Goal: Task Accomplishment & Management: Manage account settings

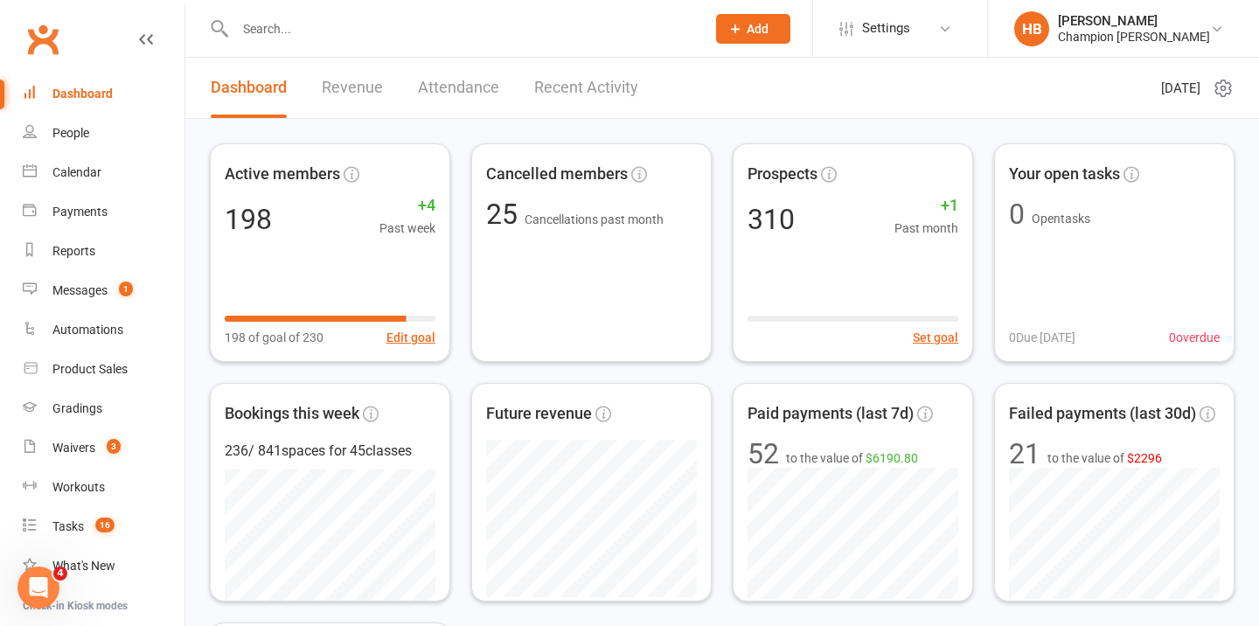
click at [312, 22] on input "text" at bounding box center [462, 29] width 464 height 24
paste input "[PERSON_NAME]"
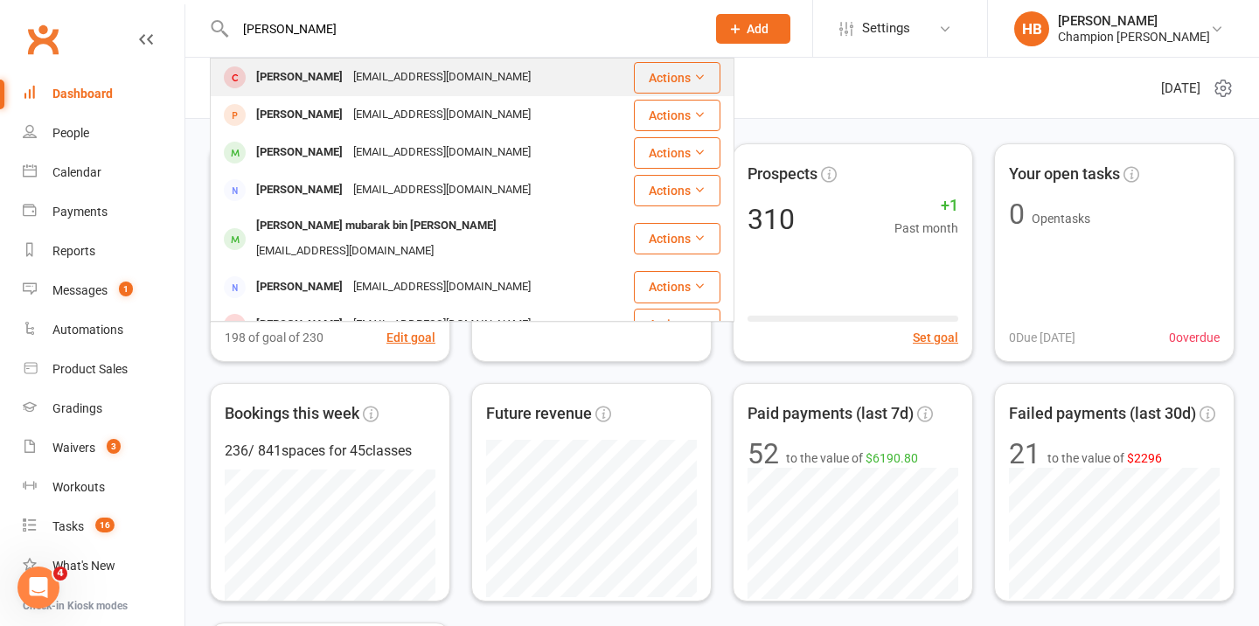
type input "[PERSON_NAME]"
click at [301, 74] on div "[PERSON_NAME]" at bounding box center [299, 77] width 97 height 25
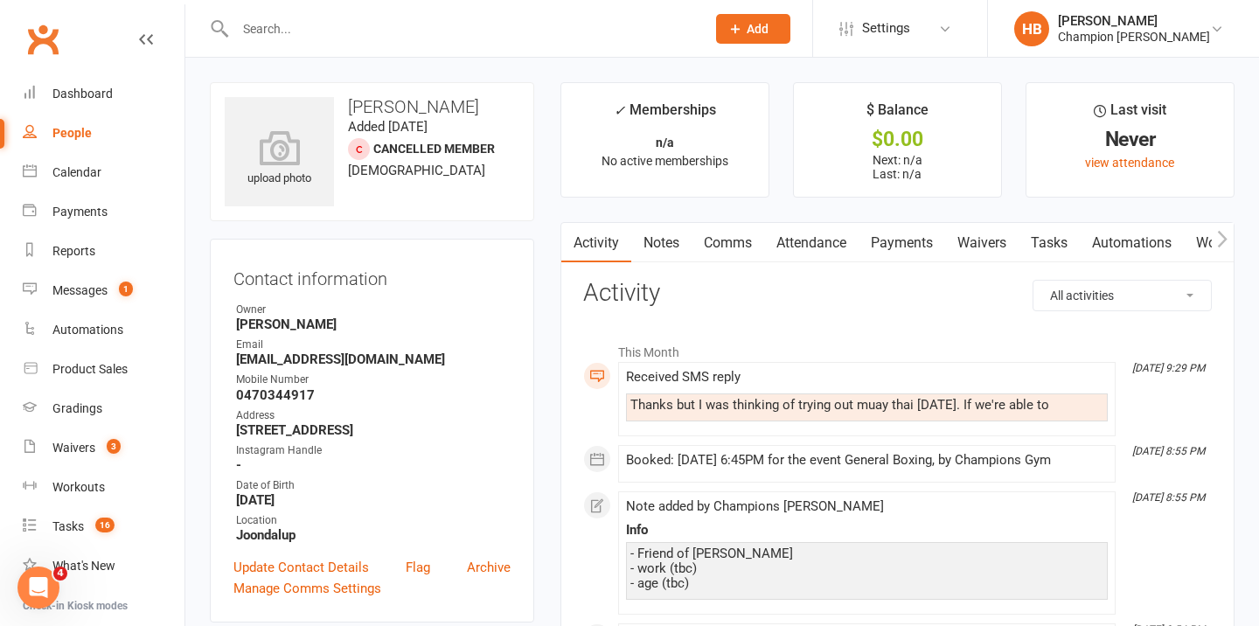
click at [969, 242] on link "Waivers" at bounding box center [981, 243] width 73 height 40
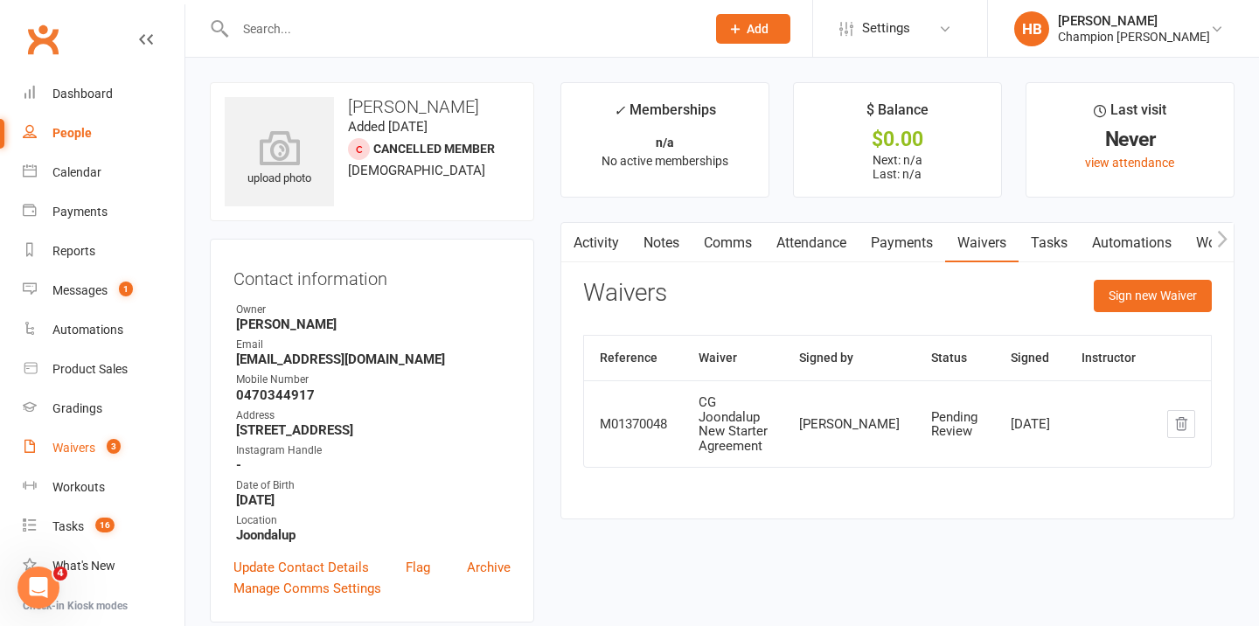
click at [84, 449] on div "Waivers" at bounding box center [73, 448] width 43 height 14
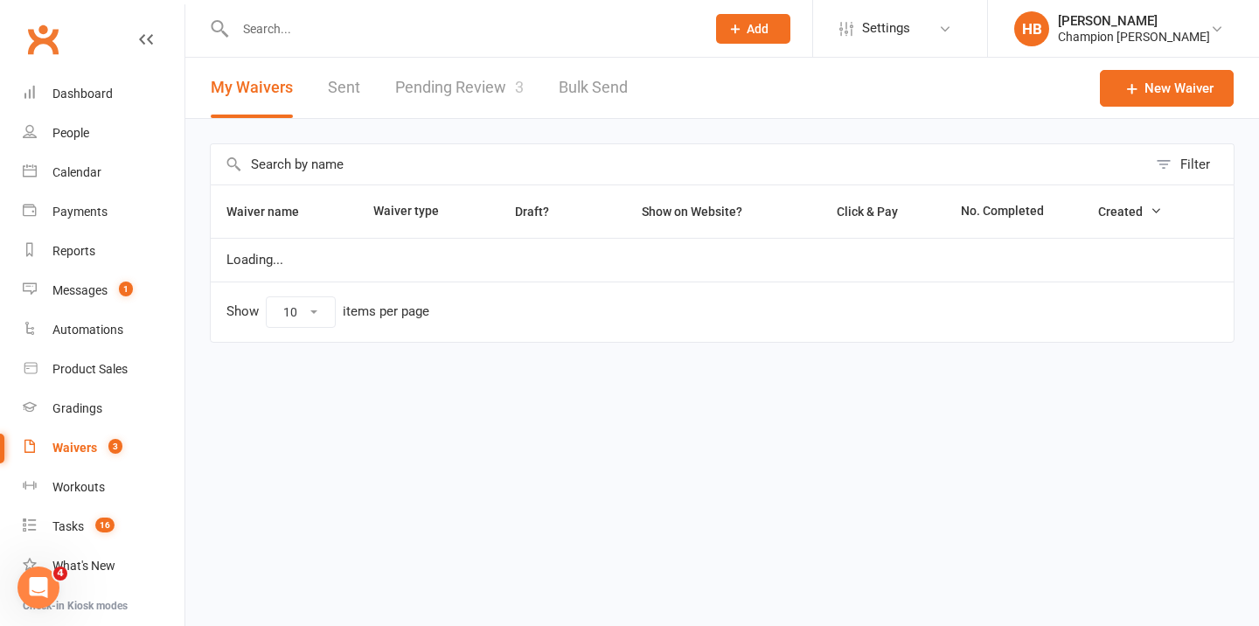
click at [503, 90] on link "Pending Review 3" at bounding box center [459, 88] width 129 height 60
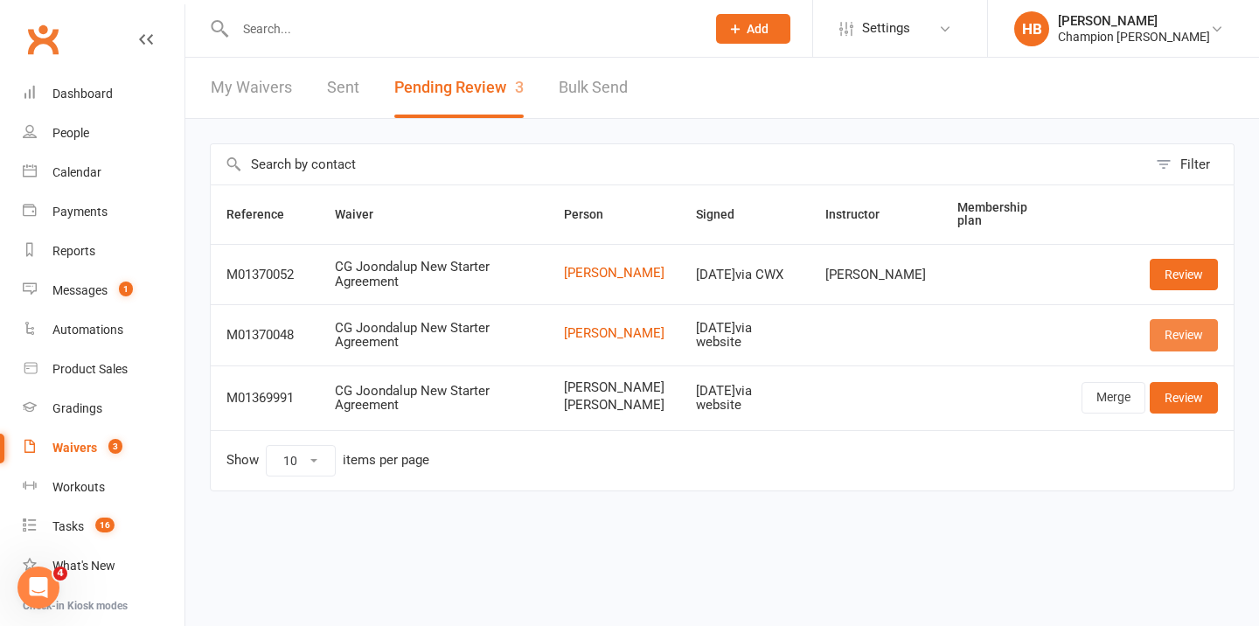
click at [1190, 329] on link "Review" at bounding box center [1184, 334] width 68 height 31
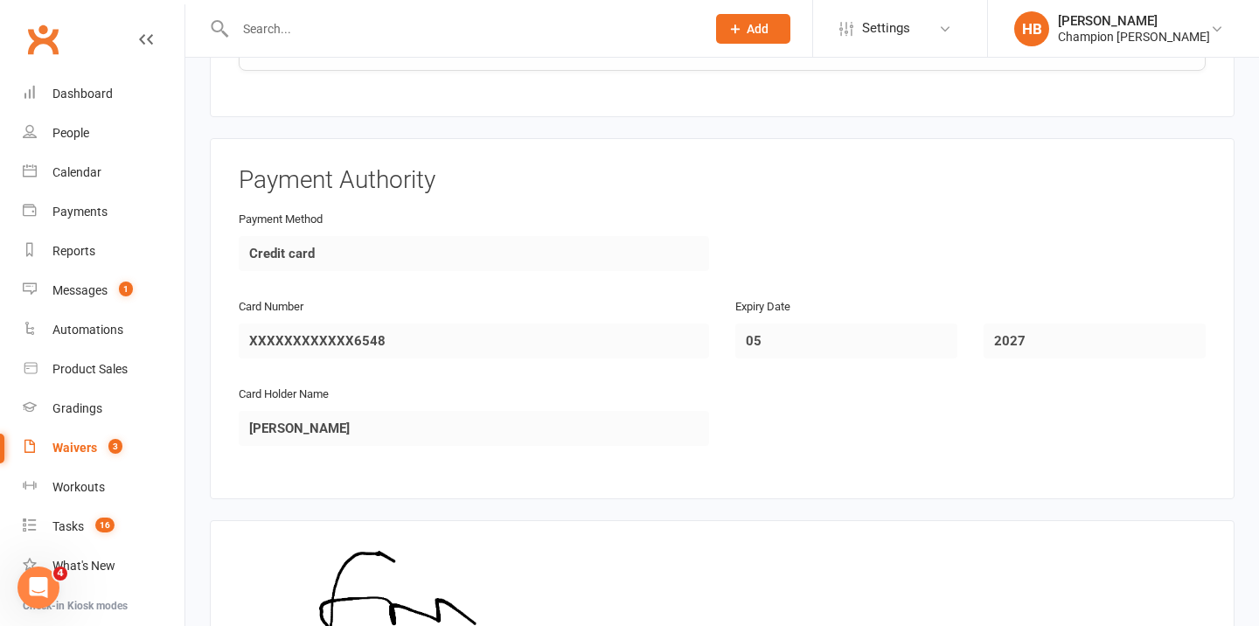
scroll to position [1979, 0]
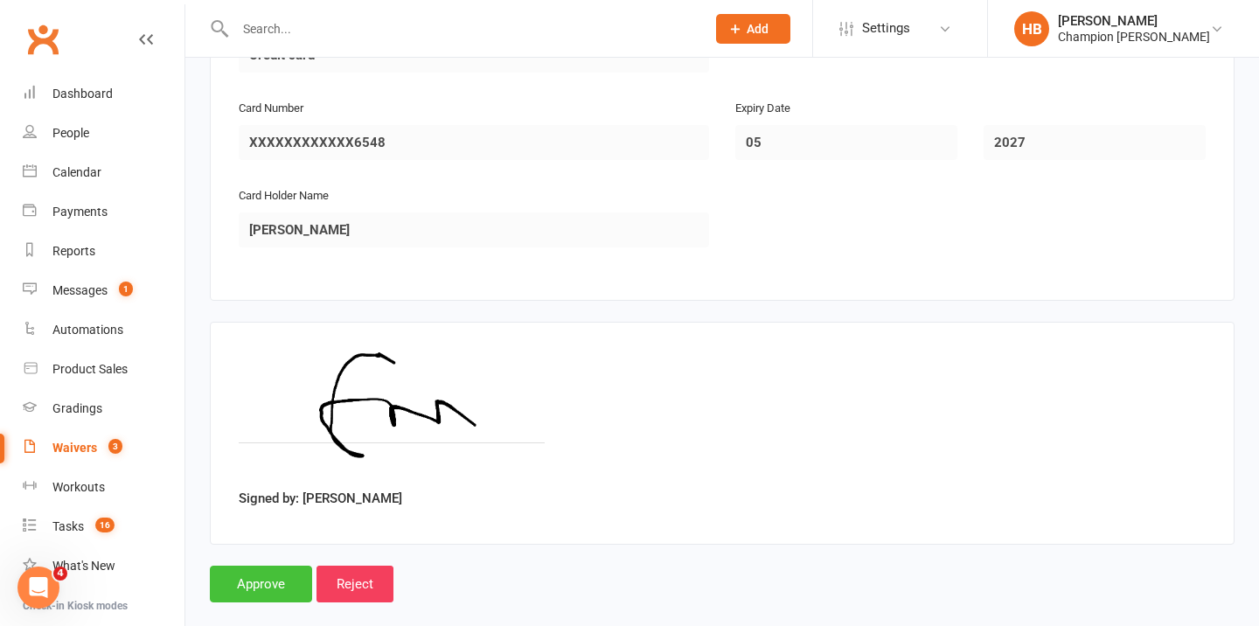
click at [265, 566] on input "Approve" at bounding box center [261, 584] width 102 height 37
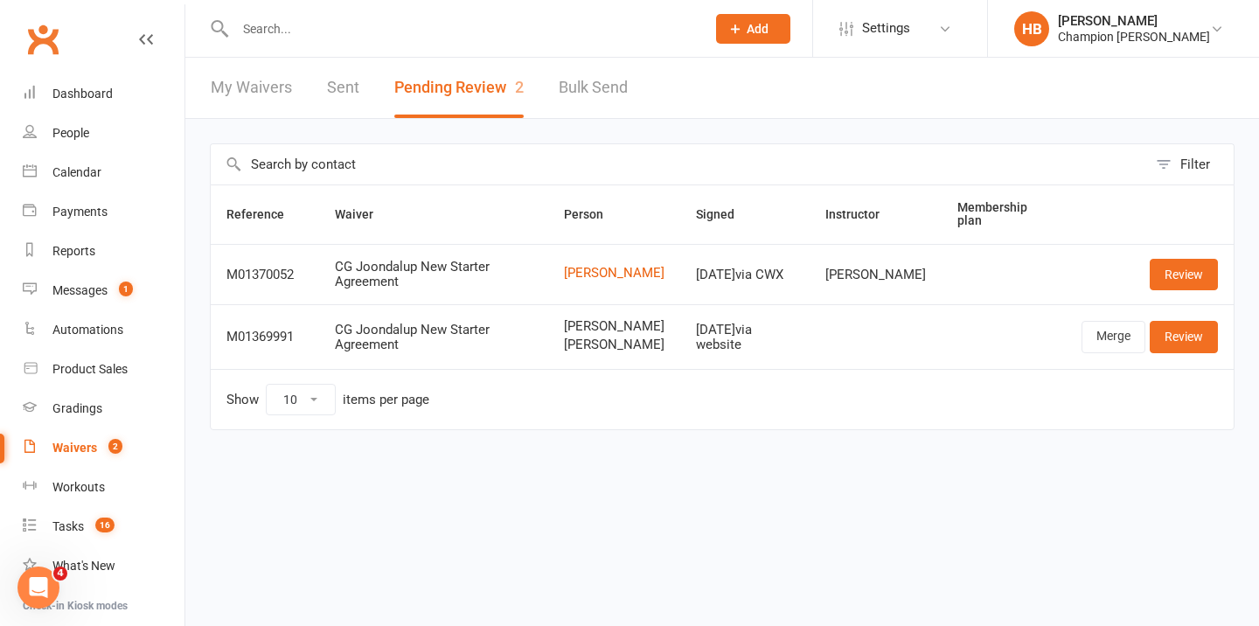
click at [355, 33] on input "text" at bounding box center [462, 29] width 464 height 24
paste input "[PERSON_NAME]"
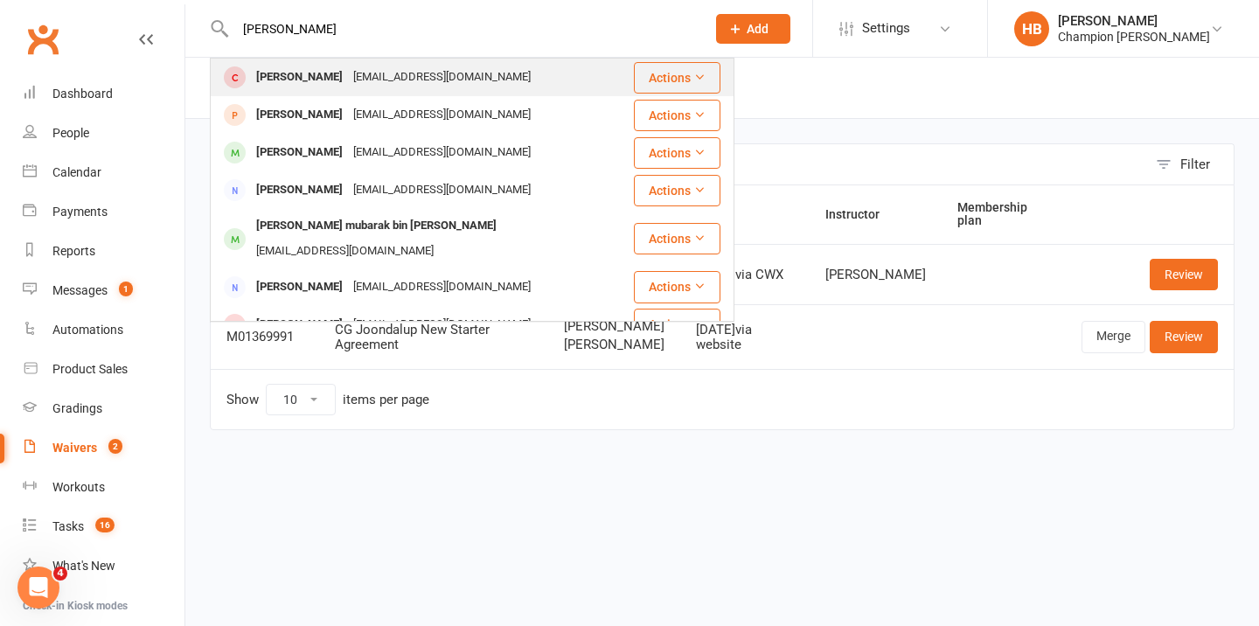
type input "[PERSON_NAME]"
click at [338, 81] on div "[PERSON_NAME]" at bounding box center [299, 77] width 97 height 25
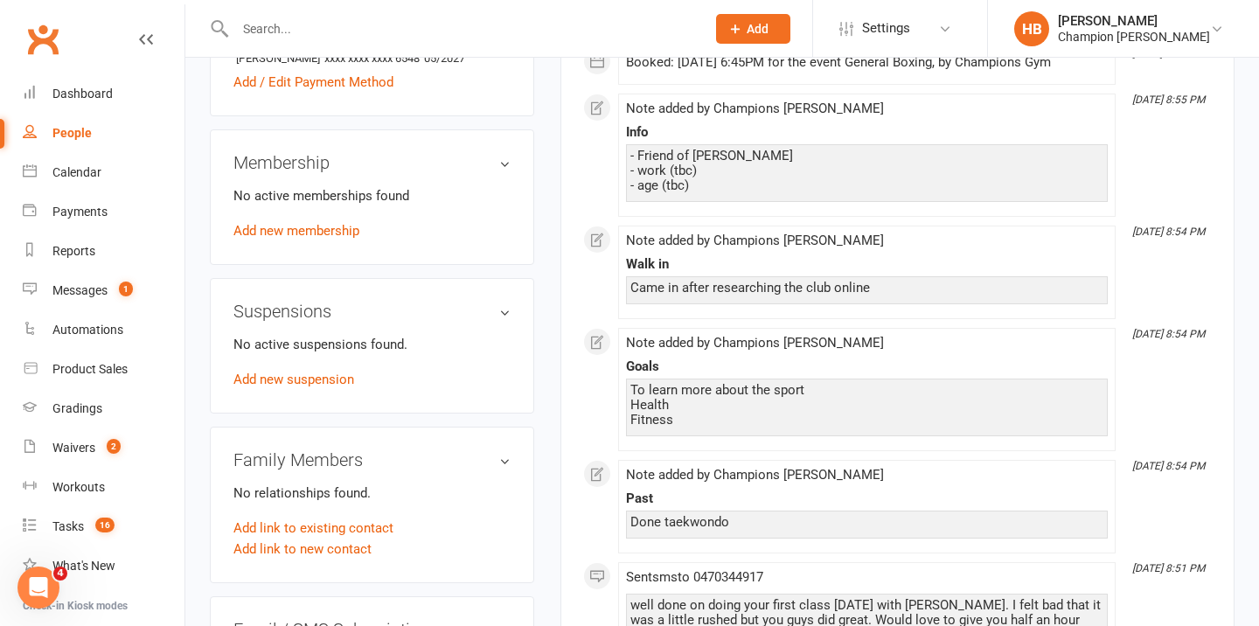
scroll to position [653, 0]
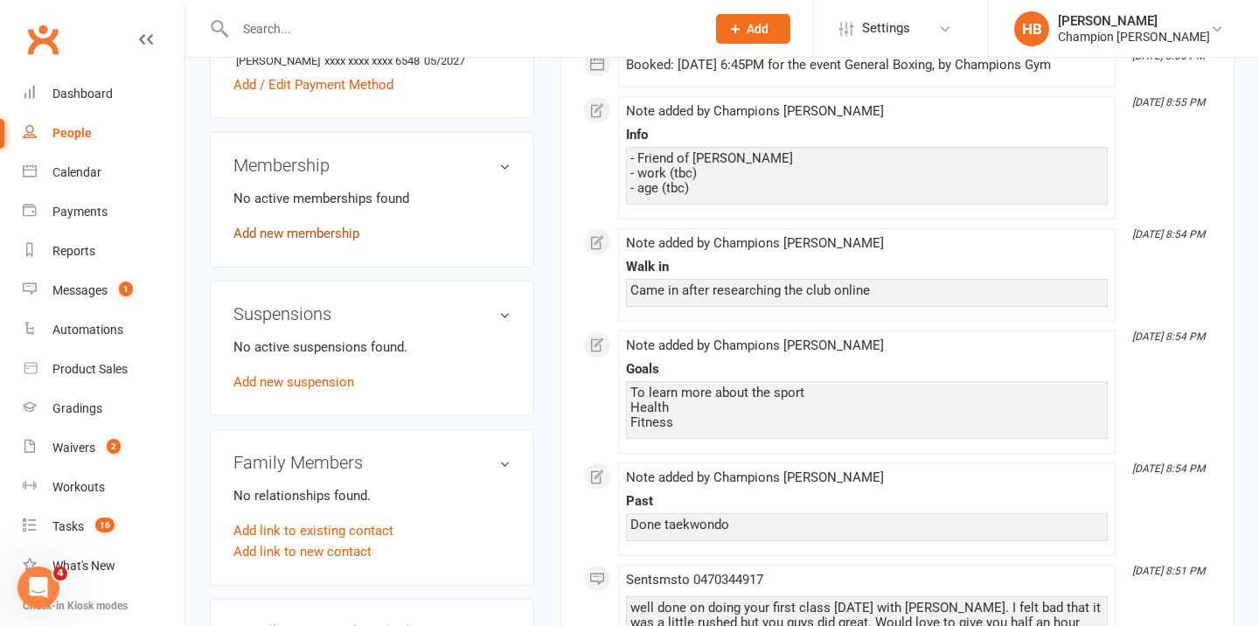
click at [304, 241] on link "Add new membership" at bounding box center [297, 234] width 126 height 16
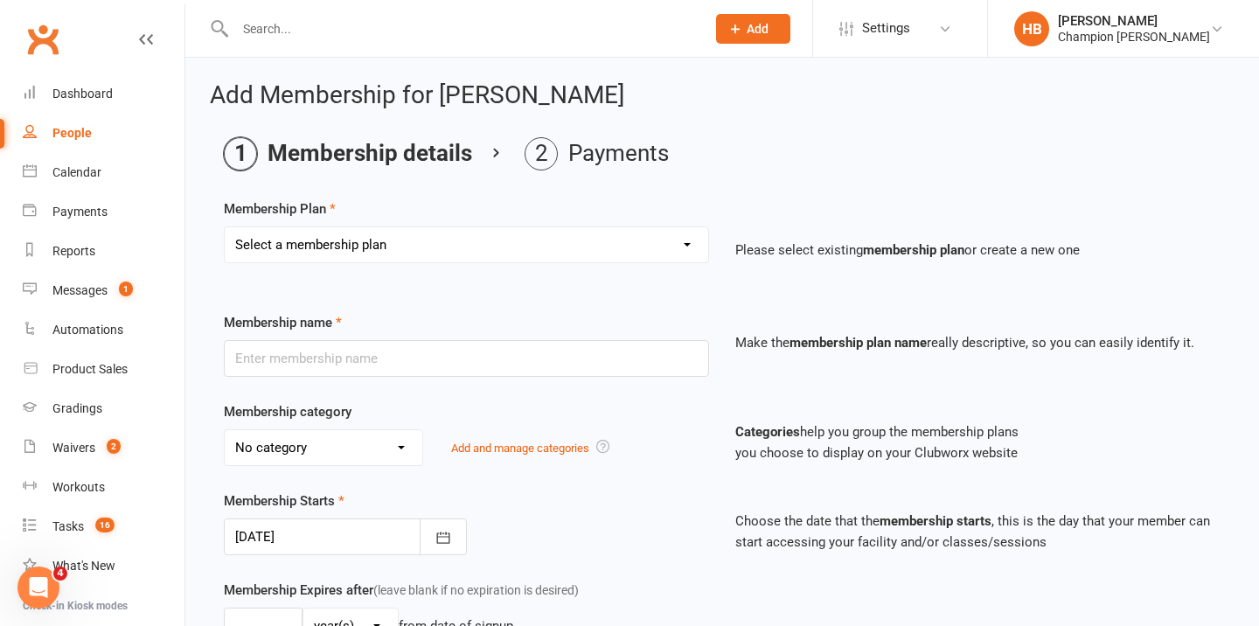
click at [304, 245] on select "Select a membership plan Create new Membership Plan New Starter Program FIFO Ne…" at bounding box center [467, 244] width 484 height 35
select select "1"
click at [225, 227] on select "Select a membership plan Create new Membership Plan New Starter Program FIFO Ne…" at bounding box center [467, 244] width 484 height 35
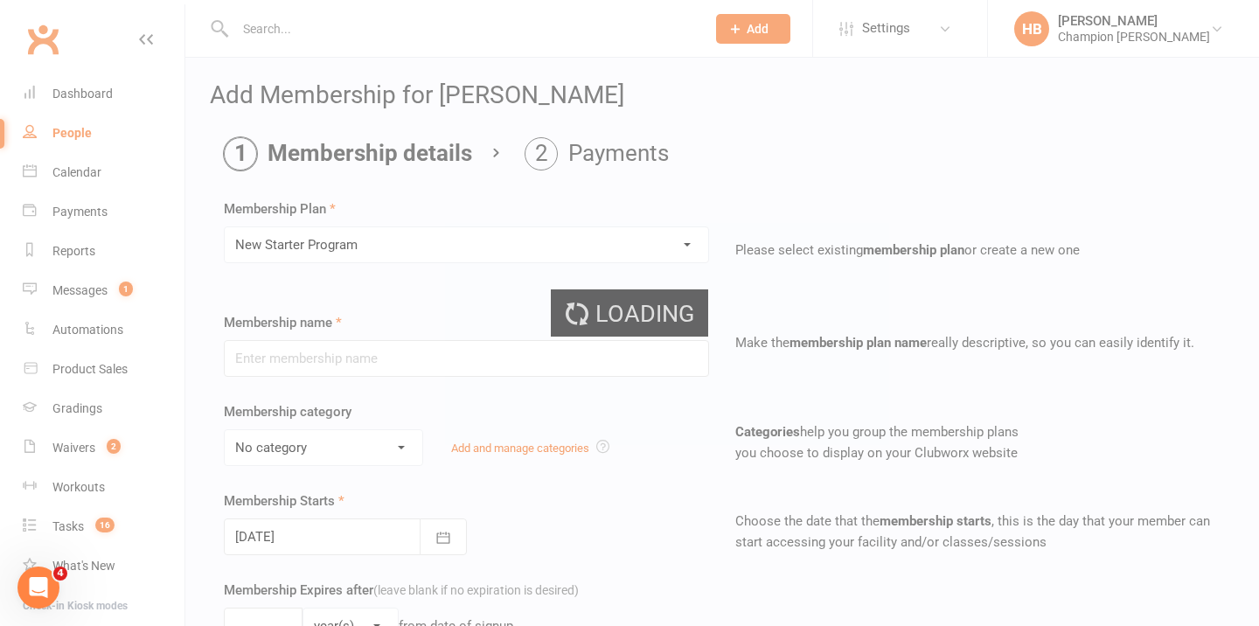
type input "New Starter Program"
select select "3"
type input "29"
select select "0"
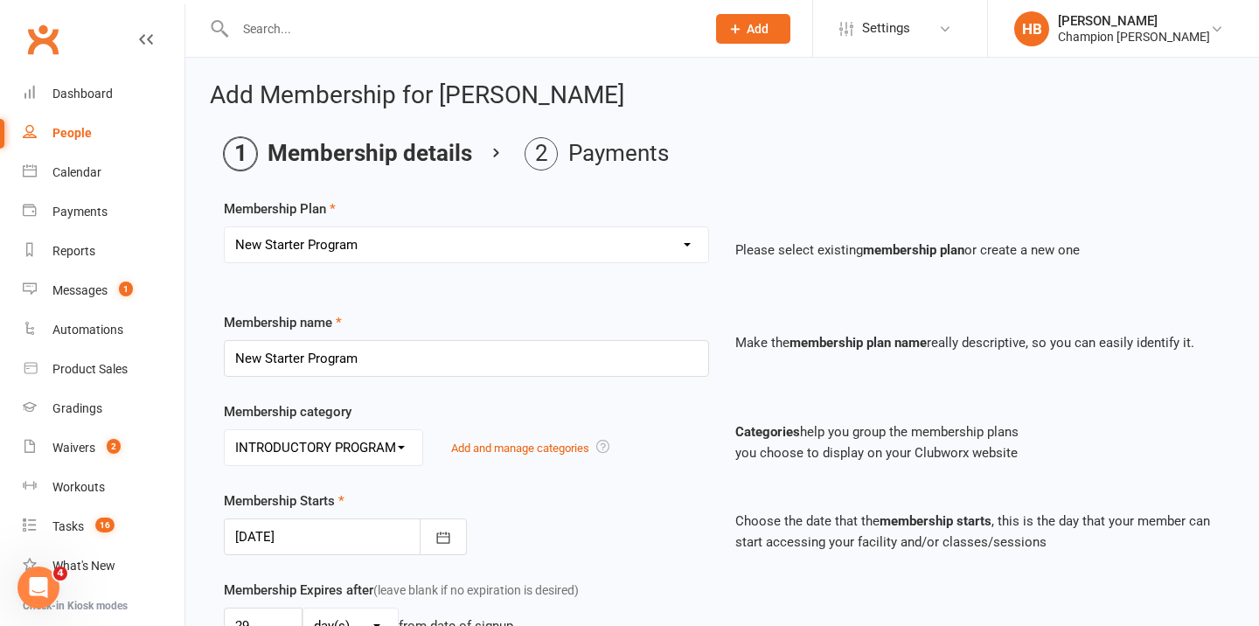
click at [317, 532] on div at bounding box center [345, 537] width 243 height 37
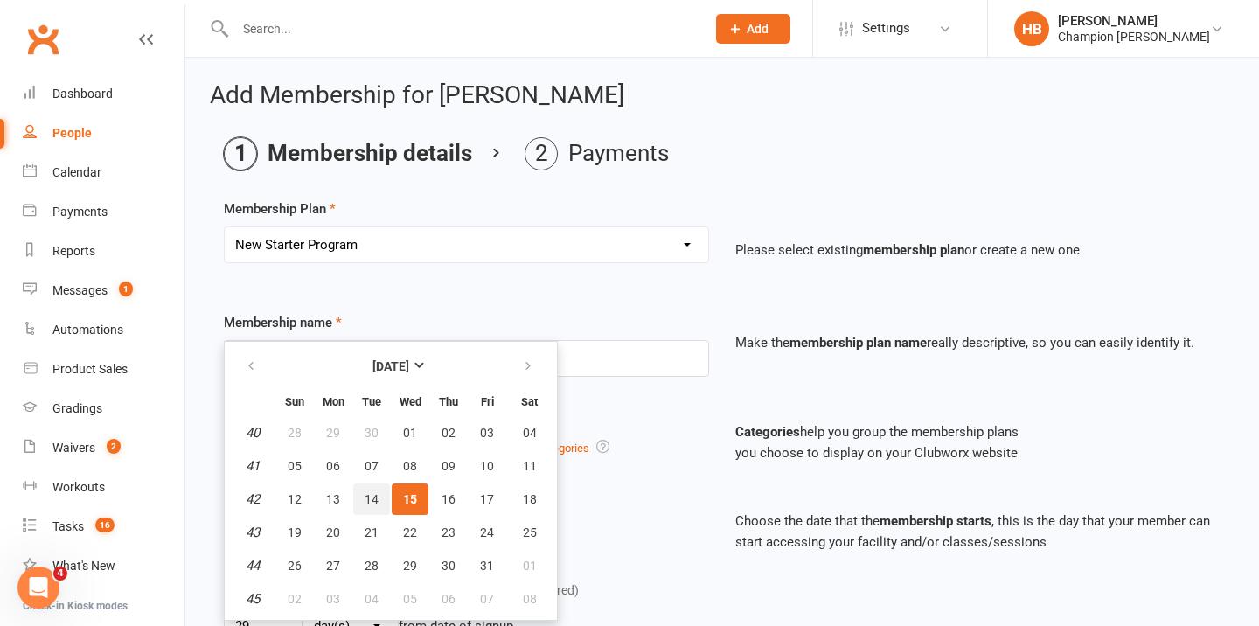
click at [371, 500] on span "14" at bounding box center [372, 499] width 14 height 14
type input "[DATE]"
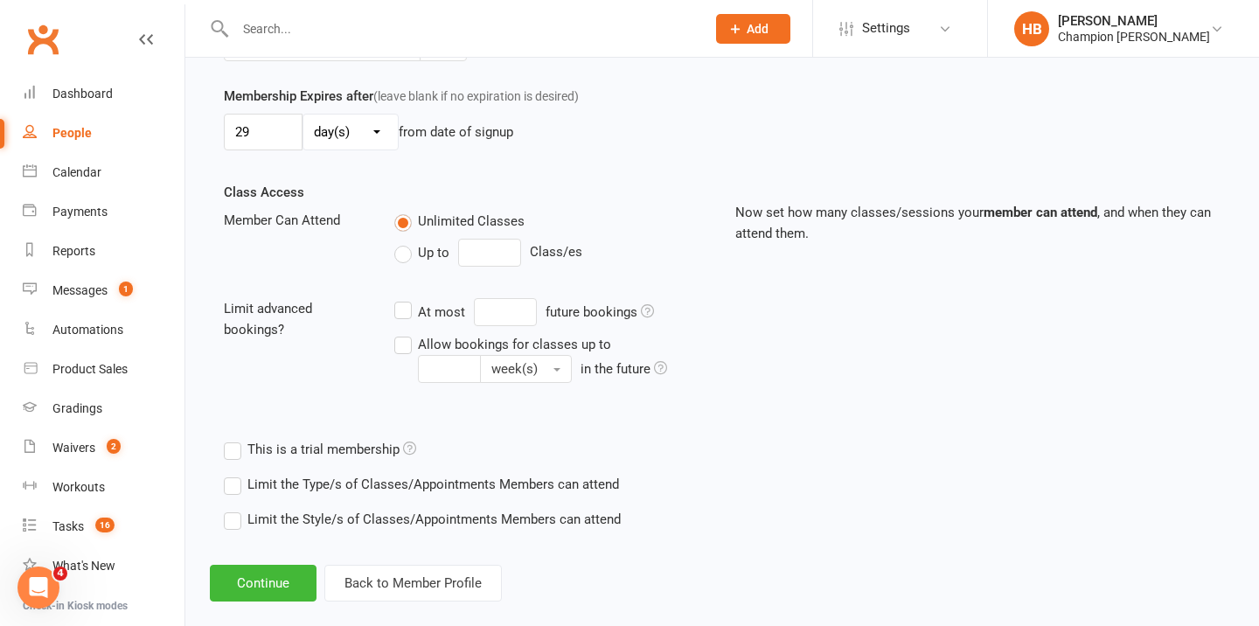
scroll to position [520, 0]
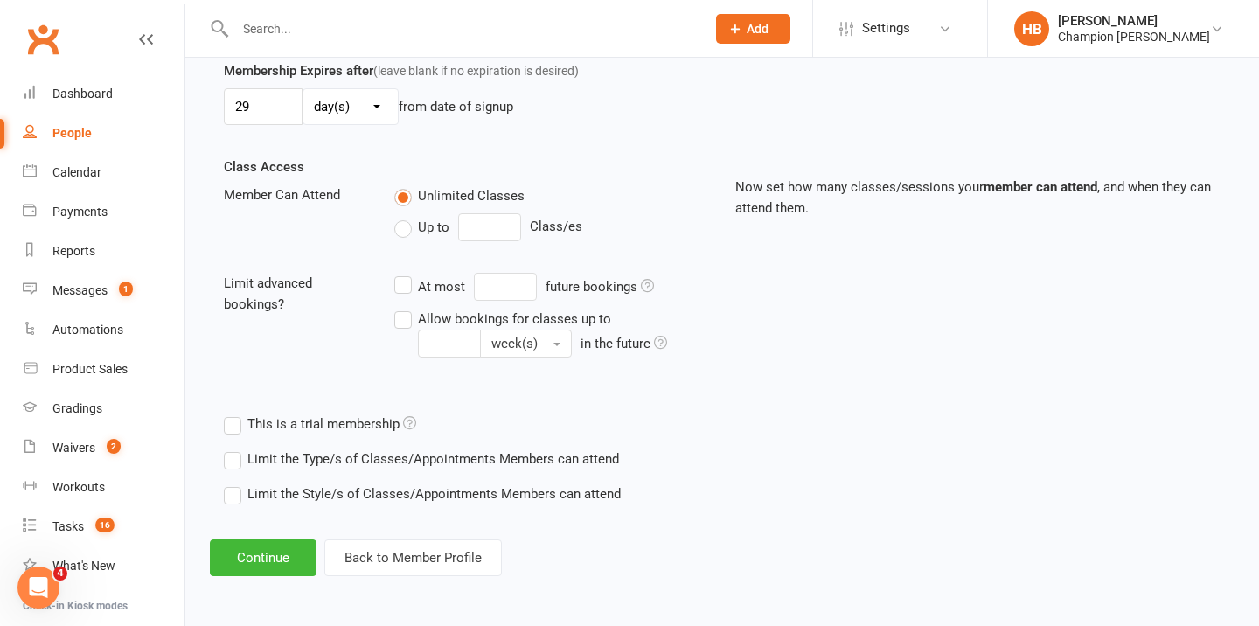
click at [256, 457] on label "Limit the Type/s of Classes/Appointments Members can attend" at bounding box center [421, 459] width 395 height 21
click at [235, 449] on input "Limit the Type/s of Classes/Appointments Members can attend" at bounding box center [229, 449] width 11 height 0
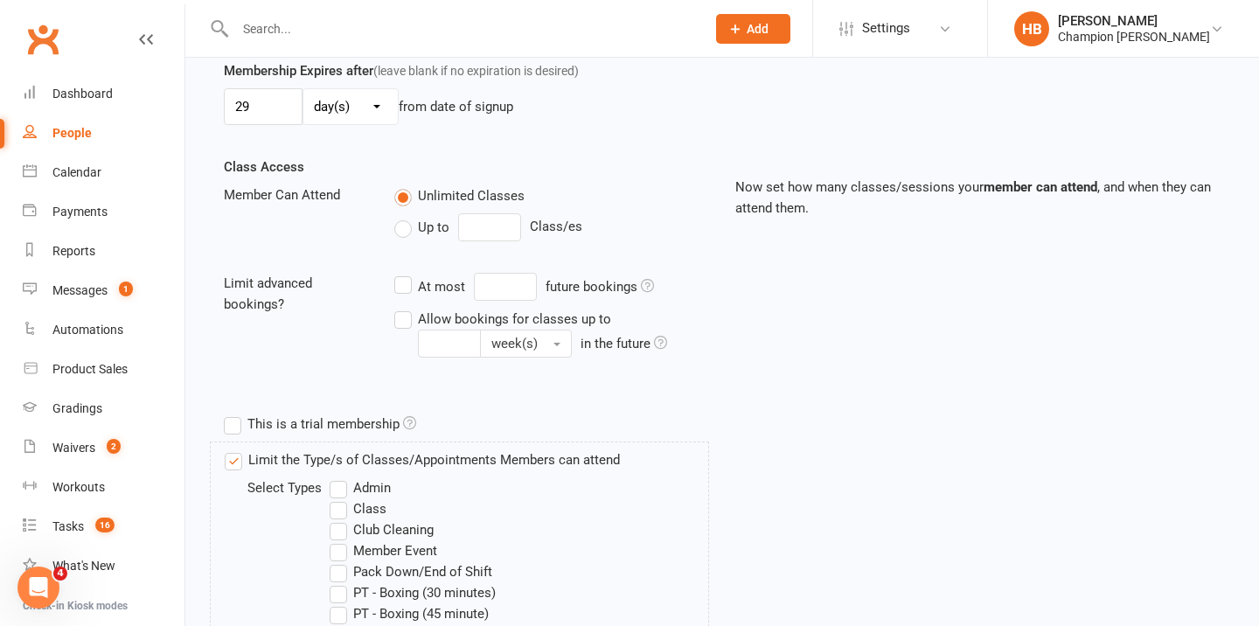
click at [368, 506] on label "Class" at bounding box center [358, 509] width 57 height 21
click at [341, 499] on input "Class" at bounding box center [335, 499] width 11 height 0
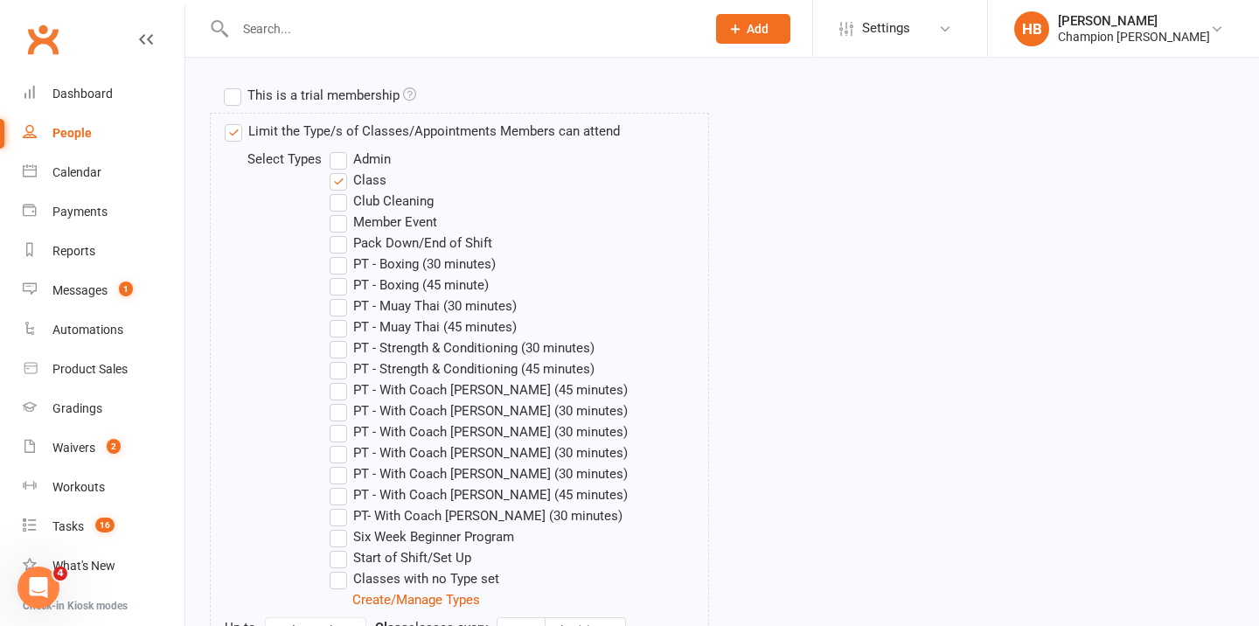
scroll to position [1046, 0]
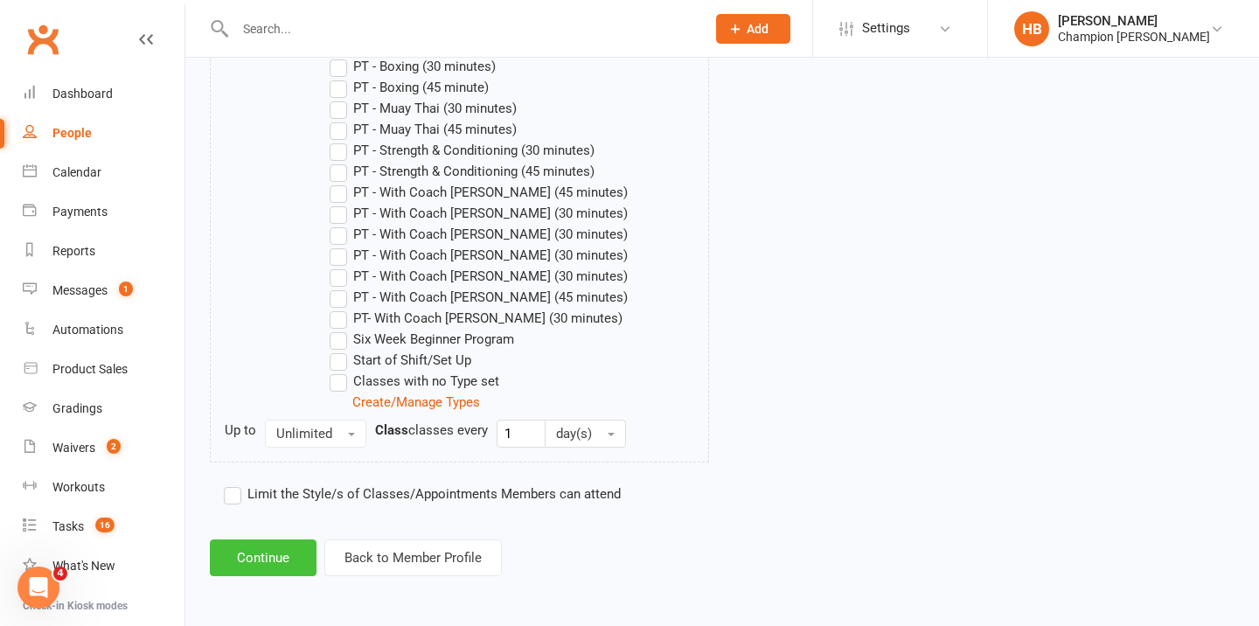
click at [281, 549] on button "Continue" at bounding box center [263, 558] width 107 height 37
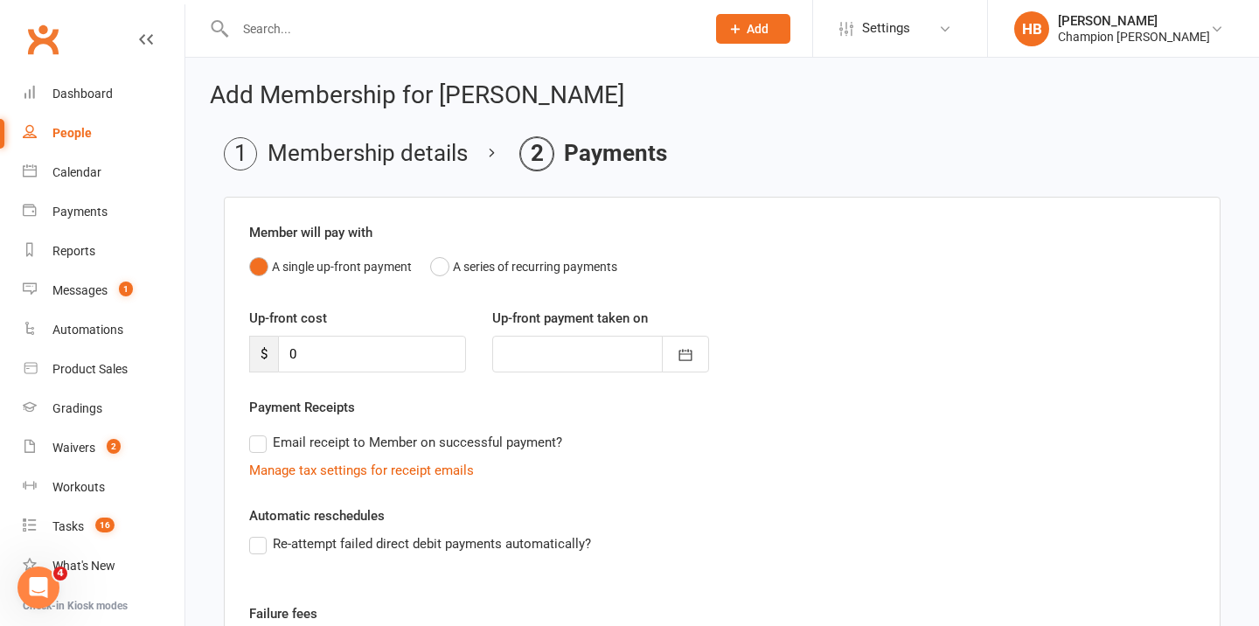
scroll to position [256, 0]
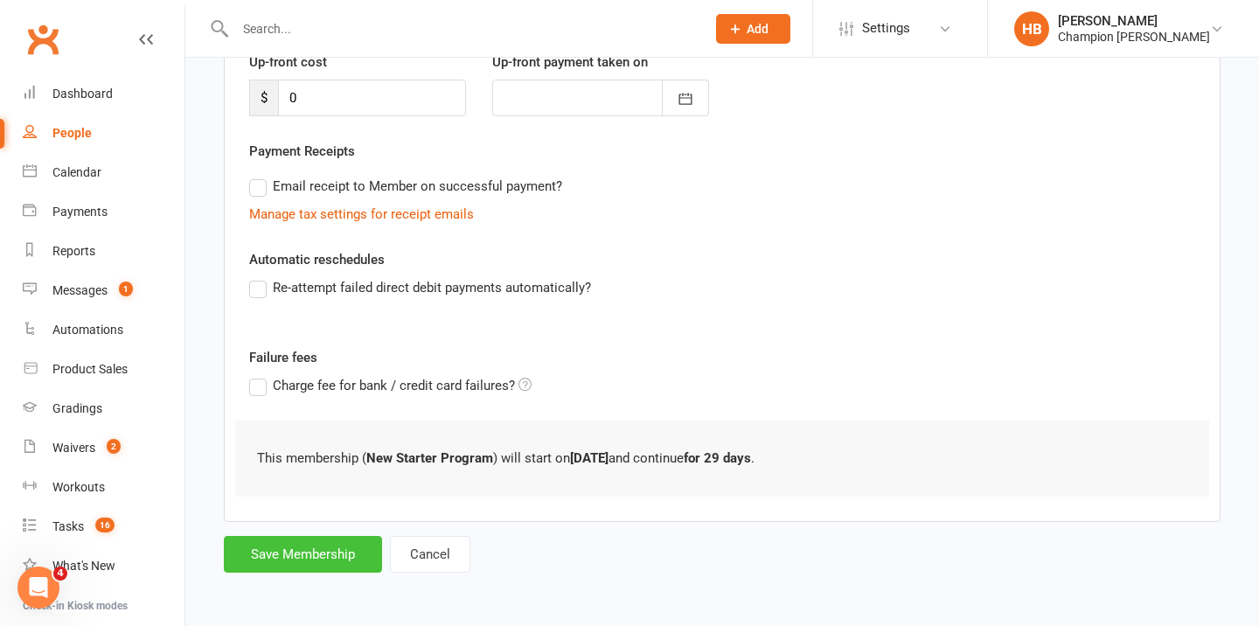
click at [281, 549] on button "Save Membership" at bounding box center [303, 554] width 158 height 37
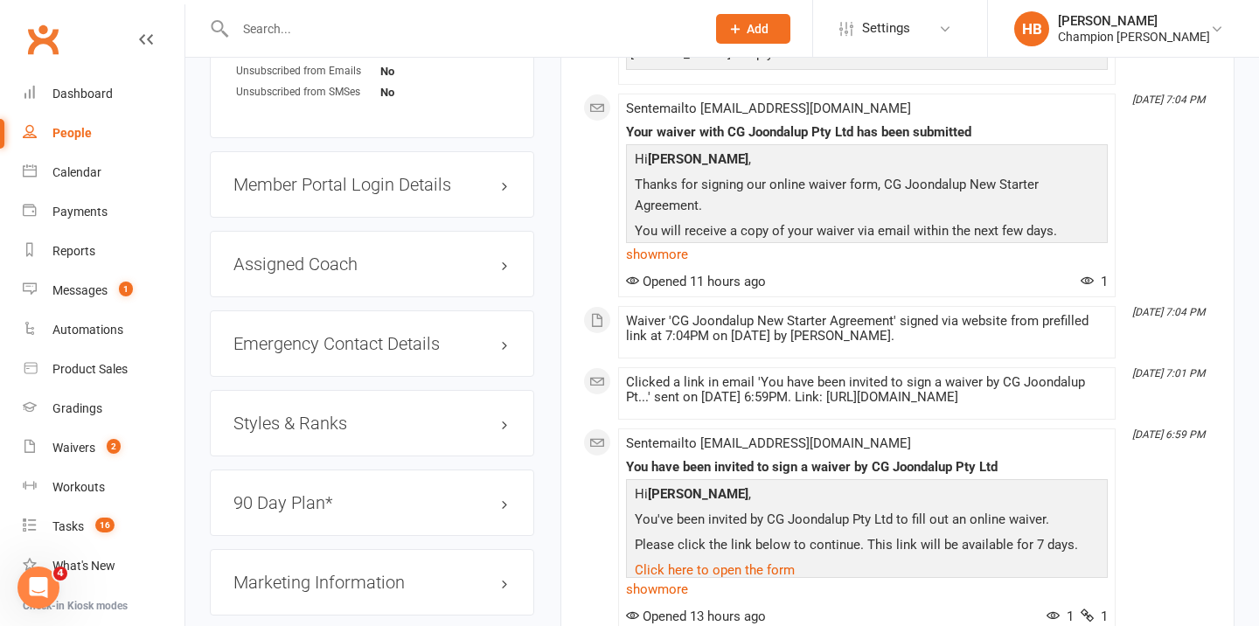
scroll to position [1312, 0]
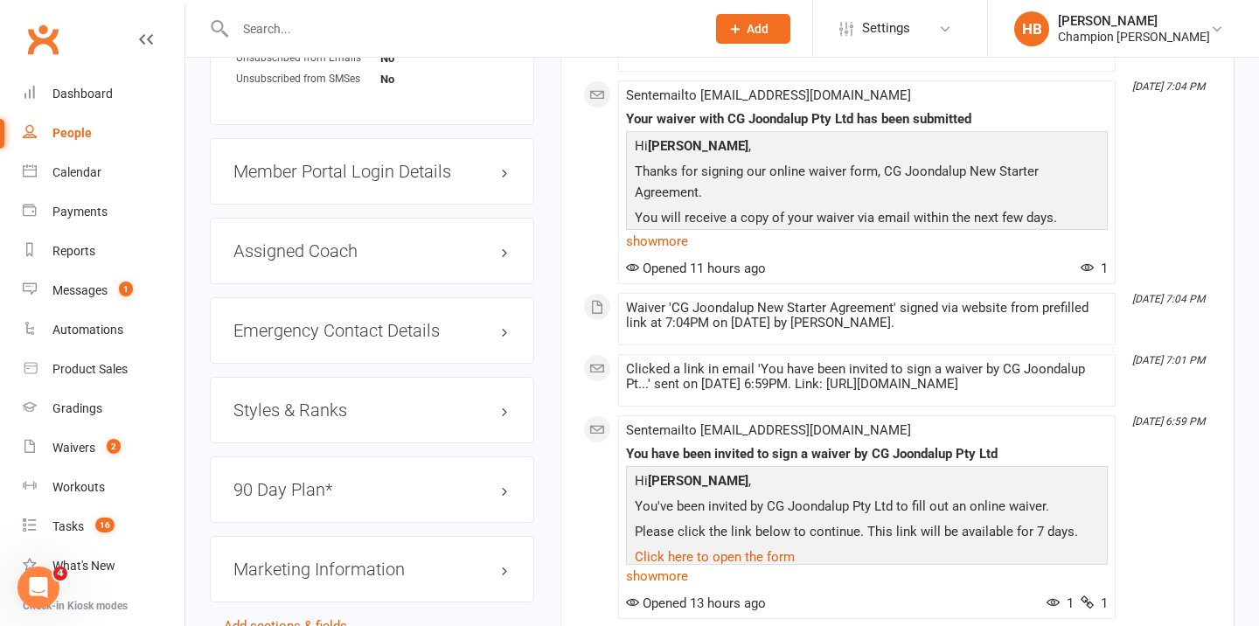
click at [380, 181] on h3 "Member Portal Login Details" at bounding box center [372, 171] width 277 height 19
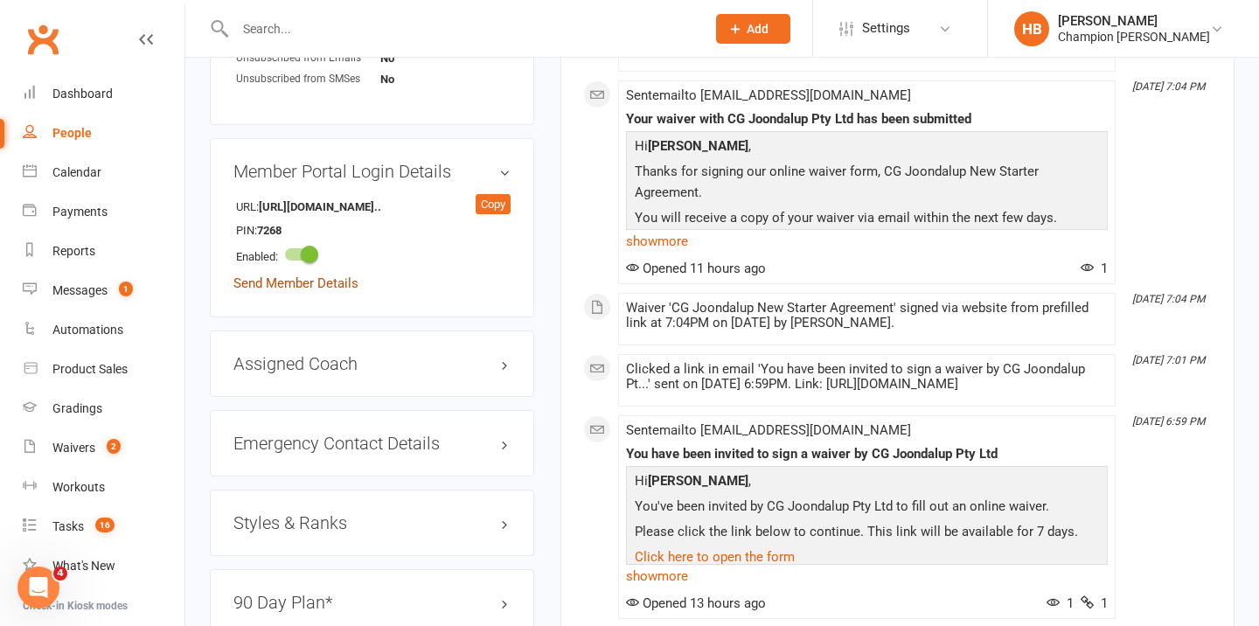
click at [318, 291] on link "Send Member Details" at bounding box center [296, 283] width 125 height 16
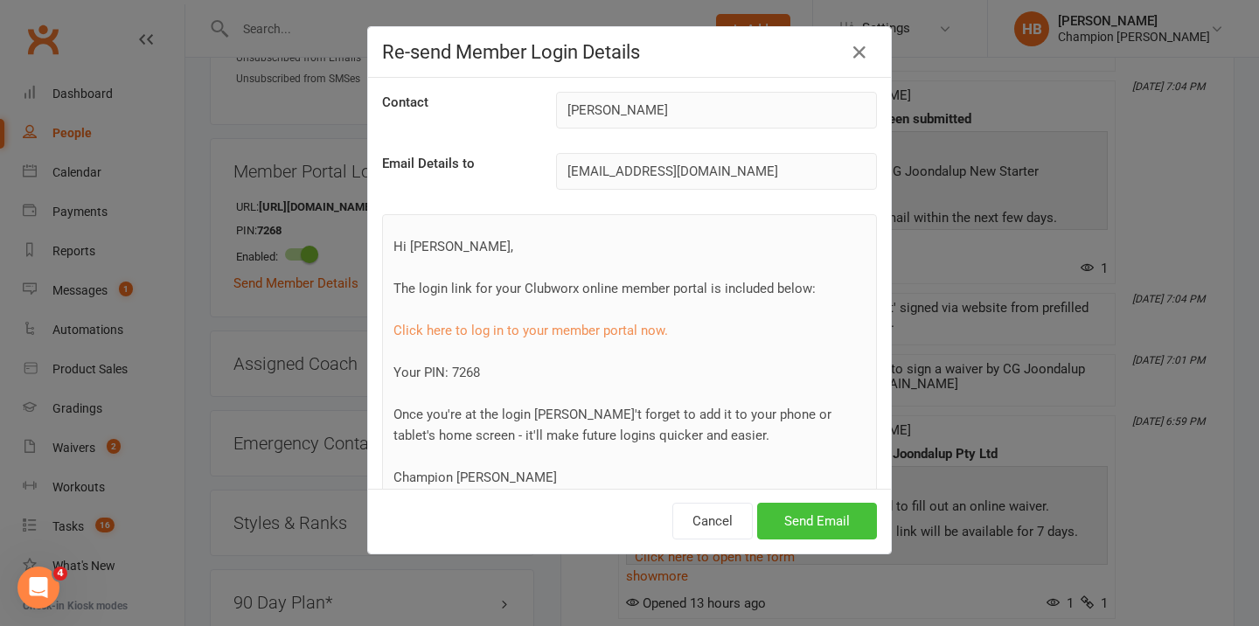
click at [808, 527] on button "Send Email" at bounding box center [817, 521] width 120 height 37
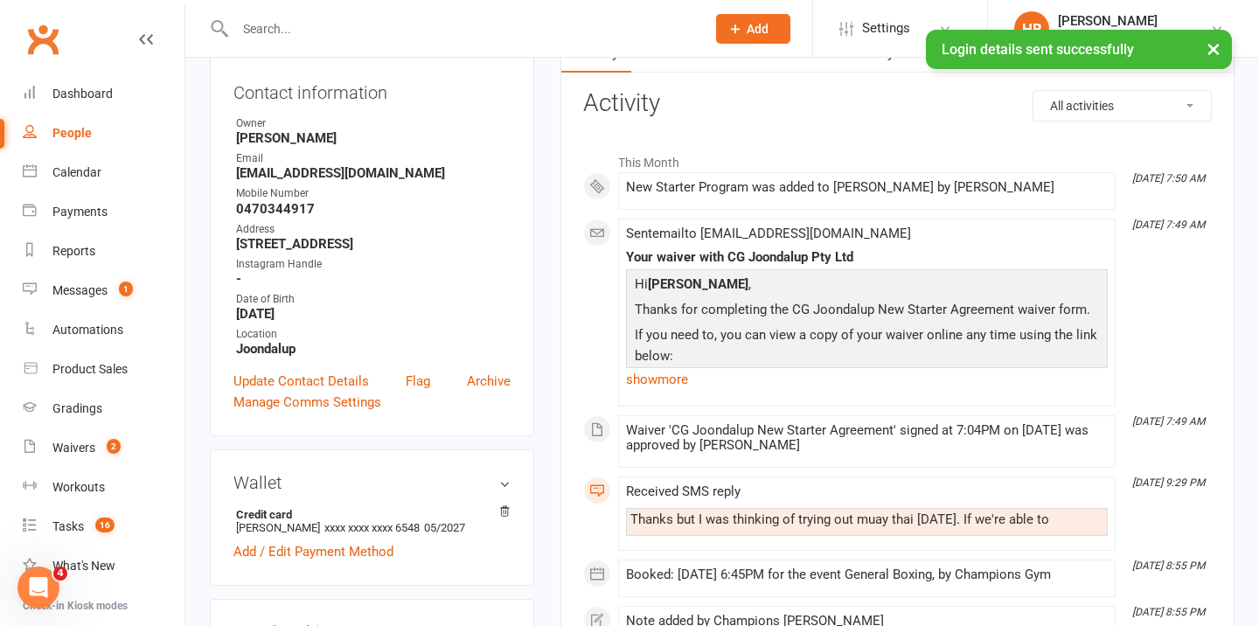
scroll to position [0, 0]
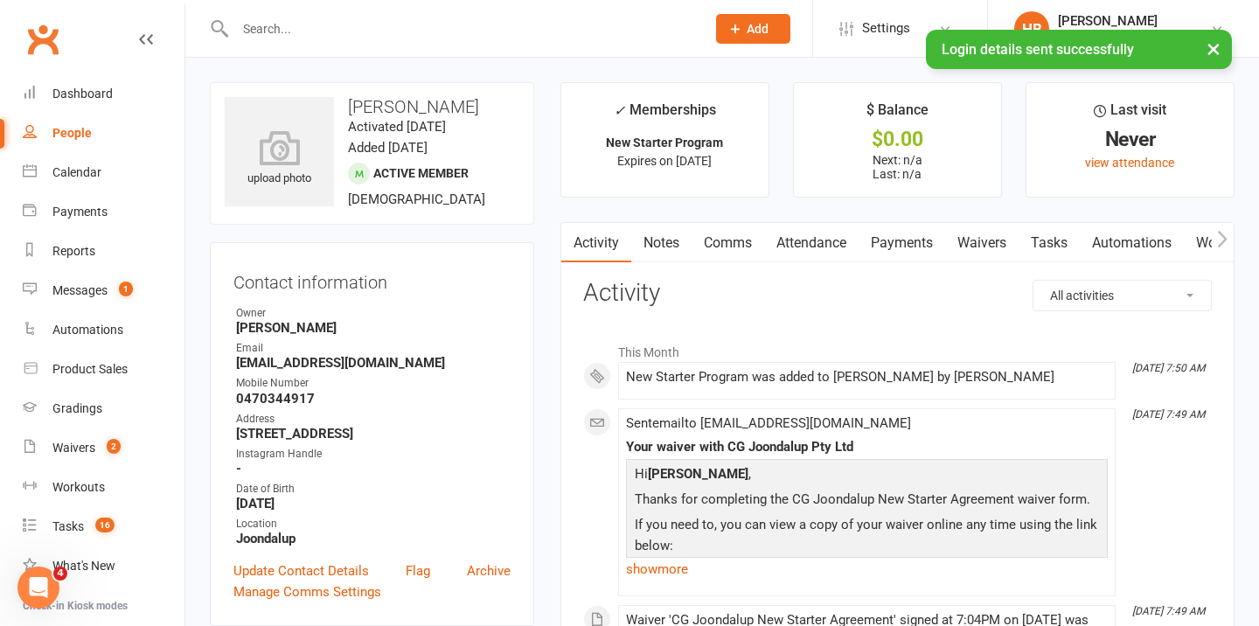
click at [715, 237] on link "Comms" at bounding box center [728, 243] width 73 height 40
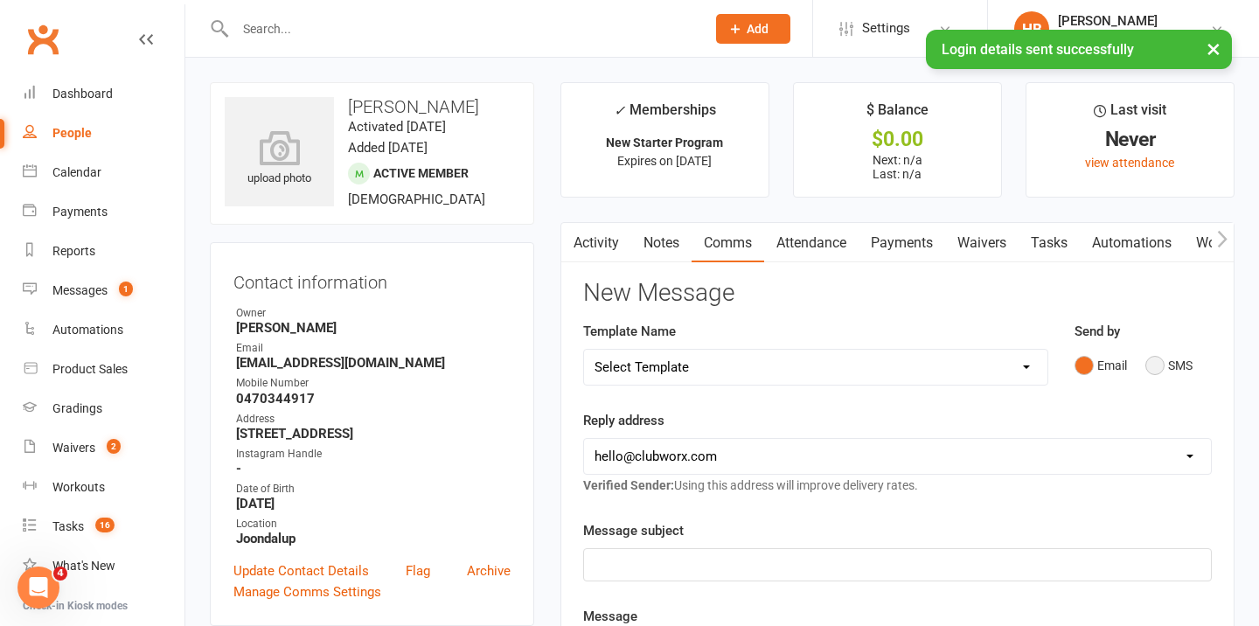
click at [1148, 359] on button "SMS" at bounding box center [1169, 365] width 47 height 33
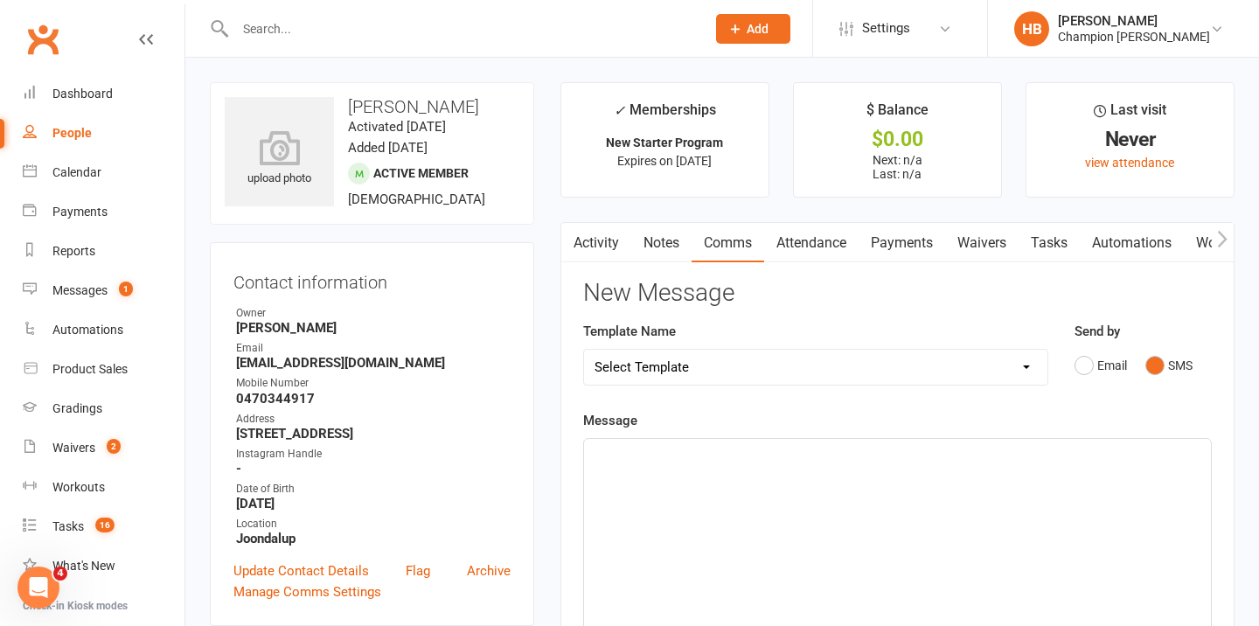
click at [822, 454] on p "﻿" at bounding box center [898, 454] width 606 height 21
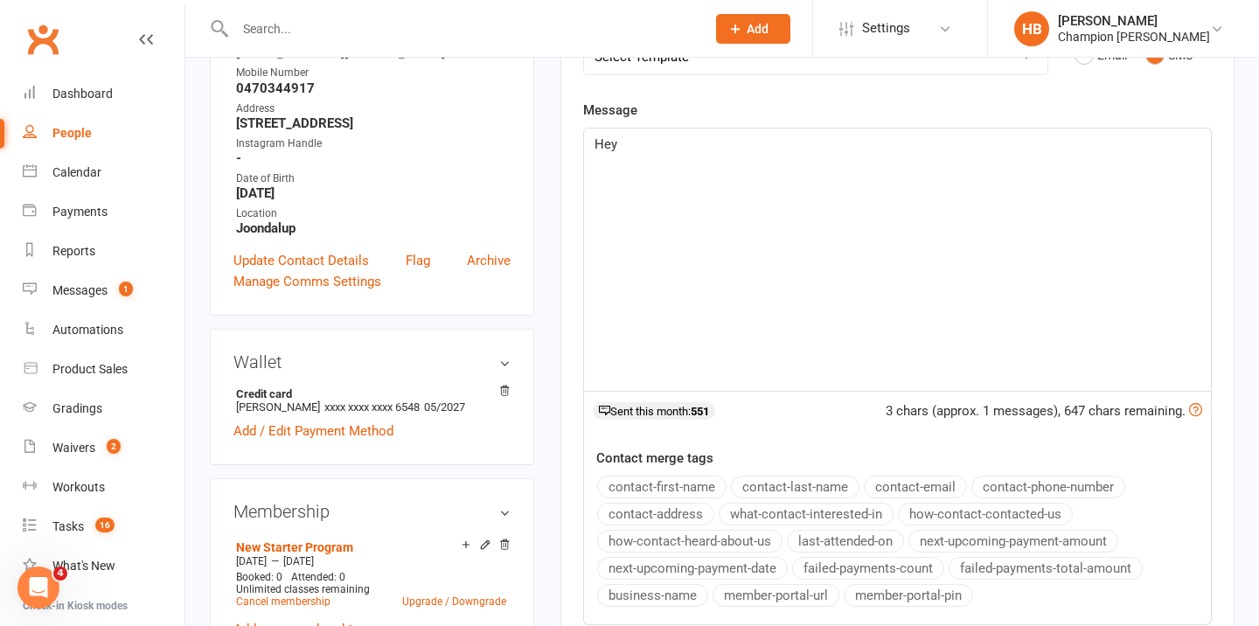
scroll to position [347, 0]
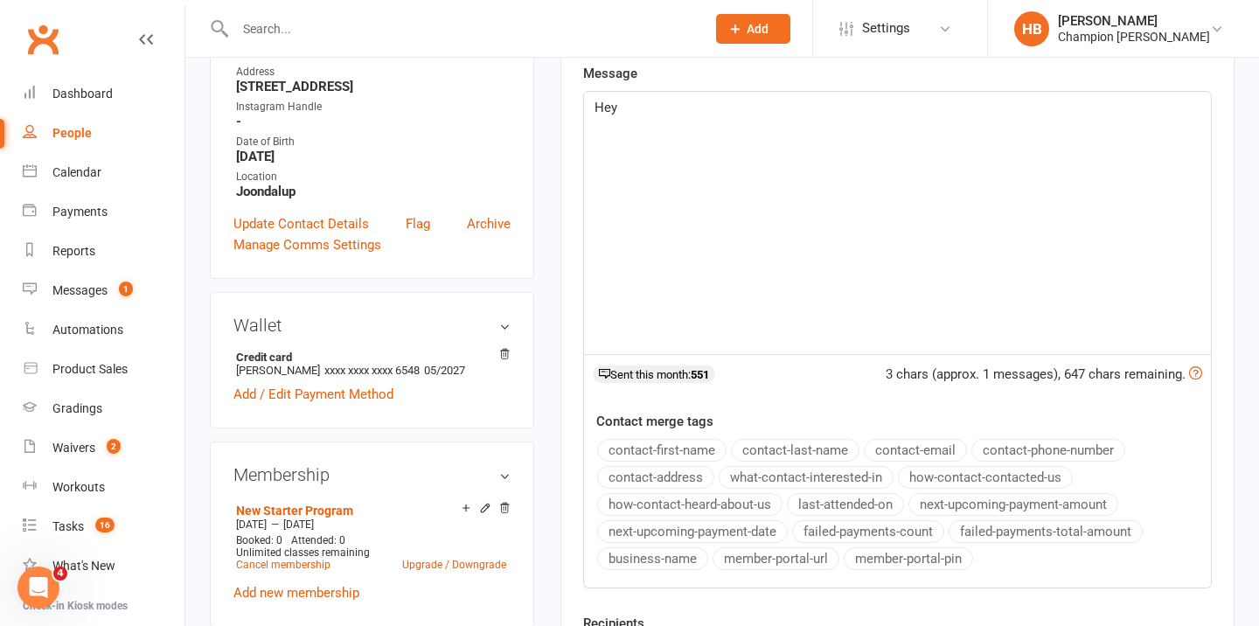
click at [705, 447] on button "contact-first-name" at bounding box center [661, 450] width 129 height 23
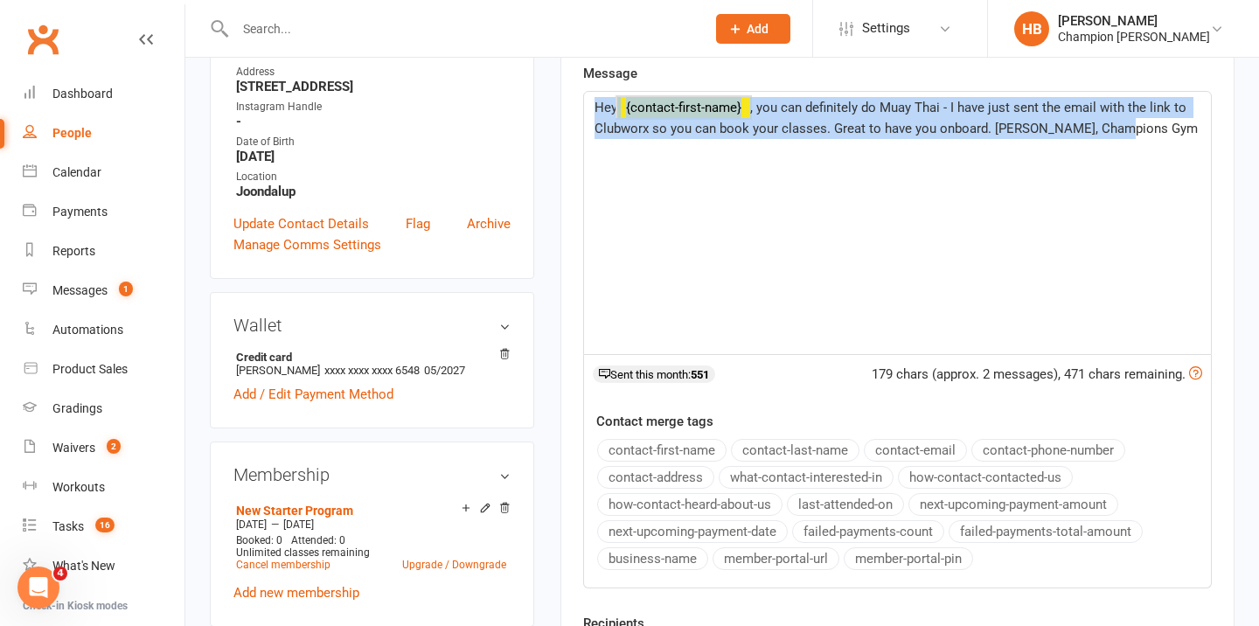
copy p "Hey ﻿ {contact-first-name} , you can definitely do Muay Thai - I have just sent…"
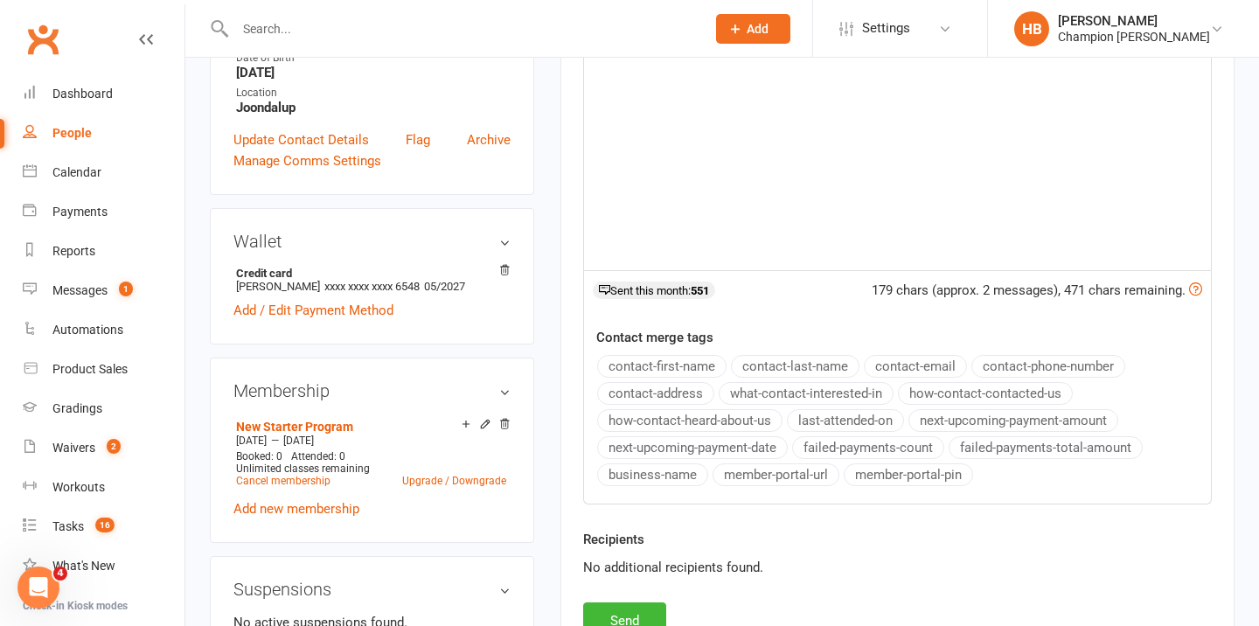
scroll to position [544, 0]
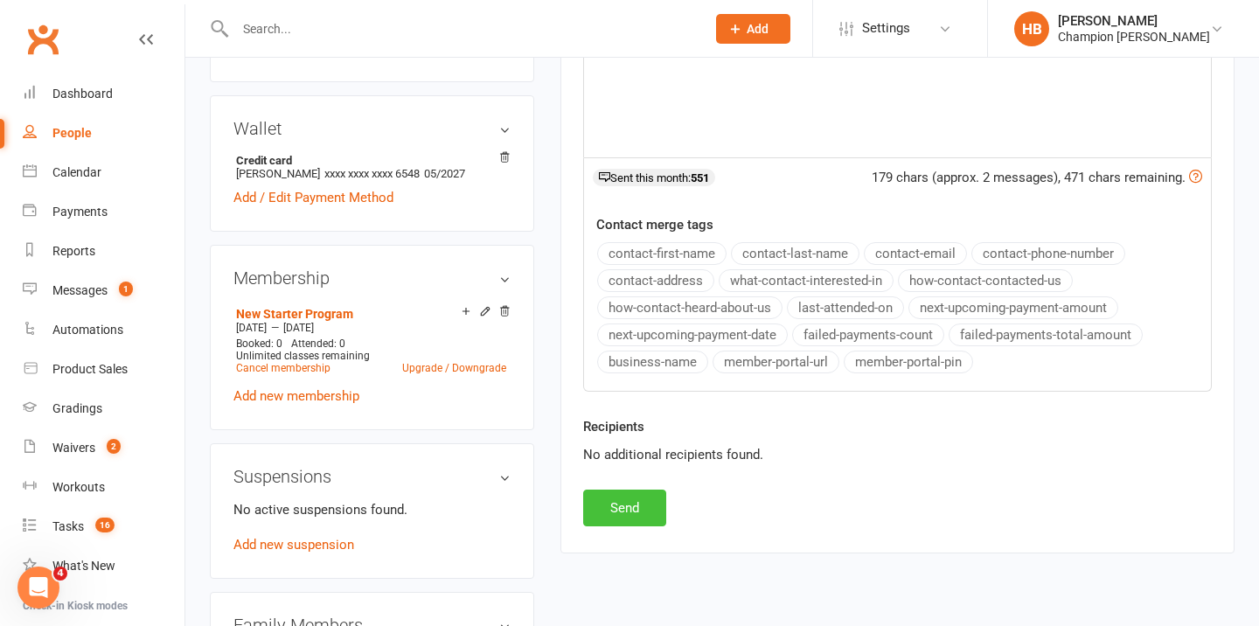
click at [622, 505] on button "Send" at bounding box center [624, 508] width 83 height 37
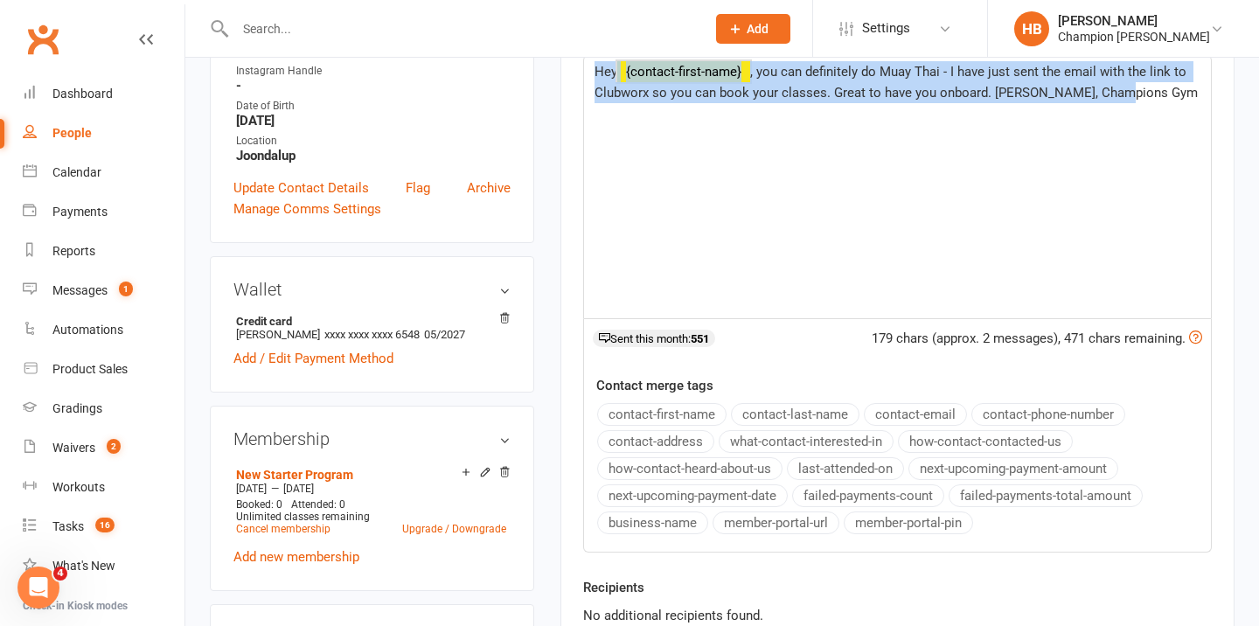
scroll to position [0, 0]
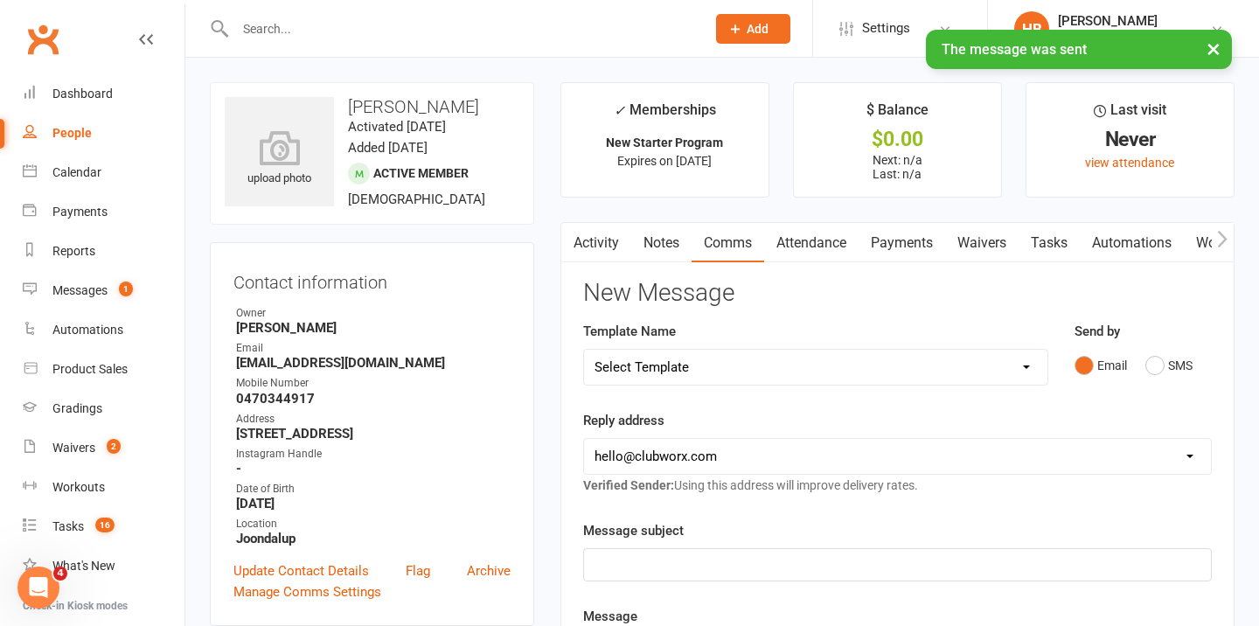
click at [658, 238] on link "Notes" at bounding box center [661, 243] width 60 height 40
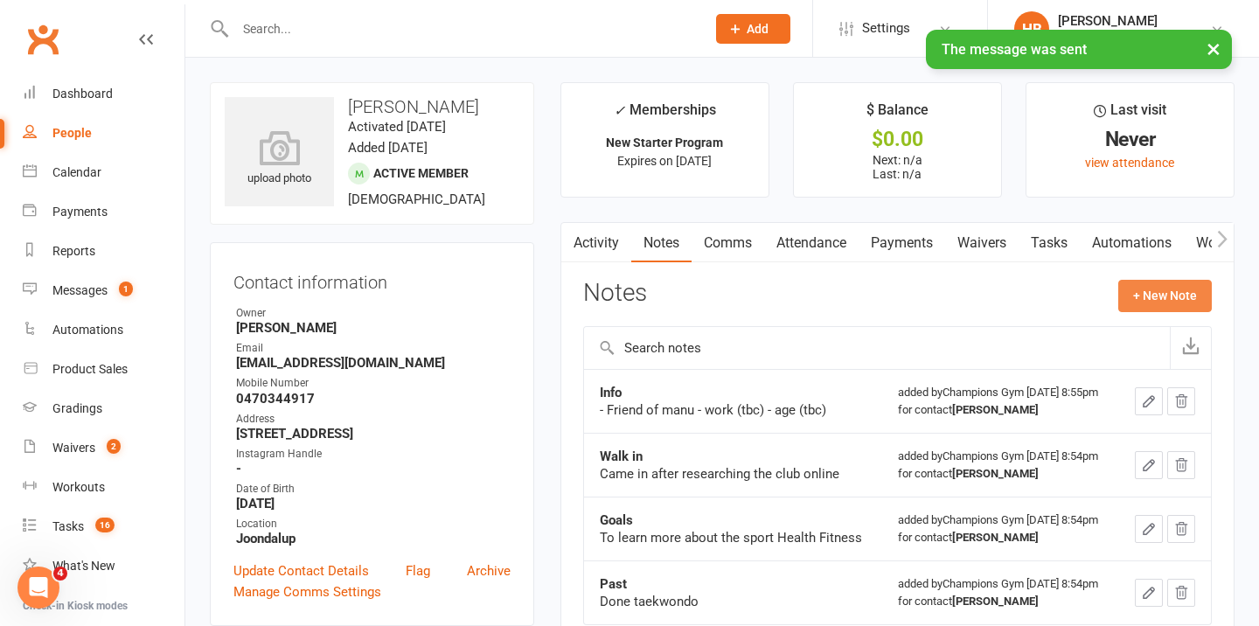
click at [1156, 297] on button "+ New Note" at bounding box center [1166, 295] width 94 height 31
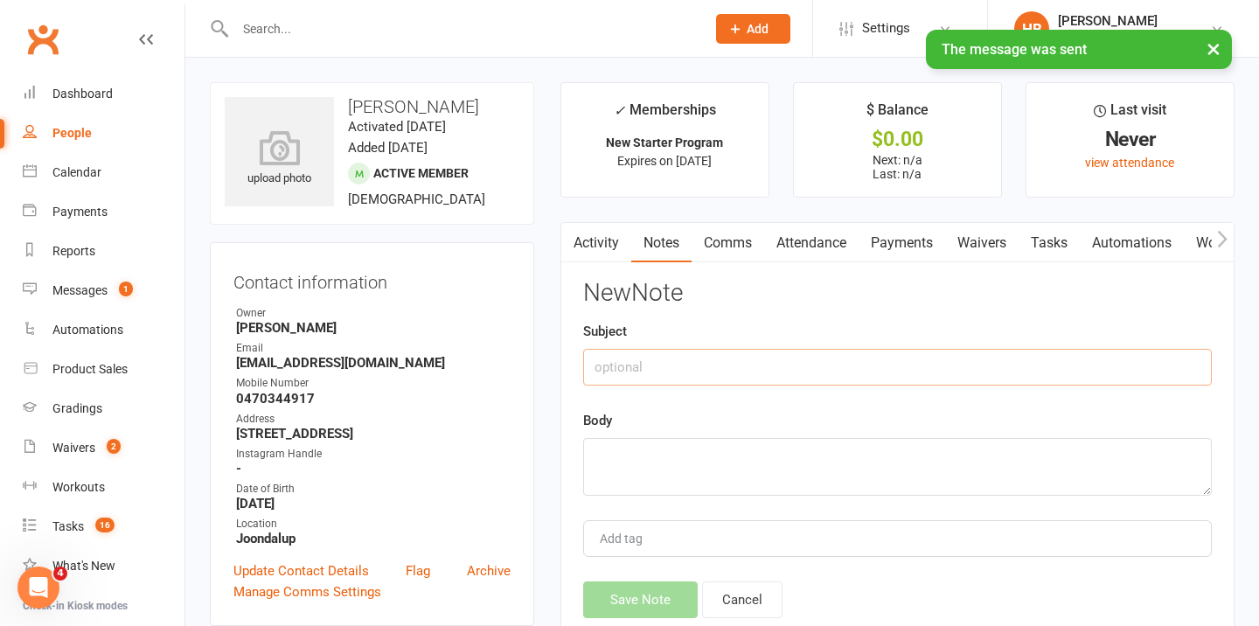
click at [663, 354] on input "text" at bounding box center [897, 367] width 629 height 37
type input "N"
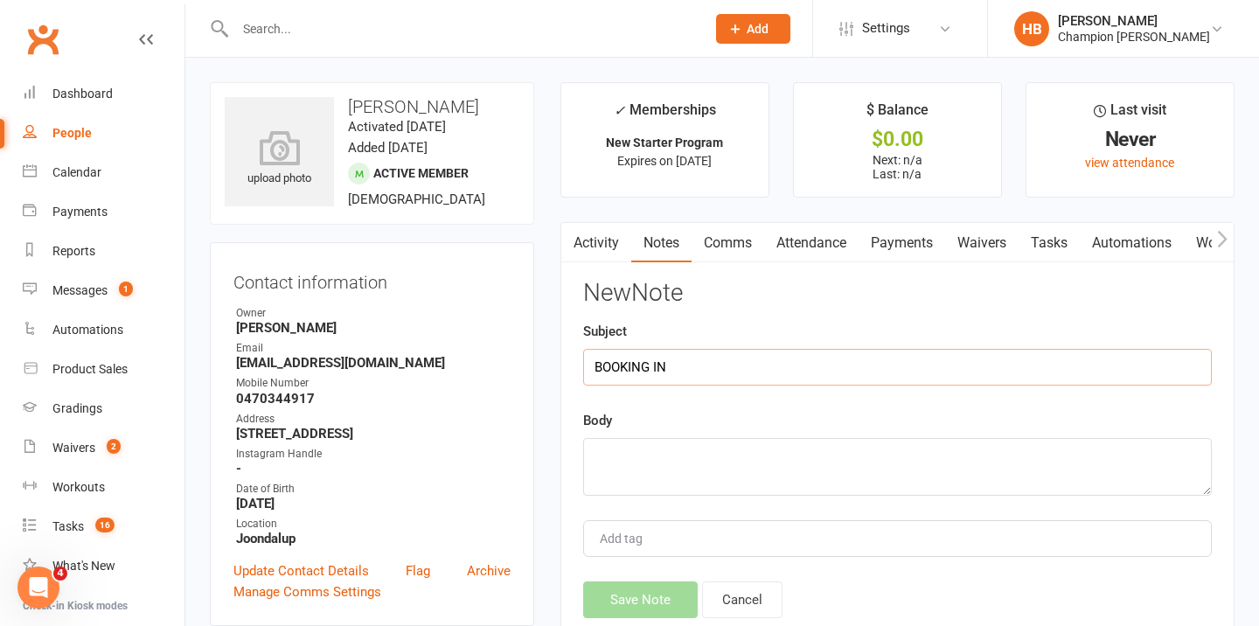
type input "BOOKING IN"
paste textarea "Hey {contact-first-name} , you can definitely do Muay Thai - I have just sent t…"
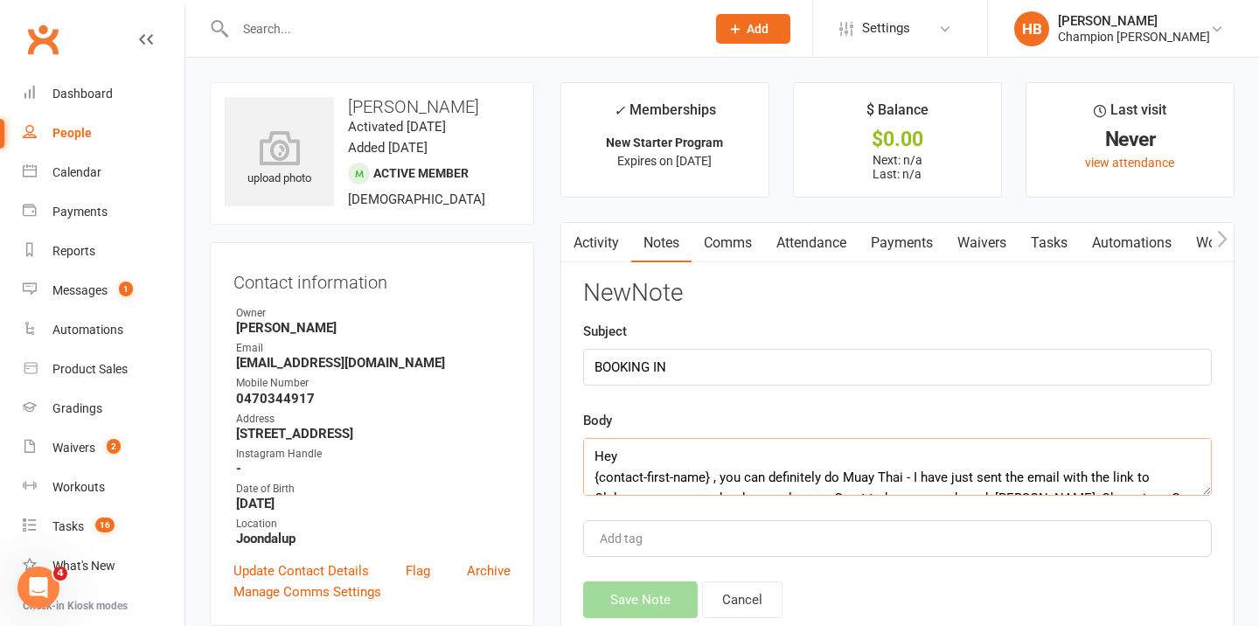
scroll to position [10, 0]
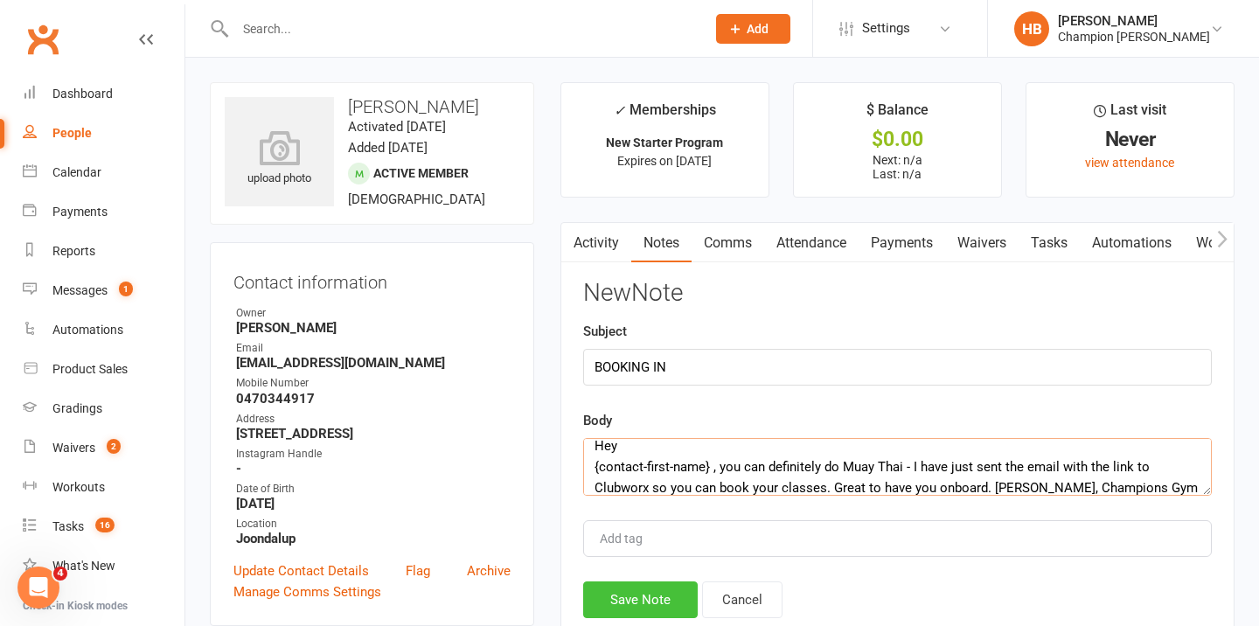
type textarea "Hey {contact-first-name} , you can definitely do Muay Thai - I have just sent t…"
click at [624, 601] on button "Save Note" at bounding box center [640, 600] width 115 height 37
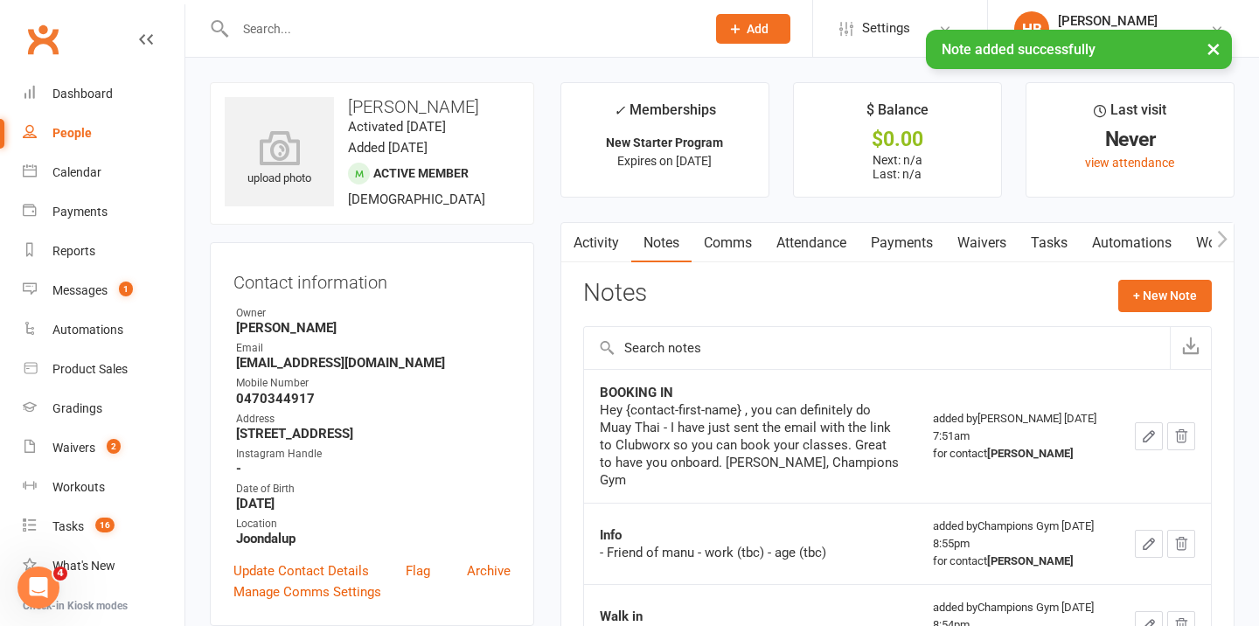
click at [745, 234] on link "Comms" at bounding box center [728, 243] width 73 height 40
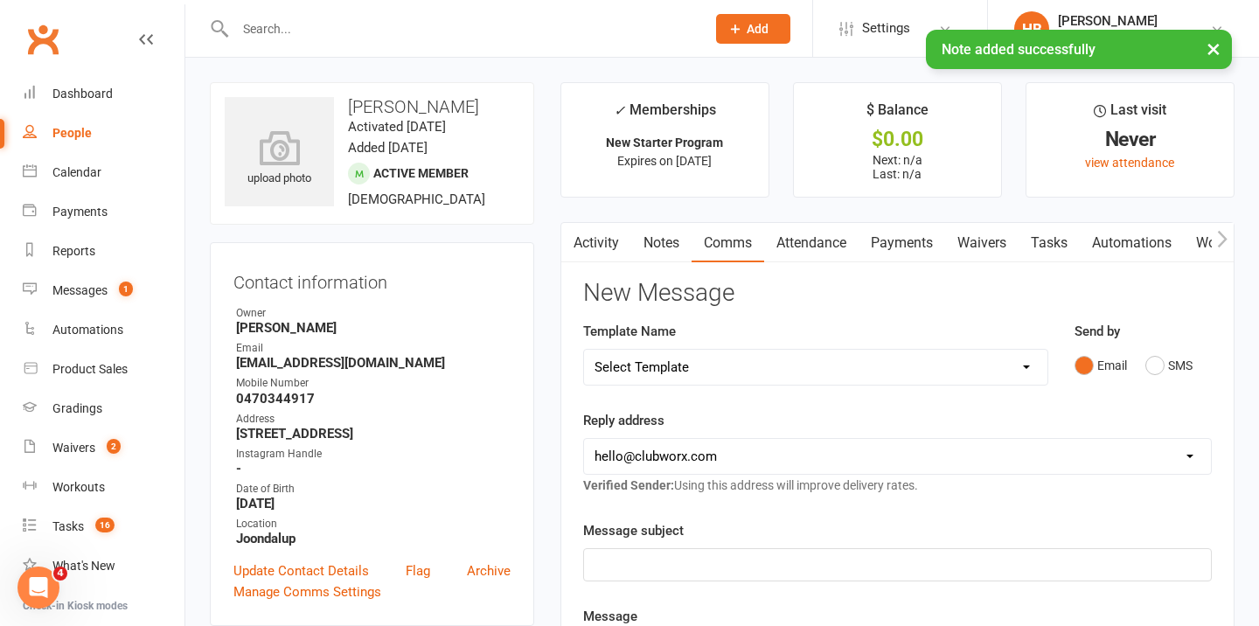
click at [606, 227] on link "Activity" at bounding box center [596, 243] width 70 height 40
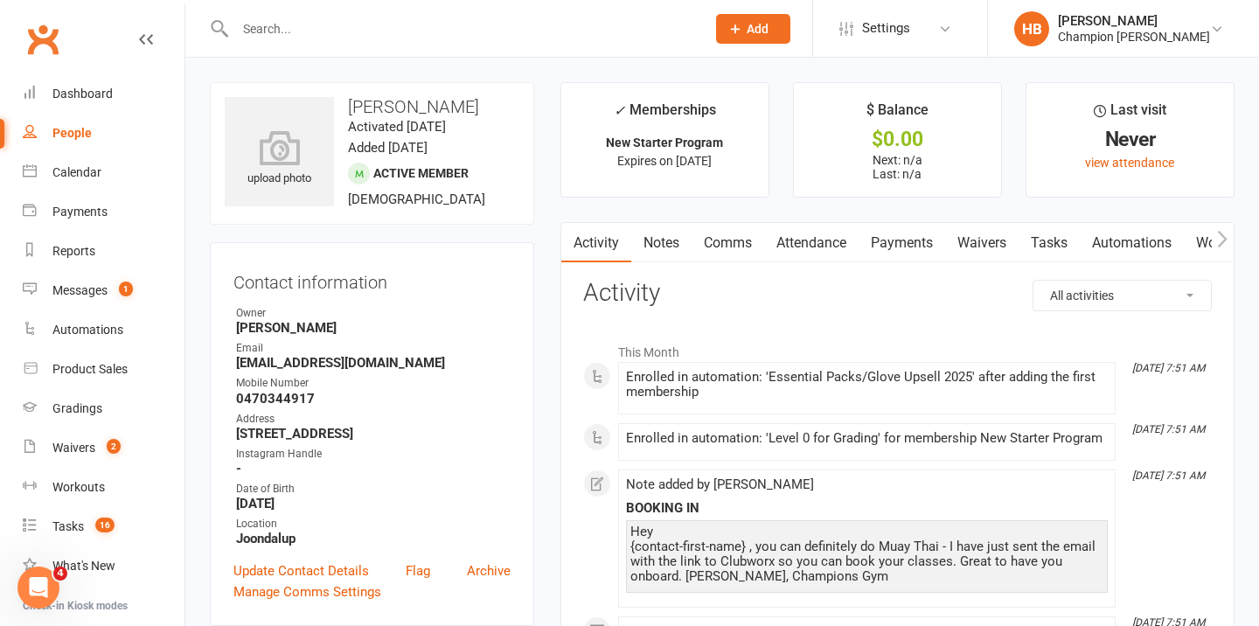
click at [746, 246] on link "Comms" at bounding box center [728, 243] width 73 height 40
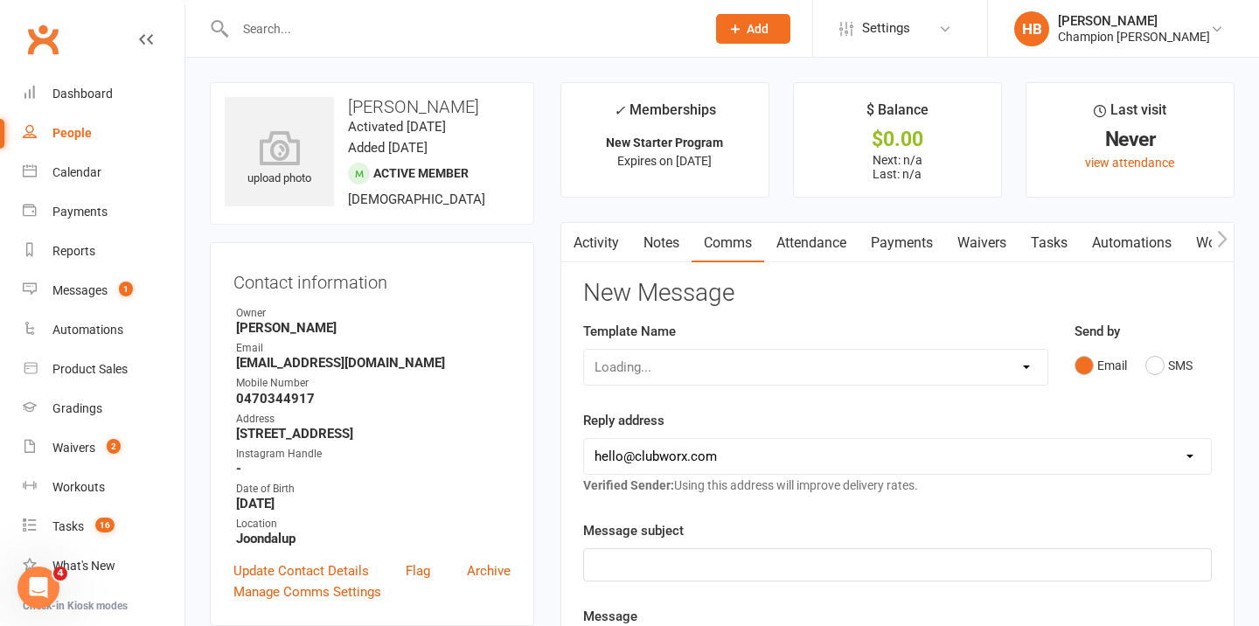
click at [1029, 365] on select "Loading..." at bounding box center [816, 367] width 464 height 35
select select "34"
click at [584, 350] on select "Select Template [Email] Goal Setting Template [SMS] 14 days absence [Email] 202…" at bounding box center [816, 367] width 464 height 35
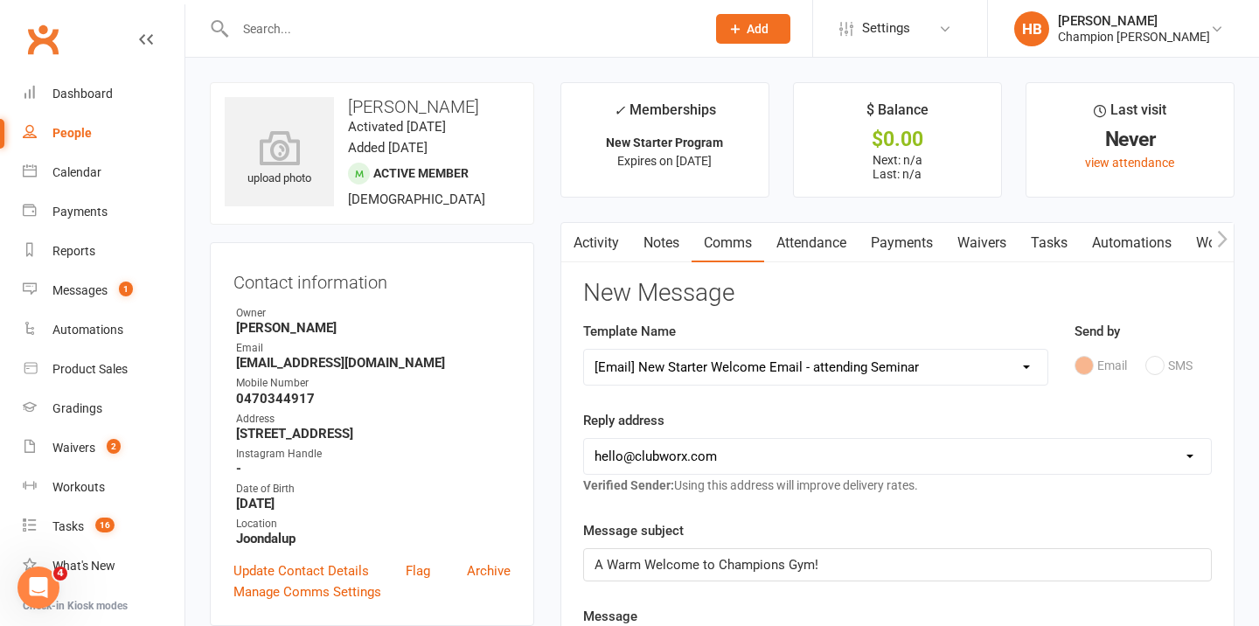
click at [817, 450] on select "[EMAIL_ADDRESS][DOMAIN_NAME] [EMAIL_ADDRESS][DOMAIN_NAME] [PERSON_NAME][EMAIL_A…" at bounding box center [897, 456] width 627 height 35
select select "5"
click at [584, 439] on select "[EMAIL_ADDRESS][DOMAIN_NAME] [EMAIL_ADDRESS][DOMAIN_NAME] [PERSON_NAME][EMAIL_A…" at bounding box center [897, 456] width 627 height 35
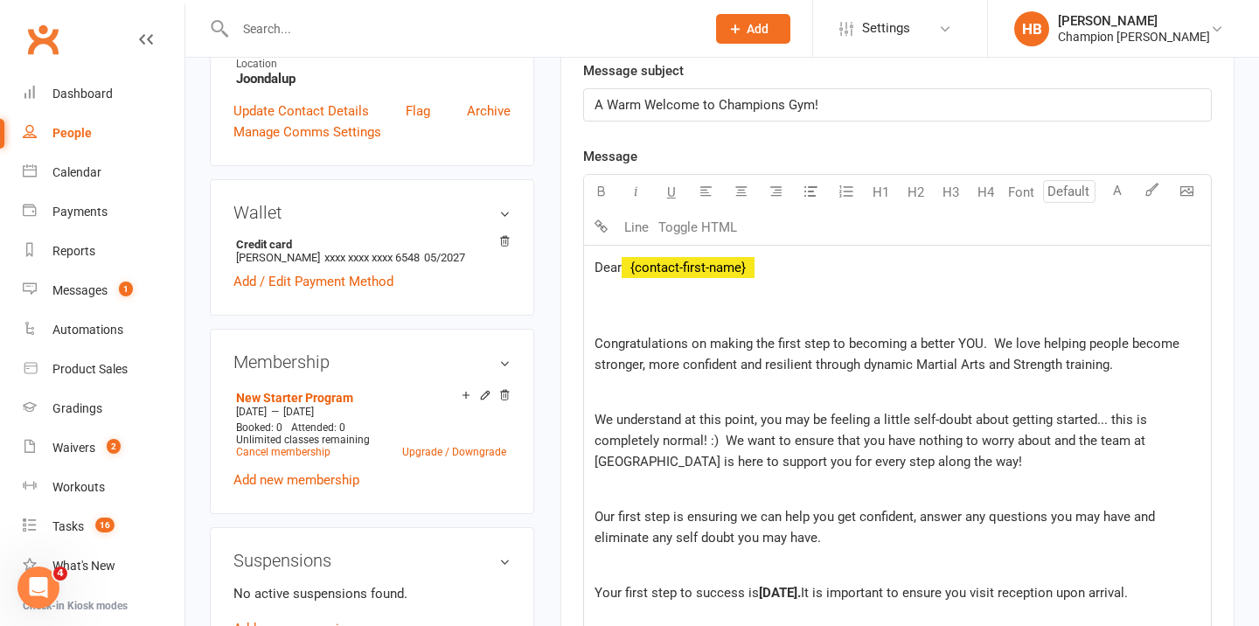
scroll to position [485, 0]
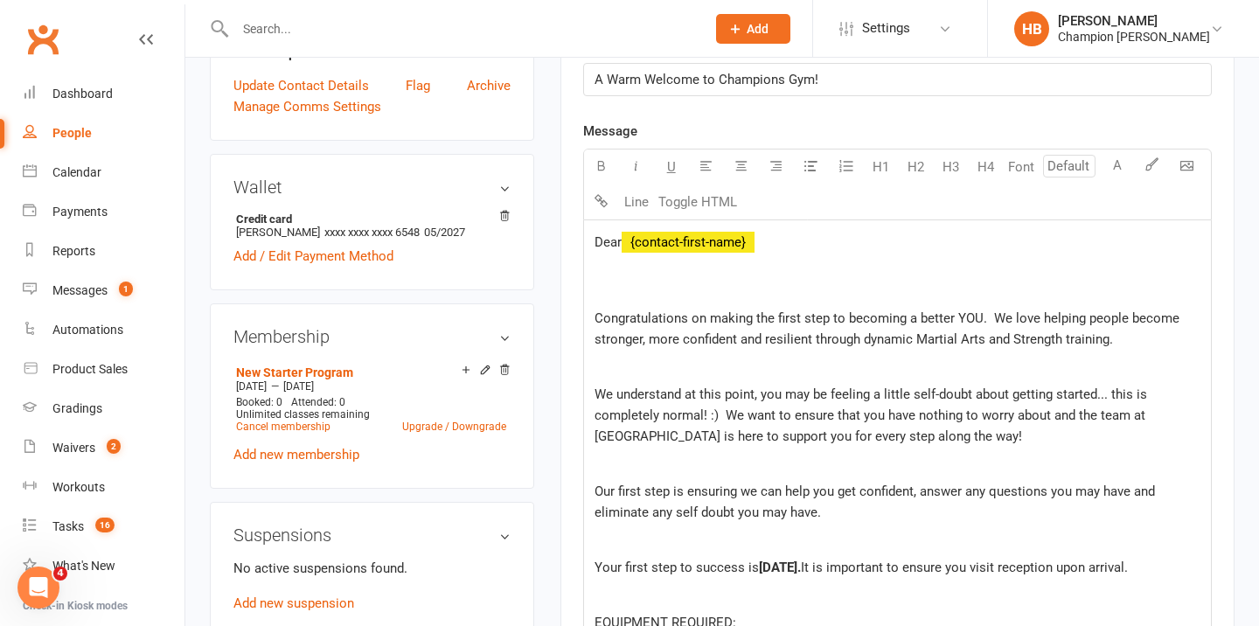
click at [657, 313] on span "Congratulations on making the first step to becoming a better YOU. We love help…" at bounding box center [889, 328] width 589 height 37
click at [645, 289] on p at bounding box center [898, 281] width 606 height 42
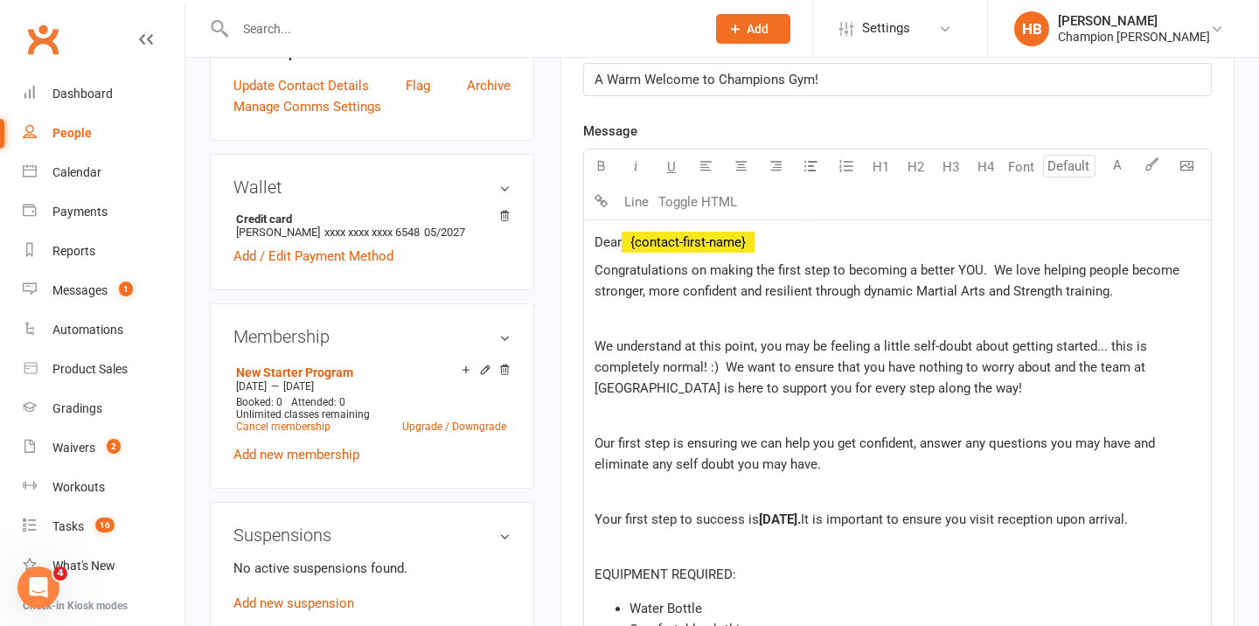
click at [607, 325] on p at bounding box center [898, 318] width 606 height 21
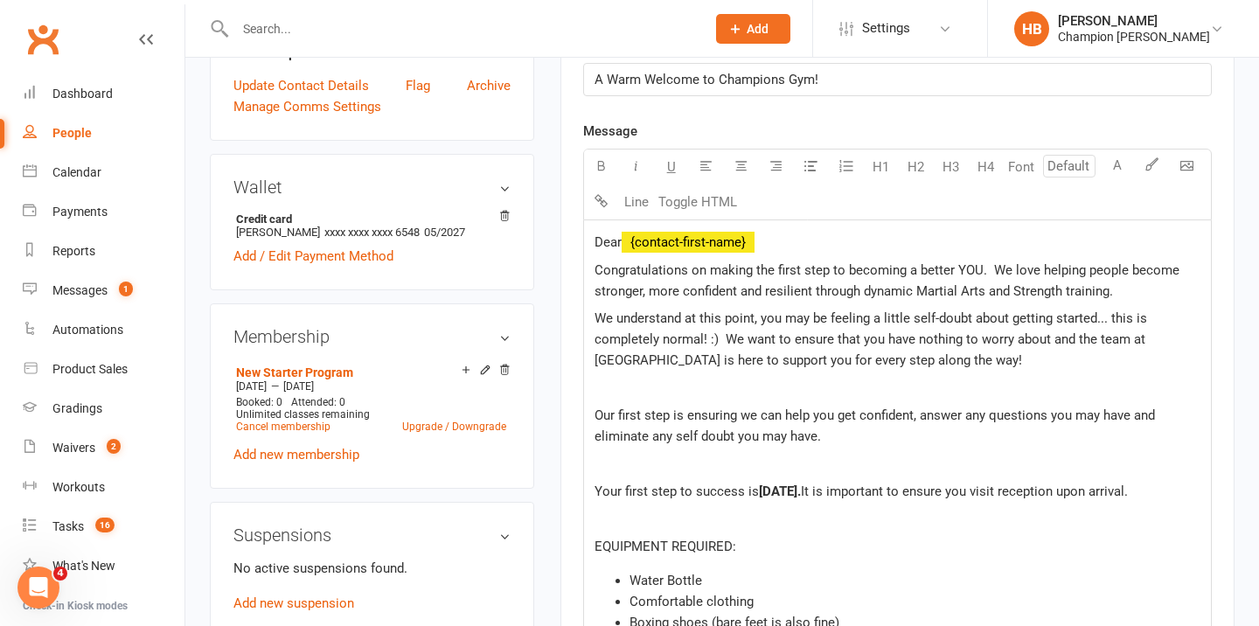
click at [608, 385] on p at bounding box center [898, 388] width 606 height 21
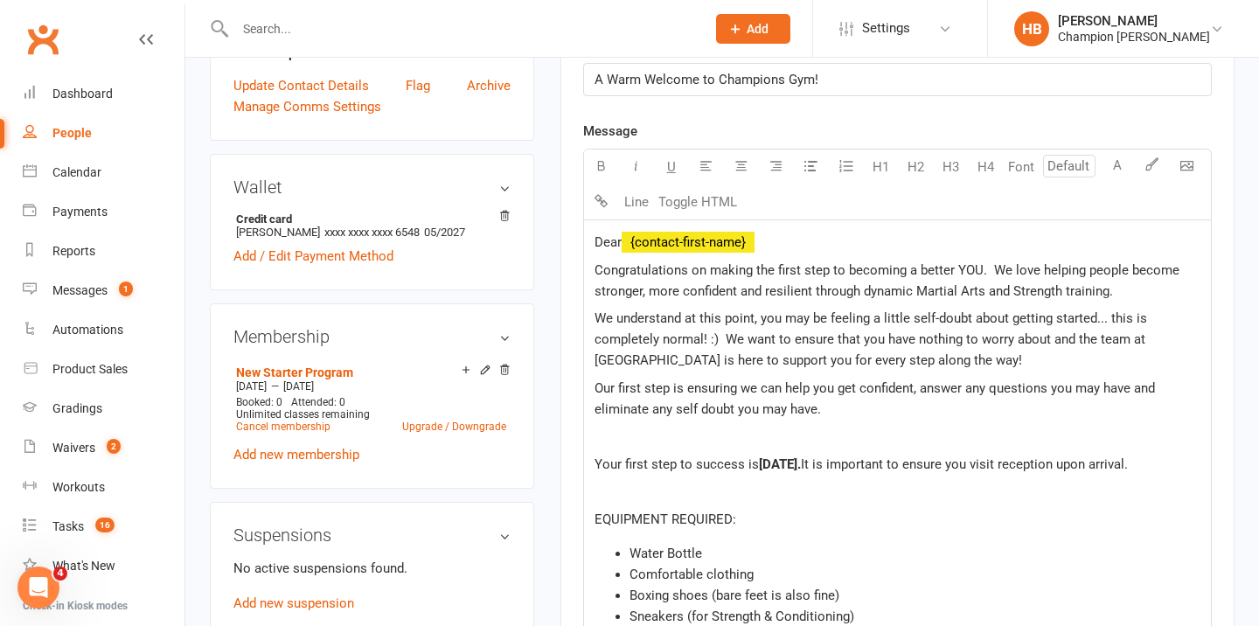
drag, startPoint x: 673, startPoint y: 488, endPoint x: 614, endPoint y: 424, distance: 86.7
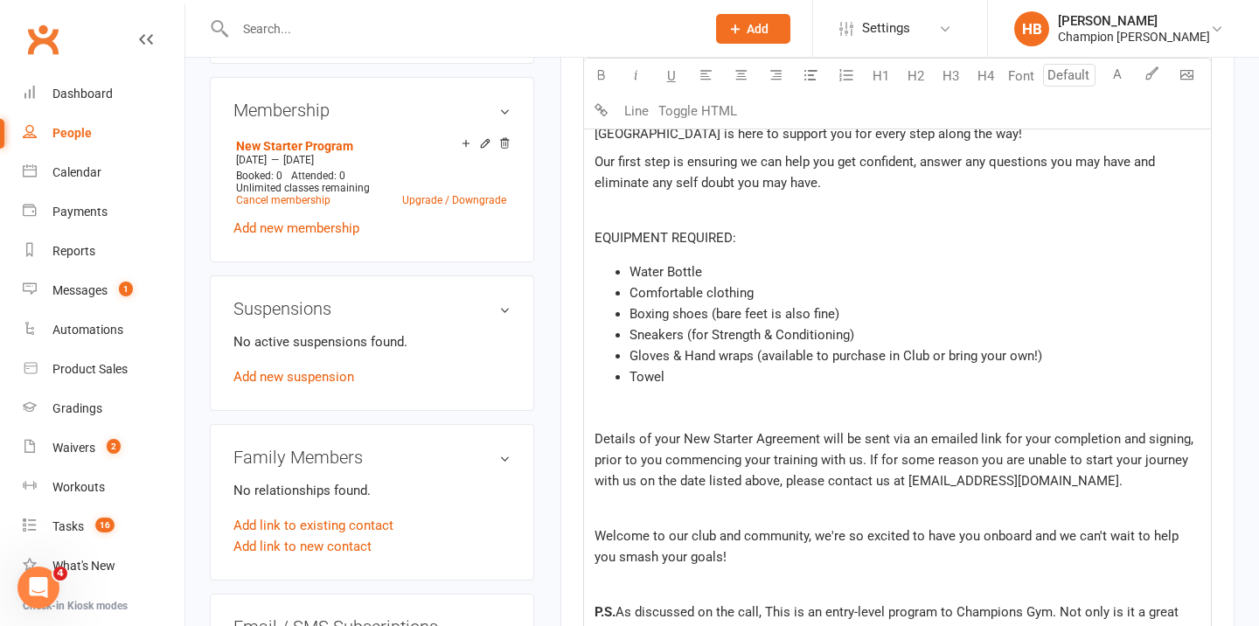
scroll to position [810, 0]
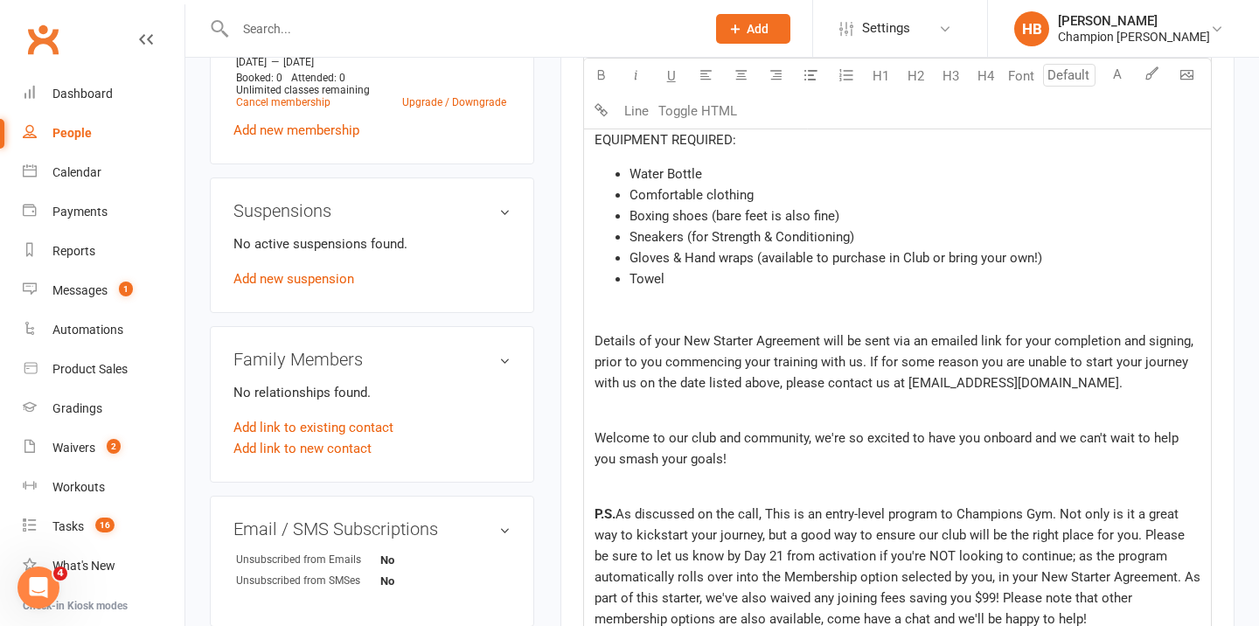
click at [598, 345] on span "Details of your New Starter Agreement will be sent via an emailed link for your…" at bounding box center [896, 362] width 603 height 58
drag, startPoint x: 677, startPoint y: 345, endPoint x: 592, endPoint y: 344, distance: 84.8
click at [592, 344] on div "Dear ﻿ {contact-first-name} Congratulations on making the first step to becomin…" at bounding box center [897, 421] width 627 height 1050
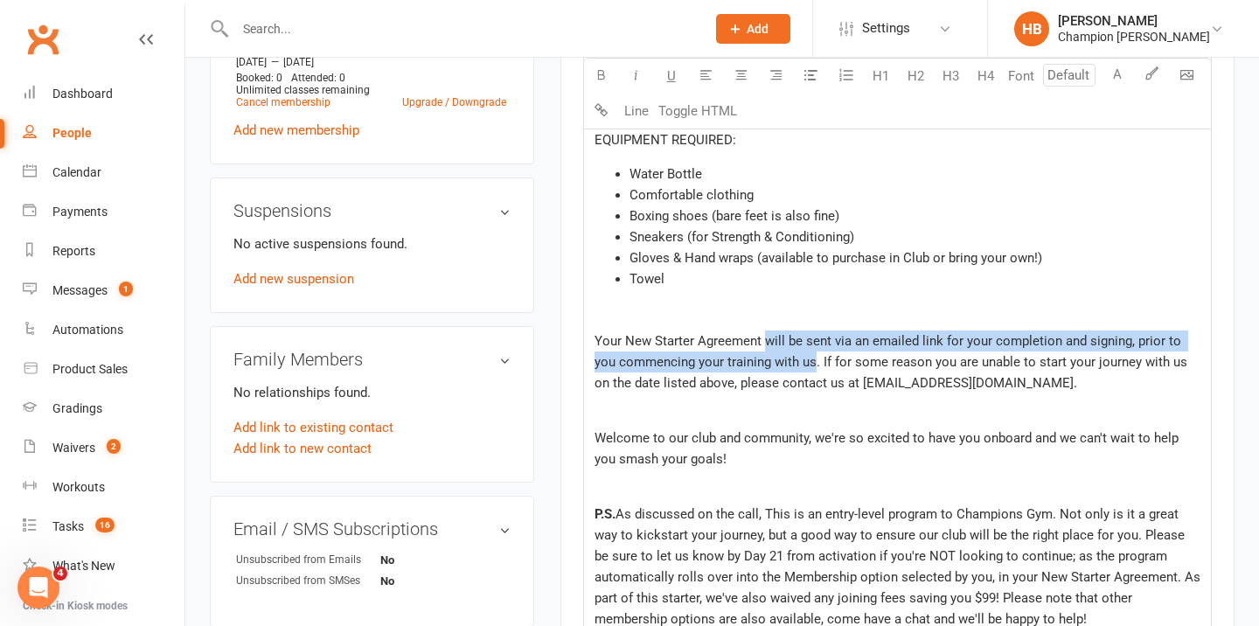
drag, startPoint x: 765, startPoint y: 340, endPoint x: 792, endPoint y: 361, distance: 33.6
click at [792, 361] on span "Your New Starter Agreement will be sent via an emailed link for your completion…" at bounding box center [893, 362] width 596 height 58
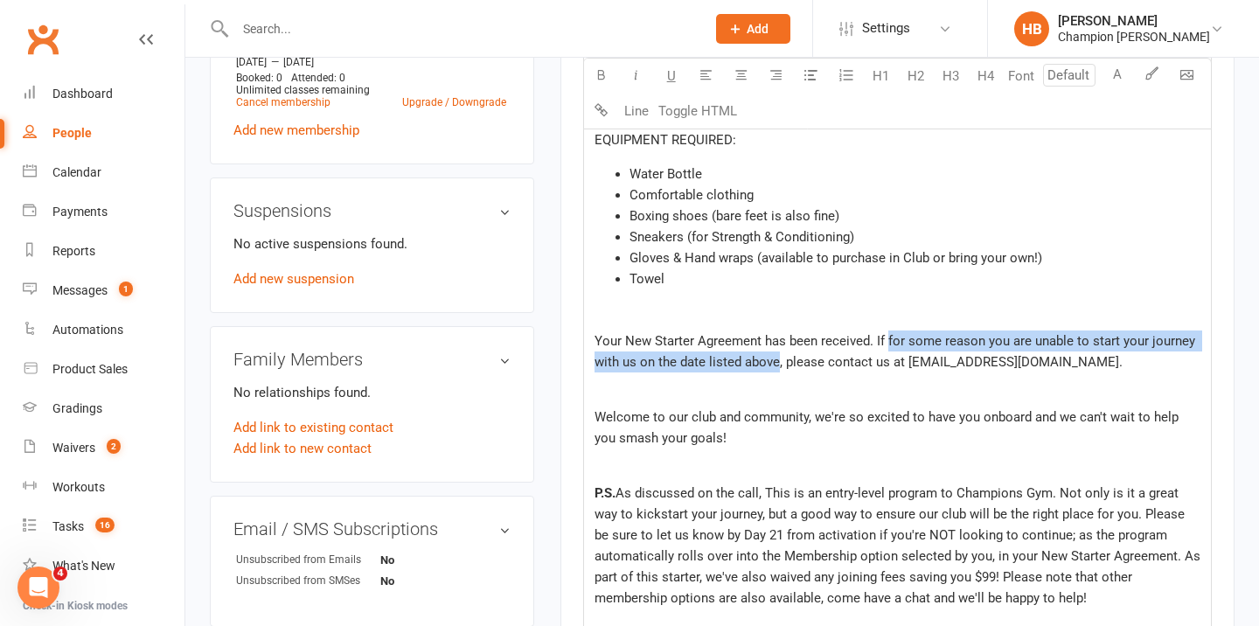
drag, startPoint x: 887, startPoint y: 343, endPoint x: 775, endPoint y: 359, distance: 113.0
click at [775, 359] on span "Your New Starter Agreement has been received. If for some reason you are unable…" at bounding box center [897, 351] width 604 height 37
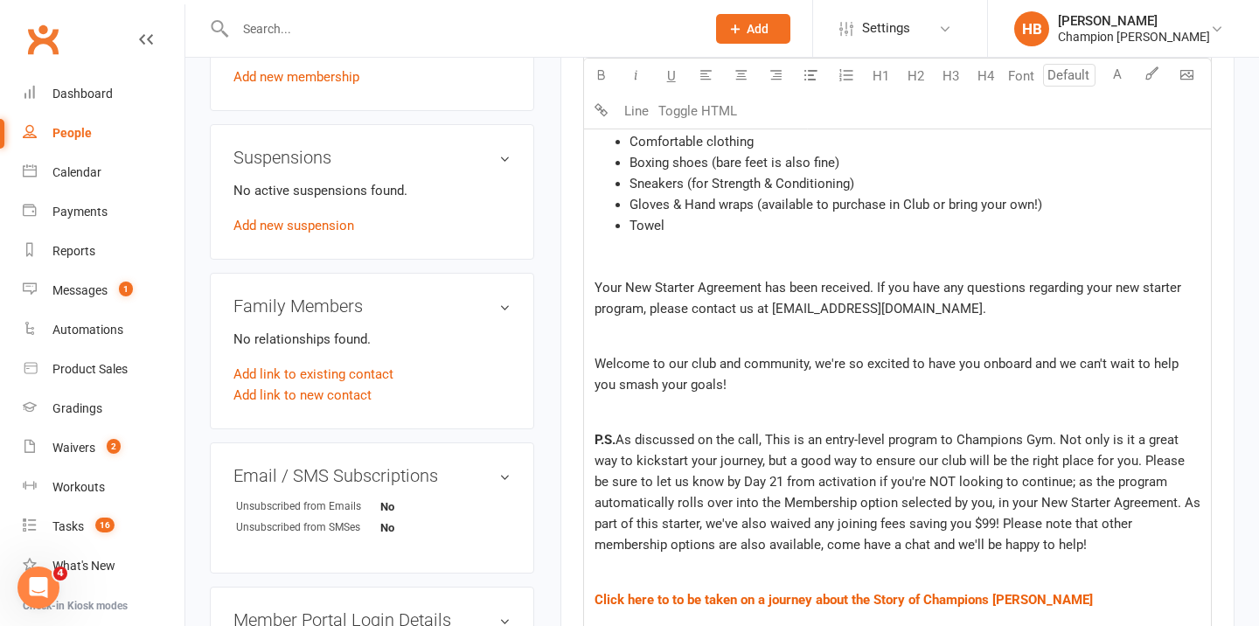
scroll to position [908, 0]
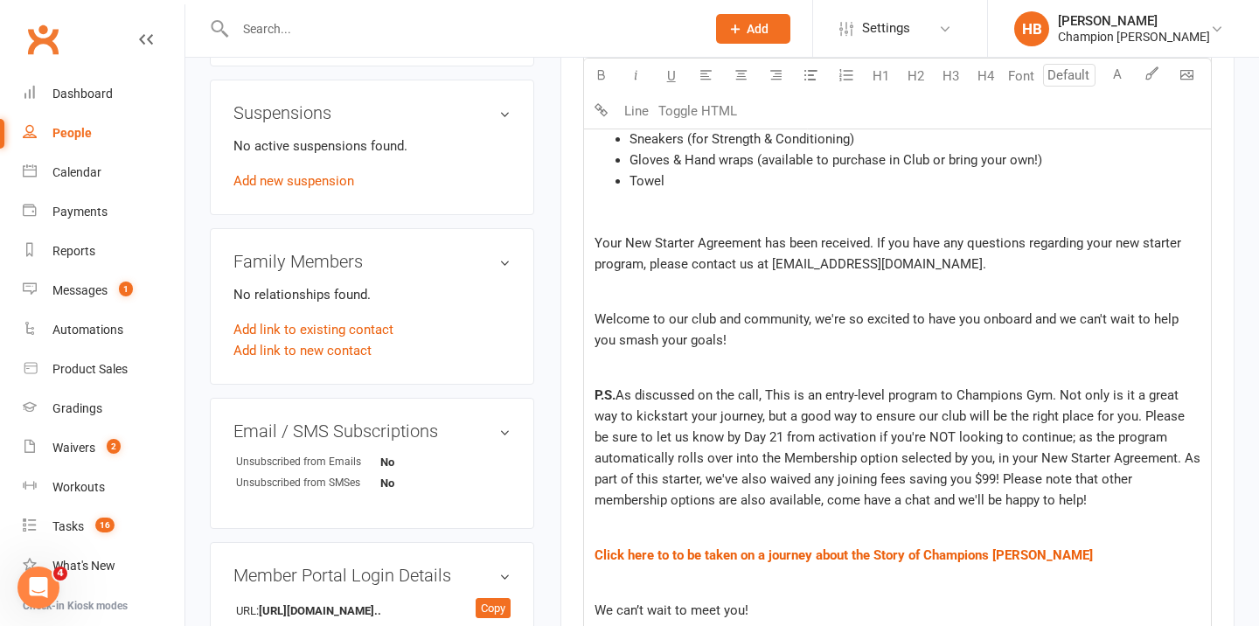
click at [693, 285] on p at bounding box center [898, 292] width 606 height 21
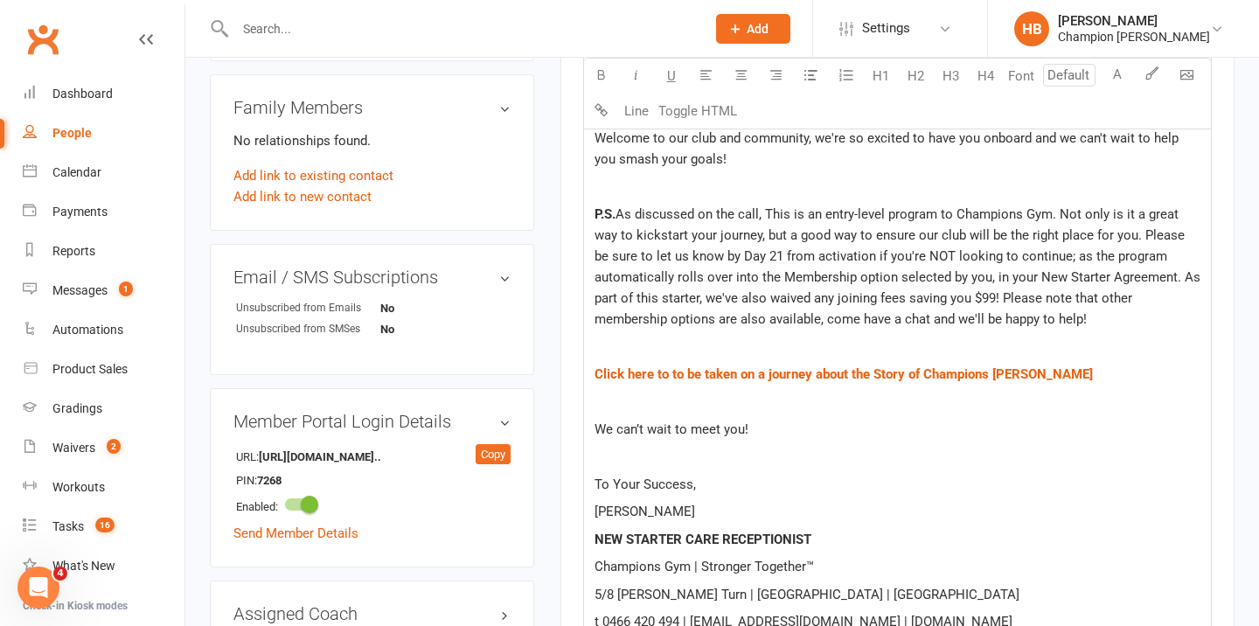
scroll to position [1064, 0]
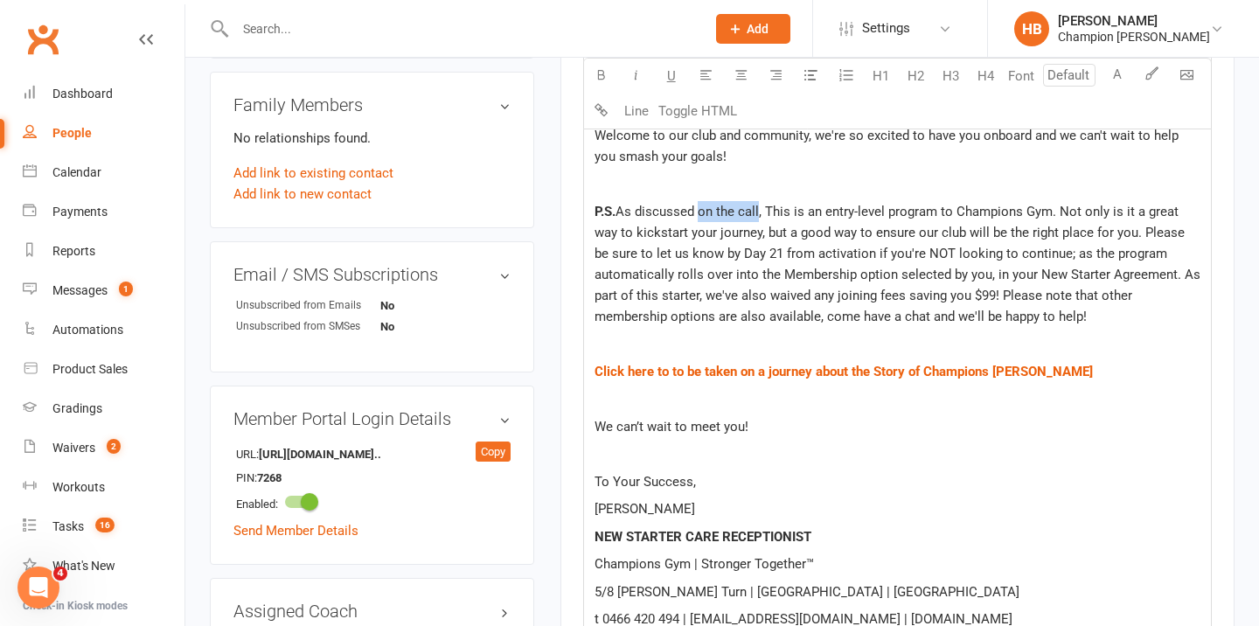
drag, startPoint x: 760, startPoint y: 213, endPoint x: 701, endPoint y: 215, distance: 59.5
click at [701, 215] on span "As discussed on the call, This is an entry-level program to Champions Gym. Not …" at bounding box center [900, 264] width 610 height 121
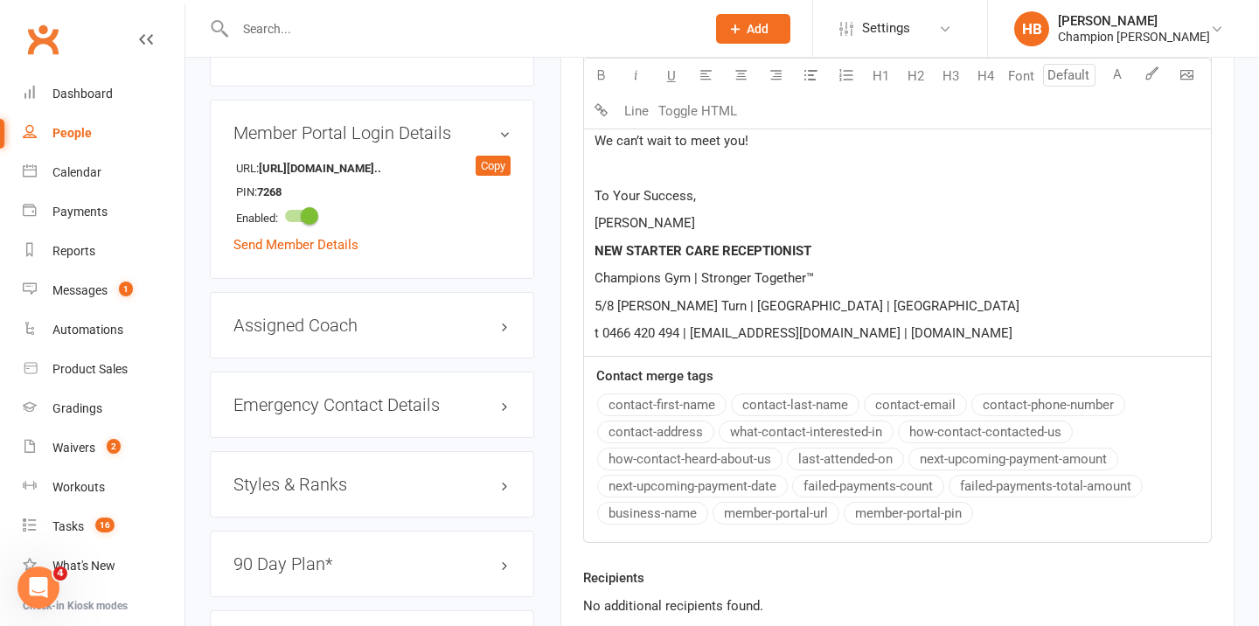
scroll to position [1379, 0]
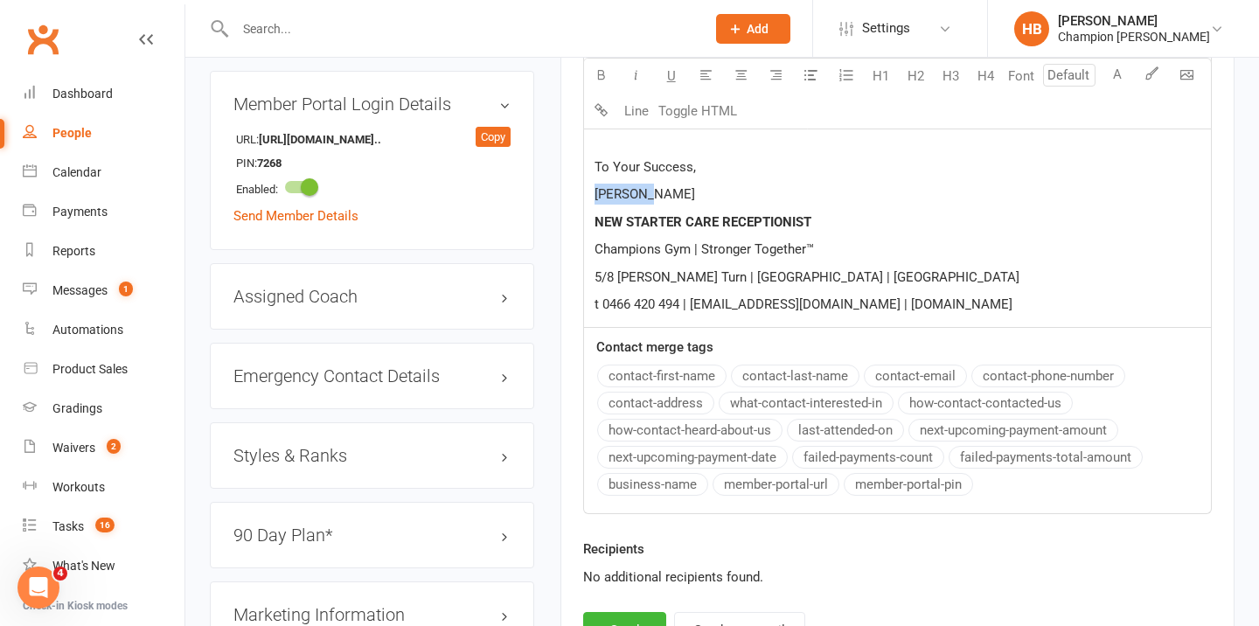
drag, startPoint x: 651, startPoint y: 194, endPoint x: 577, endPoint y: 194, distance: 73.5
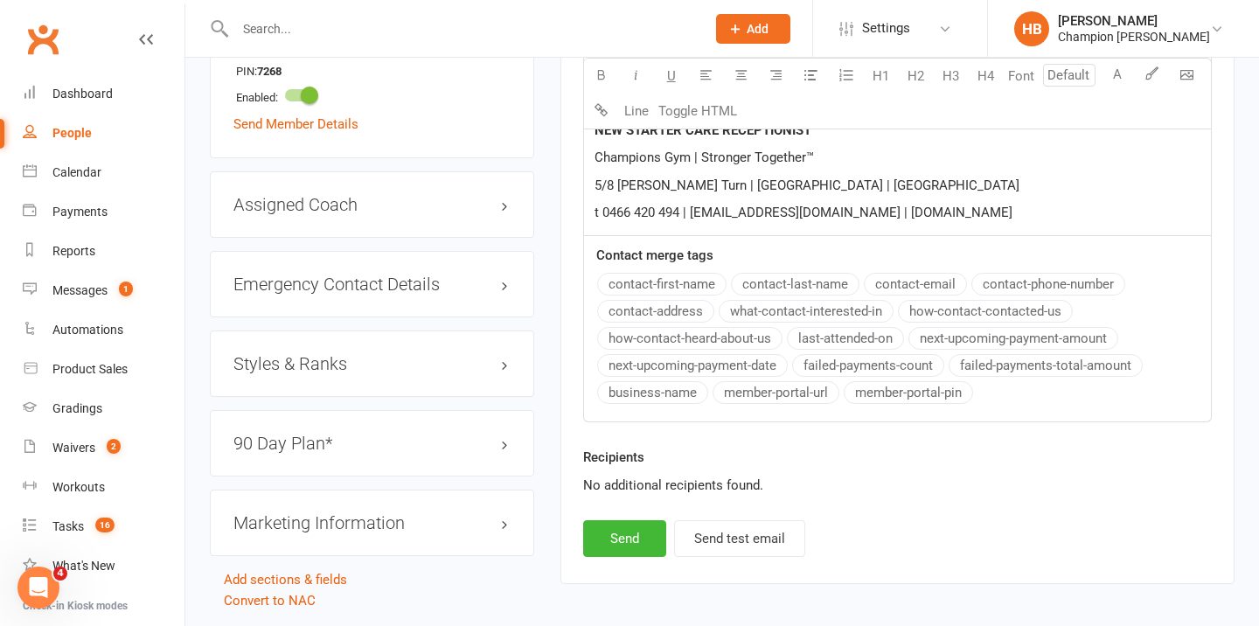
scroll to position [1496, 0]
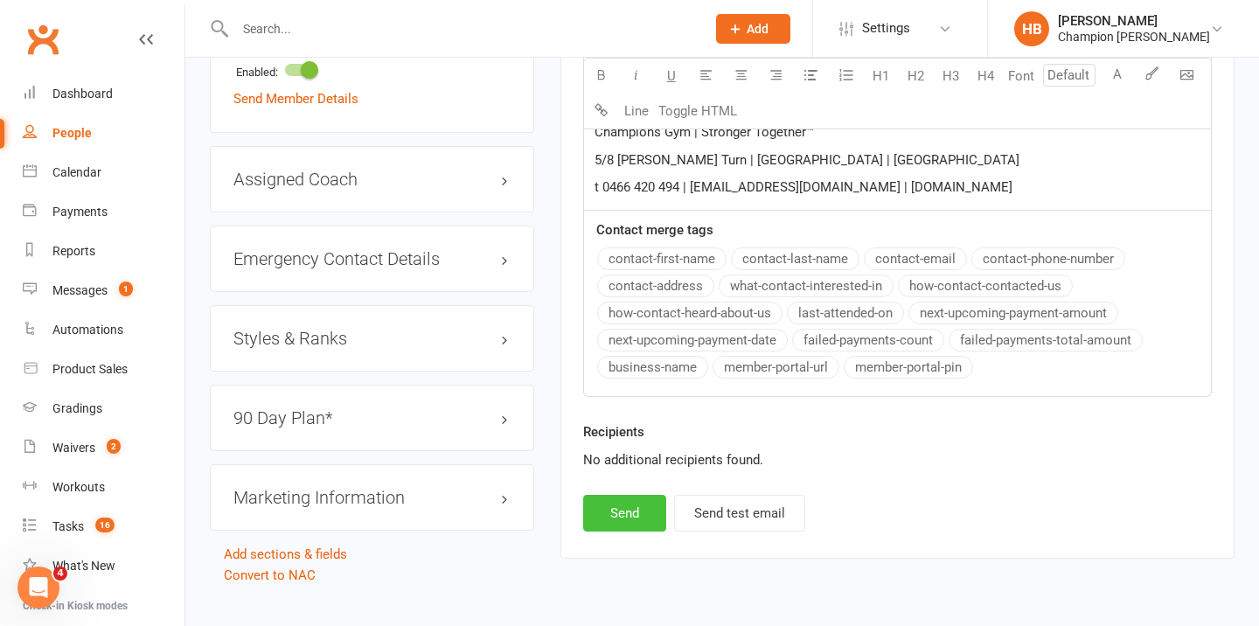
click at [611, 499] on button "Send" at bounding box center [624, 513] width 83 height 37
select select
select select "0"
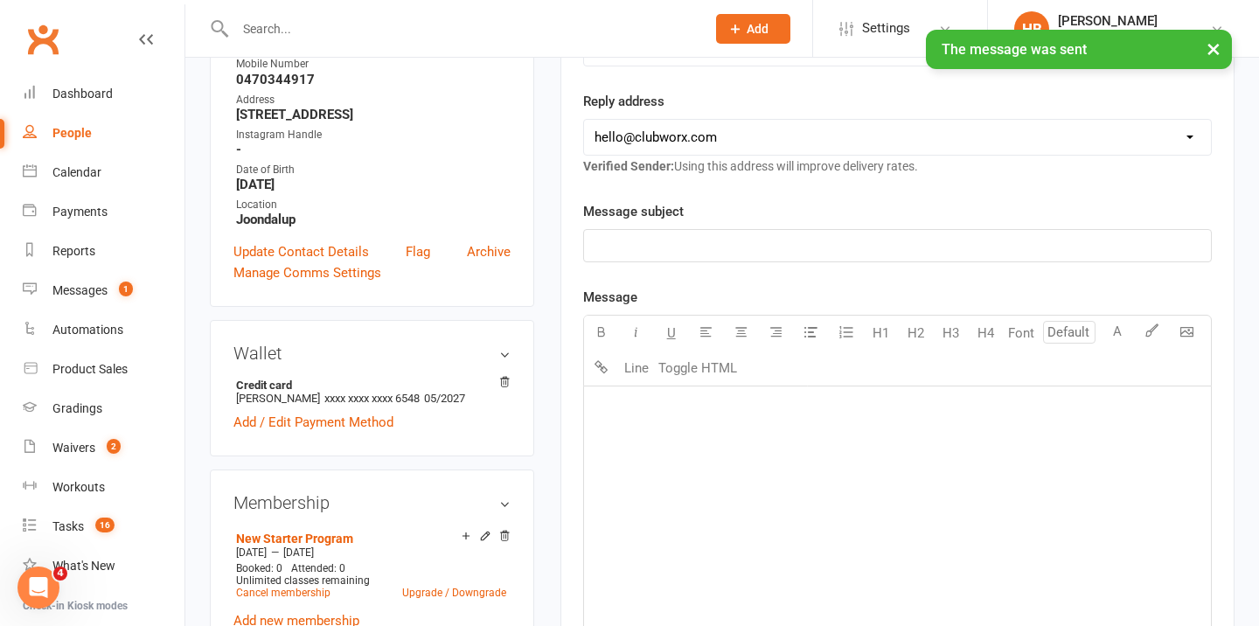
scroll to position [0, 0]
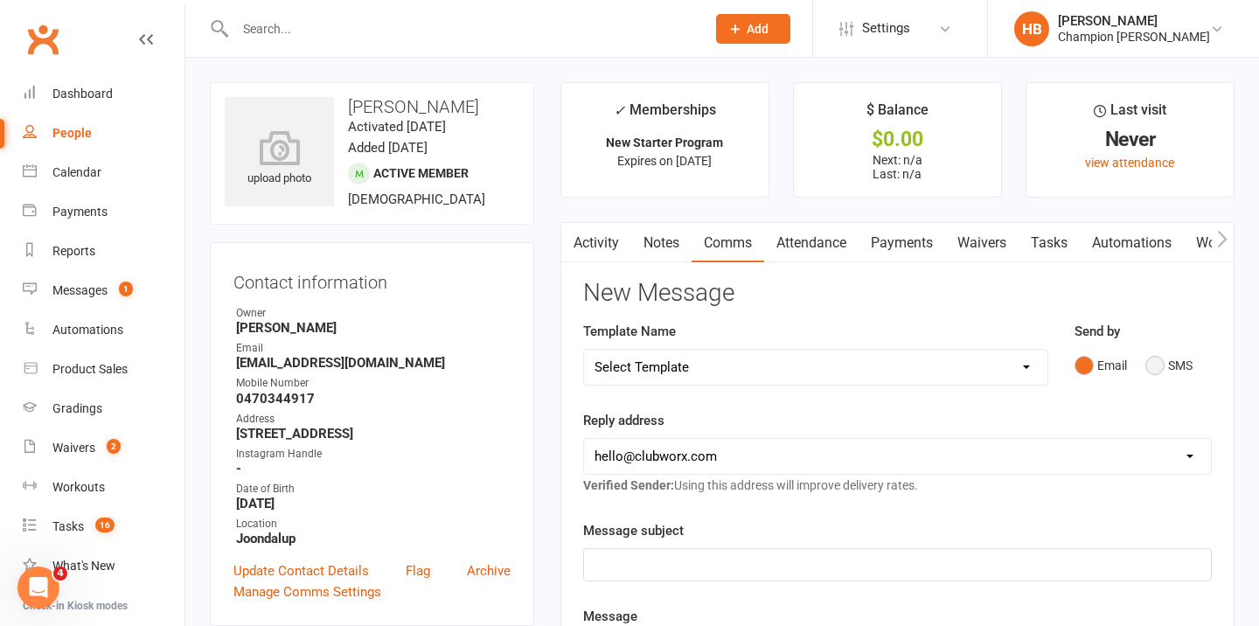
click at [1151, 362] on button "SMS" at bounding box center [1169, 365] width 47 height 33
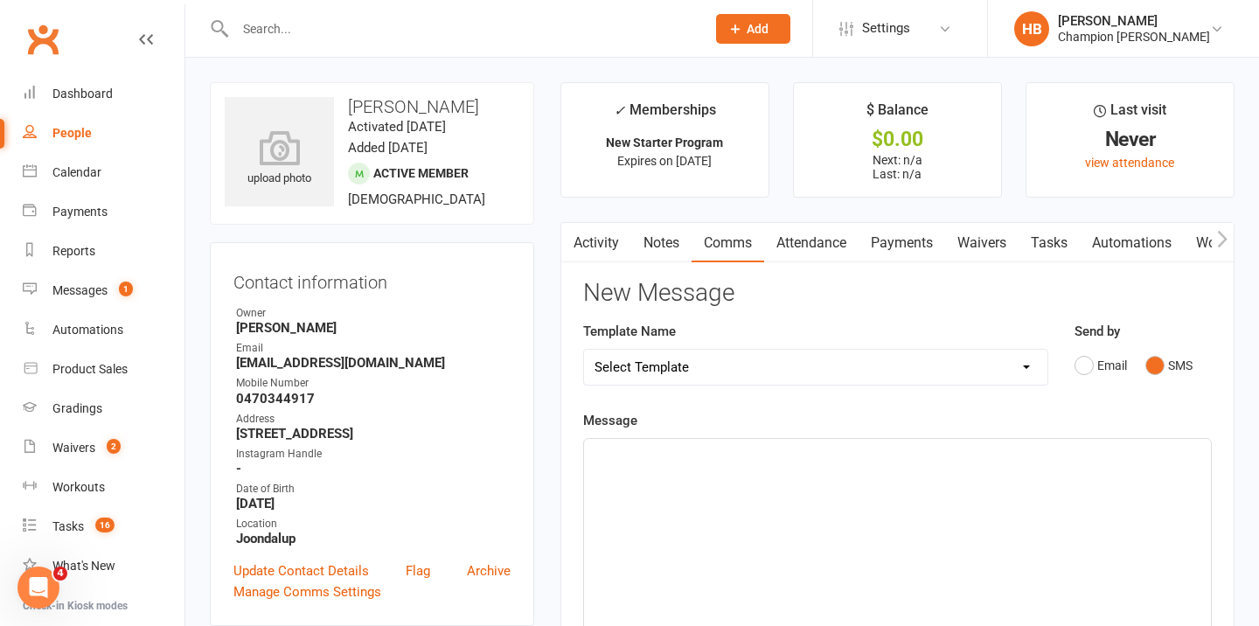
click at [939, 362] on select "Select Template [Email] Goal Setting Template [SMS] 14 days absence [Email] 202…" at bounding box center [816, 367] width 464 height 35
select select "17"
click at [584, 350] on select "Select Template [Email] Goal Setting Template [SMS] 14 days absence [Email] 202…" at bounding box center [816, 367] width 464 height 35
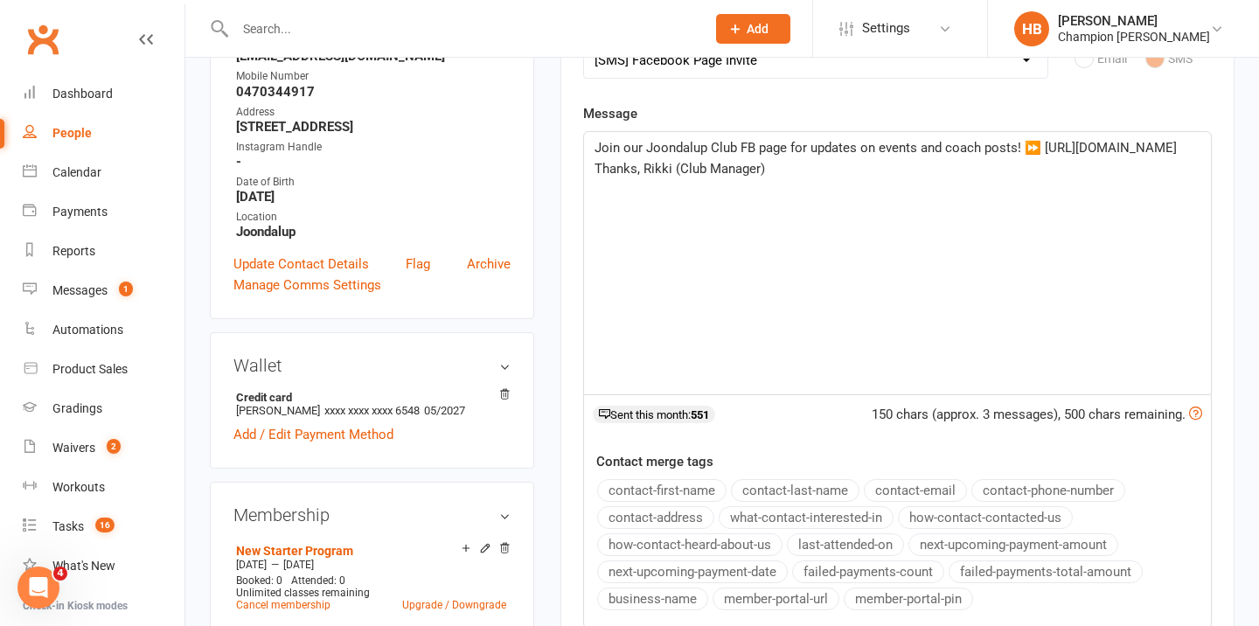
scroll to position [446, 0]
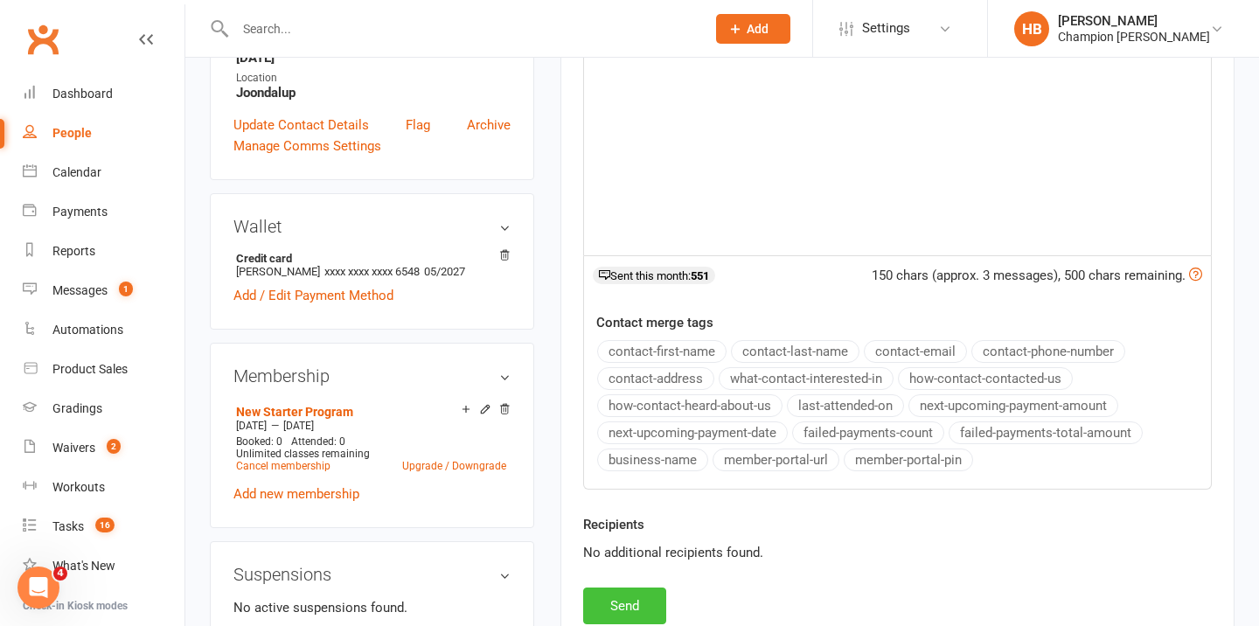
click at [642, 605] on button "Send" at bounding box center [624, 606] width 83 height 37
select select
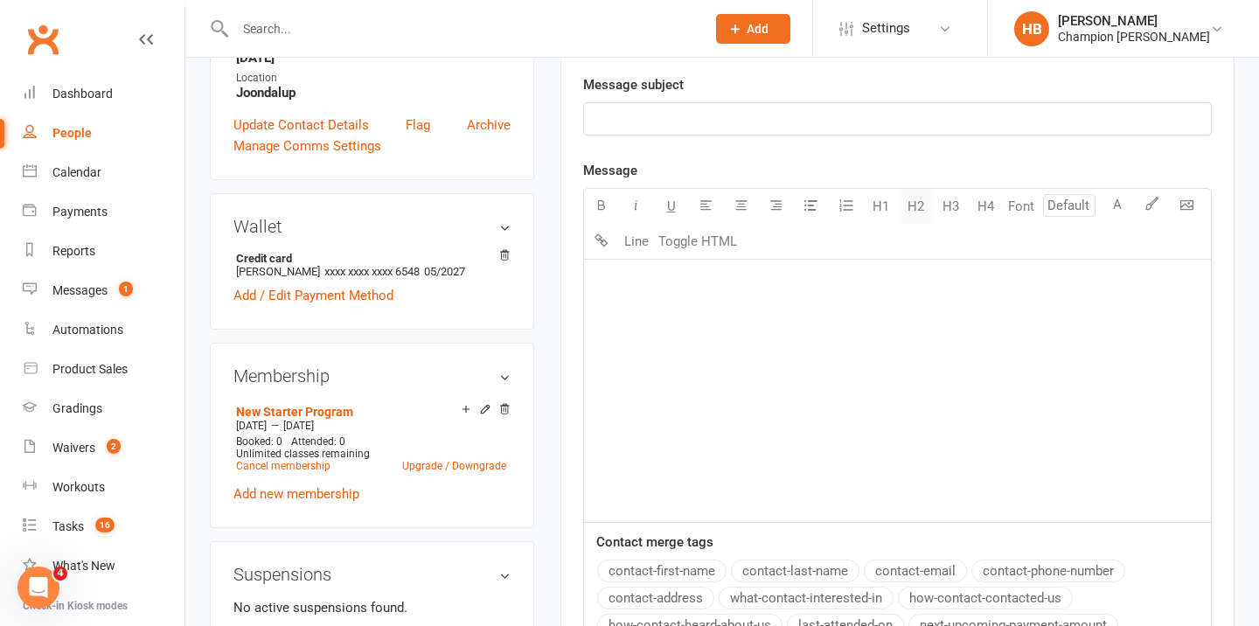
scroll to position [0, 0]
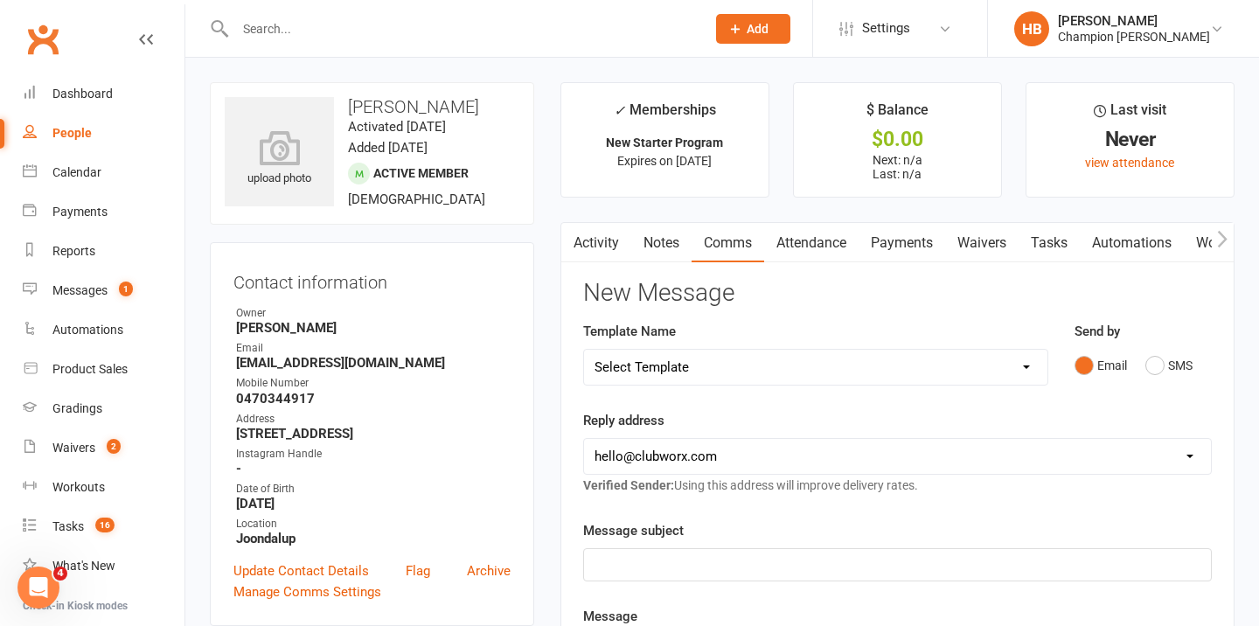
click at [830, 237] on link "Attendance" at bounding box center [811, 243] width 94 height 40
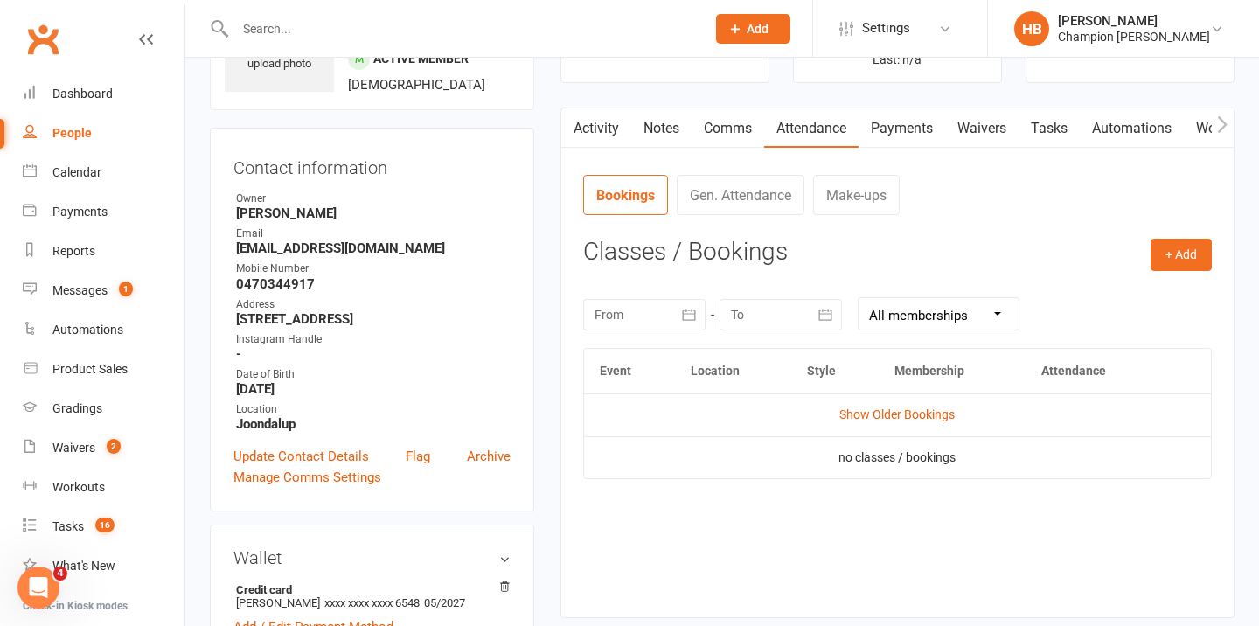
scroll to position [248, 0]
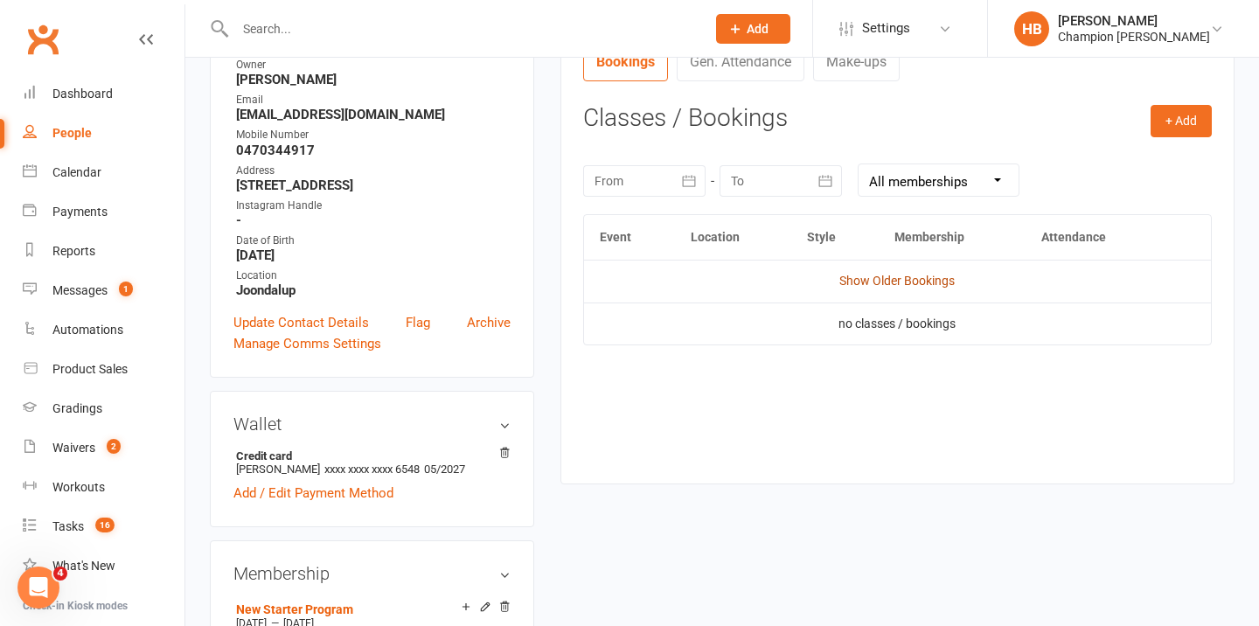
click at [867, 282] on link "Show Older Bookings" at bounding box center [897, 281] width 115 height 14
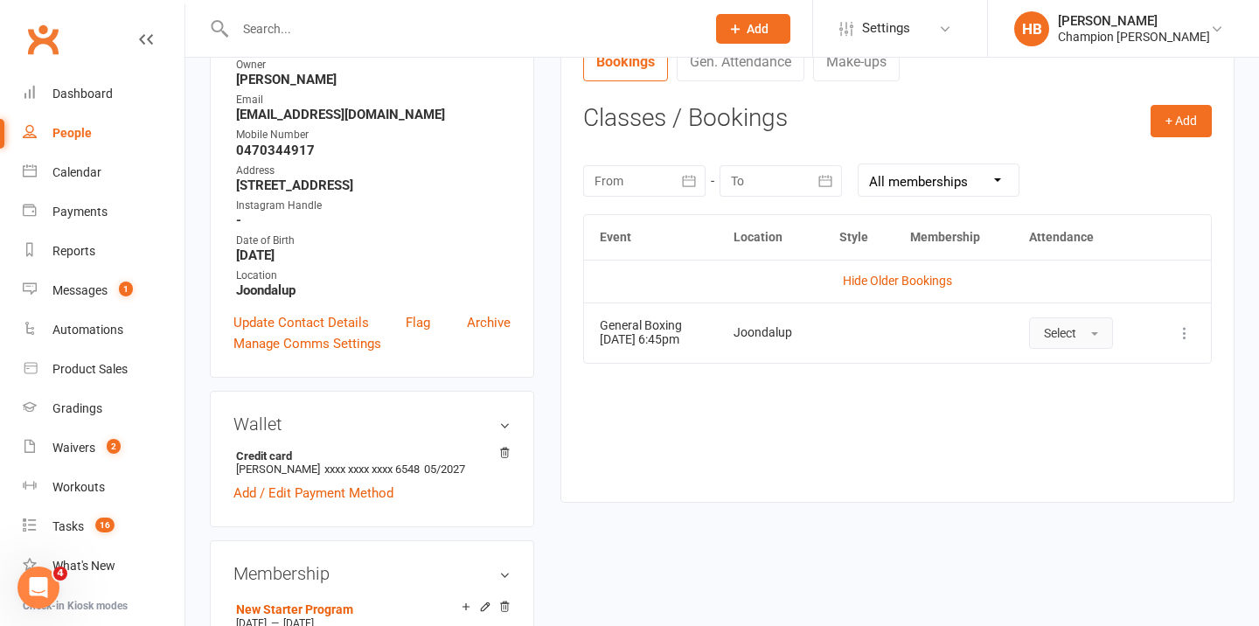
click at [1054, 334] on span "Select" at bounding box center [1060, 333] width 32 height 14
click at [1057, 384] on link "Attended" at bounding box center [1116, 372] width 173 height 35
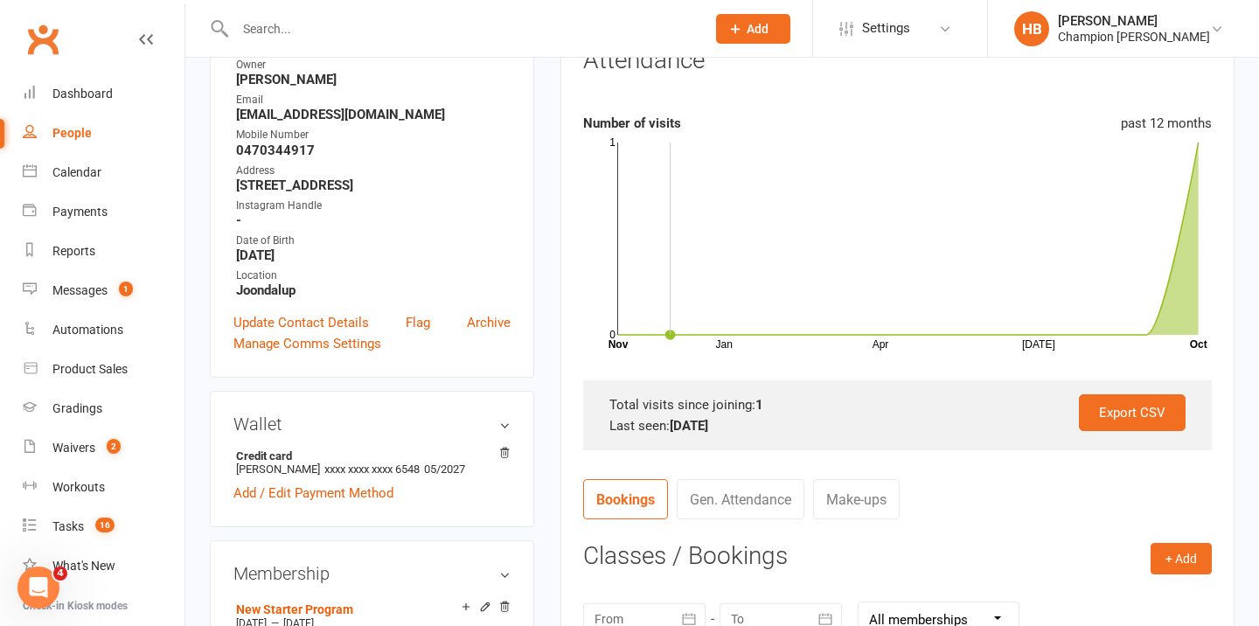
scroll to position [31, 0]
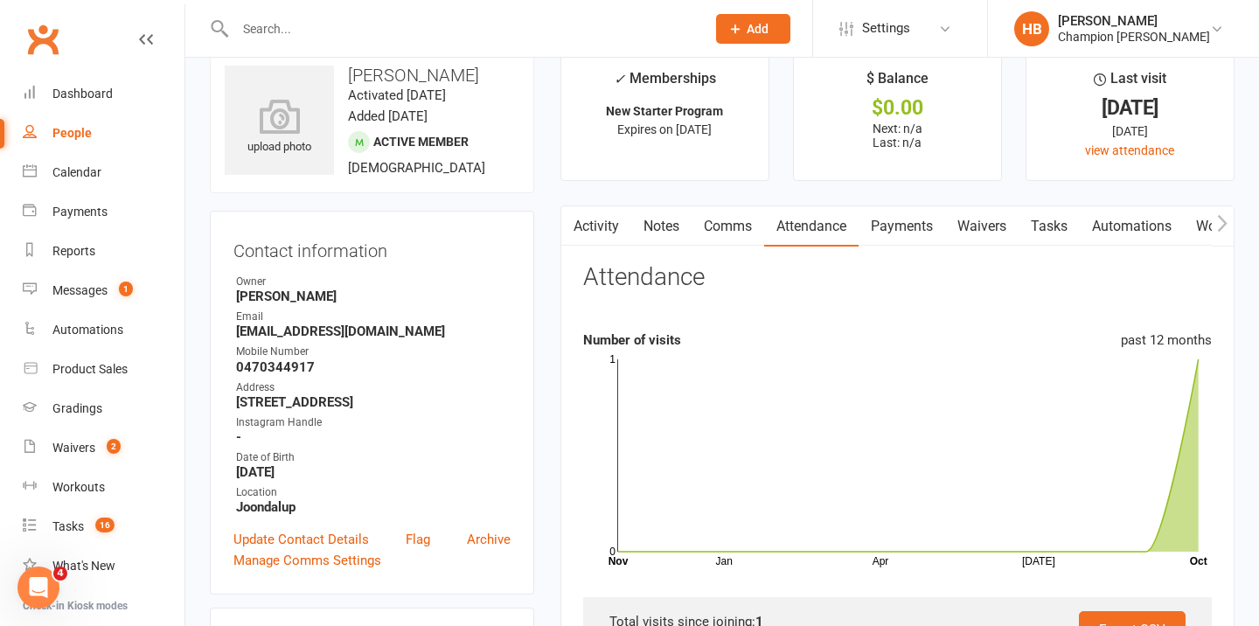
click at [671, 219] on link "Notes" at bounding box center [661, 226] width 60 height 40
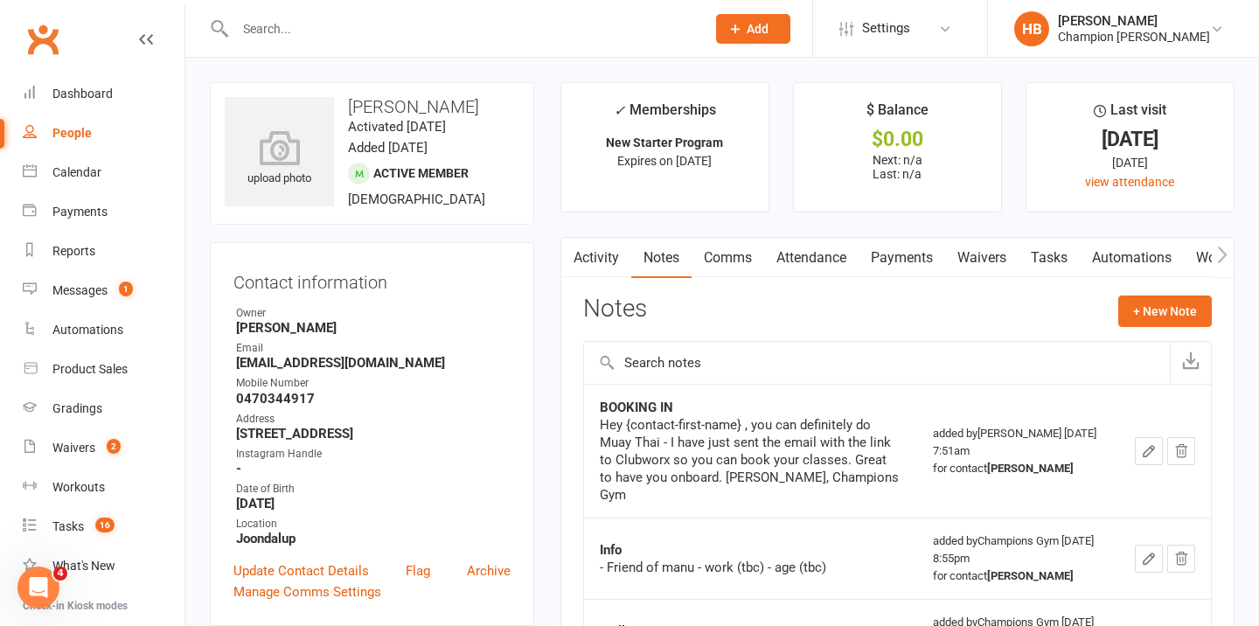
click at [325, 31] on input "text" at bounding box center [462, 29] width 464 height 24
paste input "[PERSON_NAME]"
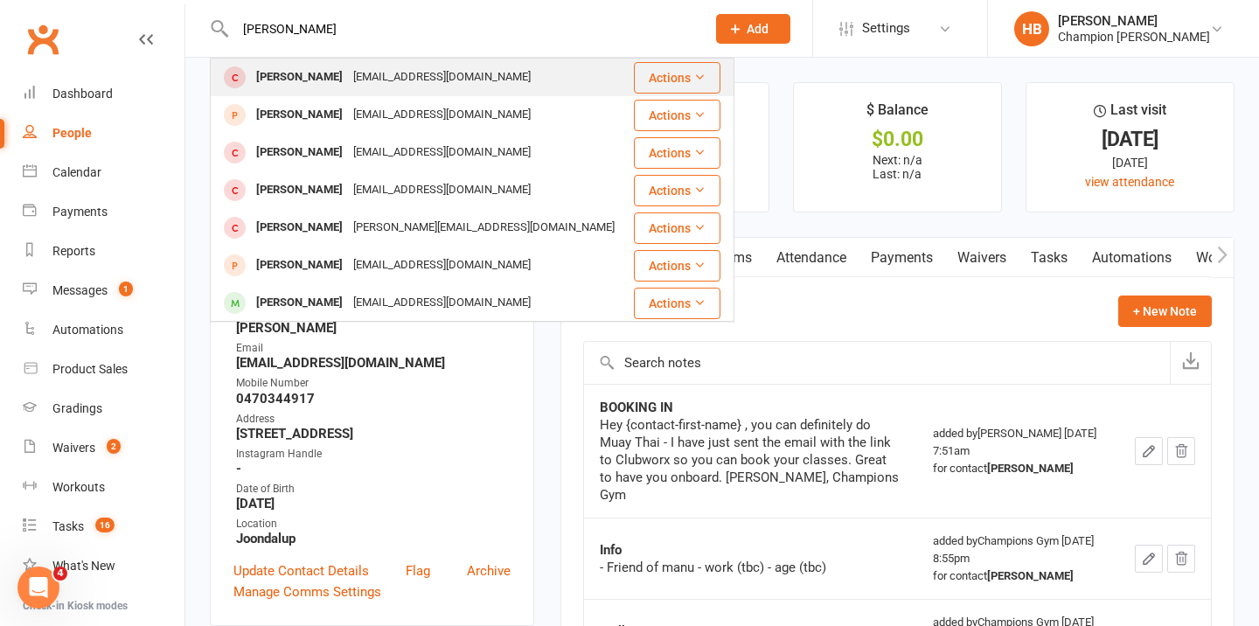
type input "[PERSON_NAME]"
click at [320, 69] on div "[PERSON_NAME]" at bounding box center [299, 77] width 97 height 25
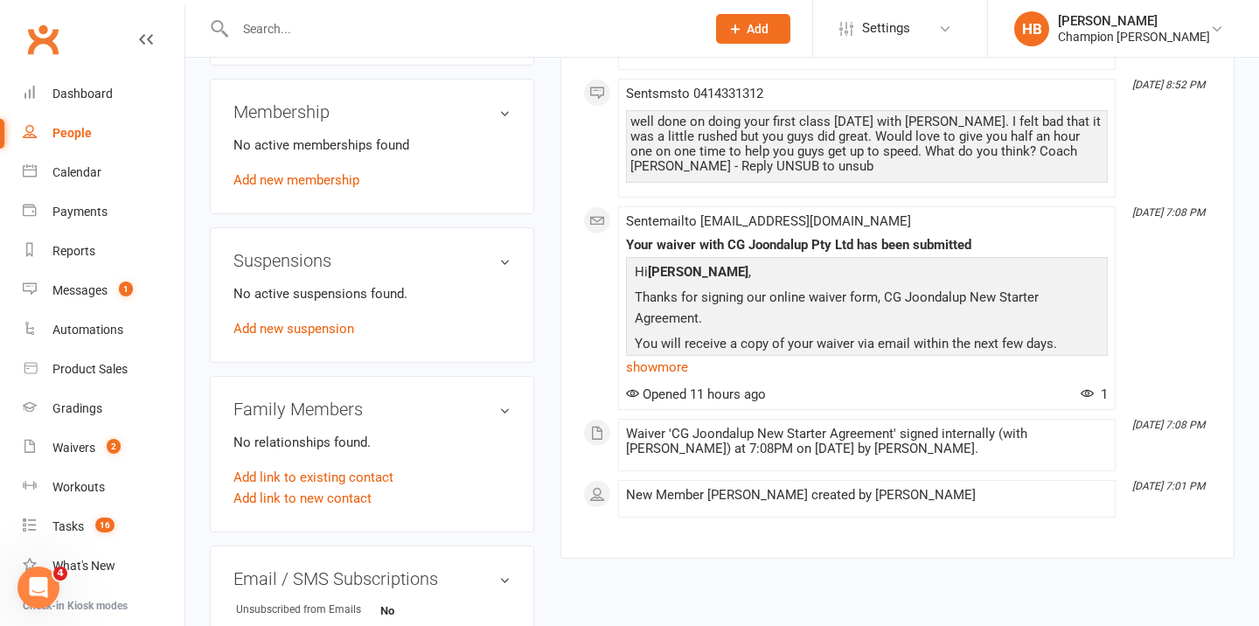
scroll to position [916, 0]
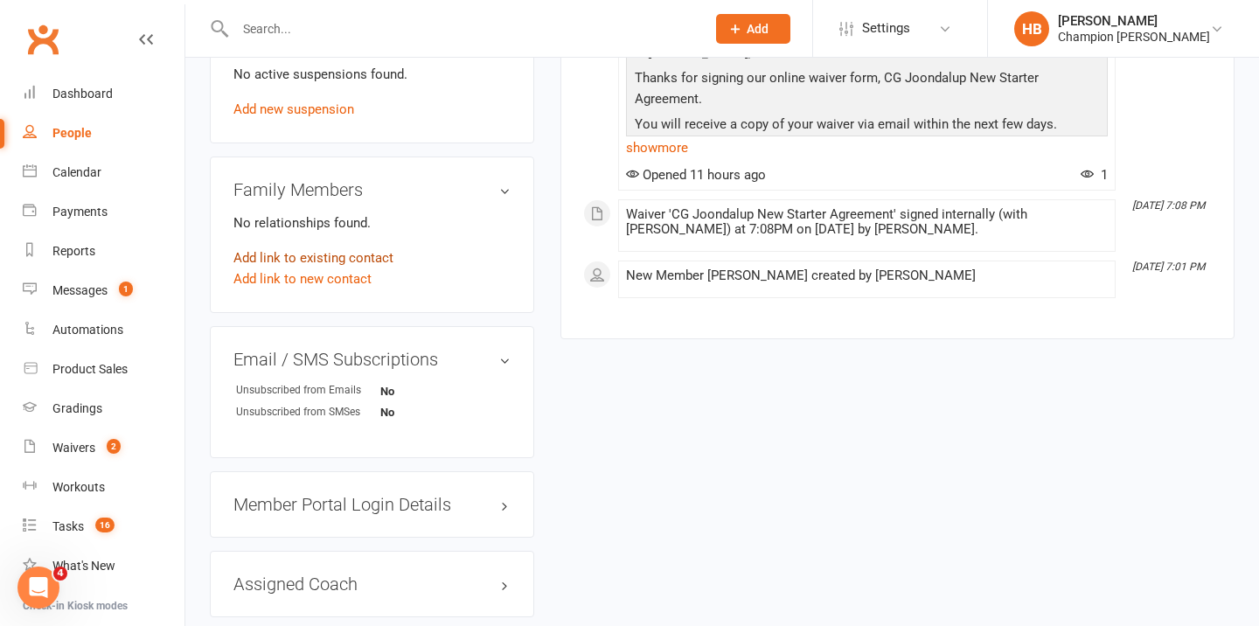
click at [321, 260] on link "Add link to existing contact" at bounding box center [314, 258] width 160 height 21
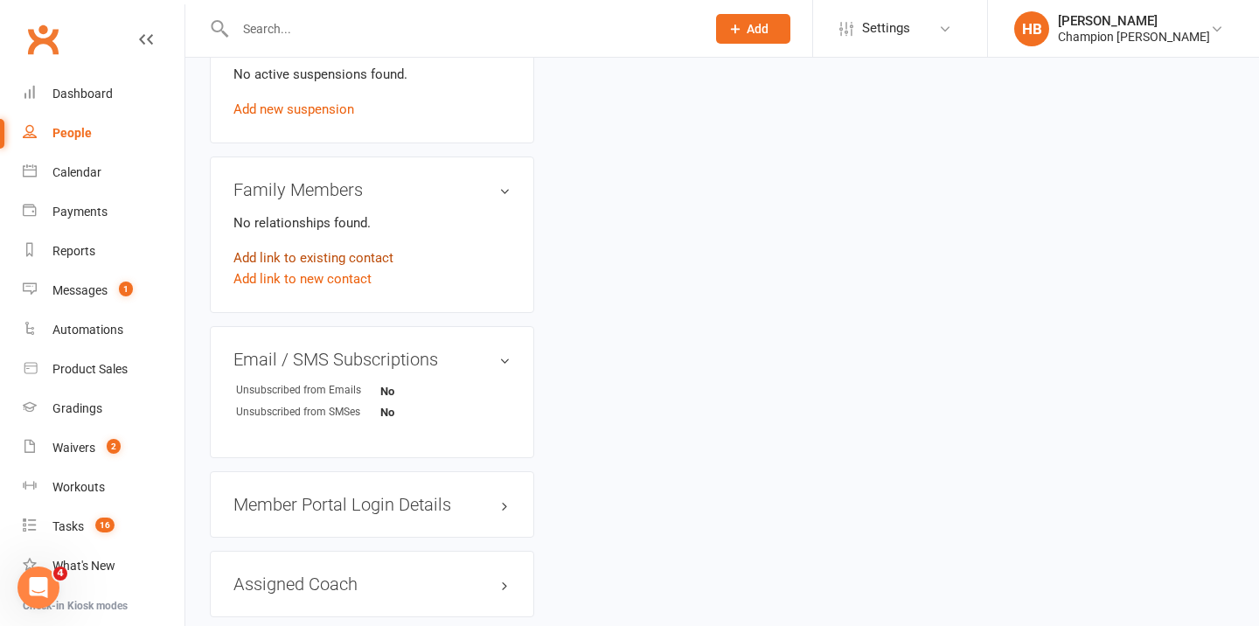
scroll to position [24, 0]
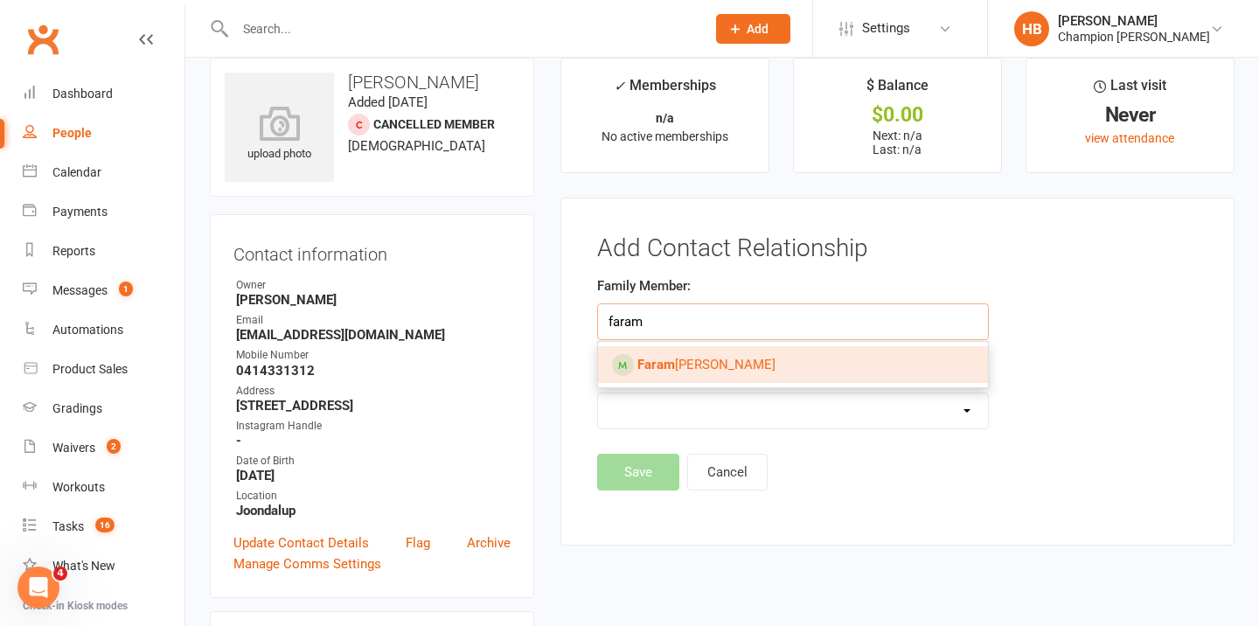
type input "faram"
click at [773, 359] on link "[PERSON_NAME] arz [PERSON_NAME]" at bounding box center [793, 364] width 390 height 37
type input "[PERSON_NAME]"
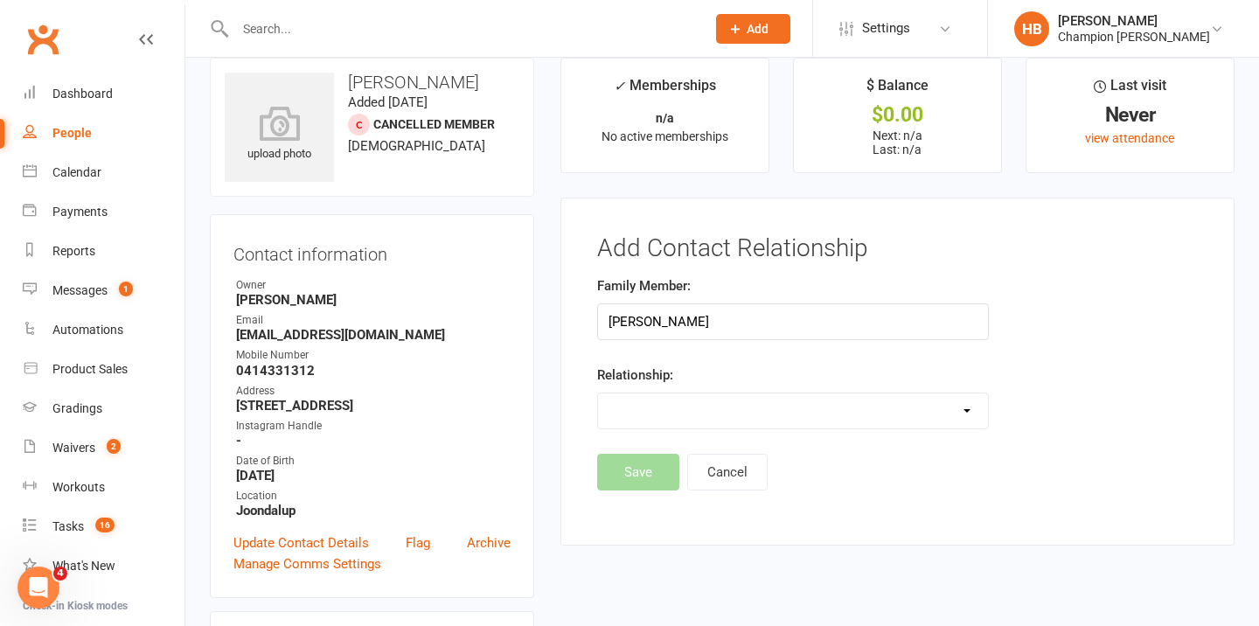
click at [733, 405] on select "Parent / Guardian Child Sibling (parent not in system) Spouse / Partner Cousin …" at bounding box center [793, 411] width 390 height 35
select select "5"
click at [598, 394] on select "Parent / Guardian Child Sibling (parent not in system) Spouse / Partner Cousin …" at bounding box center [793, 411] width 390 height 35
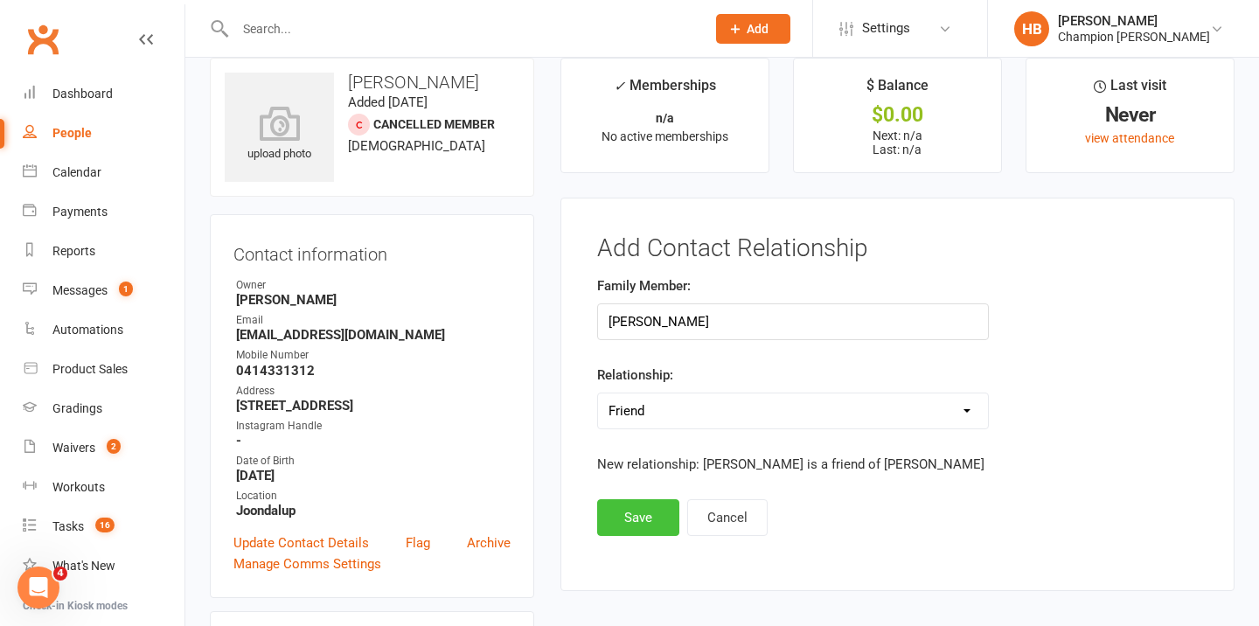
click at [637, 515] on button "Save" at bounding box center [638, 517] width 82 height 37
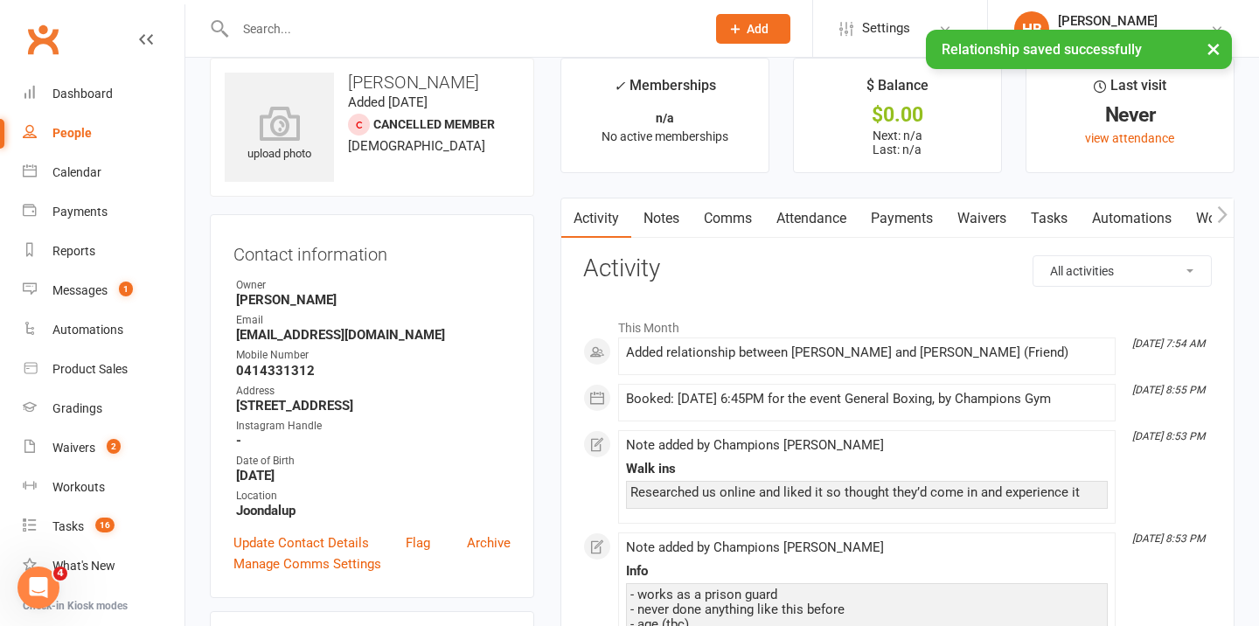
click at [972, 223] on link "Waivers" at bounding box center [981, 219] width 73 height 40
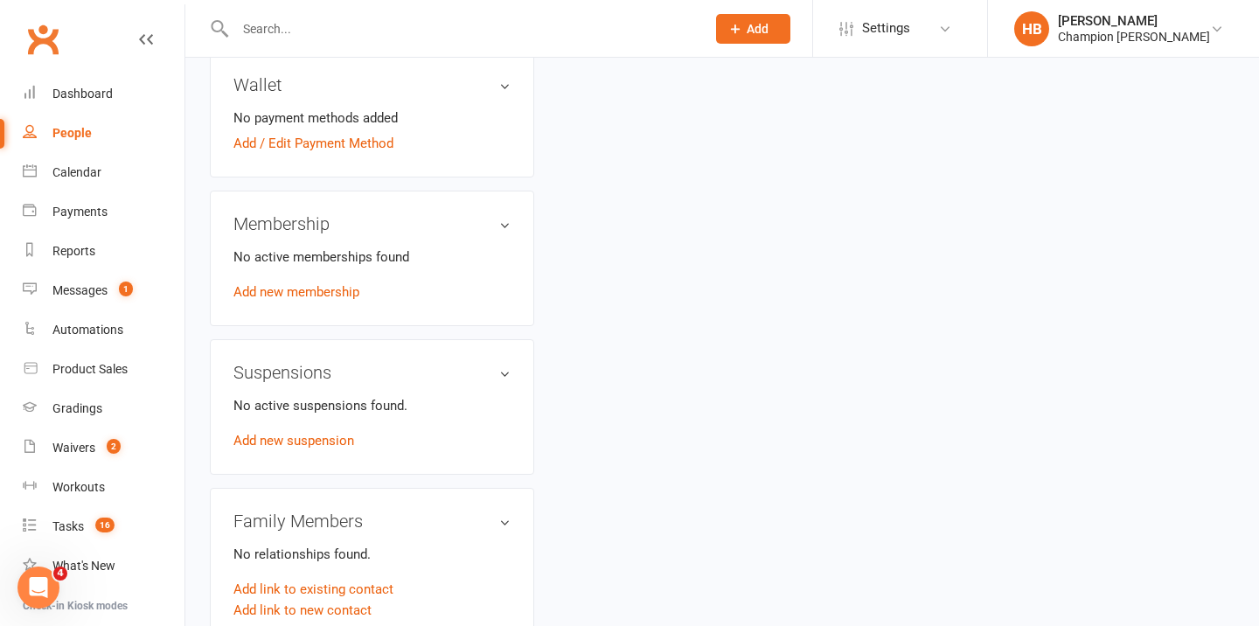
scroll to position [586, 0]
click at [85, 455] on div "Waivers" at bounding box center [73, 448] width 43 height 14
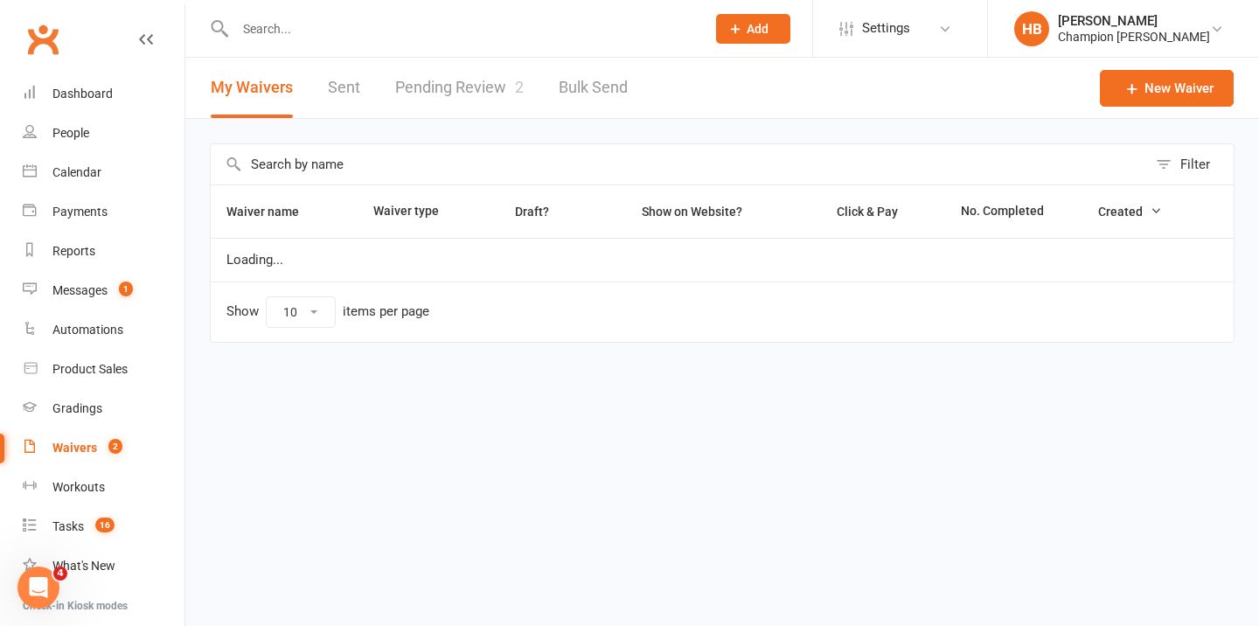
click at [457, 90] on link "Pending Review 2" at bounding box center [459, 88] width 129 height 60
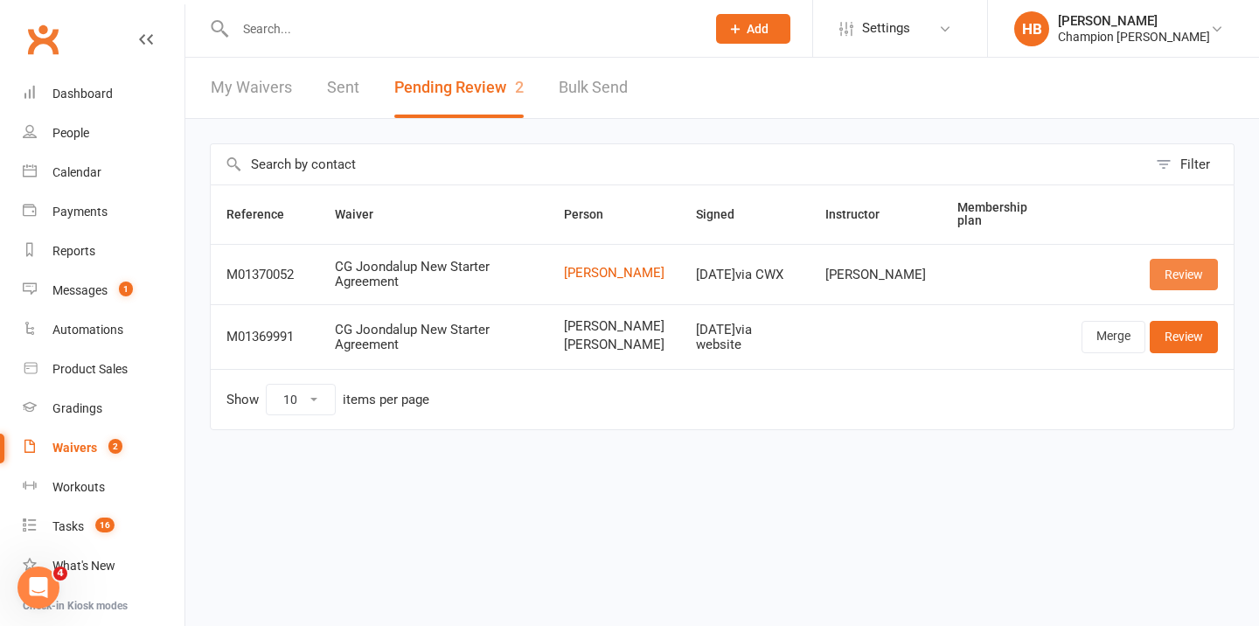
click at [1198, 272] on link "Review" at bounding box center [1184, 274] width 68 height 31
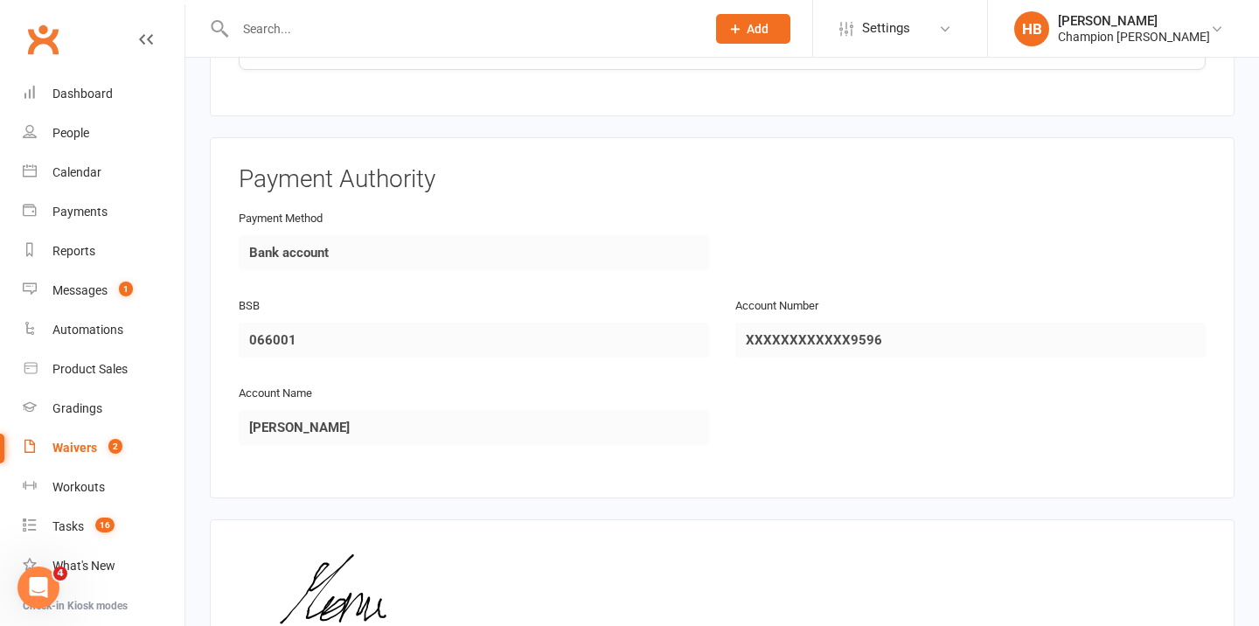
scroll to position [1979, 0]
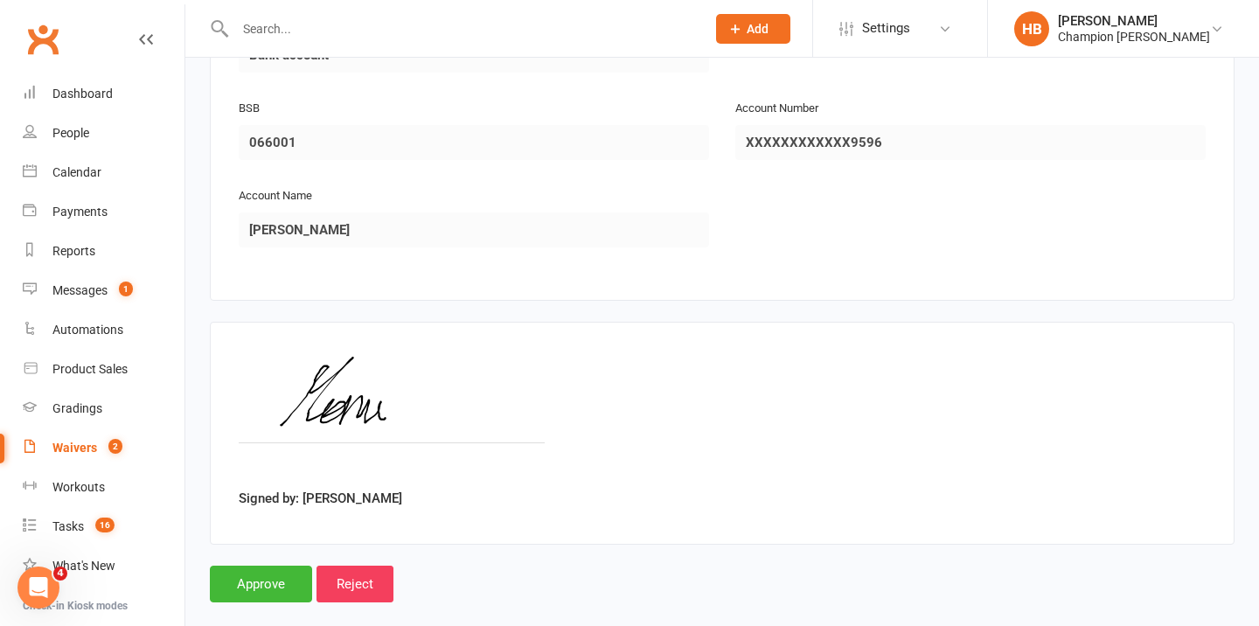
click at [366, 566] on input "Reject" at bounding box center [355, 584] width 77 height 37
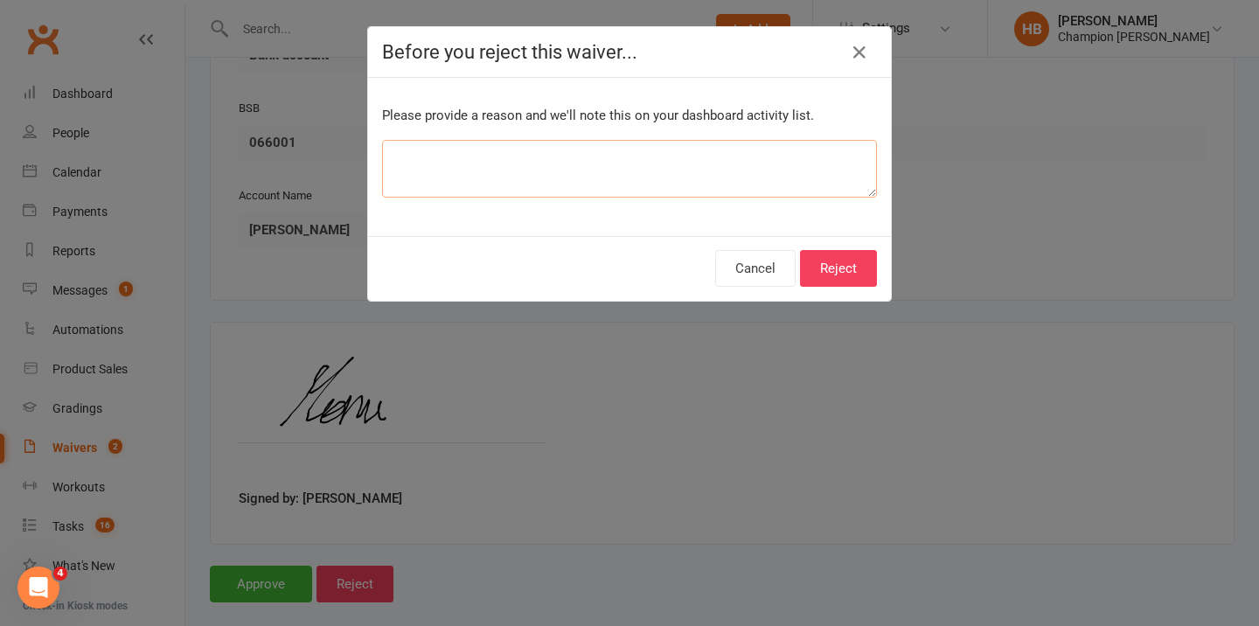
click at [495, 171] on textarea at bounding box center [629, 169] width 495 height 58
type textarea "Incorrect start date - new waiver required"
click at [865, 278] on button "Reject" at bounding box center [838, 268] width 77 height 37
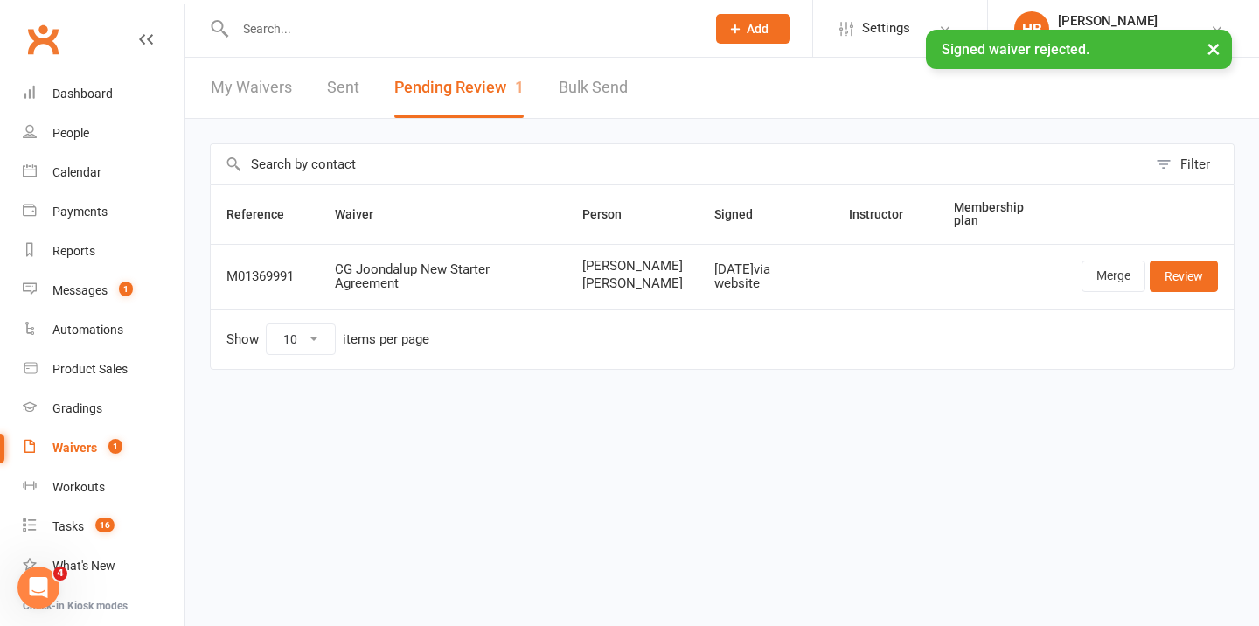
click at [275, 24] on input "text" at bounding box center [462, 29] width 464 height 24
paste input "[PERSON_NAME]"
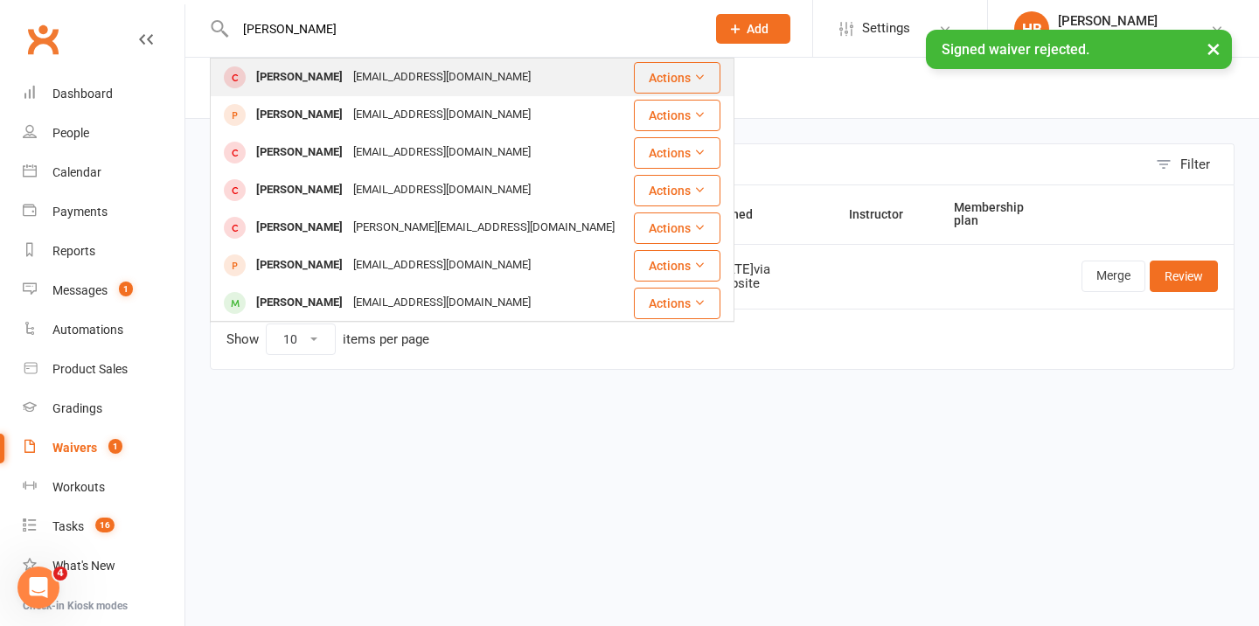
type input "[PERSON_NAME]"
click at [299, 80] on div "[PERSON_NAME]" at bounding box center [299, 77] width 97 height 25
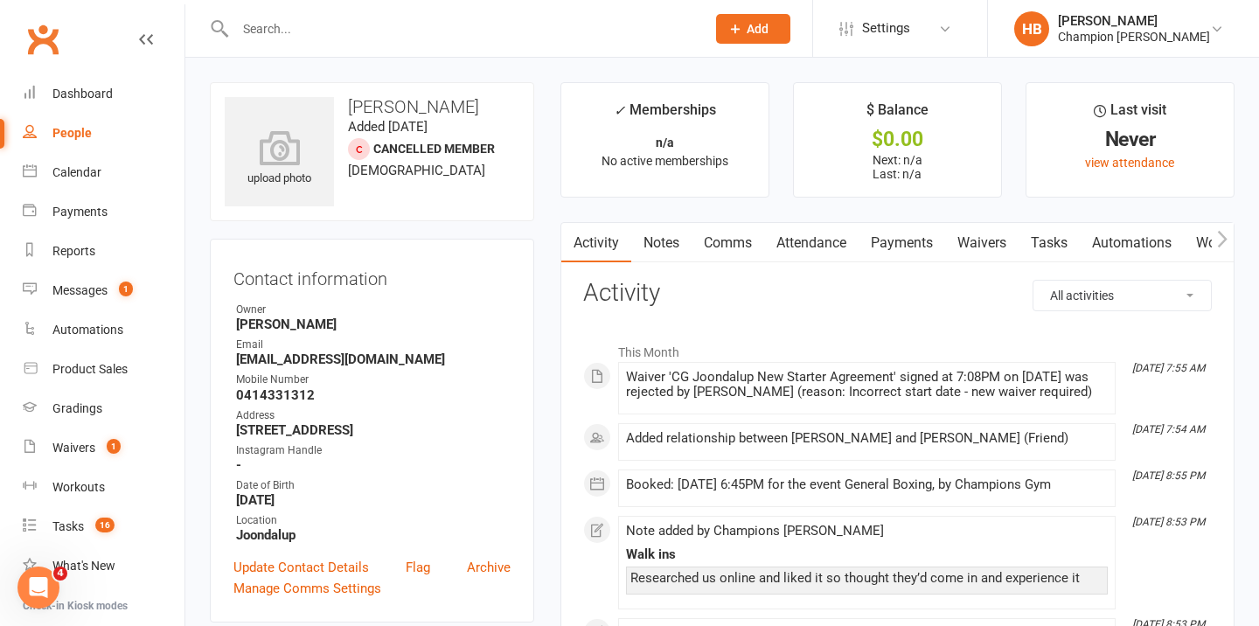
click at [715, 242] on link "Comms" at bounding box center [728, 243] width 73 height 40
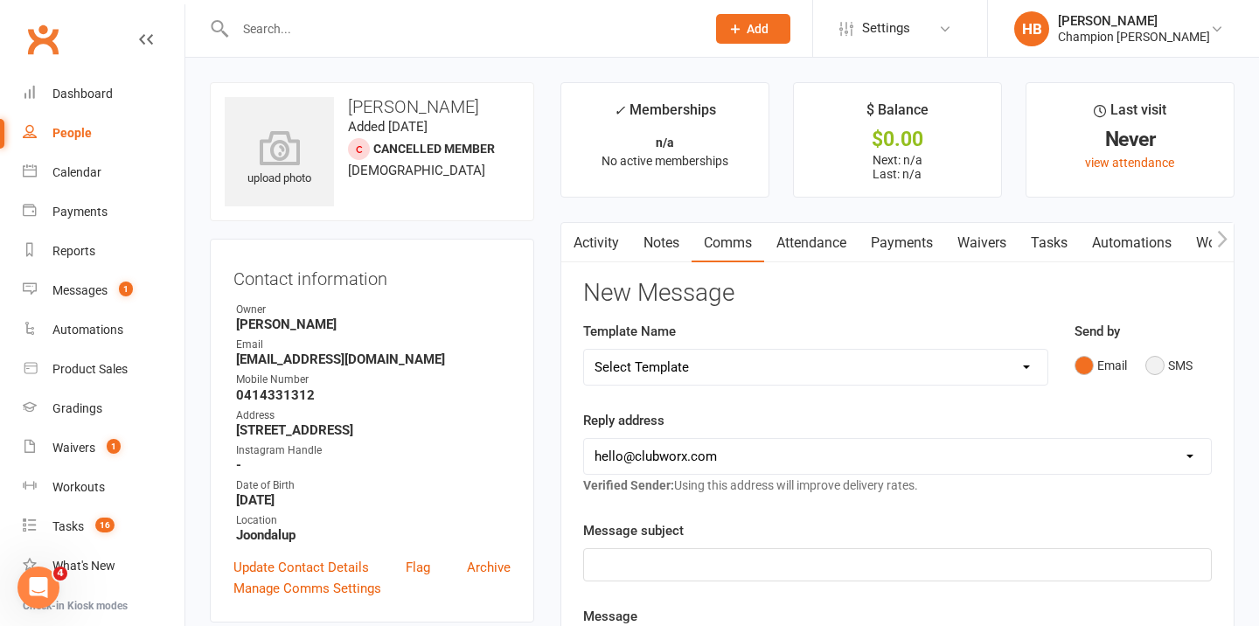
click at [1182, 363] on button "SMS" at bounding box center [1169, 365] width 47 height 33
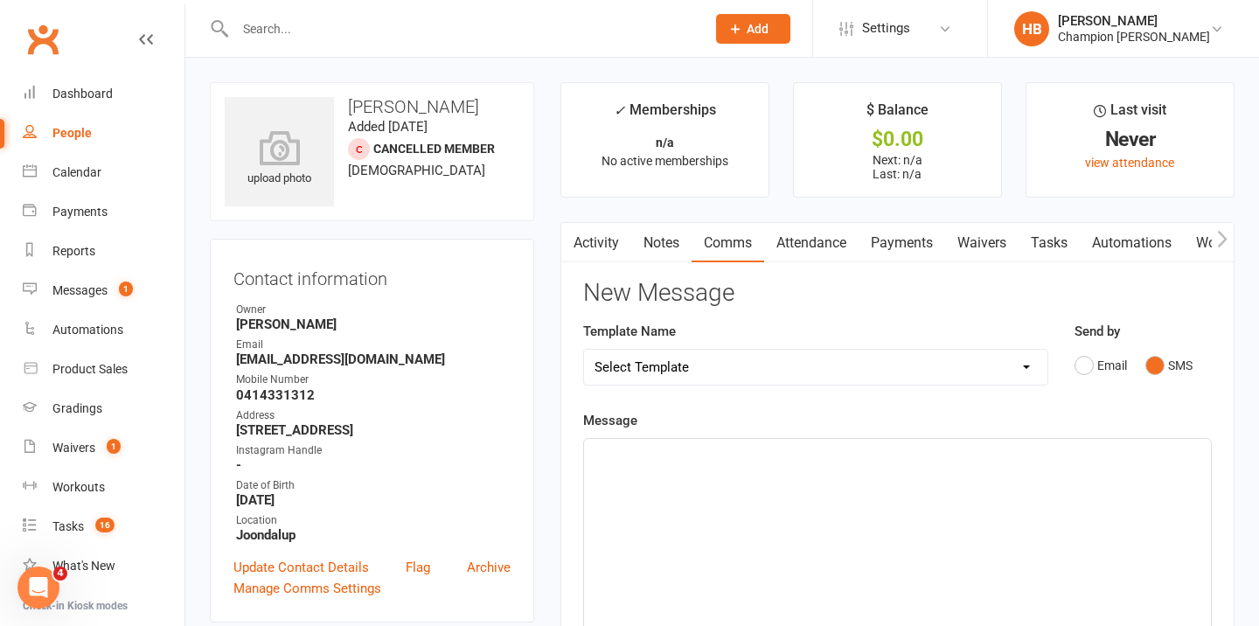
click at [802, 379] on select "Select Template [Email] Goal Setting Template [SMS] 14 days absence [Email] 202…" at bounding box center [816, 367] width 464 height 35
click at [747, 471] on div "﻿" at bounding box center [897, 570] width 627 height 262
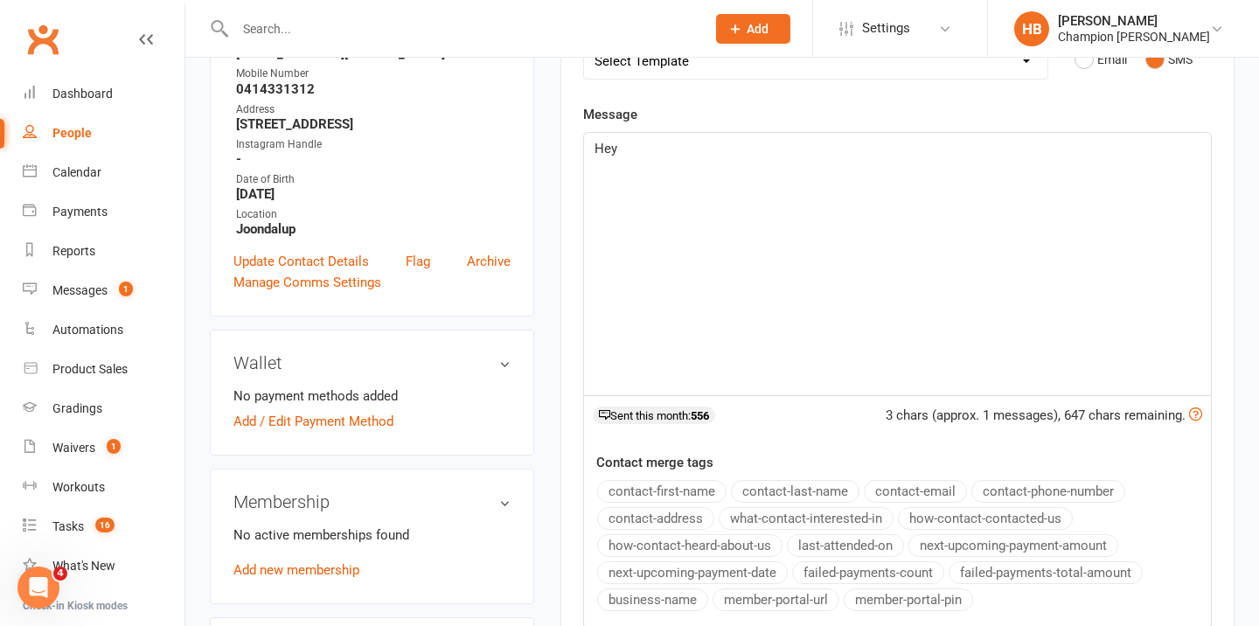
scroll to position [369, 0]
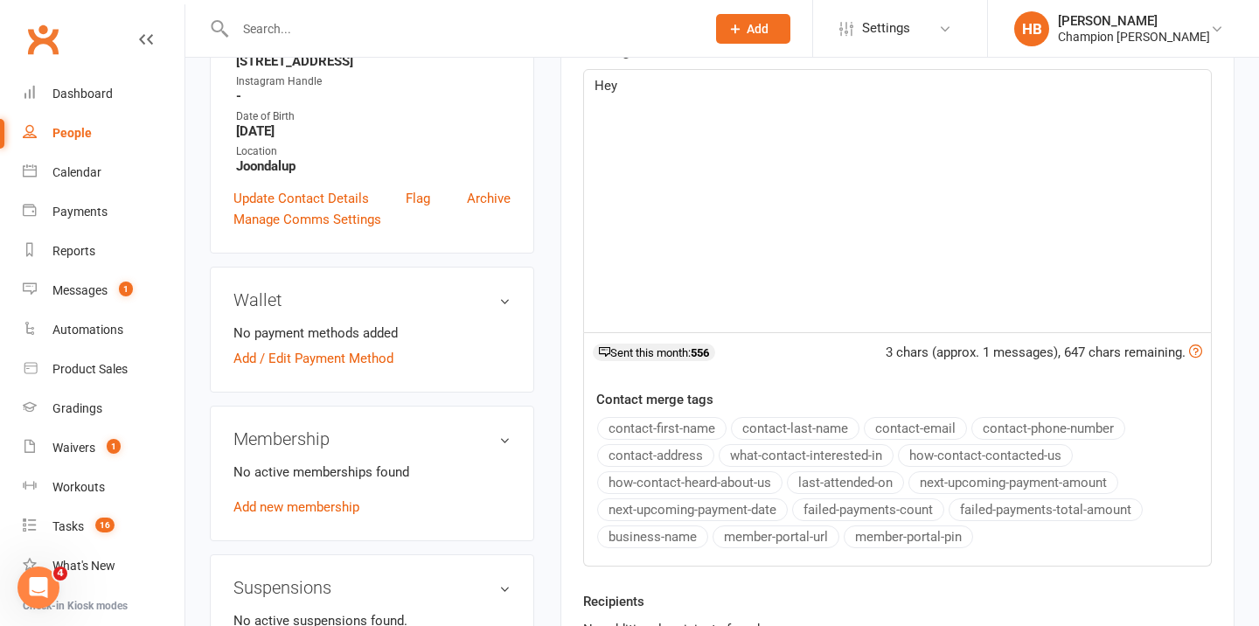
click at [702, 432] on button "contact-first-name" at bounding box center [661, 428] width 129 height 23
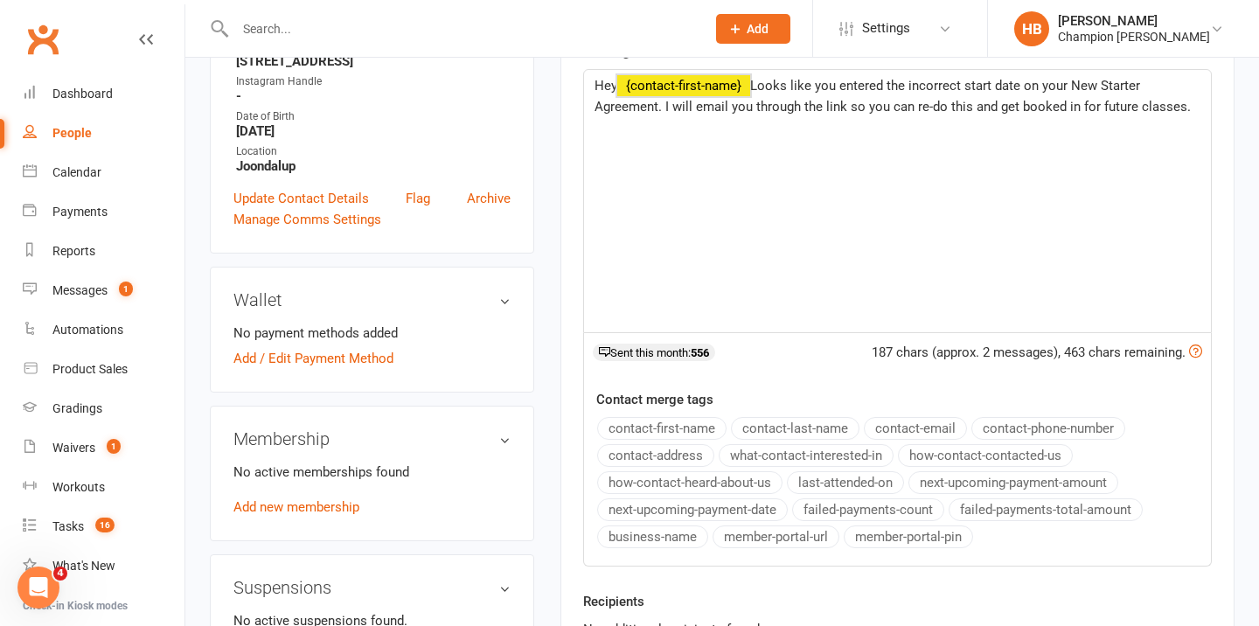
copy p "Hey ﻿ {contact-first-name} Looks like you entered the incorrect start date on y…"
click at [1204, 104] on div "Hey ﻿ {contact-first-name} Looks like you entered the incorrect start date on y…" at bounding box center [897, 201] width 627 height 262
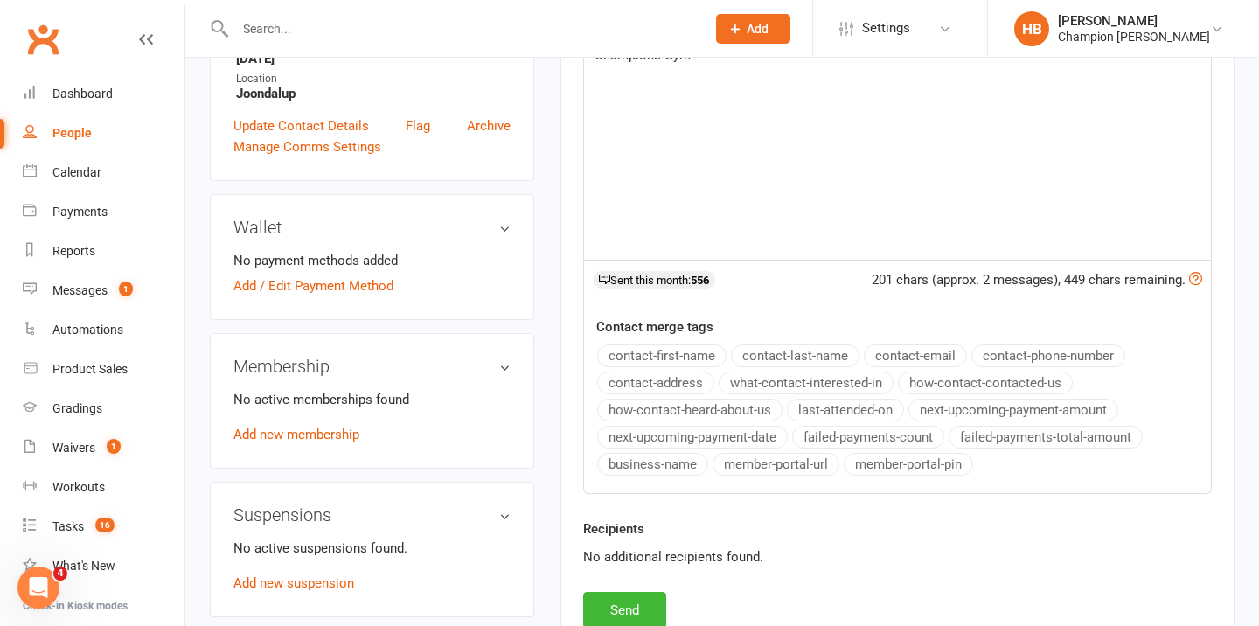
scroll to position [496, 0]
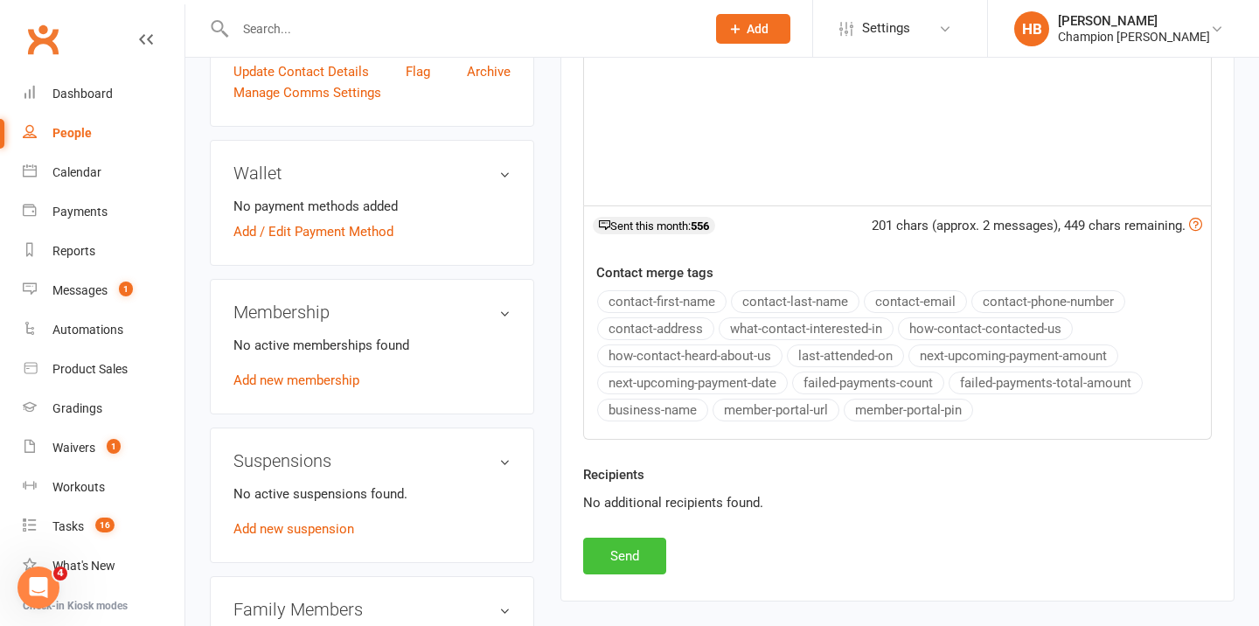
click at [626, 550] on button "Send" at bounding box center [624, 556] width 83 height 37
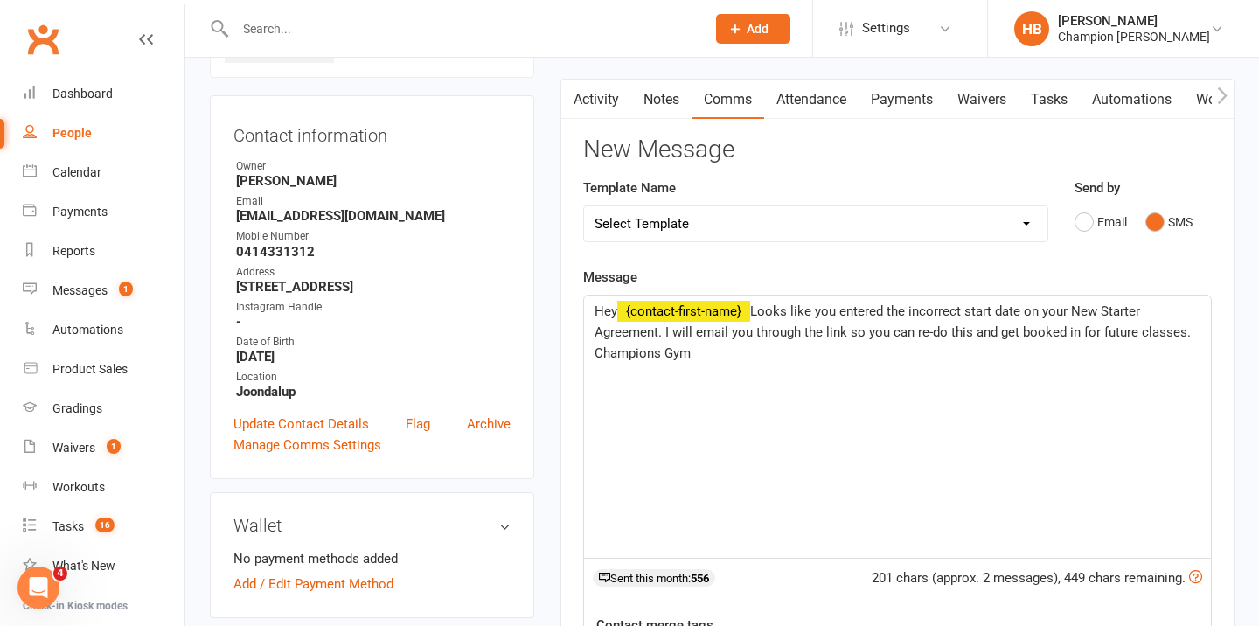
scroll to position [0, 0]
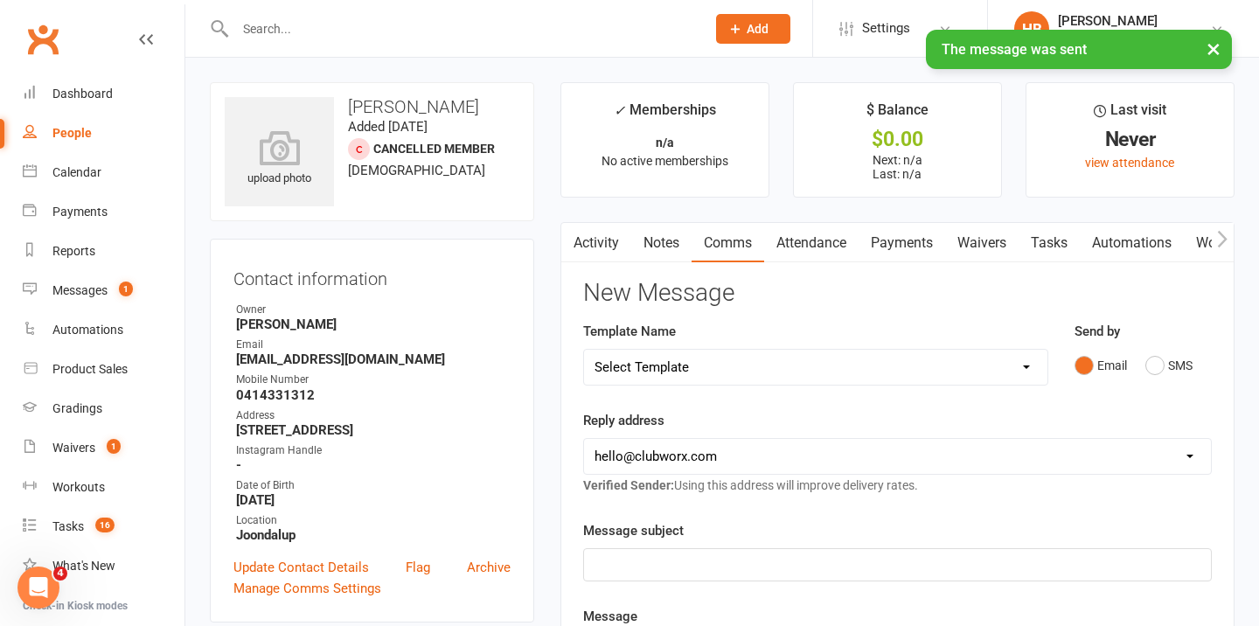
click at [658, 240] on link "Notes" at bounding box center [661, 243] width 60 height 40
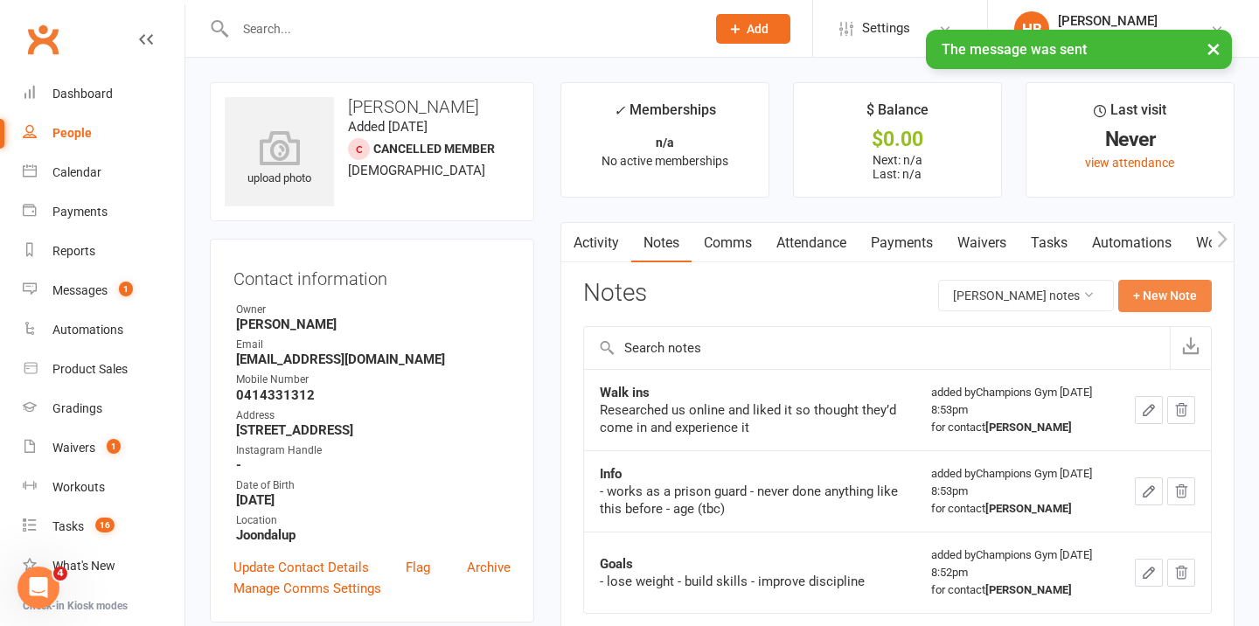
click at [1139, 296] on button "+ New Note" at bounding box center [1166, 295] width 94 height 31
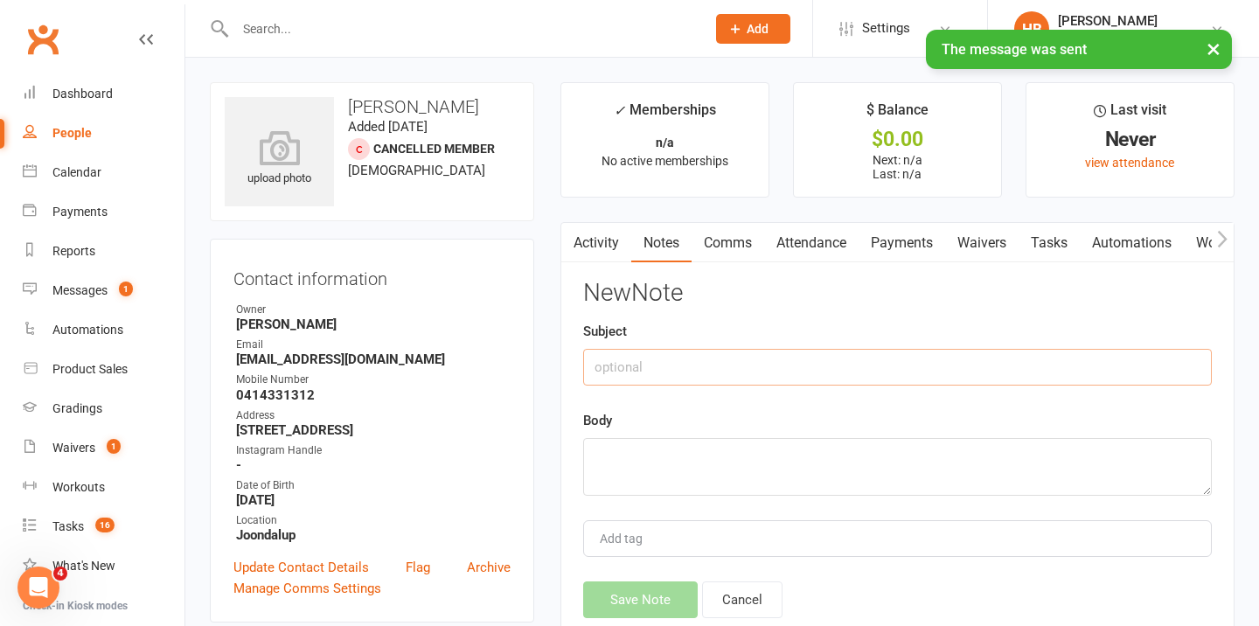
click at [704, 370] on input "text" at bounding box center [897, 367] width 629 height 37
type input "NEW WAIVER REQUIRED"
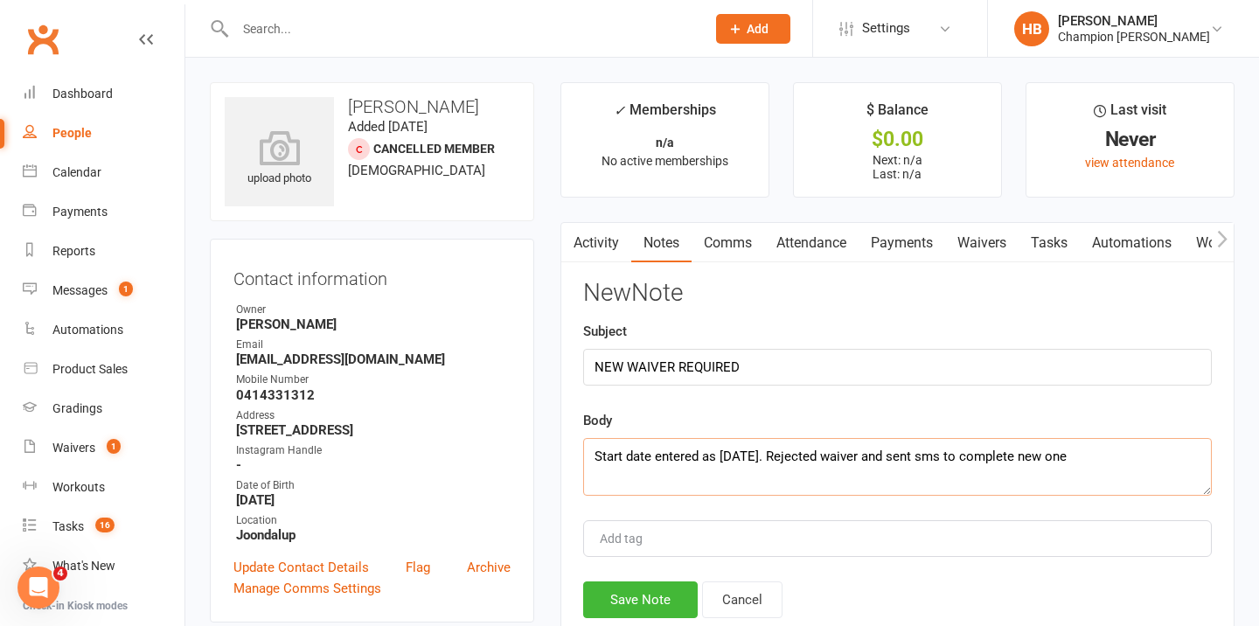
paste textarea "Hey {contact-first-name} Looks like you entered the incorrect start date on you…"
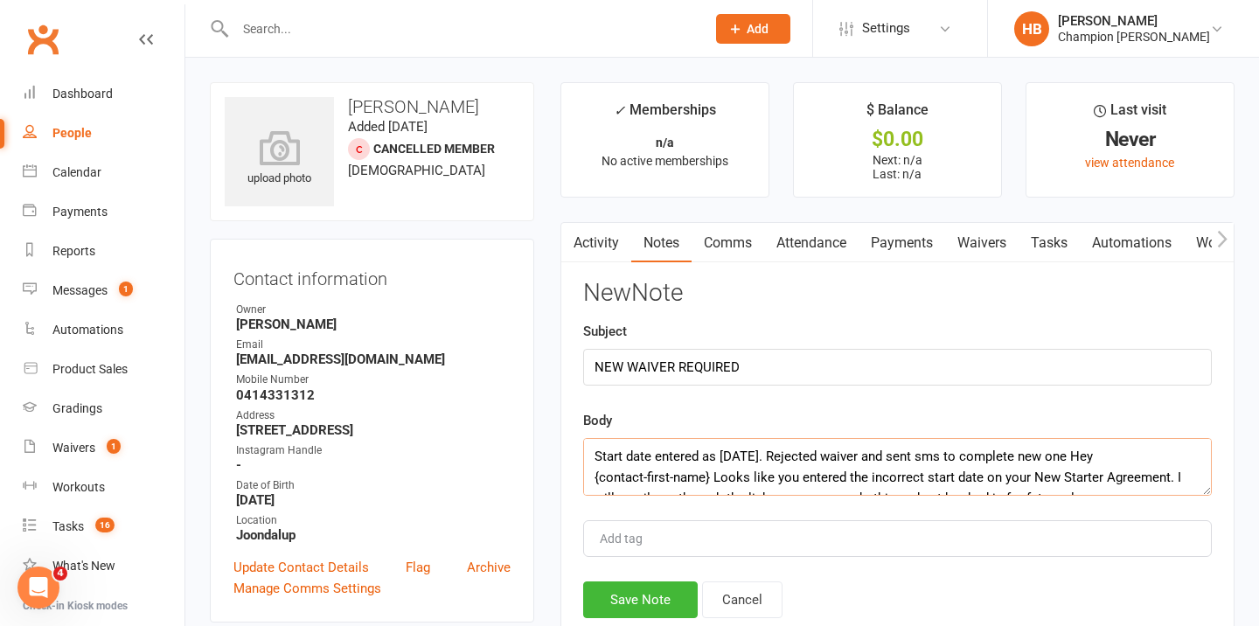
scroll to position [10, 0]
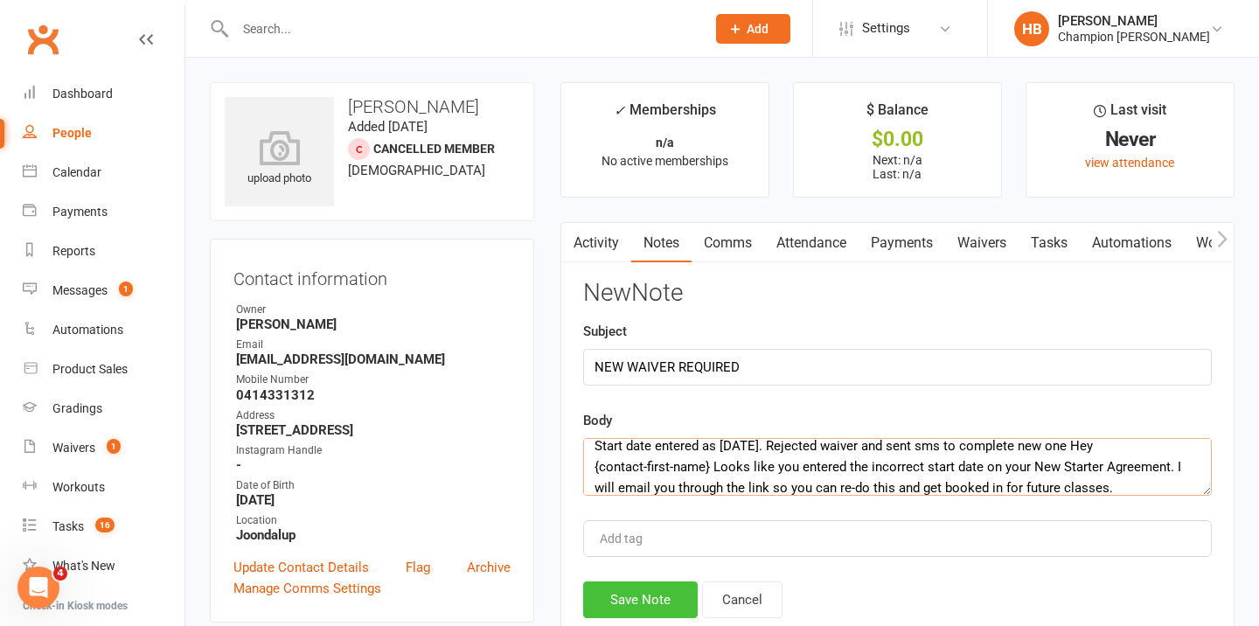
type textarea "Start date entered as [DATE]. Rejected waiver and sent sms to complete new one …"
click at [609, 604] on button "Save Note" at bounding box center [640, 600] width 115 height 37
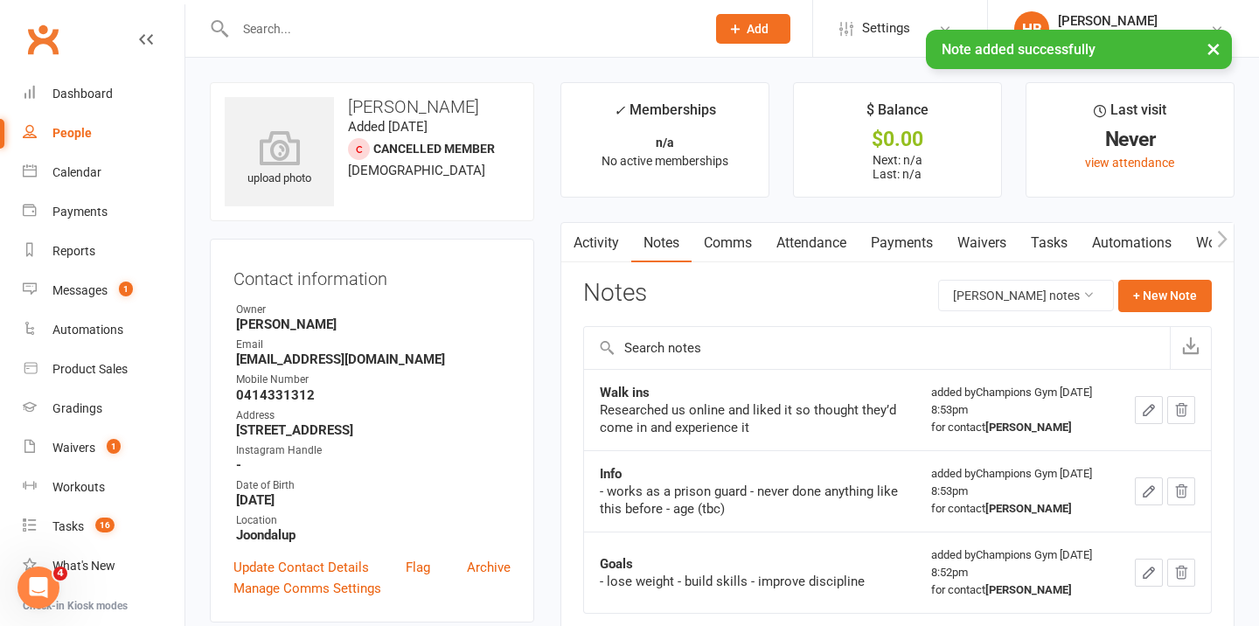
click at [966, 234] on link "Waivers" at bounding box center [981, 243] width 73 height 40
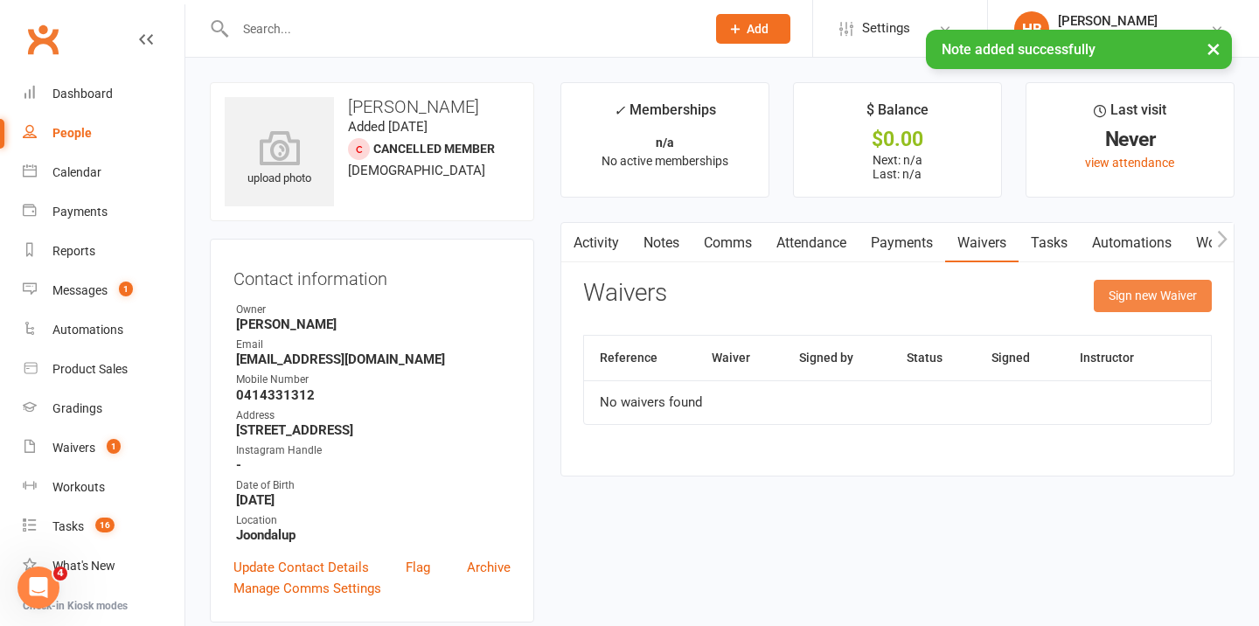
click at [1210, 294] on button "Sign new Waiver" at bounding box center [1153, 295] width 118 height 31
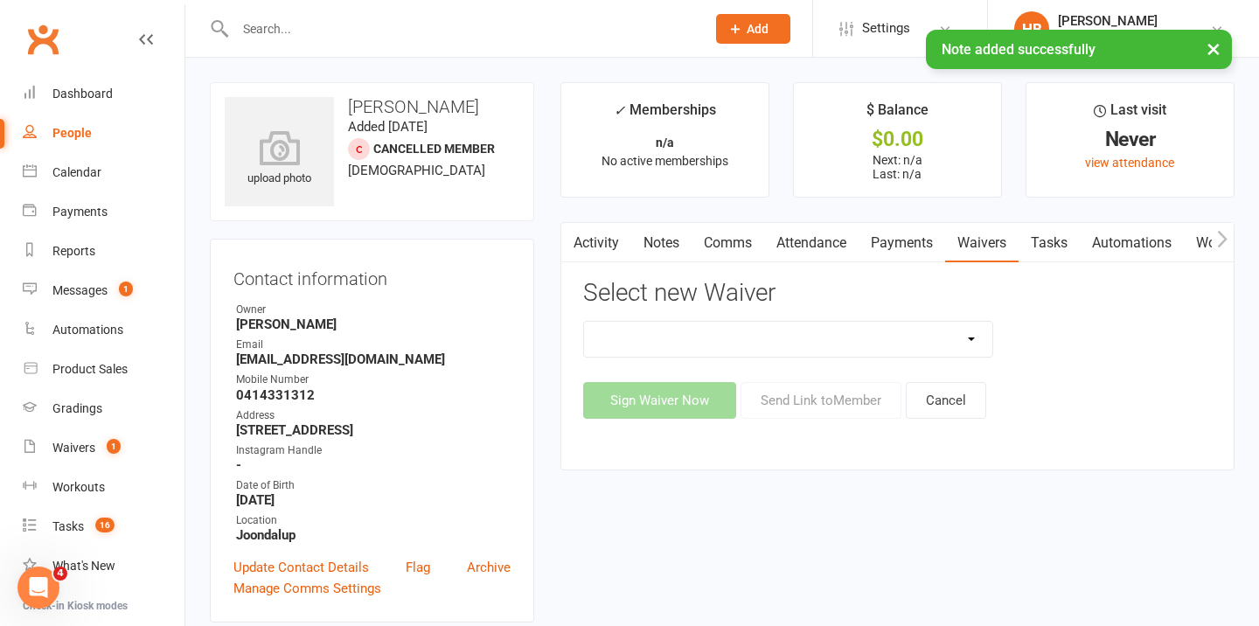
click at [945, 343] on select "90 Day Plan Casual Waiver Casual Waiver (STAFF ONLY) CG Joondalup Cancellation …" at bounding box center [788, 339] width 409 height 35
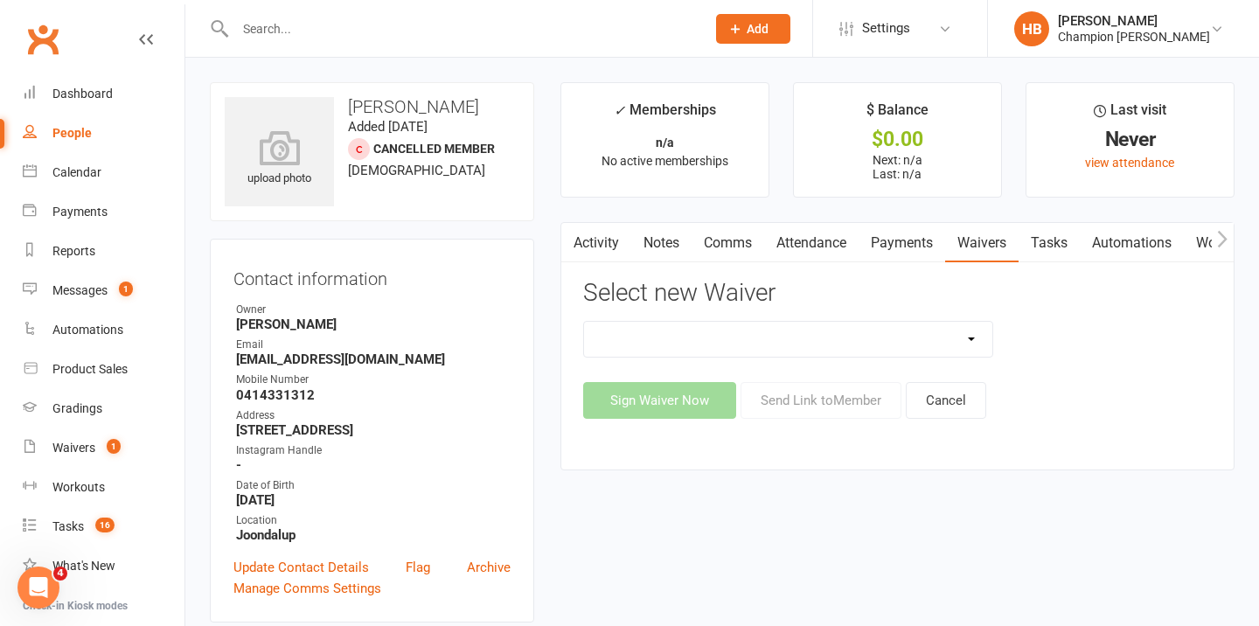
select select "9198"
click at [584, 322] on select "90 Day Plan Casual Waiver Casual Waiver (STAFF ONLY) CG Joondalup Cancellation …" at bounding box center [788, 339] width 409 height 35
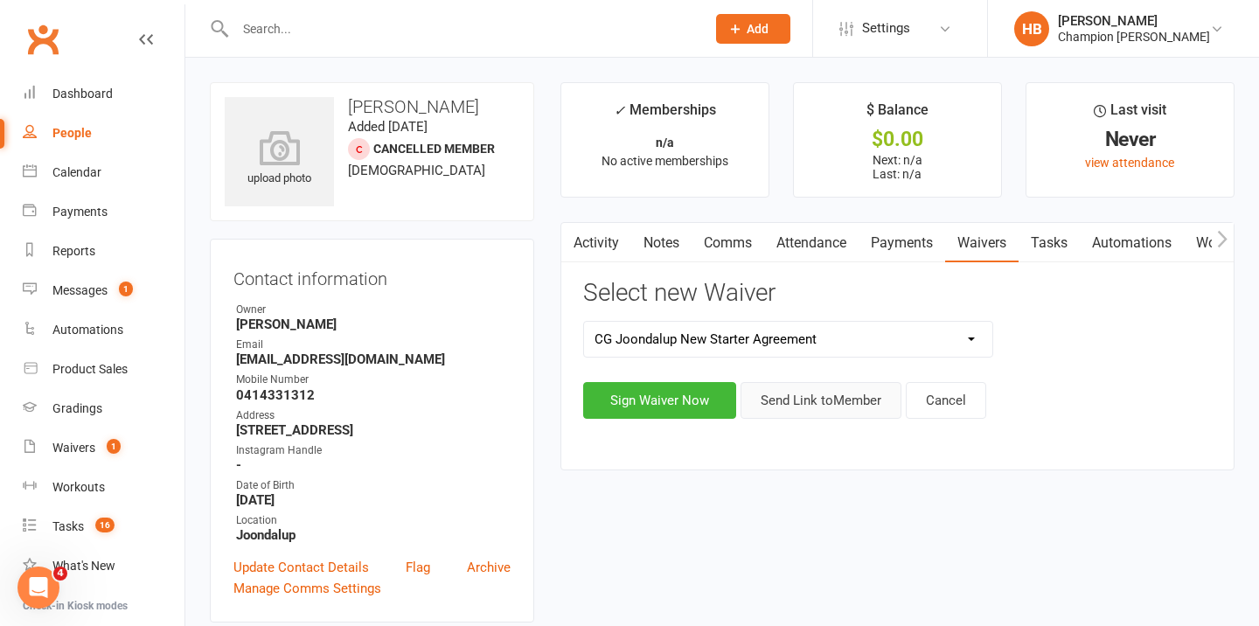
click at [822, 408] on button "Send Link to Member" at bounding box center [821, 400] width 161 height 37
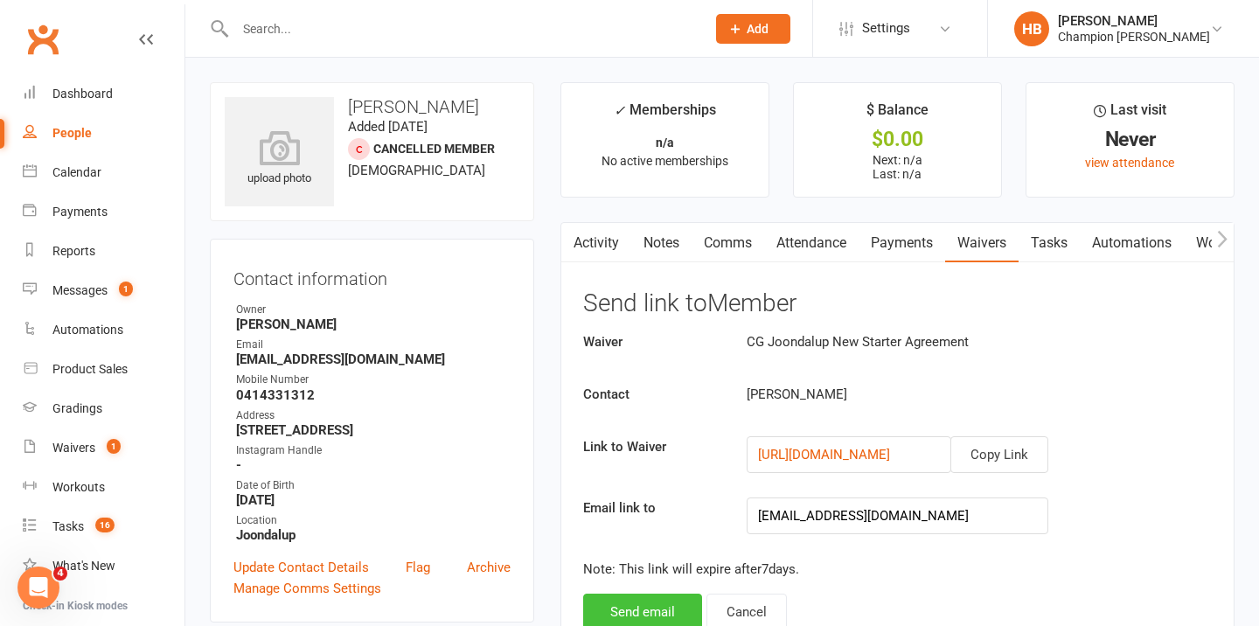
click at [602, 607] on button "Send email" at bounding box center [642, 612] width 119 height 37
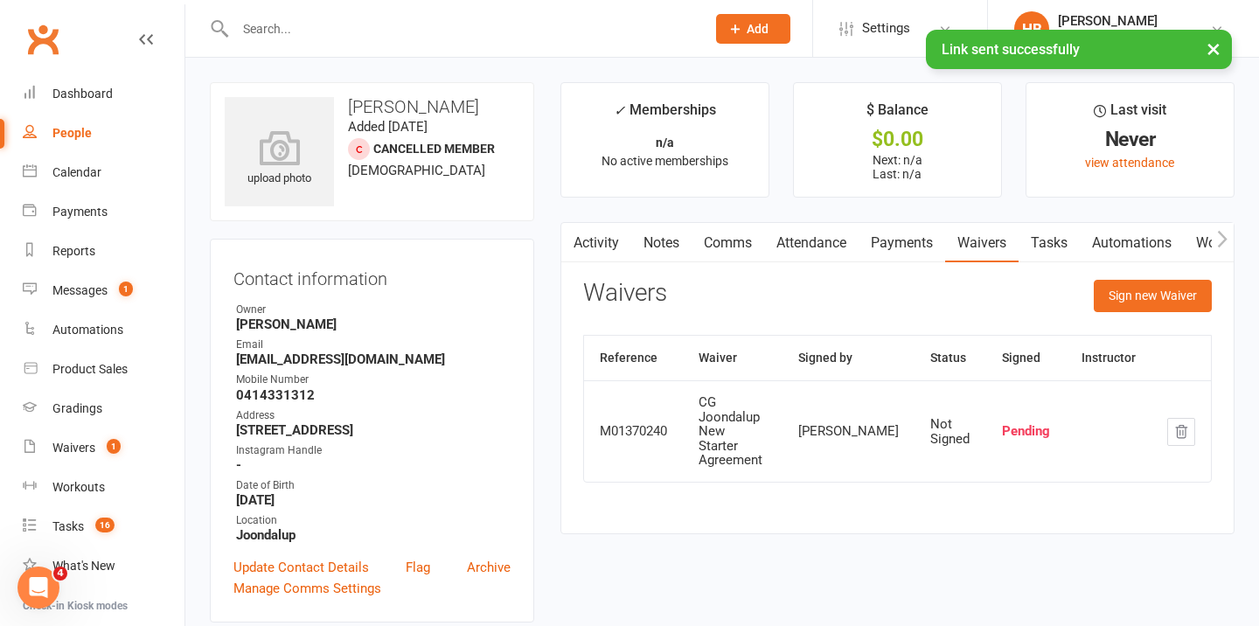
click at [722, 249] on link "Comms" at bounding box center [728, 243] width 73 height 40
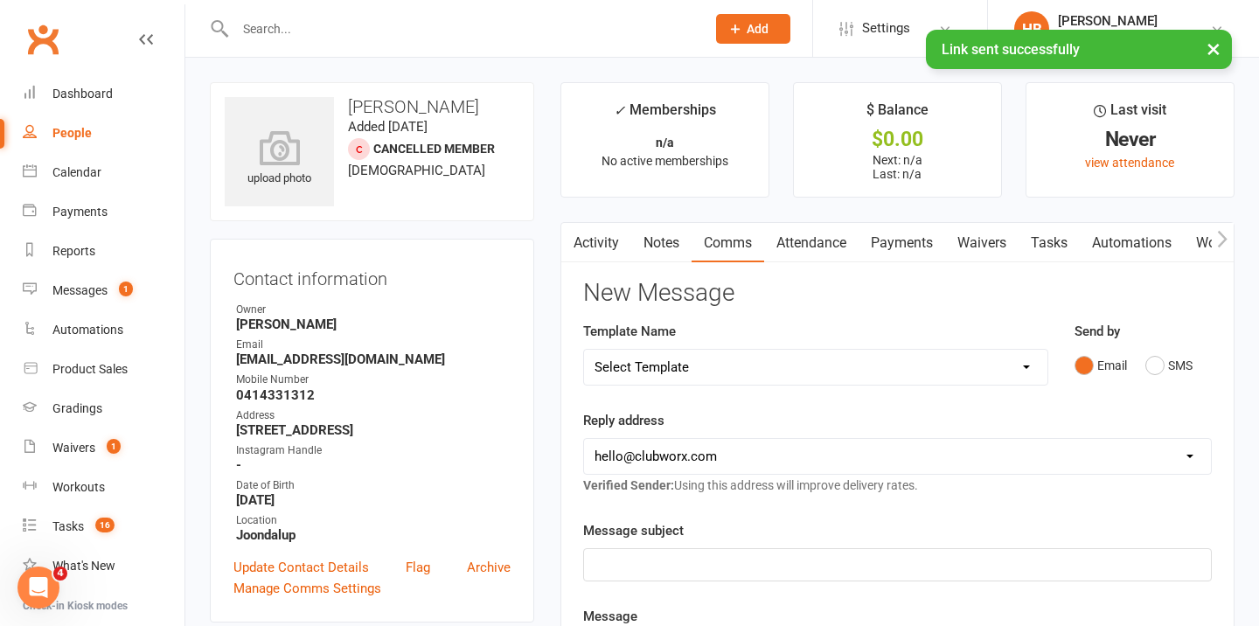
click at [1029, 364] on select "Select Template [Email] Goal Setting Template [SMS] 14 days absence [Email] 202…" at bounding box center [816, 367] width 464 height 35
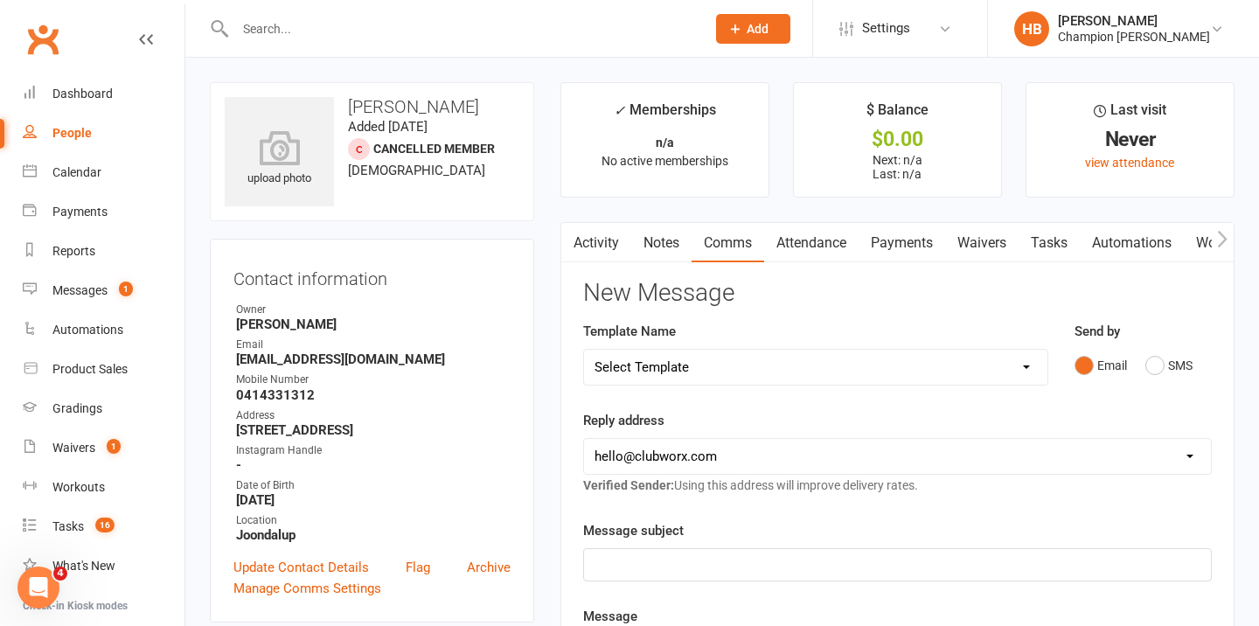
select select "35"
click at [584, 350] on select "Select Template [Email] Goal Setting Template [SMS] 14 days absence [Email] 202…" at bounding box center [816, 367] width 464 height 35
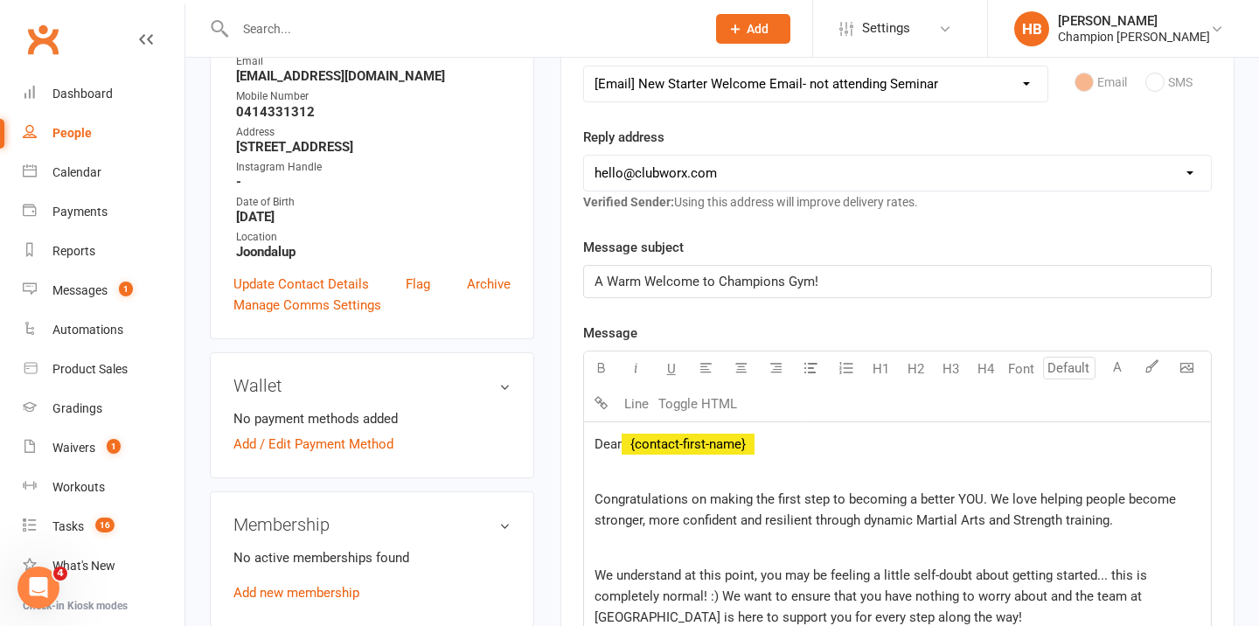
scroll to position [305, 0]
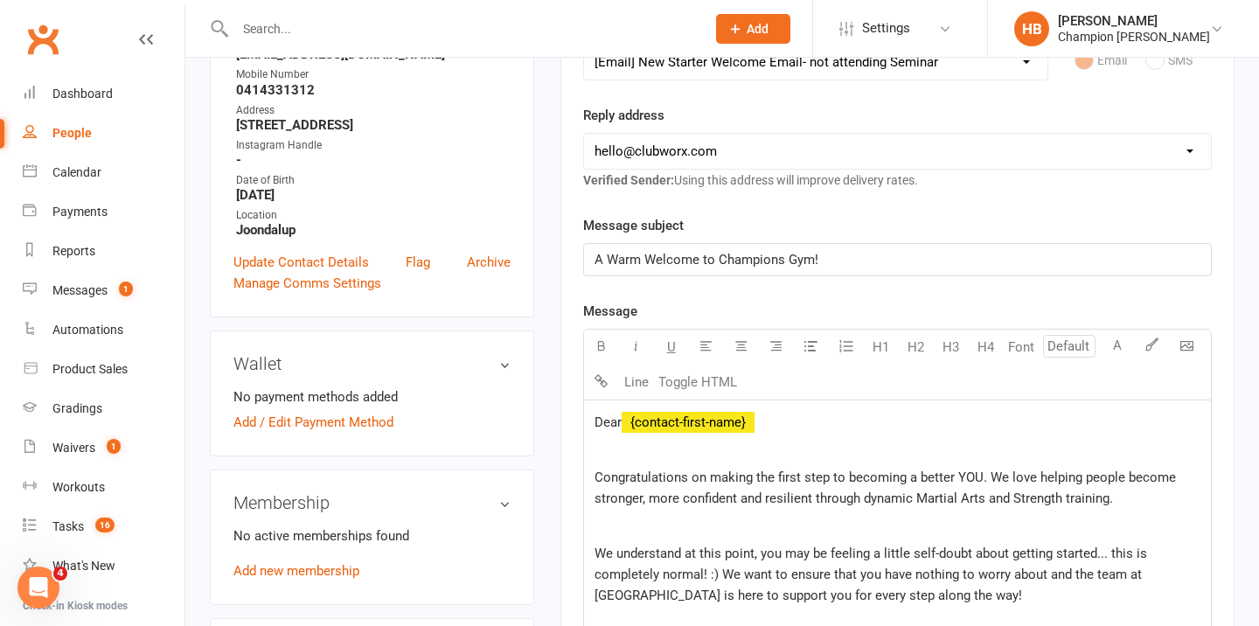
click at [775, 160] on select "[EMAIL_ADDRESS][DOMAIN_NAME] [EMAIL_ADDRESS][DOMAIN_NAME] [PERSON_NAME][EMAIL_A…" at bounding box center [897, 151] width 627 height 35
select select "5"
click at [584, 134] on select "[EMAIL_ADDRESS][DOMAIN_NAME] [EMAIL_ADDRESS][DOMAIN_NAME] [PERSON_NAME][EMAIL_A…" at bounding box center [897, 151] width 627 height 35
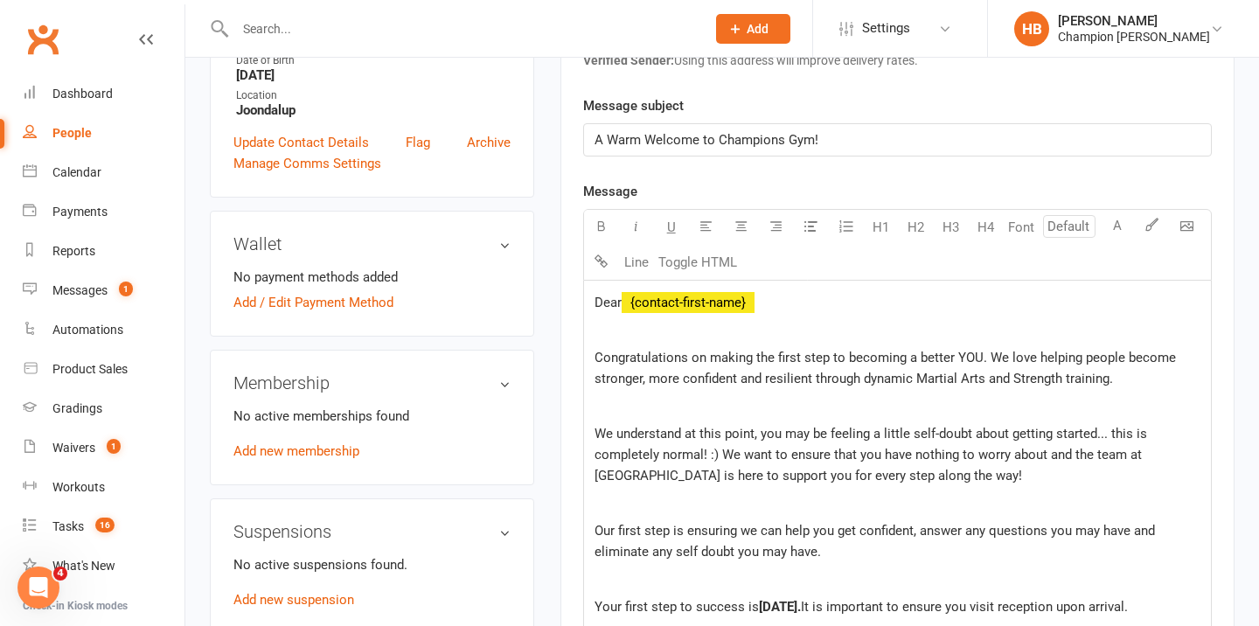
scroll to position [509, 0]
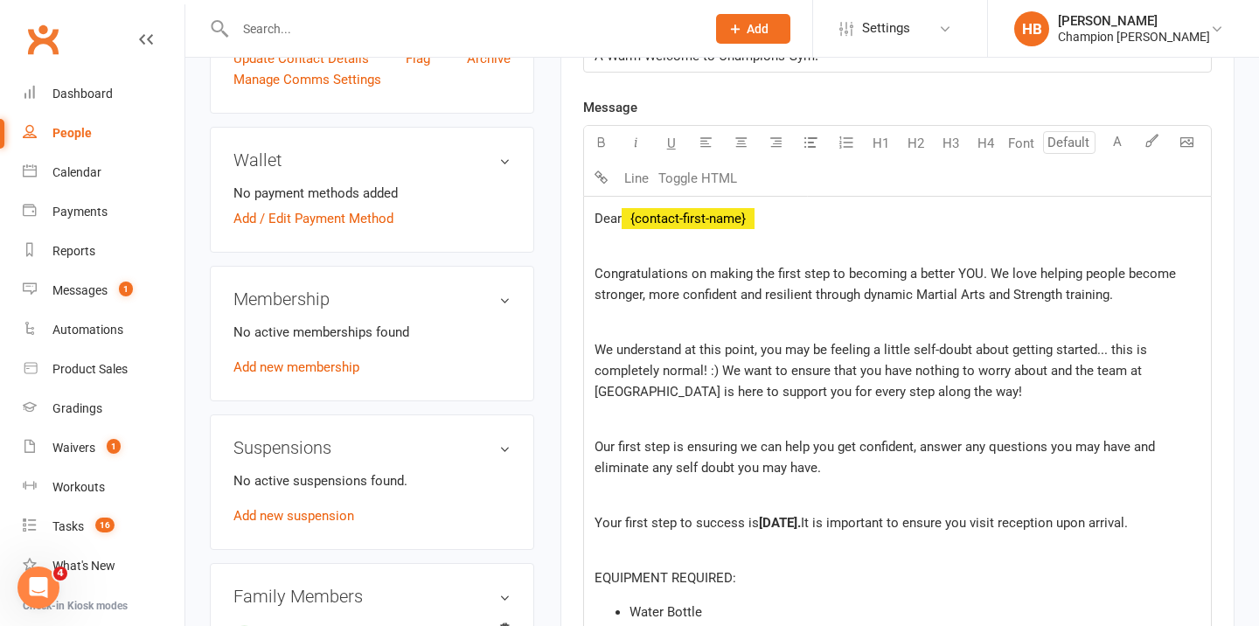
click at [679, 329] on p at bounding box center [898, 322] width 606 height 21
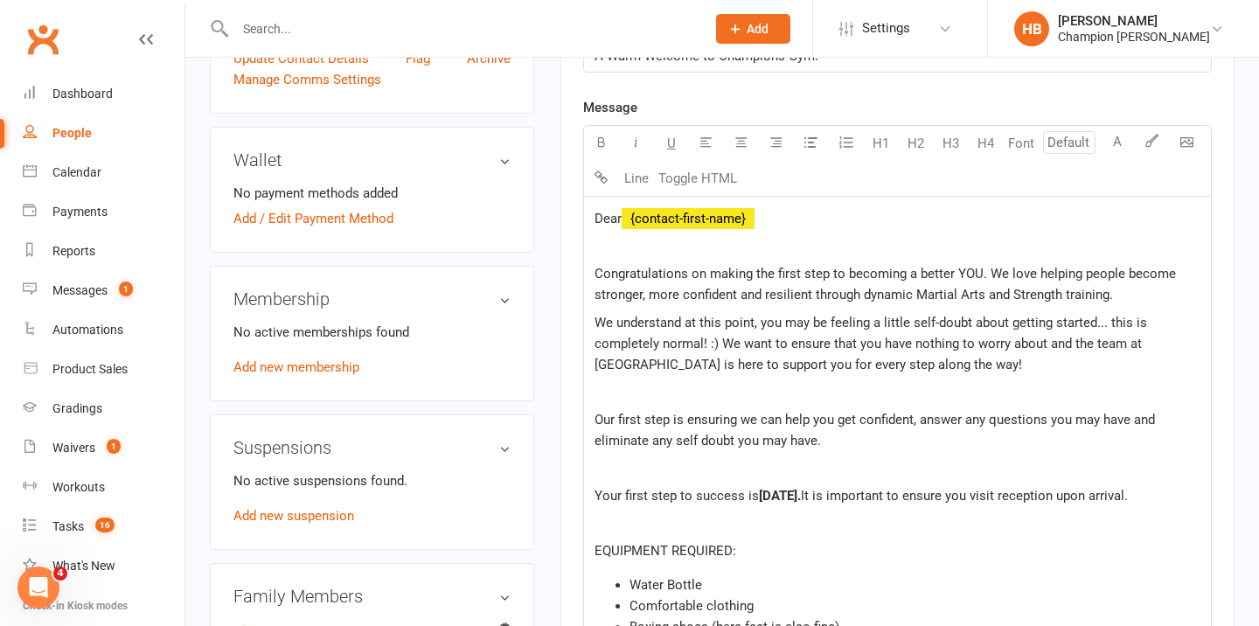
click at [649, 390] on p at bounding box center [898, 391] width 606 height 21
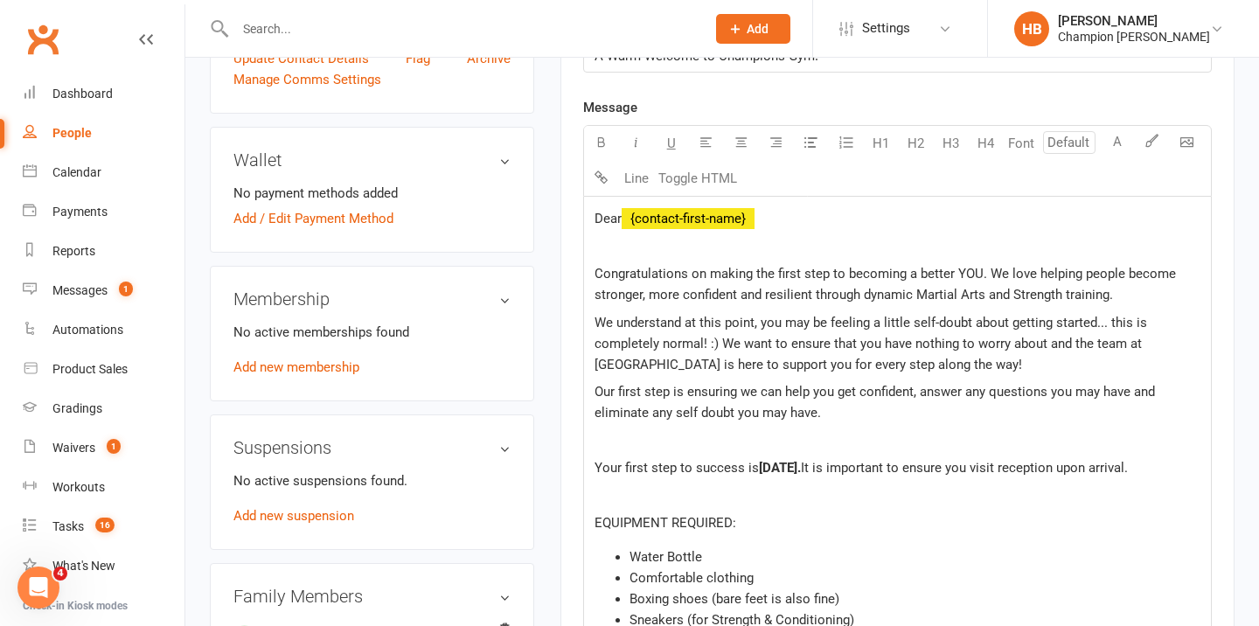
scroll to position [633, 0]
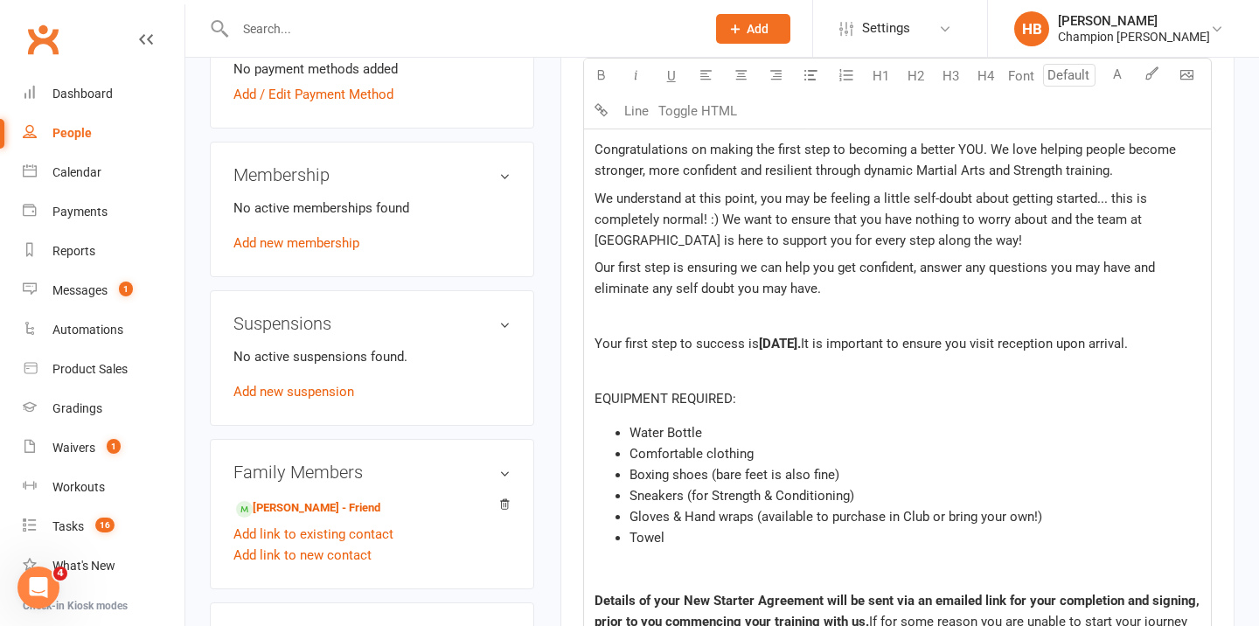
drag, startPoint x: 673, startPoint y: 372, endPoint x: 595, endPoint y: 304, distance: 102.9
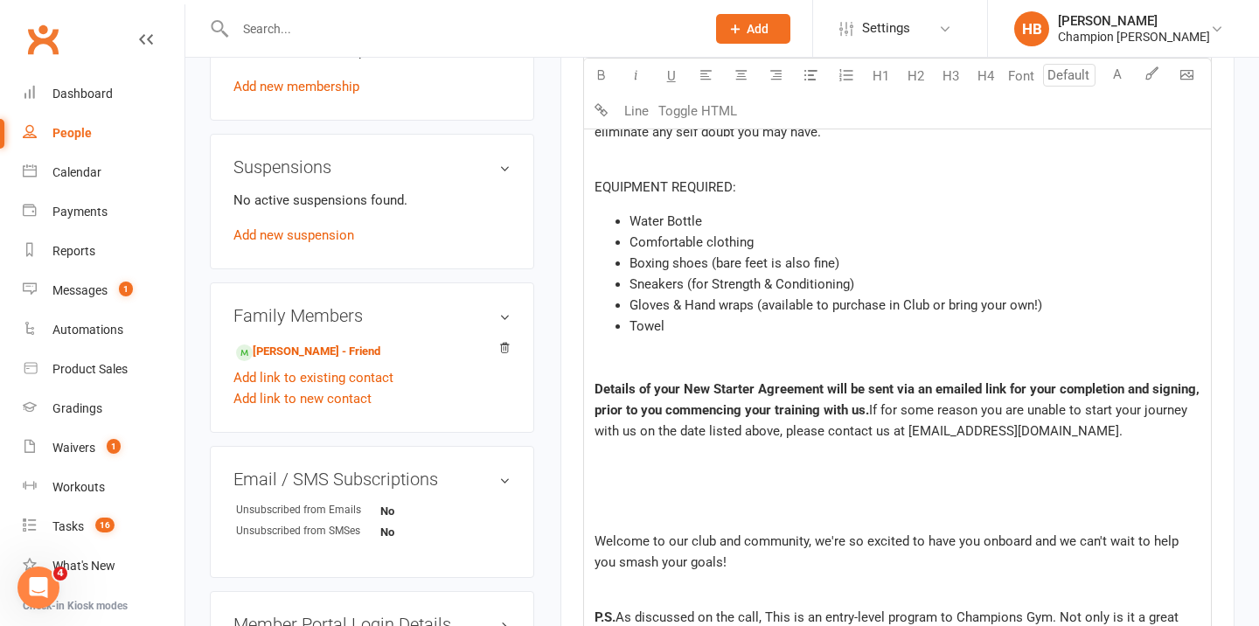
scroll to position [816, 0]
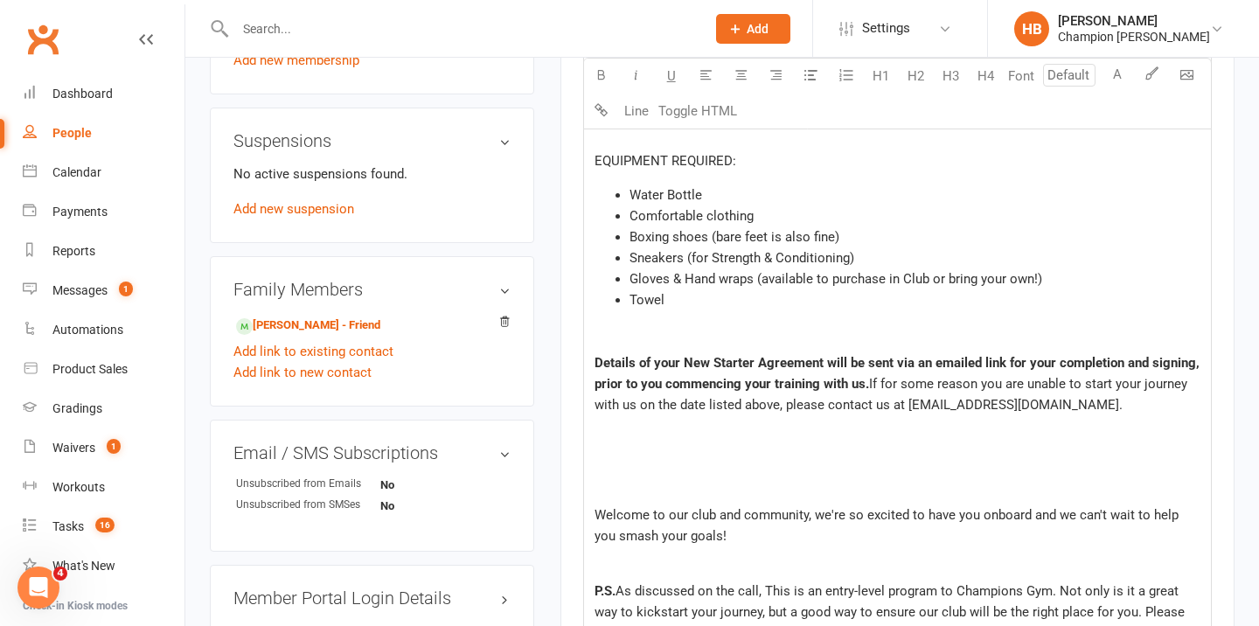
click at [645, 477] on p at bounding box center [898, 487] width 606 height 21
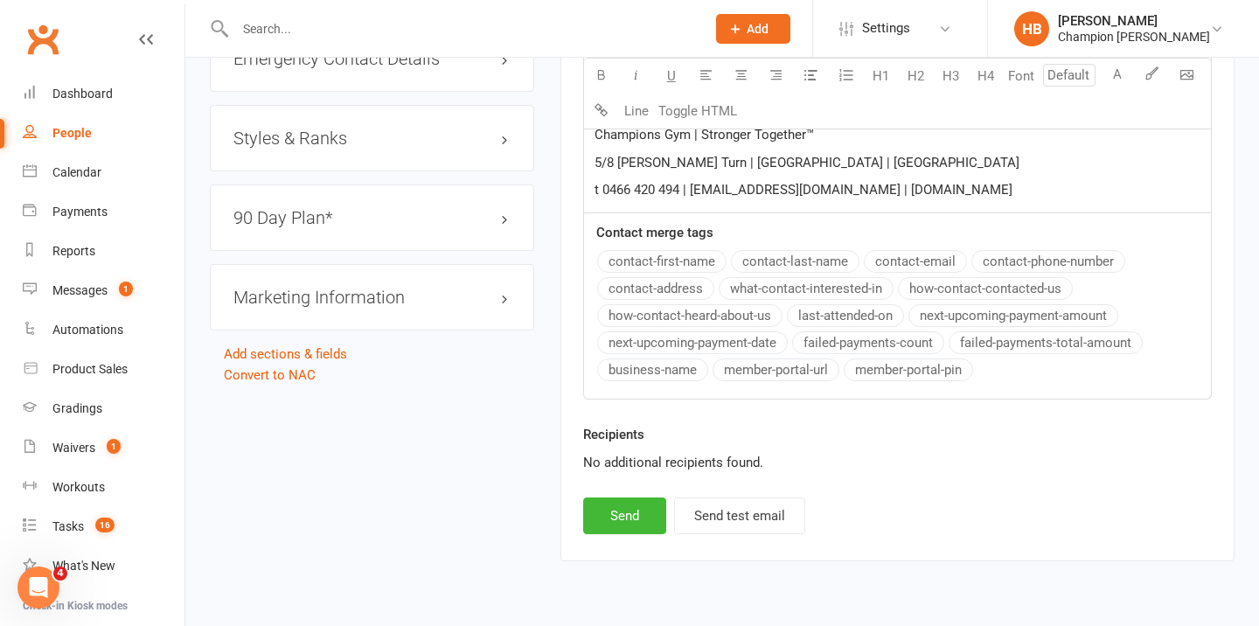
scroll to position [1518, 0]
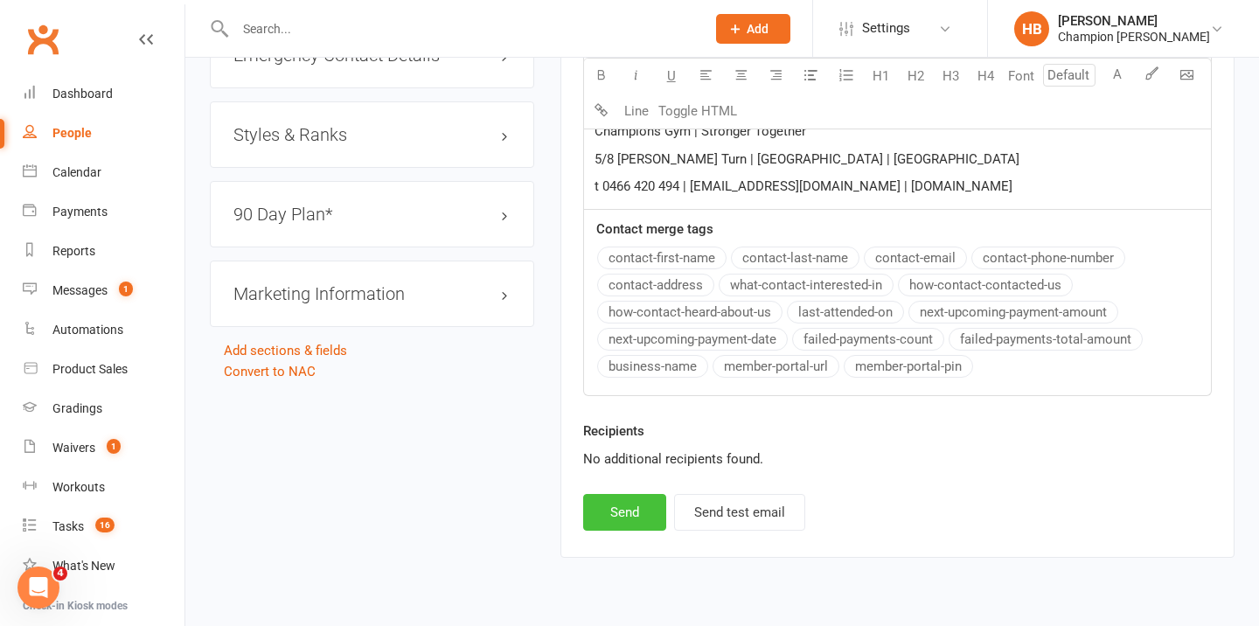
click at [637, 522] on button "Send" at bounding box center [624, 512] width 83 height 37
select select
select select "0"
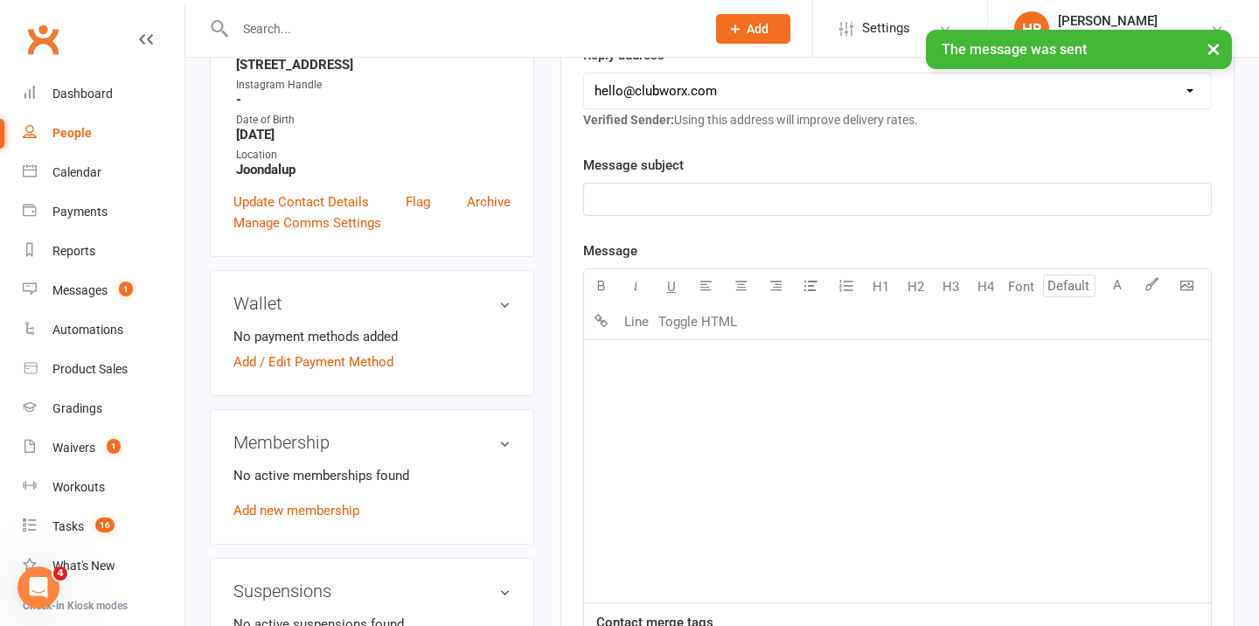
scroll to position [0, 0]
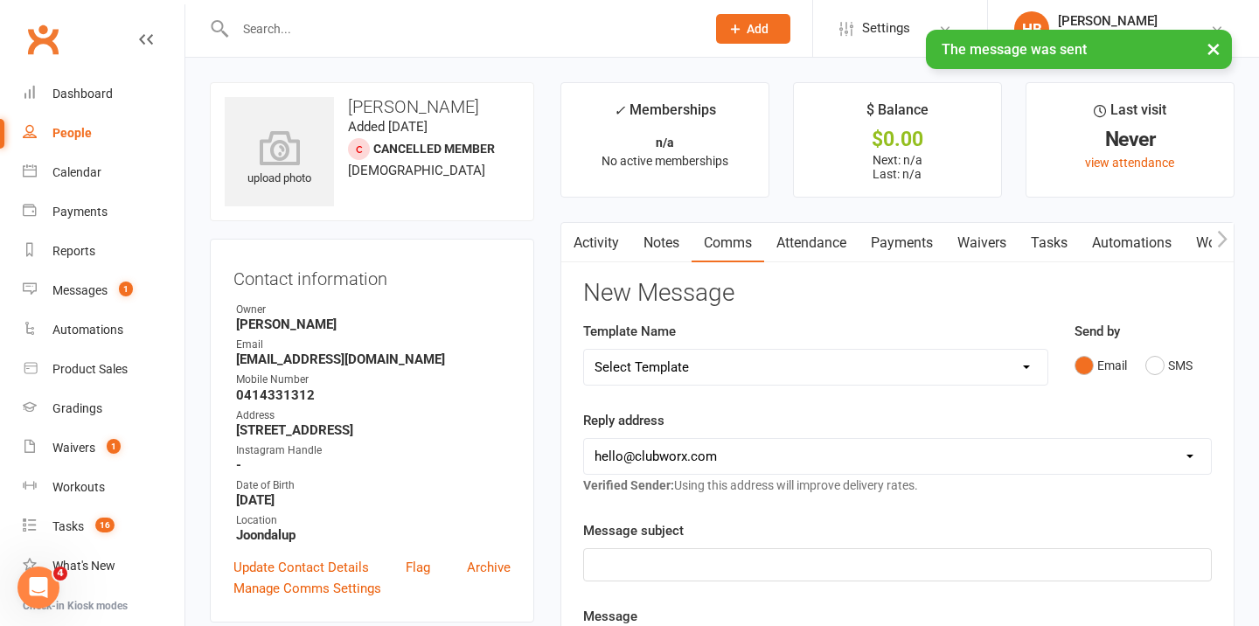
click at [666, 255] on link "Notes" at bounding box center [661, 243] width 60 height 40
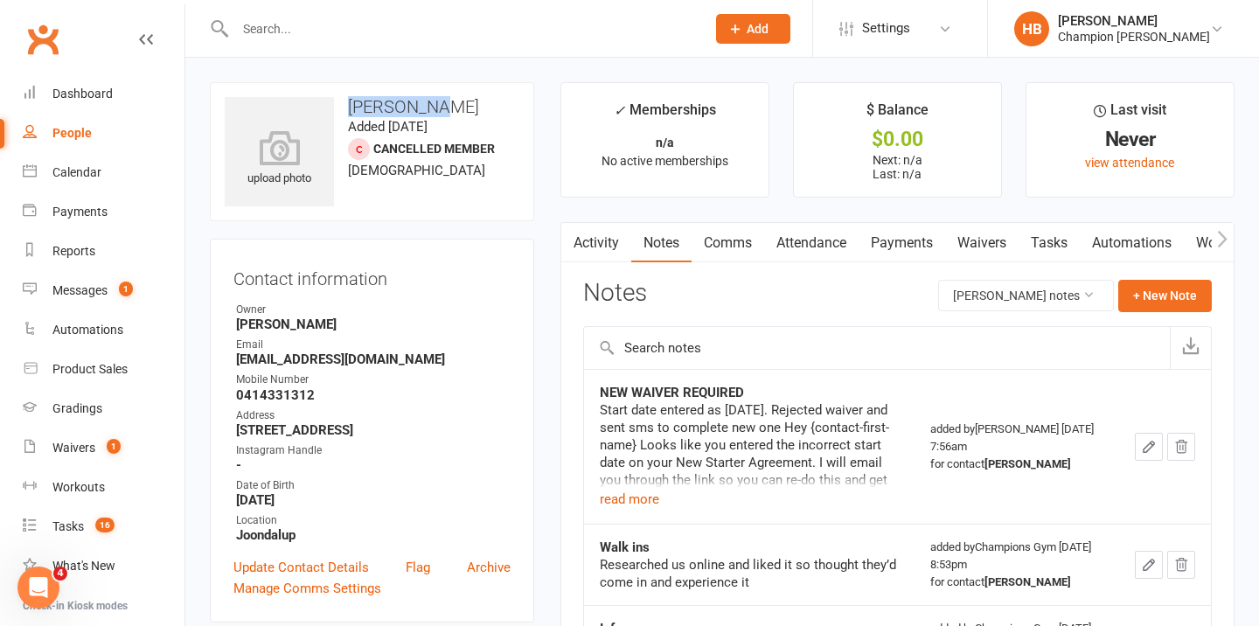
drag, startPoint x: 457, startPoint y: 108, endPoint x: 354, endPoint y: 107, distance: 102.3
click at [354, 107] on h3 "[PERSON_NAME]" at bounding box center [372, 106] width 295 height 19
copy h3 "[PERSON_NAME]"
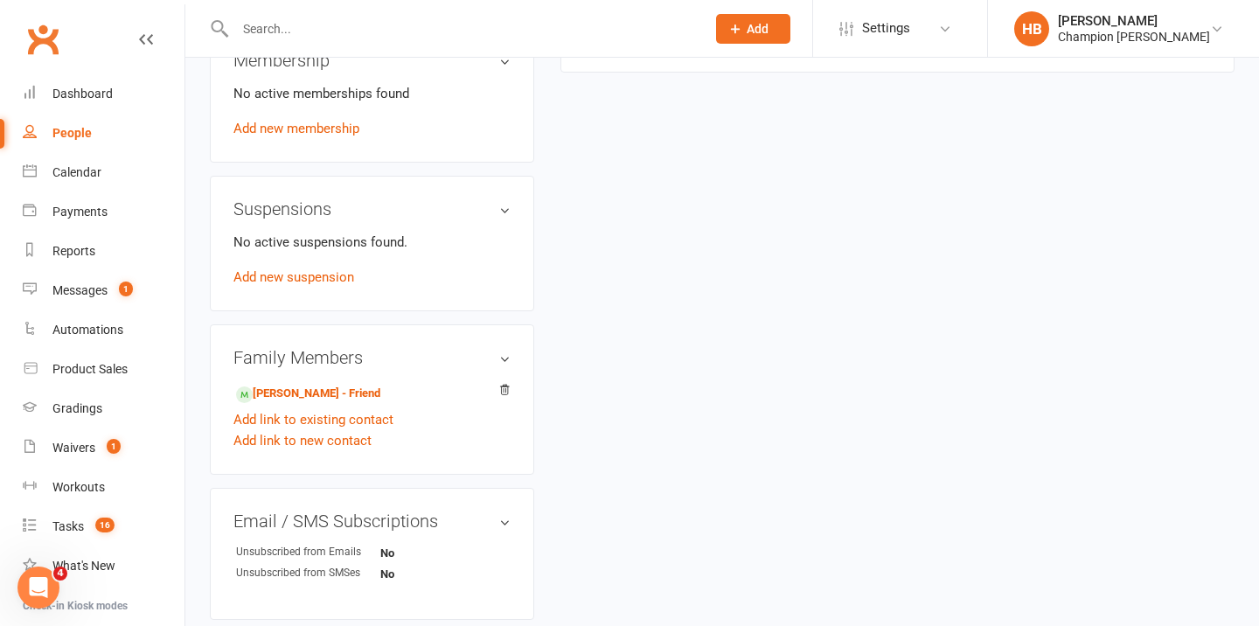
scroll to position [735, 0]
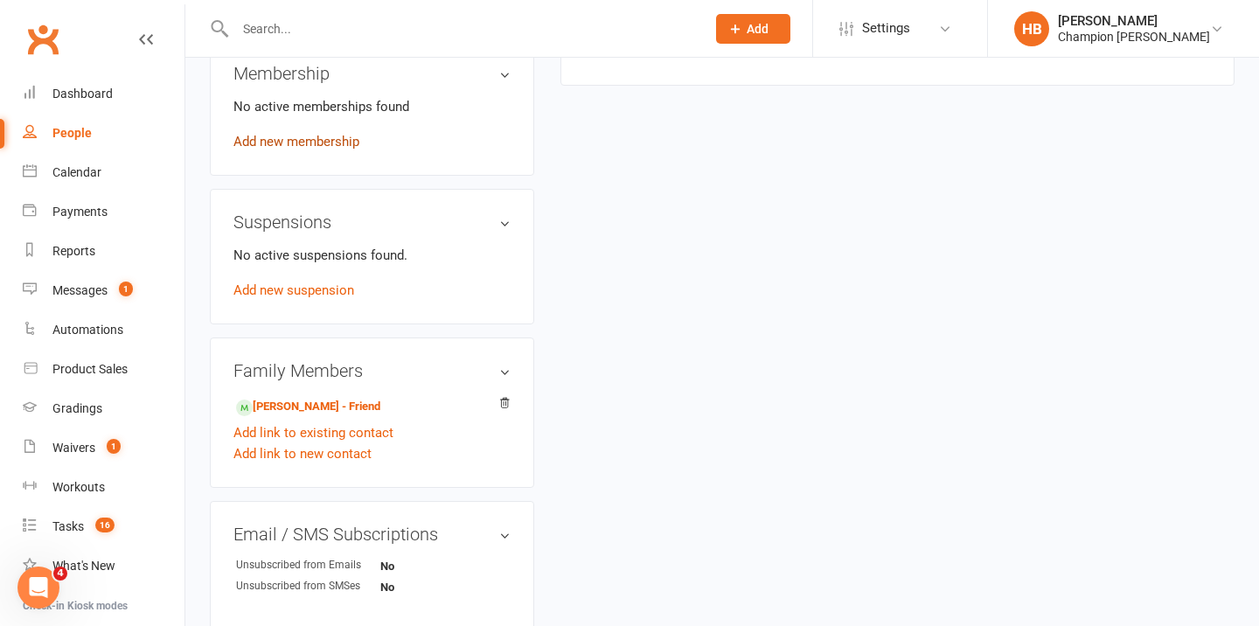
click at [315, 139] on link "Add new membership" at bounding box center [297, 142] width 126 height 16
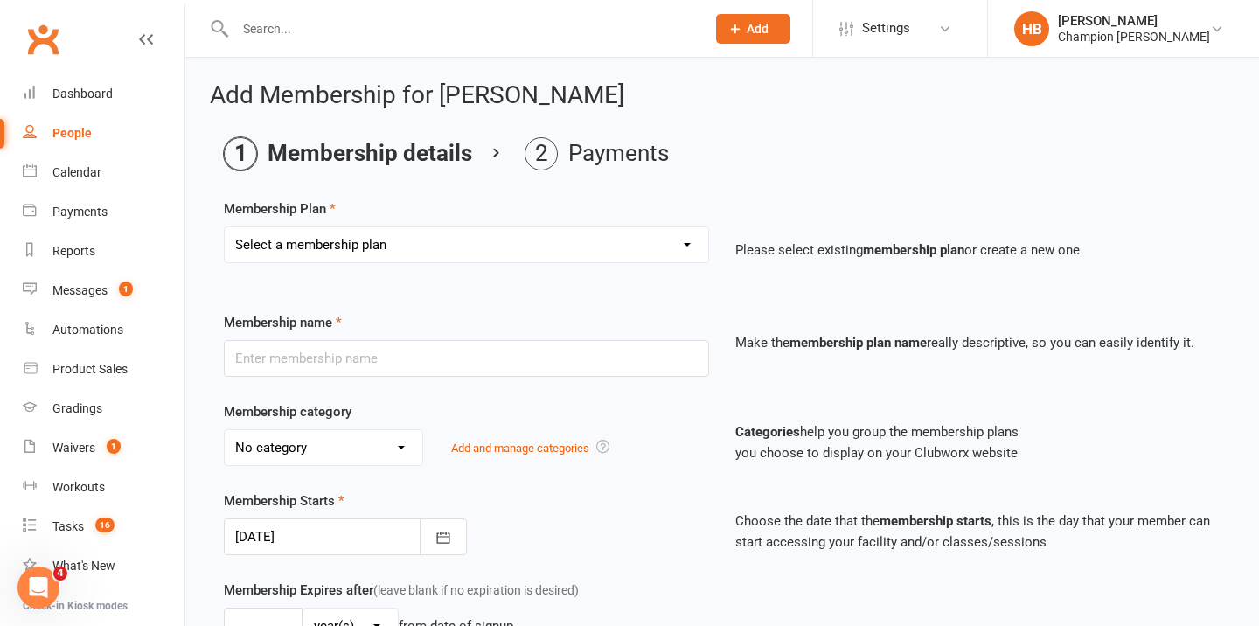
click at [322, 248] on select "Select a membership plan Create new Membership Plan New Starter Program FIFO Ne…" at bounding box center [467, 244] width 484 height 35
select select "1"
click at [225, 227] on select "Select a membership plan Create new Membership Plan New Starter Program FIFO Ne…" at bounding box center [467, 244] width 484 height 35
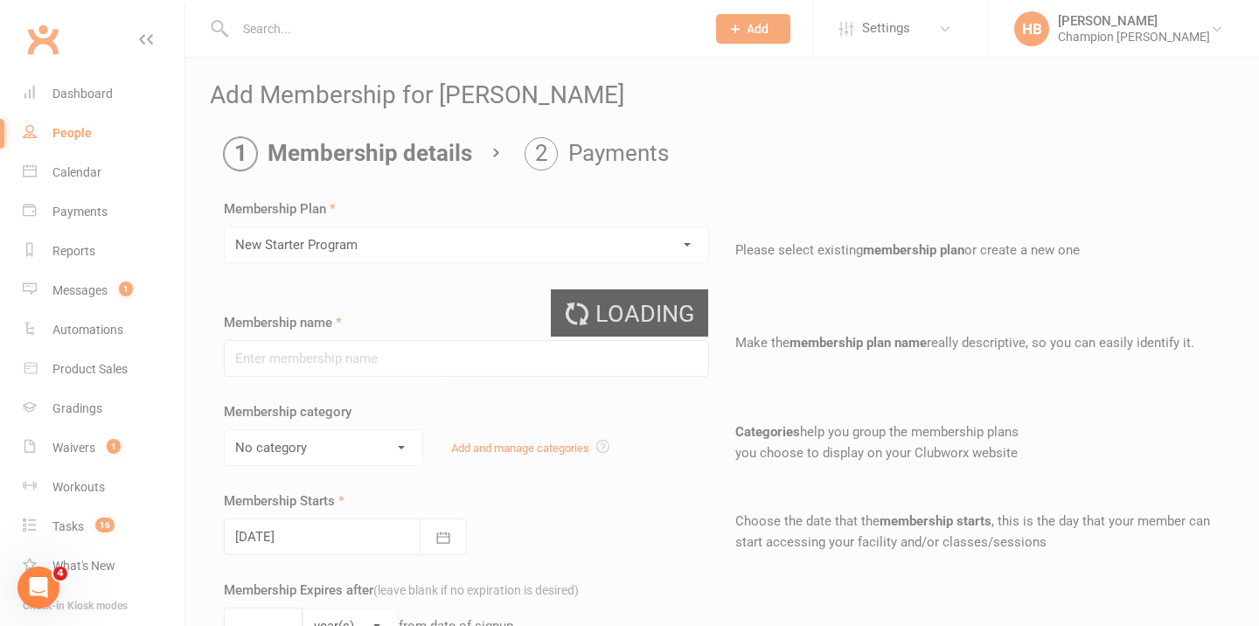
type input "New Starter Program"
select select "3"
type input "29"
select select "0"
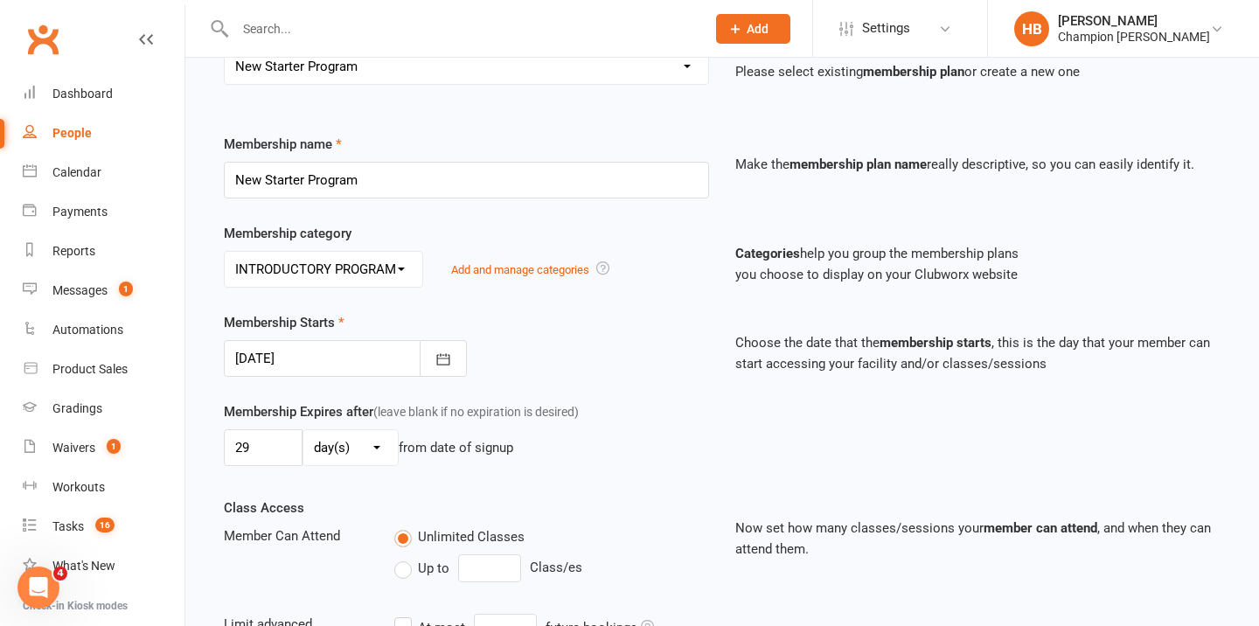
scroll to position [216, 0]
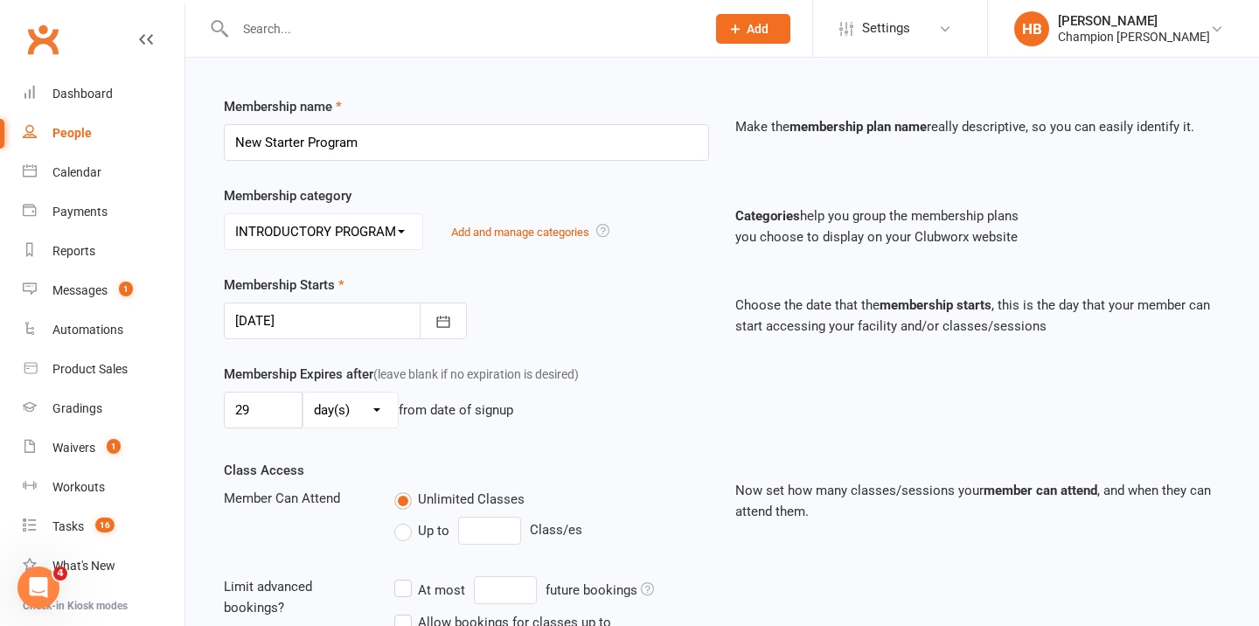
click at [317, 317] on div at bounding box center [345, 321] width 243 height 37
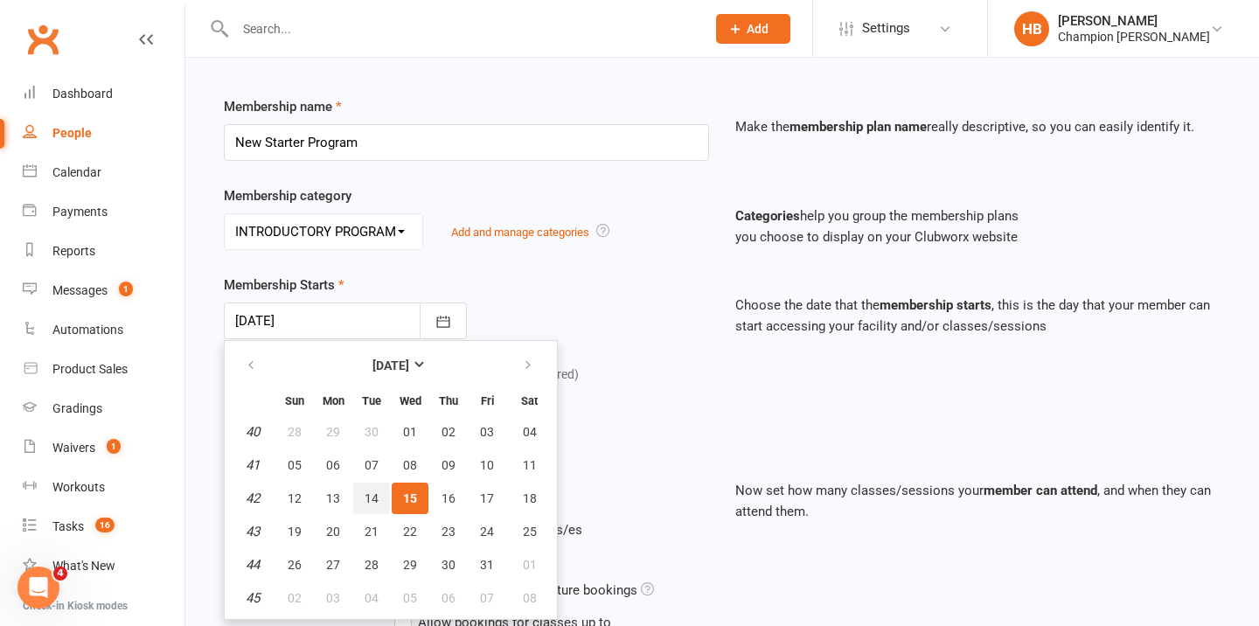
click at [377, 492] on span "14" at bounding box center [372, 499] width 14 height 14
type input "[DATE]"
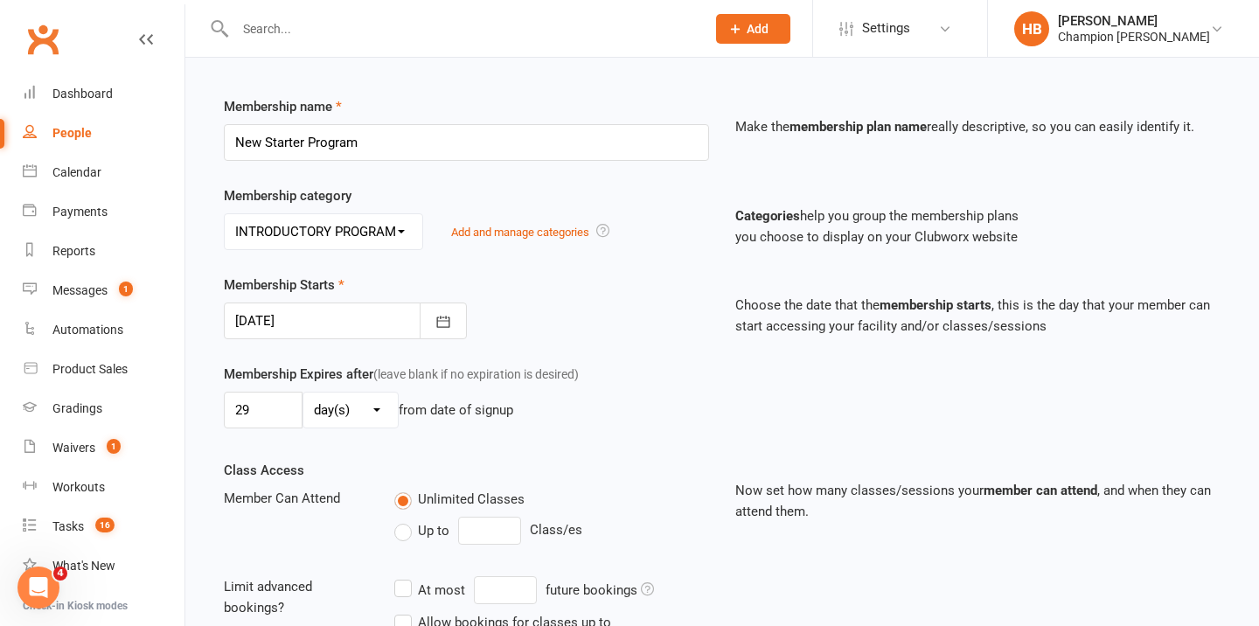
scroll to position [520, 0]
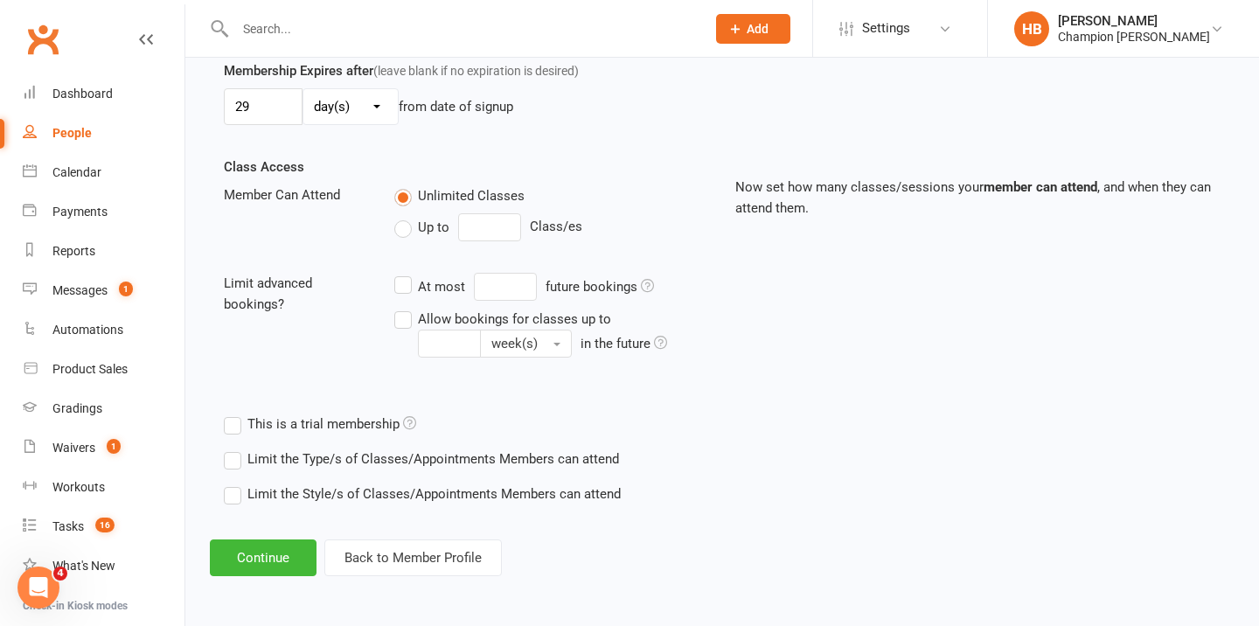
click at [314, 450] on label "Limit the Type/s of Classes/Appointments Members can attend" at bounding box center [421, 459] width 395 height 21
click at [235, 449] on input "Limit the Type/s of Classes/Appointments Members can attend" at bounding box center [229, 449] width 11 height 0
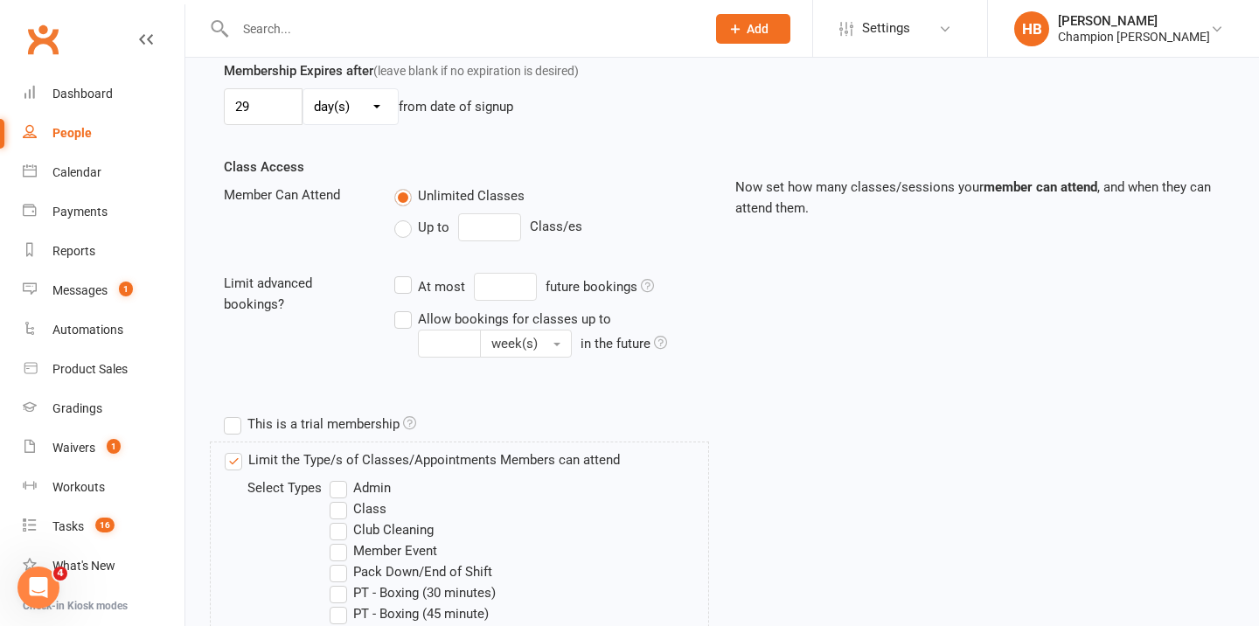
click at [373, 508] on label "Class" at bounding box center [358, 509] width 57 height 21
click at [341, 499] on input "Class" at bounding box center [335, 499] width 11 height 0
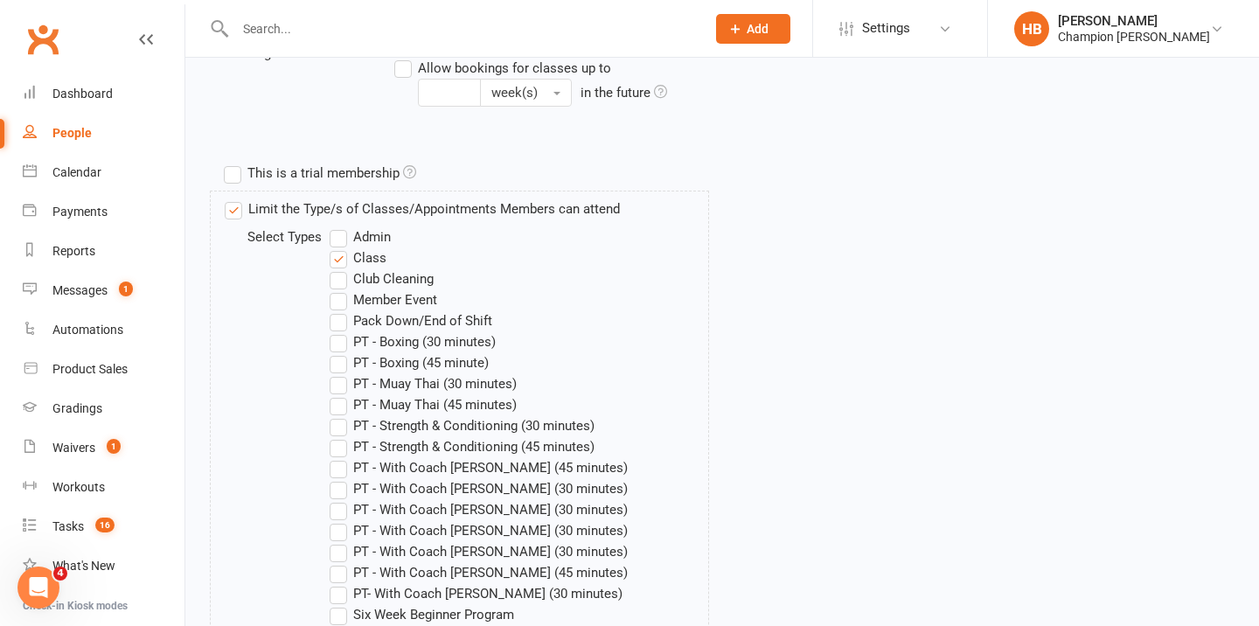
scroll to position [1046, 0]
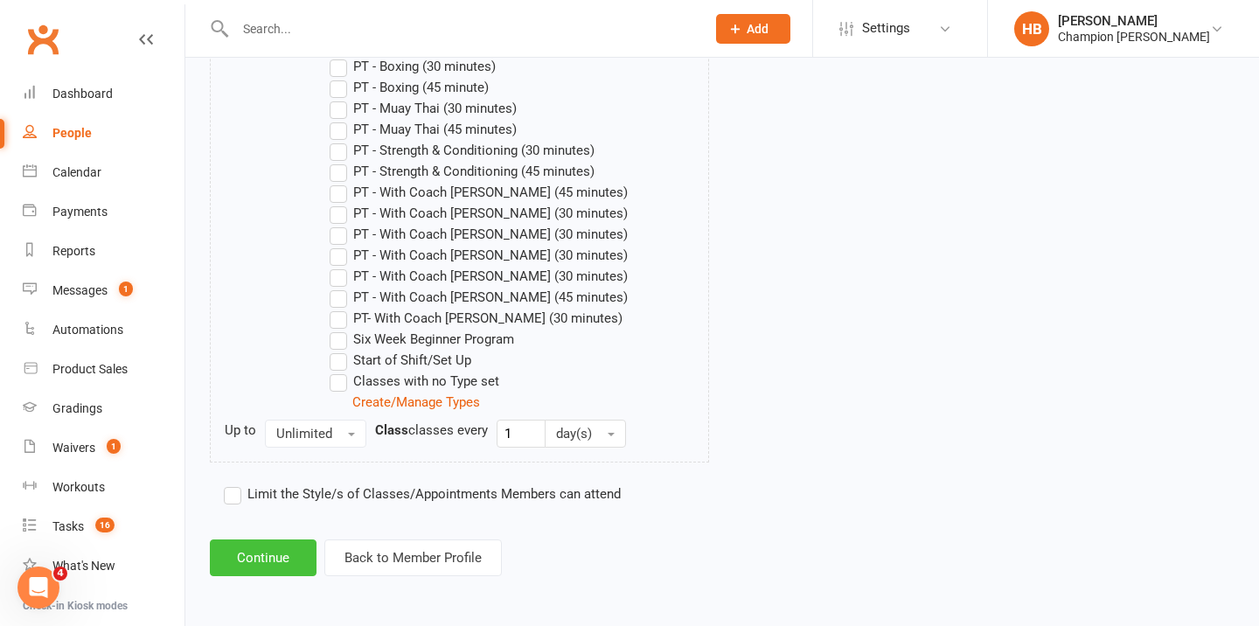
click at [275, 575] on button "Continue" at bounding box center [263, 558] width 107 height 37
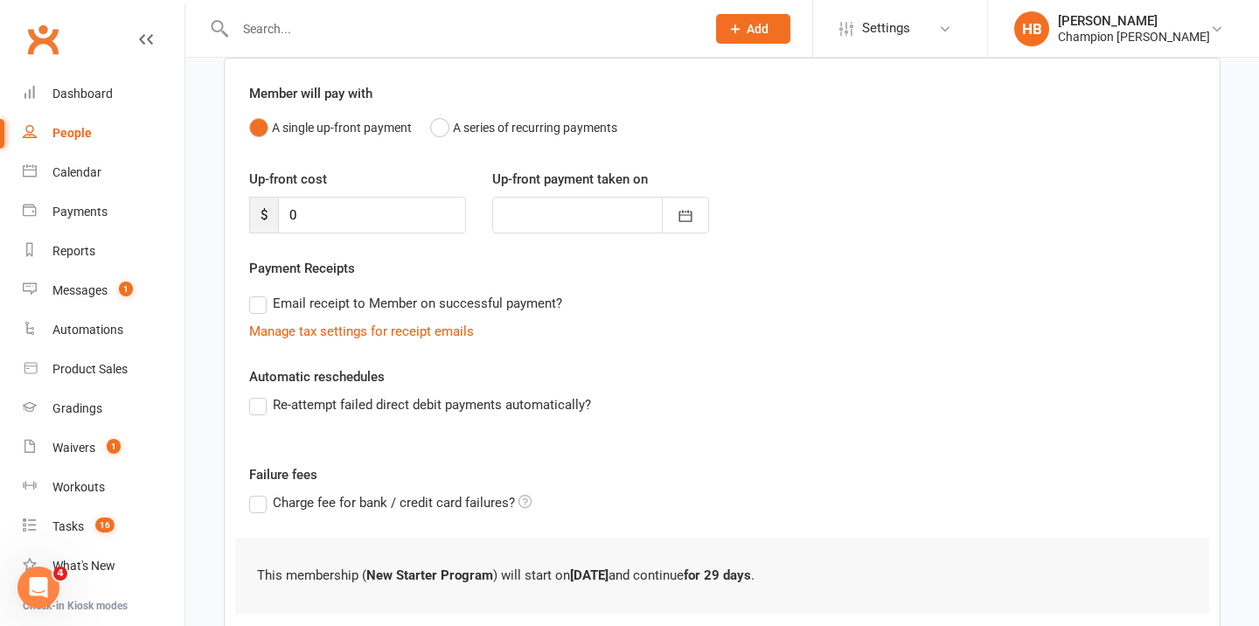
scroll to position [256, 0]
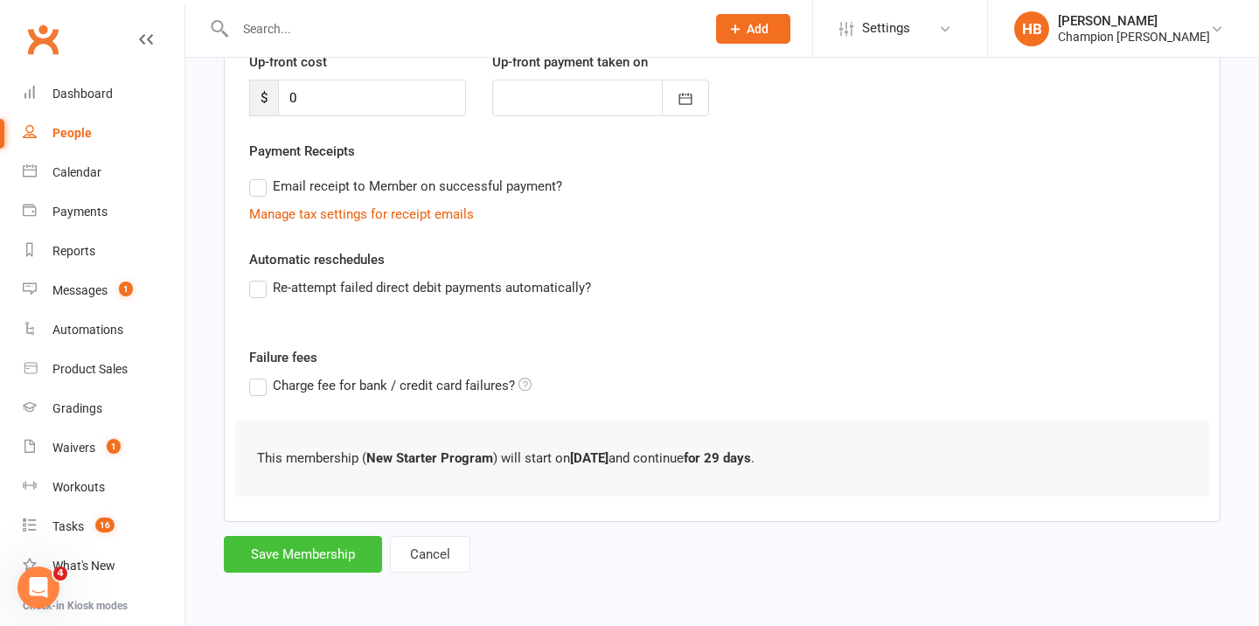
click at [279, 561] on button "Save Membership" at bounding box center [303, 554] width 158 height 37
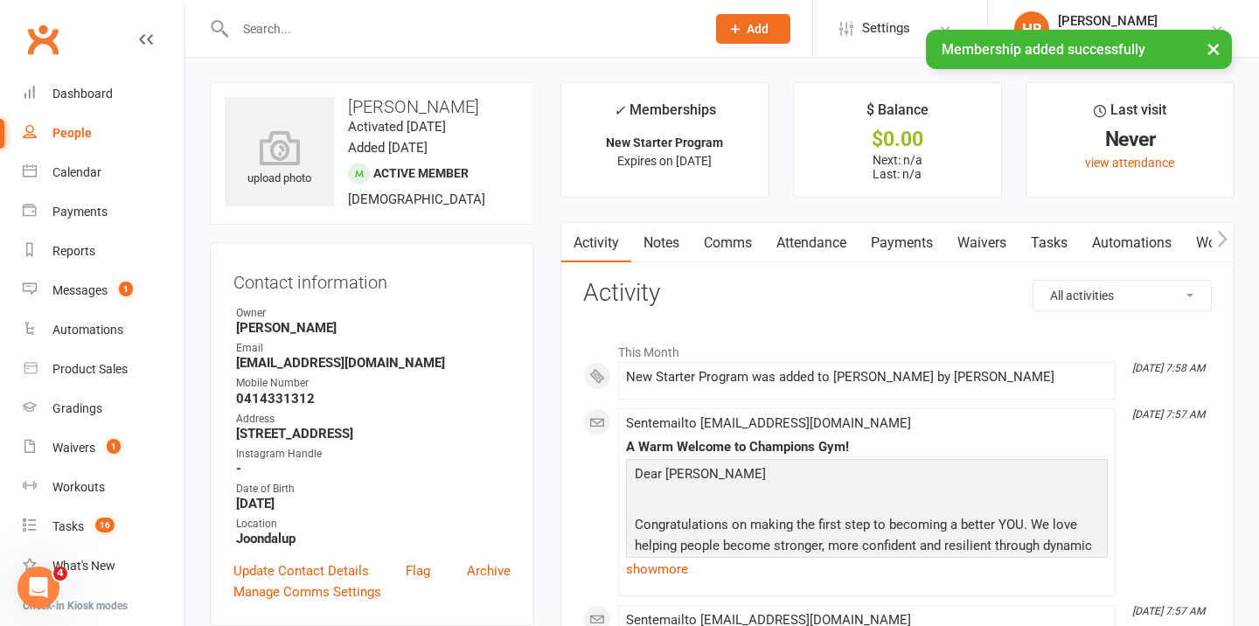
click at [822, 241] on link "Attendance" at bounding box center [811, 243] width 94 height 40
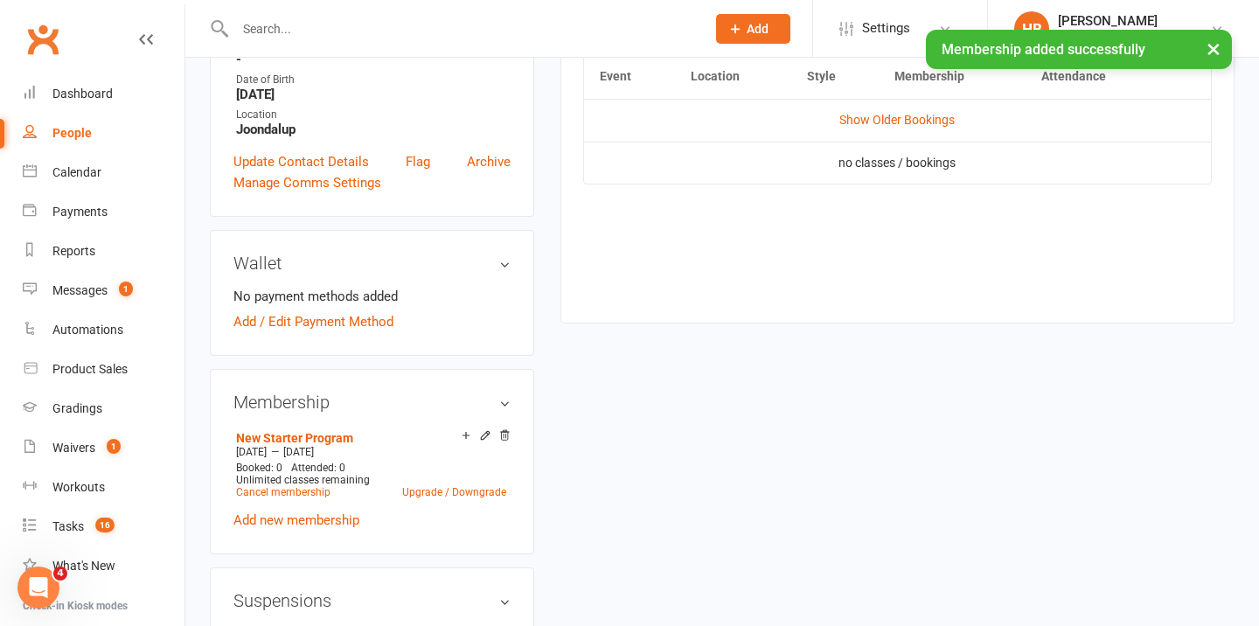
scroll to position [392, 0]
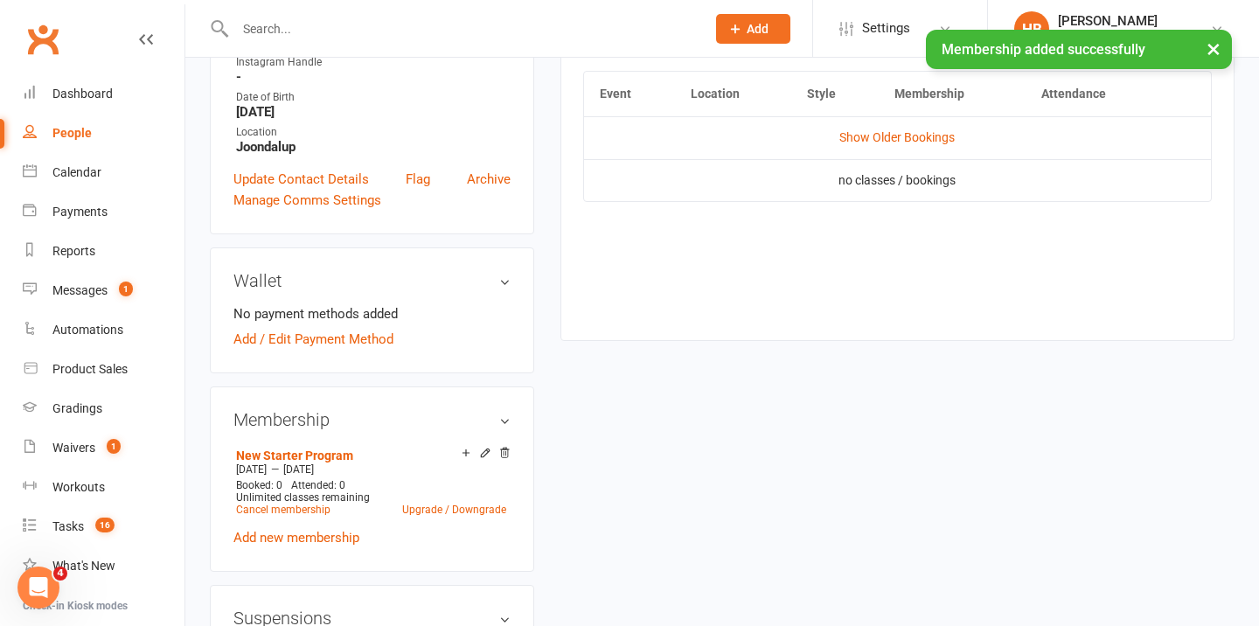
click at [920, 145] on td "Show Older Bookings" at bounding box center [897, 137] width 627 height 42
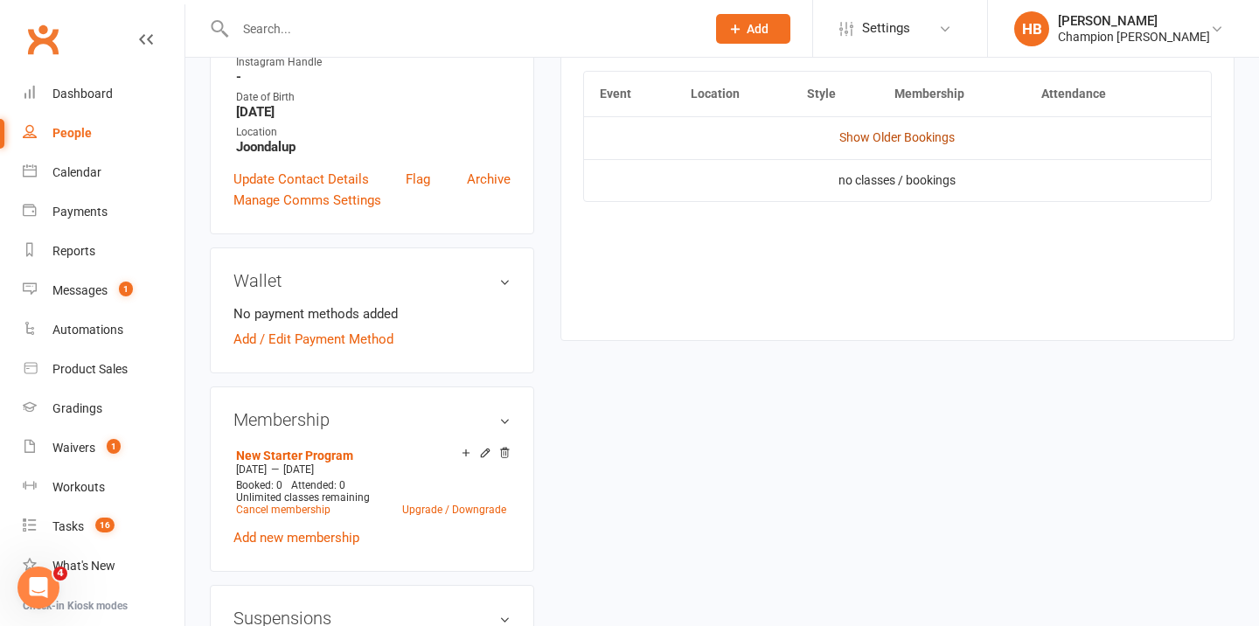
click at [920, 141] on link "Show Older Bookings" at bounding box center [897, 137] width 115 height 14
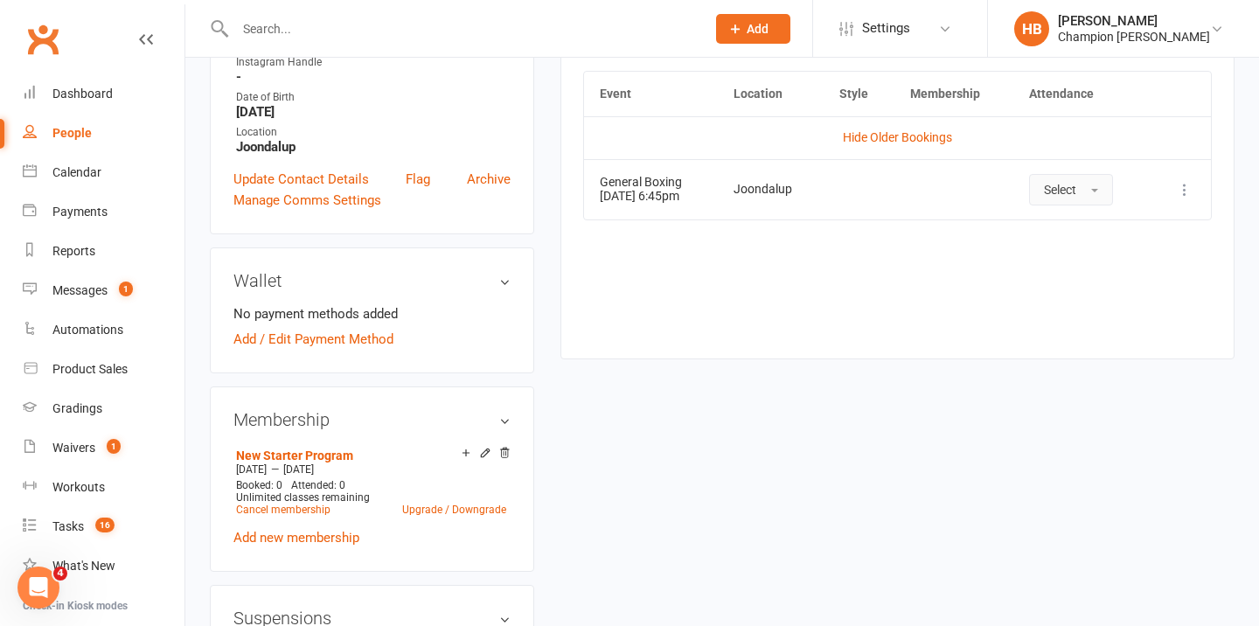
click at [1104, 181] on button "Select" at bounding box center [1071, 189] width 84 height 31
click at [1092, 221] on span "Attended" at bounding box center [1070, 229] width 52 height 16
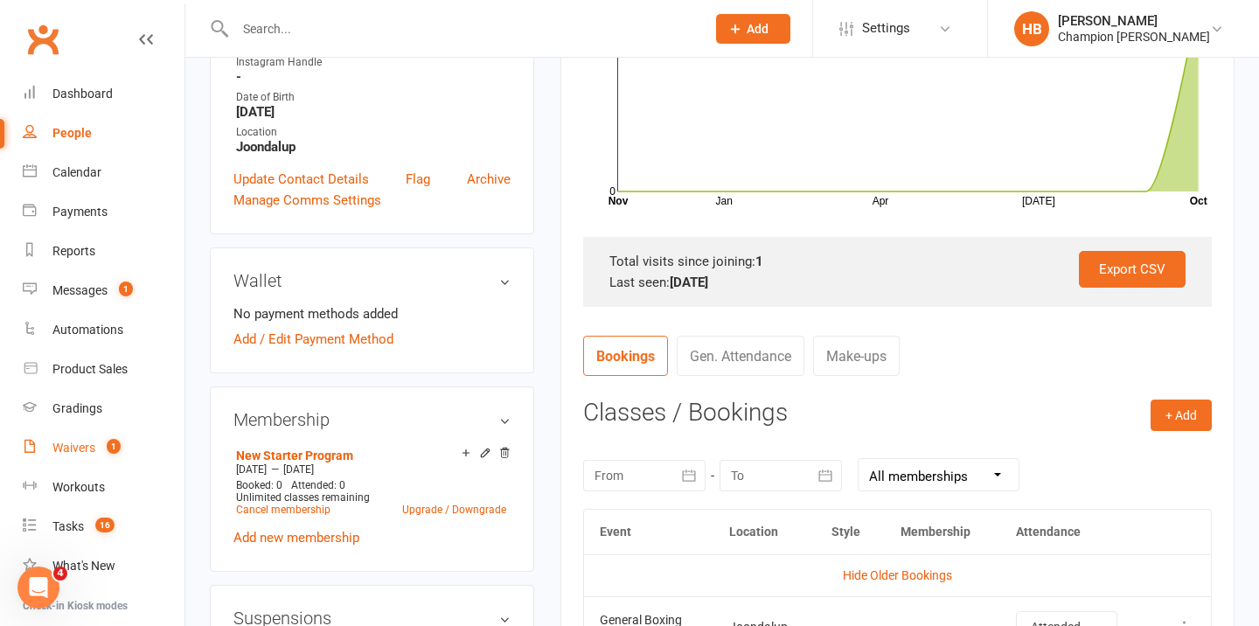
click at [67, 439] on link "Waivers 1" at bounding box center [104, 448] width 162 height 39
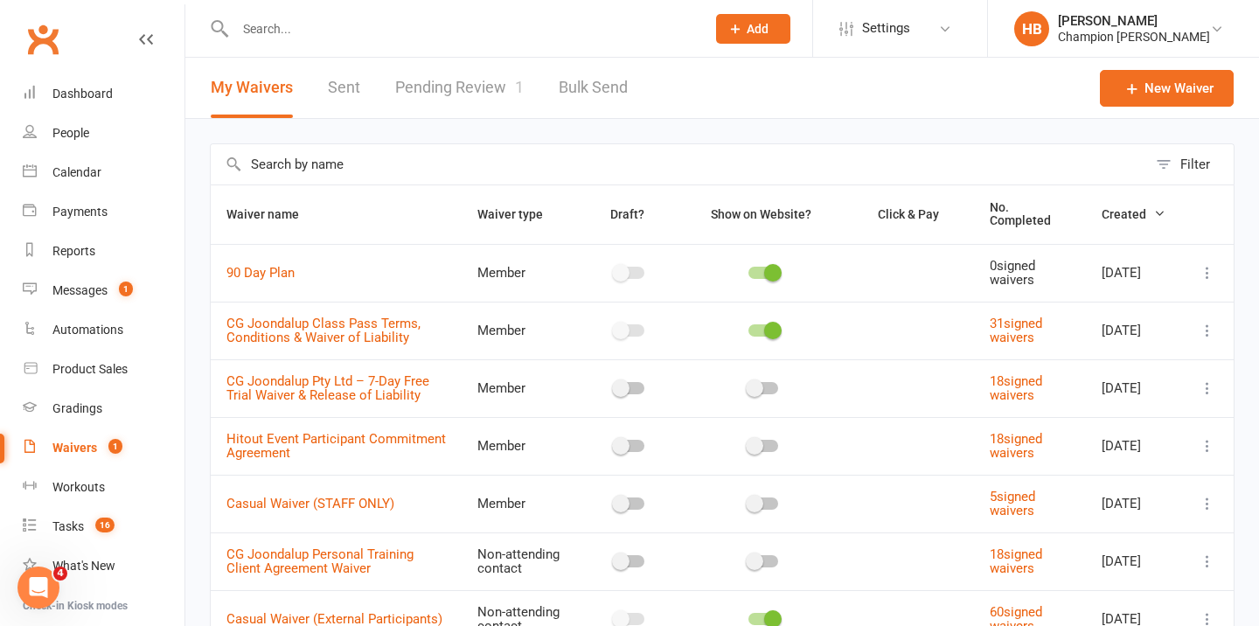
click at [465, 95] on link "Pending Review 1" at bounding box center [459, 88] width 129 height 60
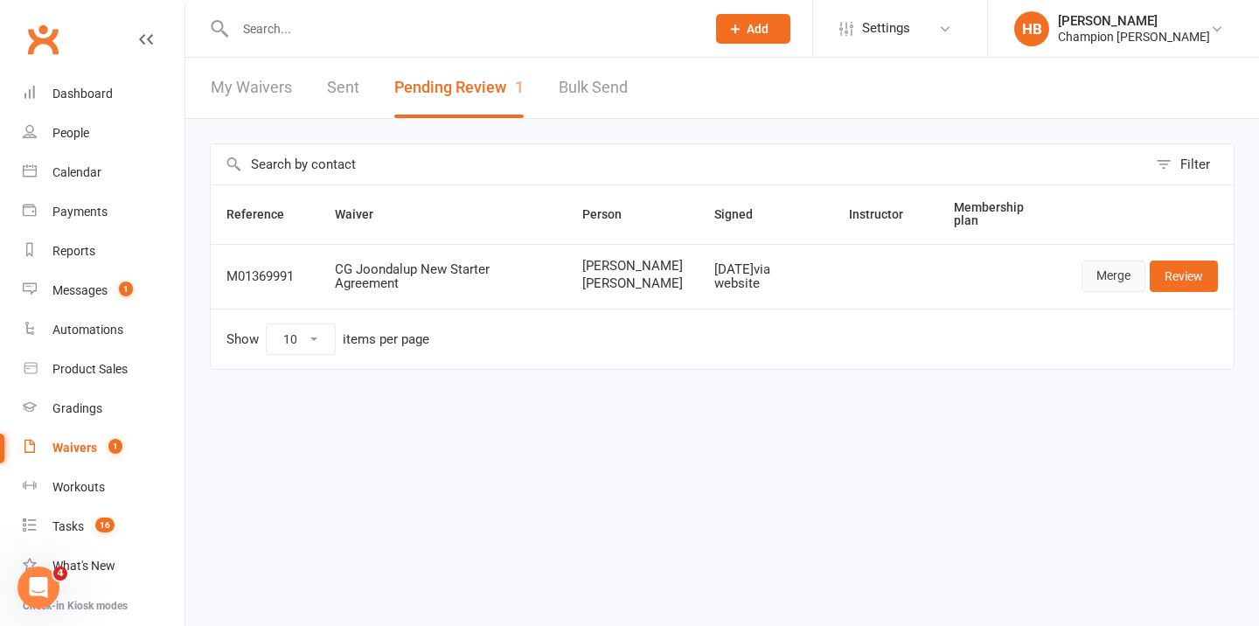
click at [1099, 292] on link "Merge" at bounding box center [1114, 276] width 64 height 31
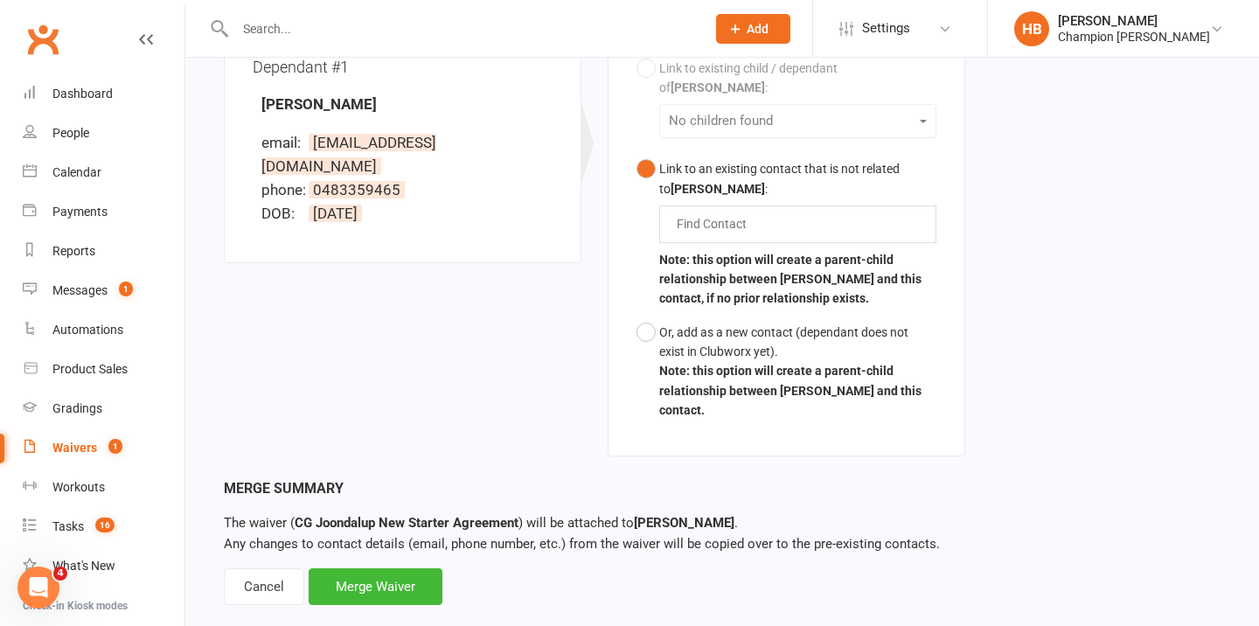
scroll to position [501, 0]
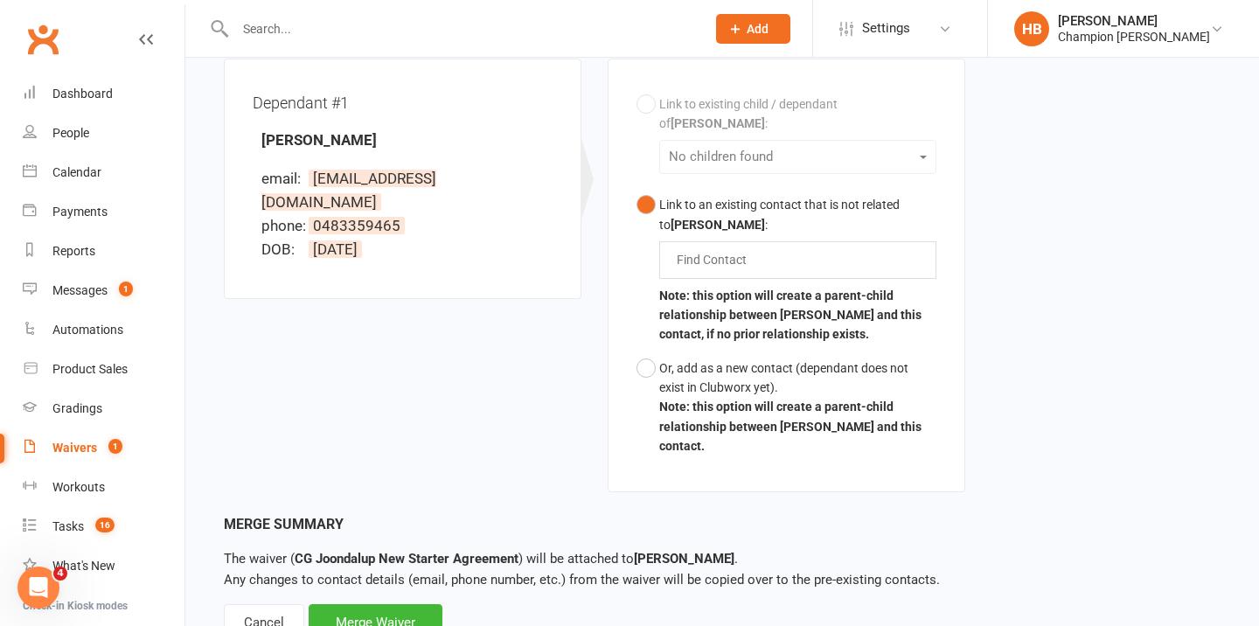
click at [656, 108] on div "Link to existing child / dependant of [PERSON_NAME] : No children found Link to…" at bounding box center [787, 275] width 300 height 376
click at [693, 136] on div "Link to existing child / dependant of [PERSON_NAME] : No children found Link to…" at bounding box center [787, 275] width 300 height 376
click at [689, 249] on input "text" at bounding box center [715, 259] width 81 height 21
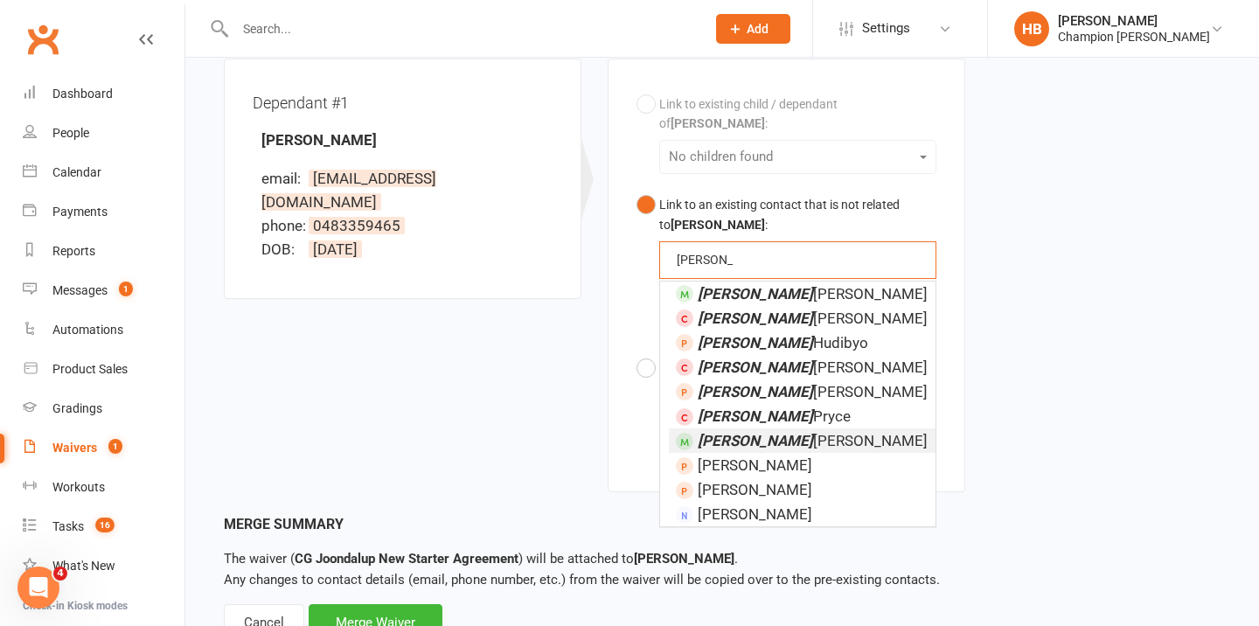
type input "[PERSON_NAME]"
click at [728, 432] on em "[PERSON_NAME]" at bounding box center [755, 440] width 115 height 17
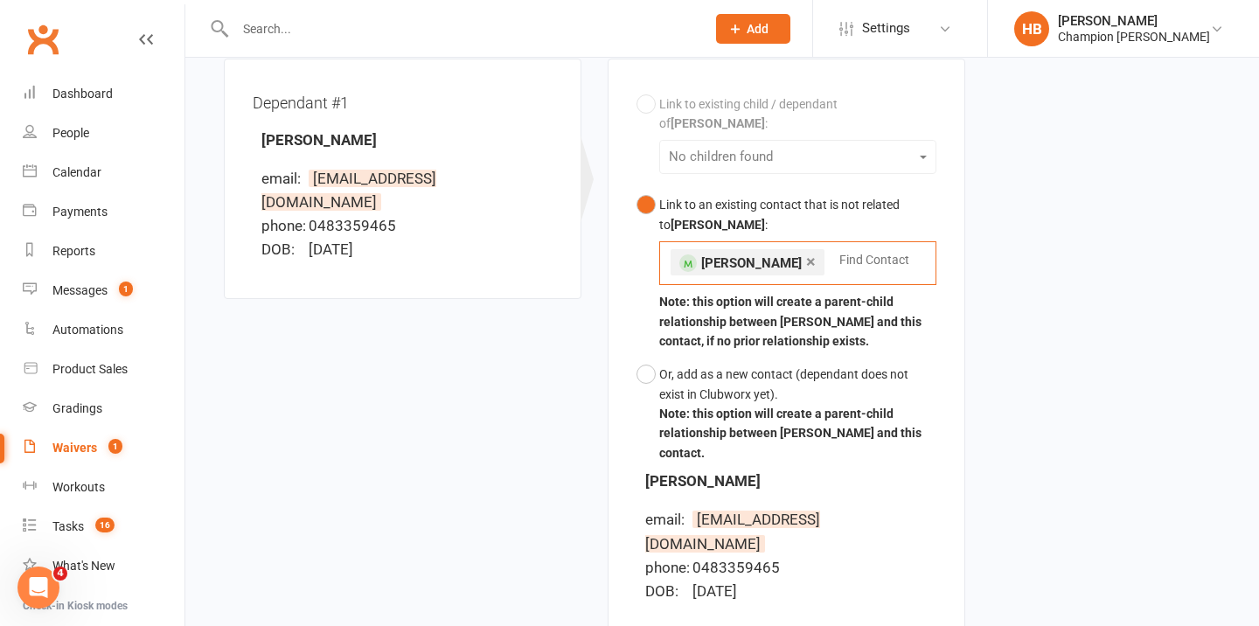
scroll to position [696, 0]
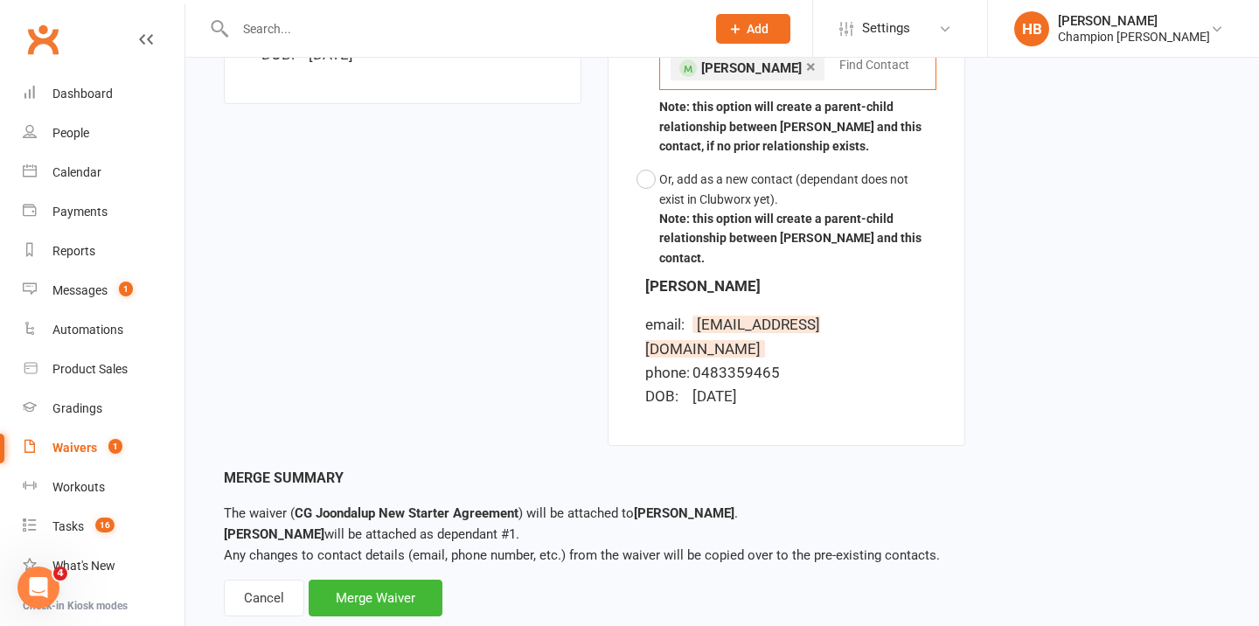
click at [365, 580] on div "Associate Waiver with Contact Waiver: CG Joondalup New Starter Agreement Signed…" at bounding box center [722, 3] width 1074 height 1283
click at [372, 580] on div "Merge Waiver" at bounding box center [376, 598] width 134 height 37
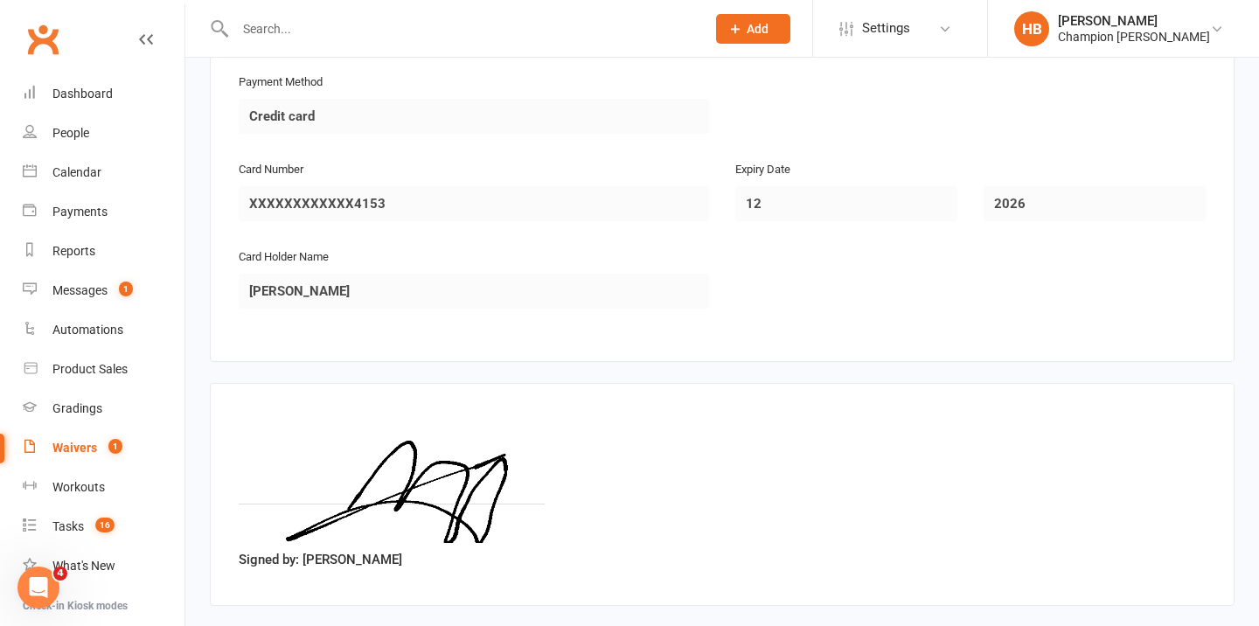
scroll to position [2641, 0]
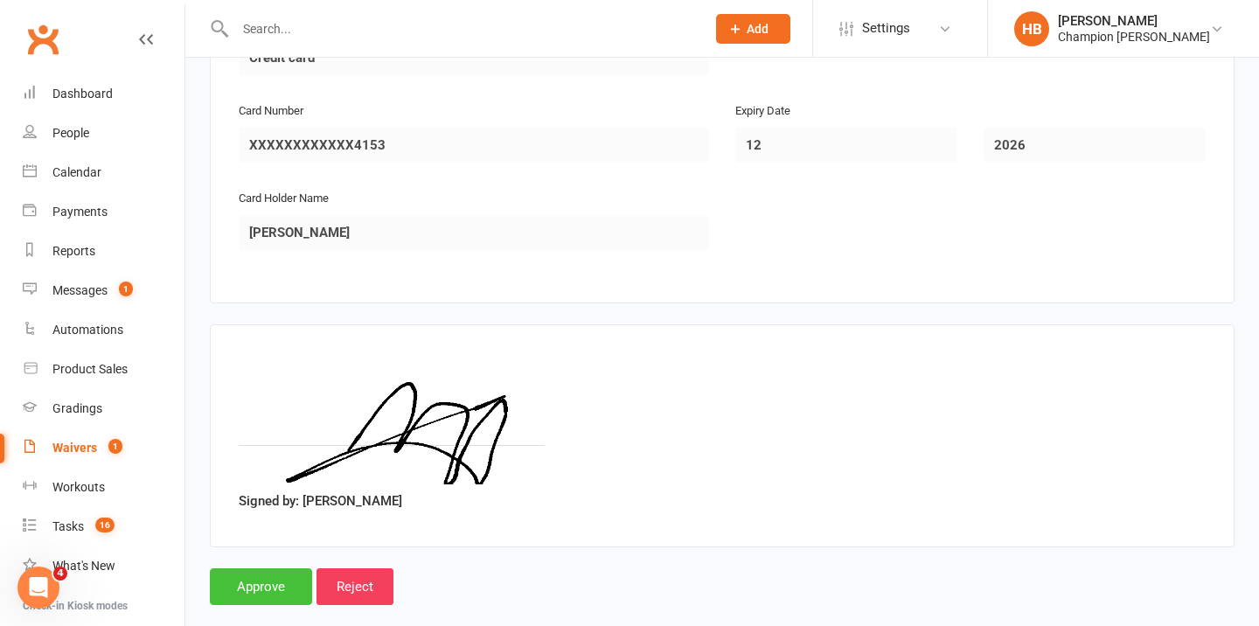
click at [272, 568] on input "Approve" at bounding box center [261, 586] width 102 height 37
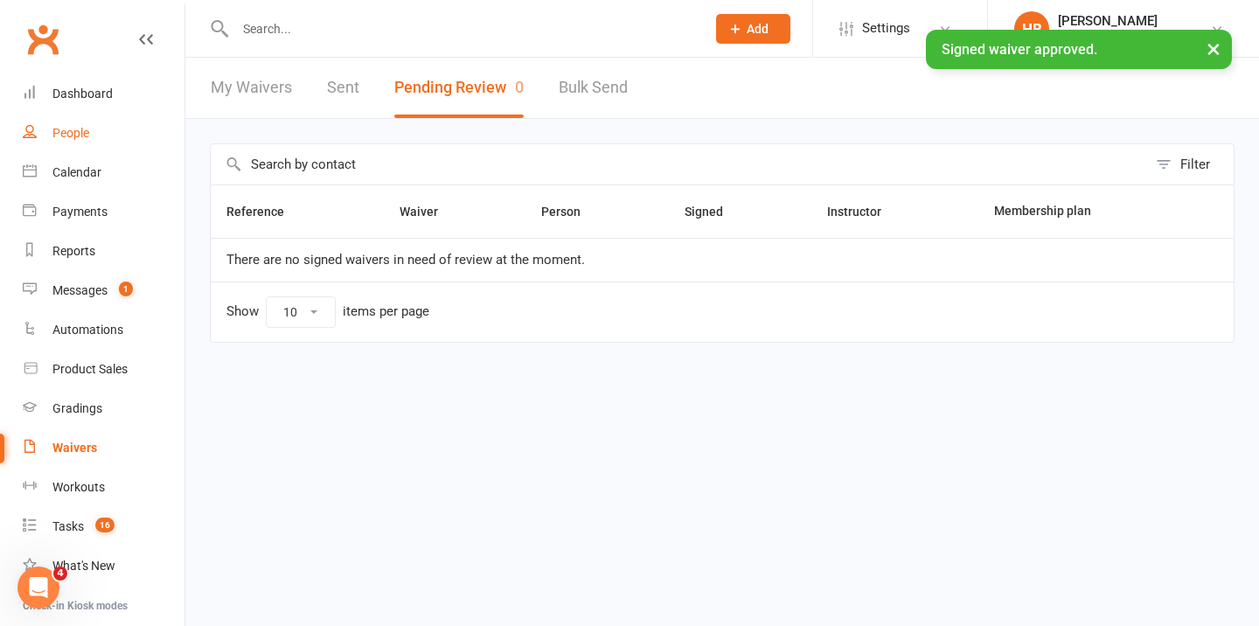
click at [104, 142] on link "People" at bounding box center [104, 133] width 162 height 39
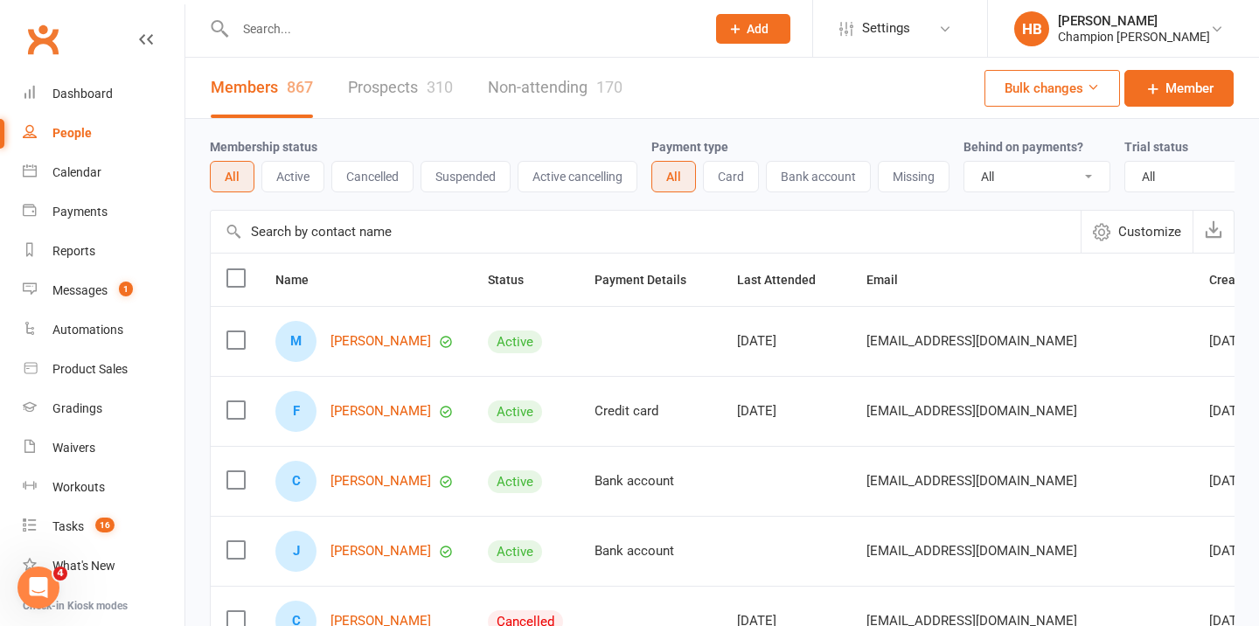
click at [513, 89] on link "Non-attending 170" at bounding box center [555, 88] width 135 height 60
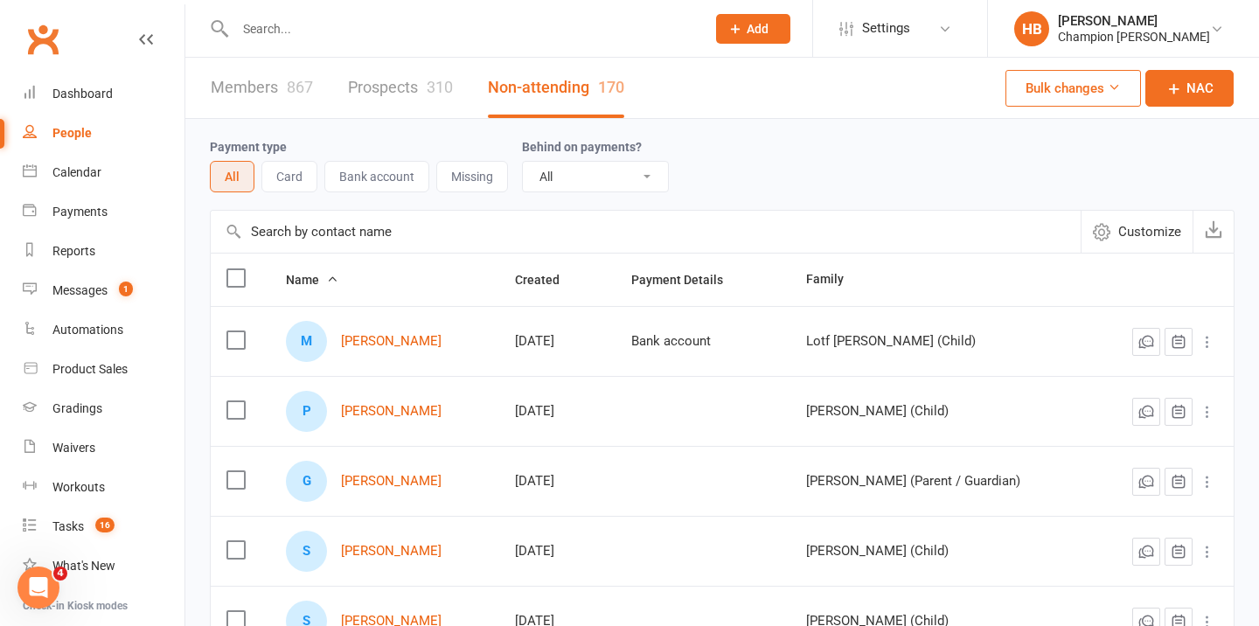
click at [287, 28] on input "text" at bounding box center [462, 29] width 464 height 24
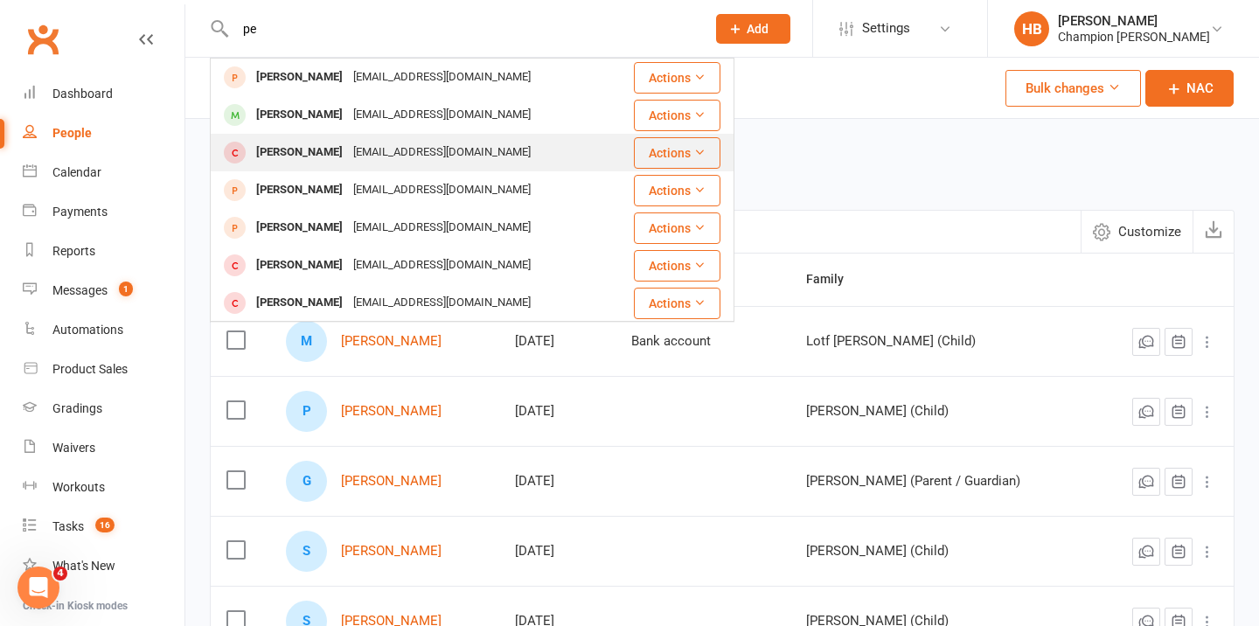
type input "p"
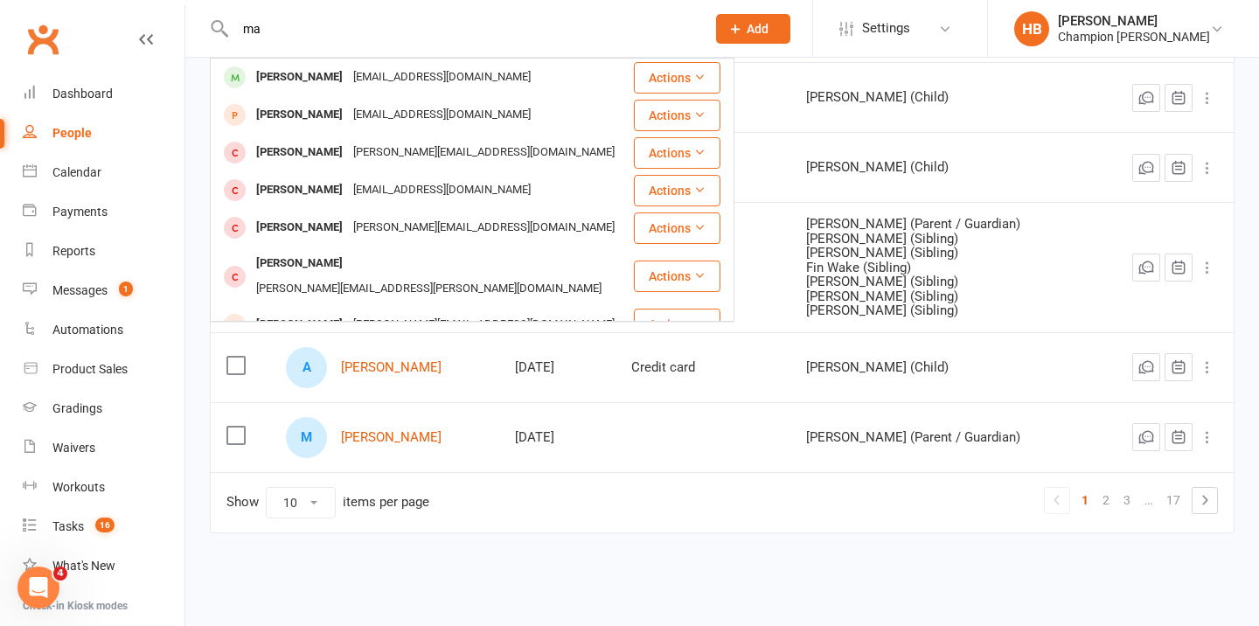
type input "m"
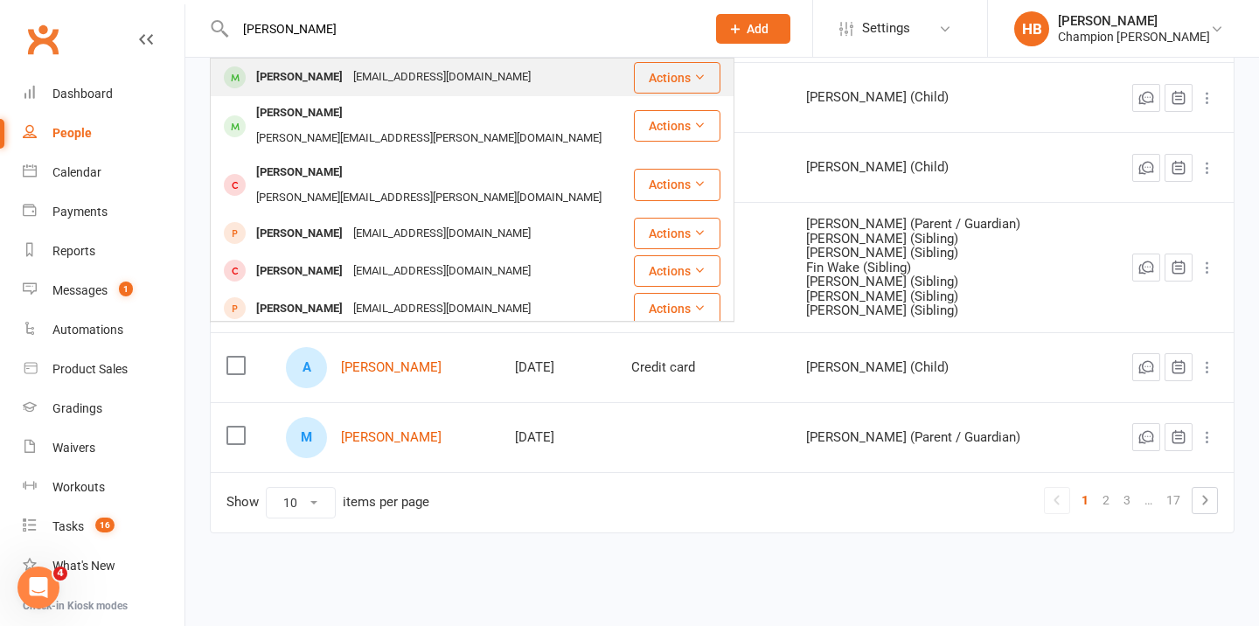
type input "[PERSON_NAME]"
click at [255, 88] on div "[PERSON_NAME]" at bounding box center [299, 77] width 97 height 25
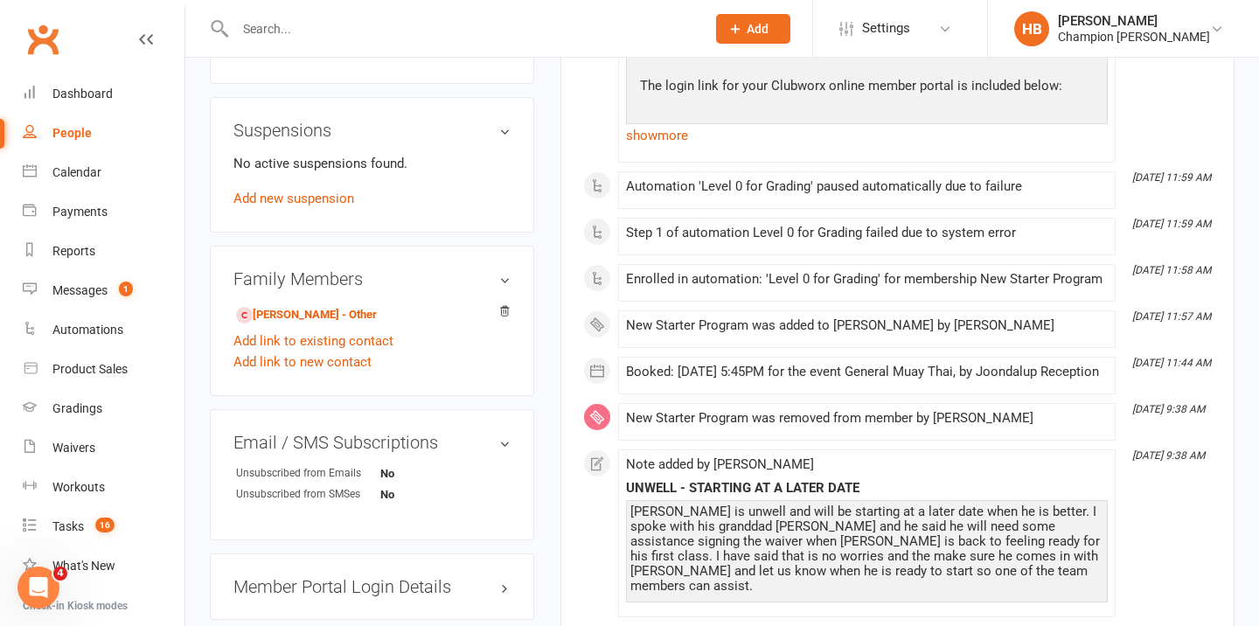
scroll to position [925, 0]
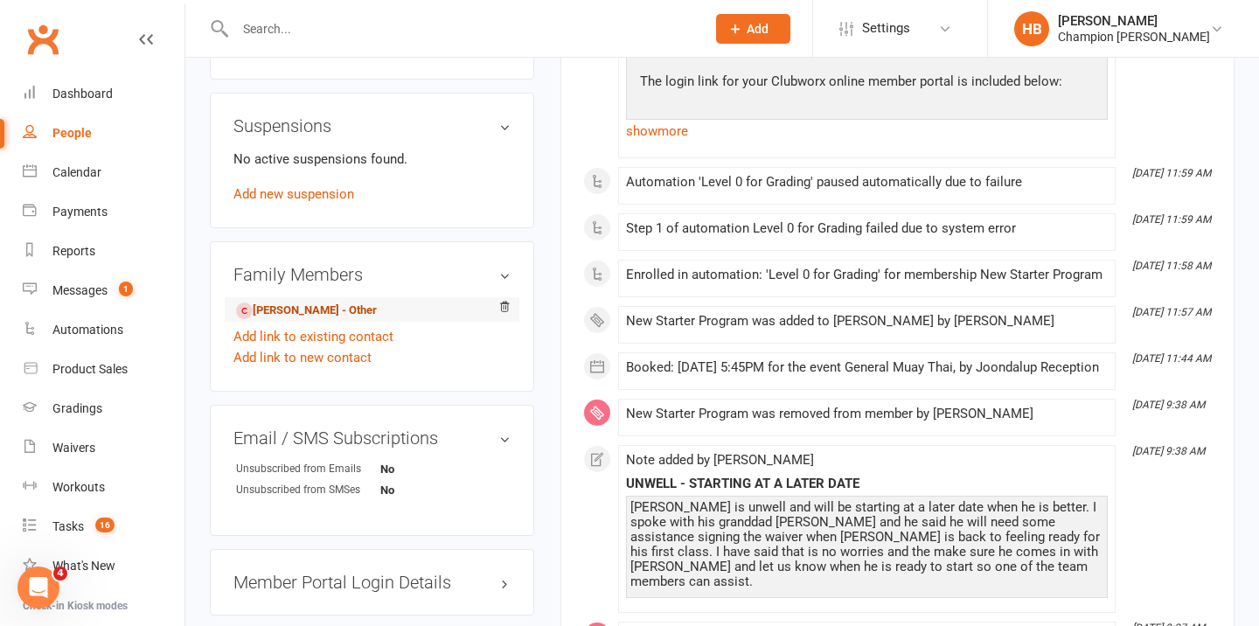
click at [336, 320] on link "[PERSON_NAME] - Other" at bounding box center [306, 311] width 141 height 18
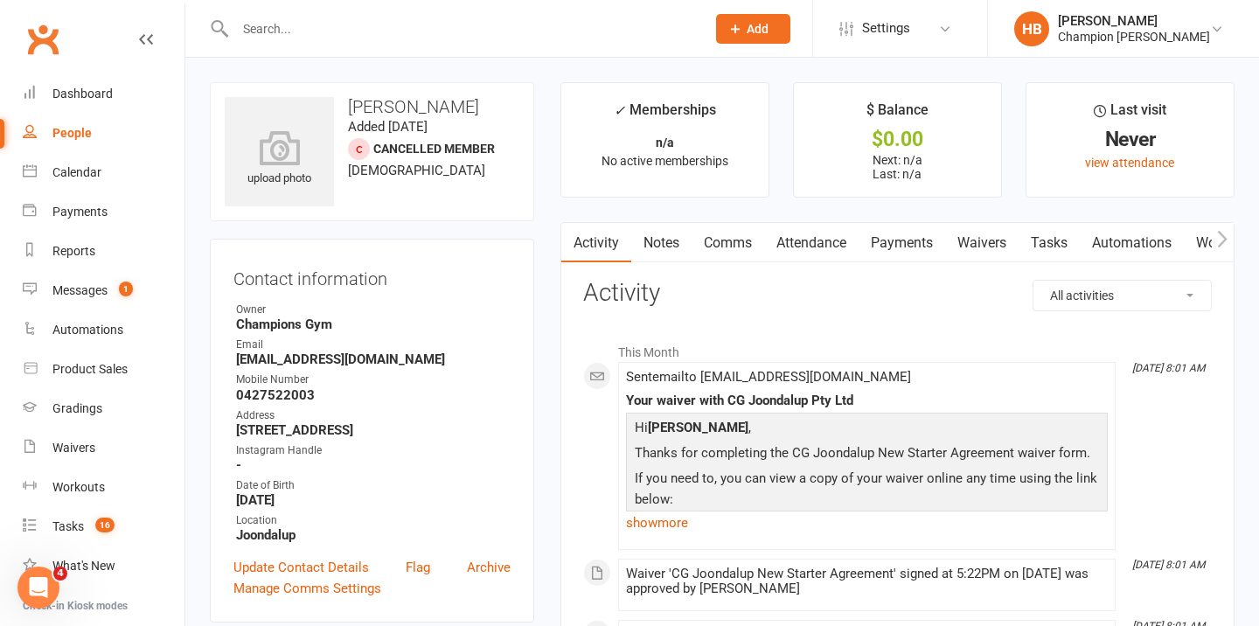
click at [669, 254] on link "Notes" at bounding box center [661, 243] width 60 height 40
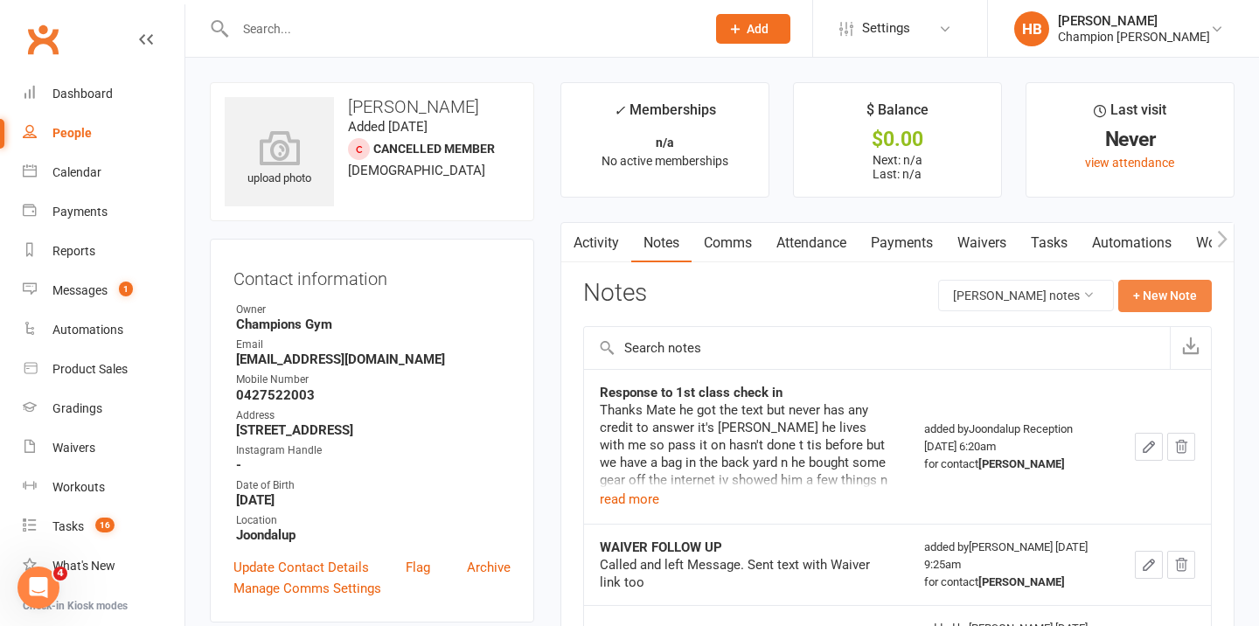
click at [1140, 294] on button "+ New Note" at bounding box center [1166, 295] width 94 height 31
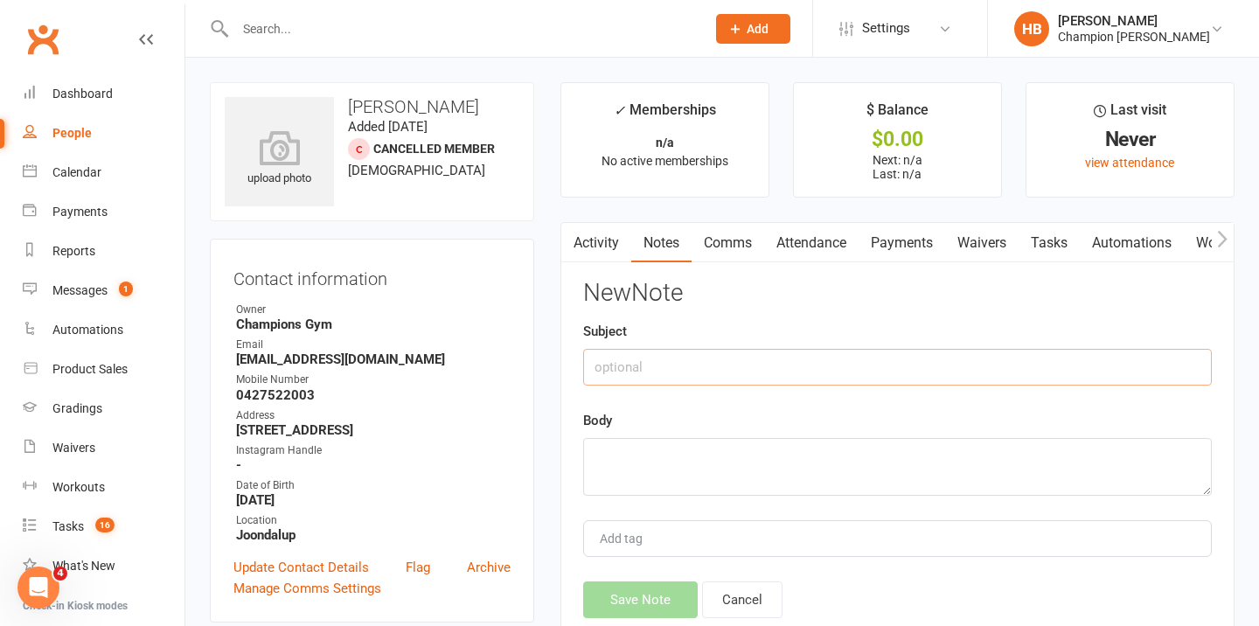
click at [700, 366] on input "text" at bounding box center [897, 367] width 629 height 37
type input "PREFERRED NAME"
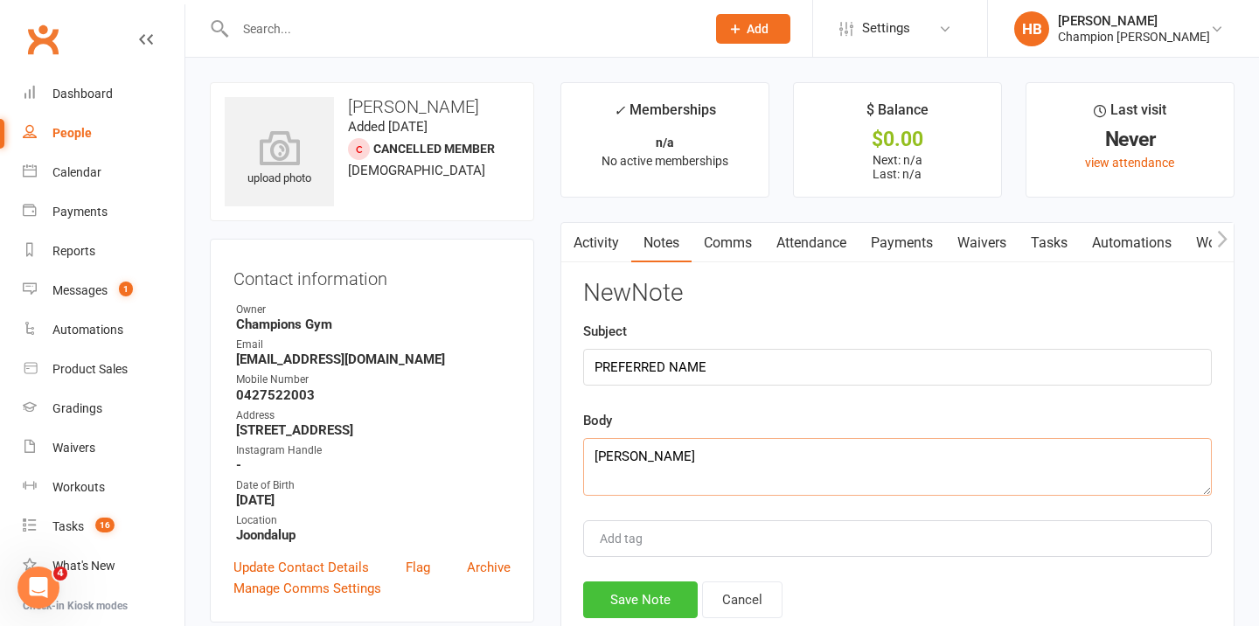
type textarea "[PERSON_NAME]"
click at [635, 603] on button "Save Note" at bounding box center [640, 600] width 115 height 37
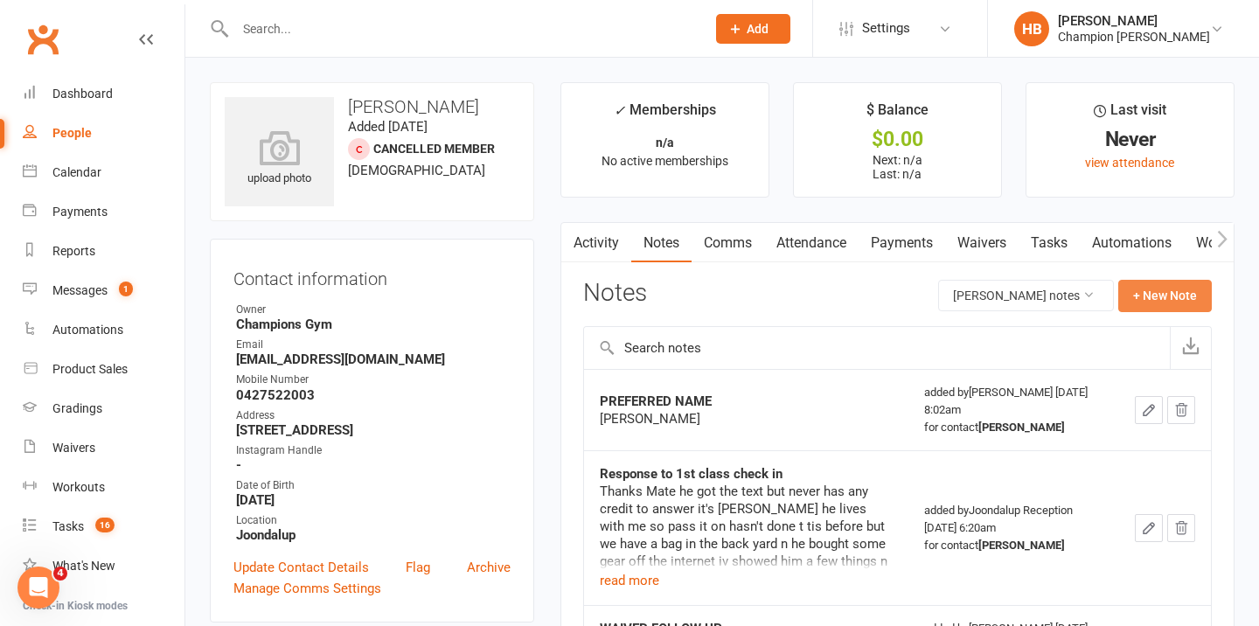
click at [1151, 303] on button "+ New Note" at bounding box center [1166, 295] width 94 height 31
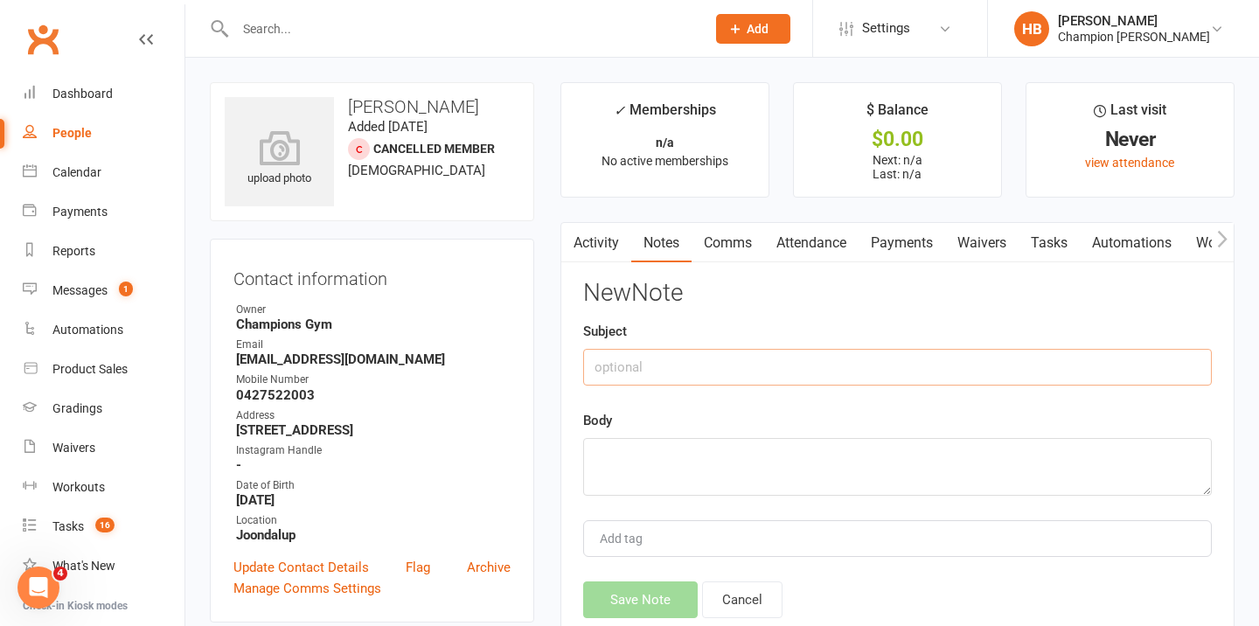
click at [687, 384] on input "text" at bounding box center [897, 367] width 629 height 37
type input "SET UP AS CANCELLED NOT NAC"
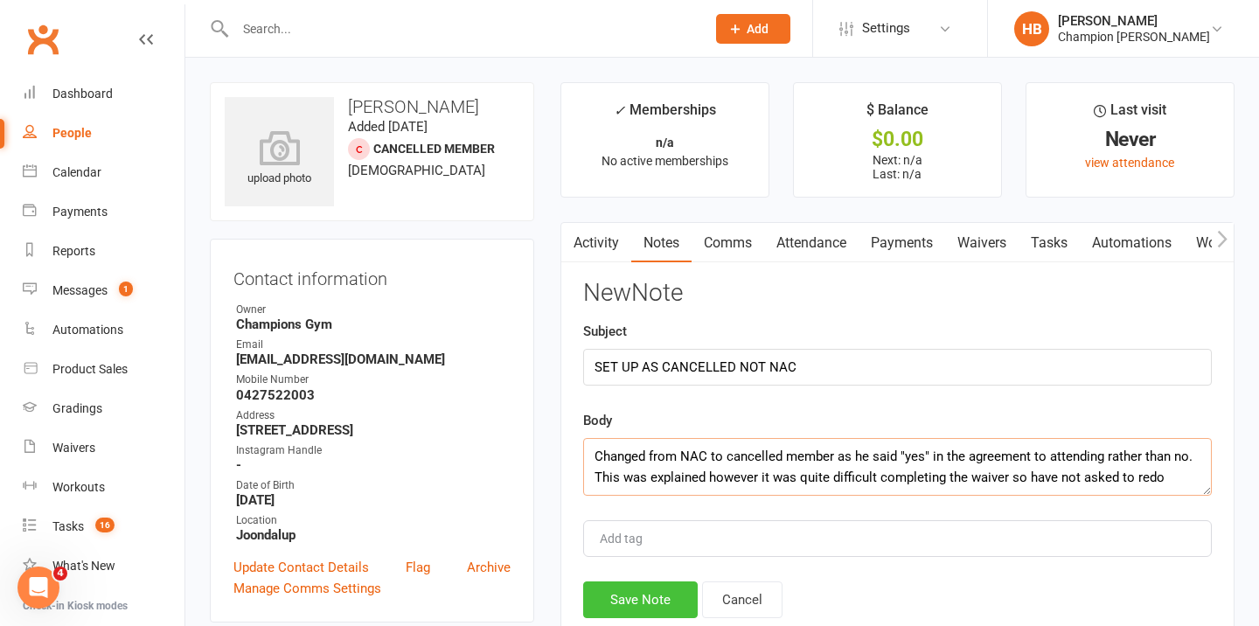
type textarea "Changed from NAC to cancelled member as he said "yes" in the agreement to atten…"
click at [623, 595] on button "Save Note" at bounding box center [640, 600] width 115 height 37
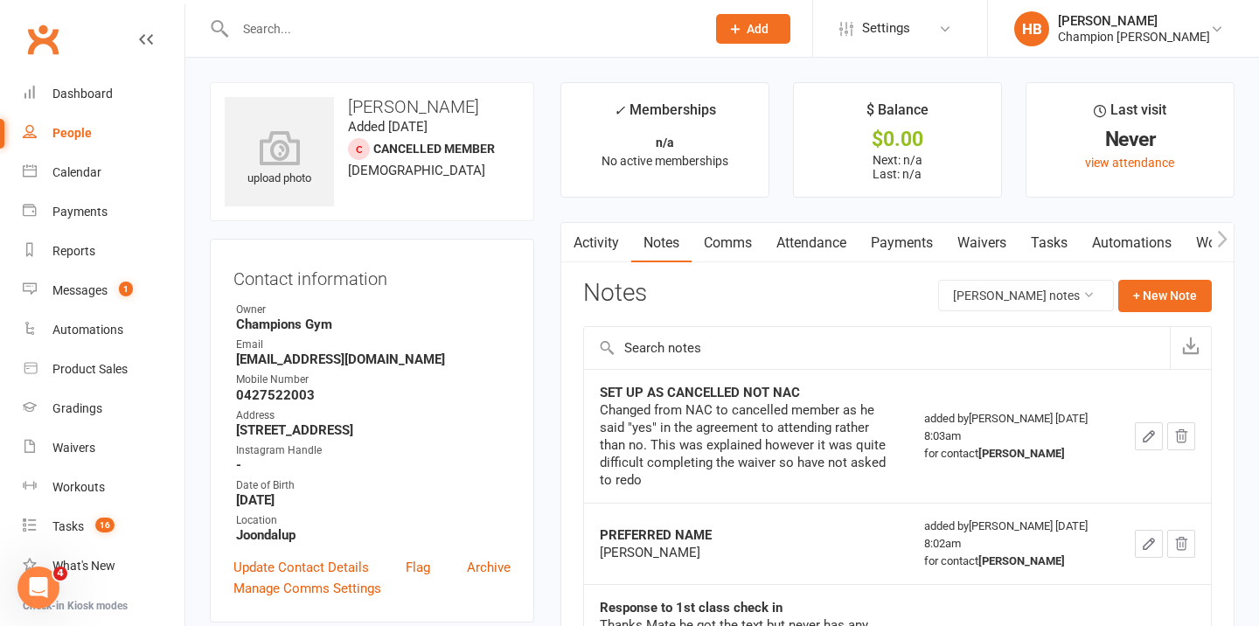
click at [903, 233] on link "Payments" at bounding box center [902, 243] width 87 height 40
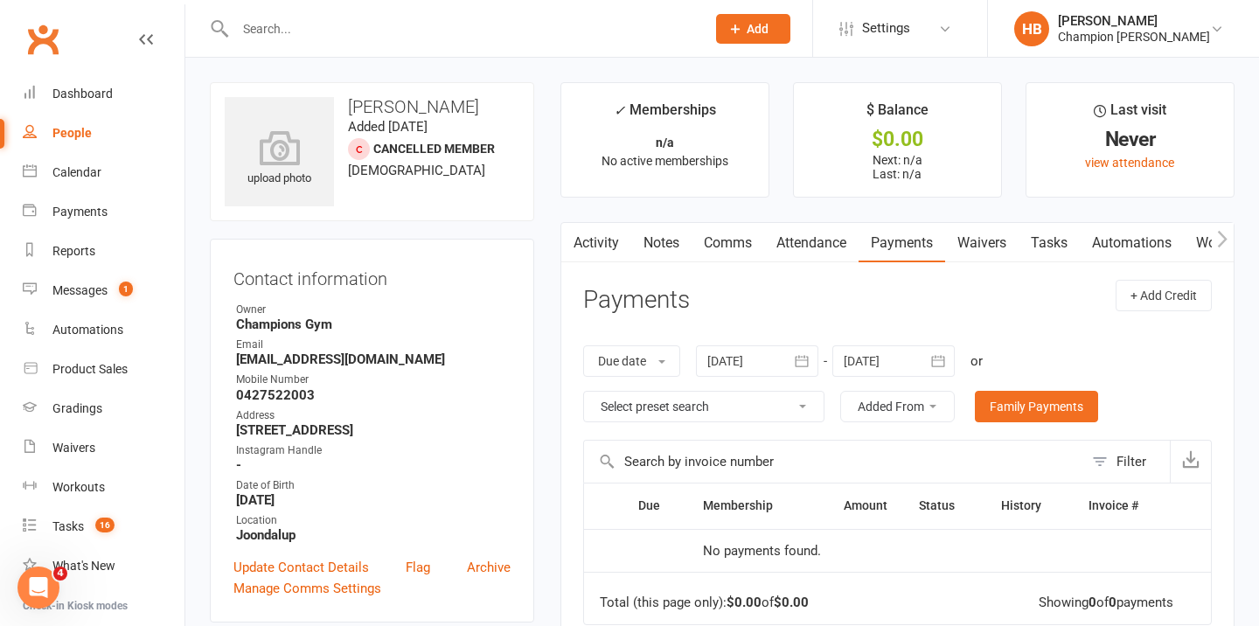
scroll to position [89, 0]
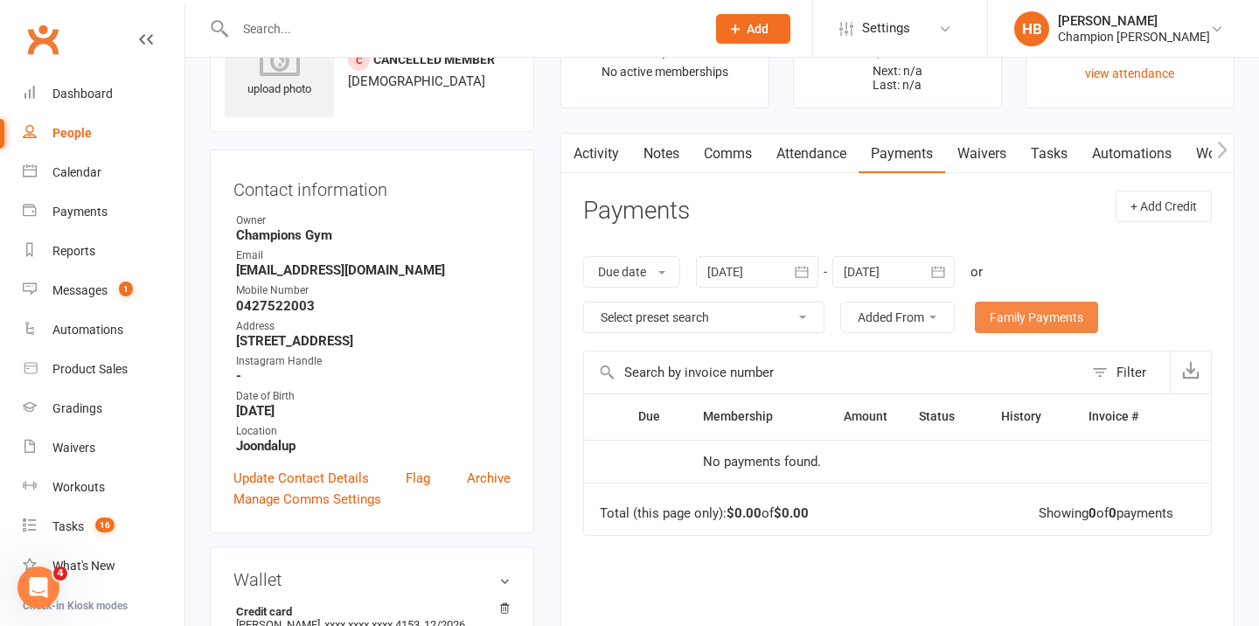
click at [999, 321] on link "Family Payments" at bounding box center [1036, 317] width 123 height 31
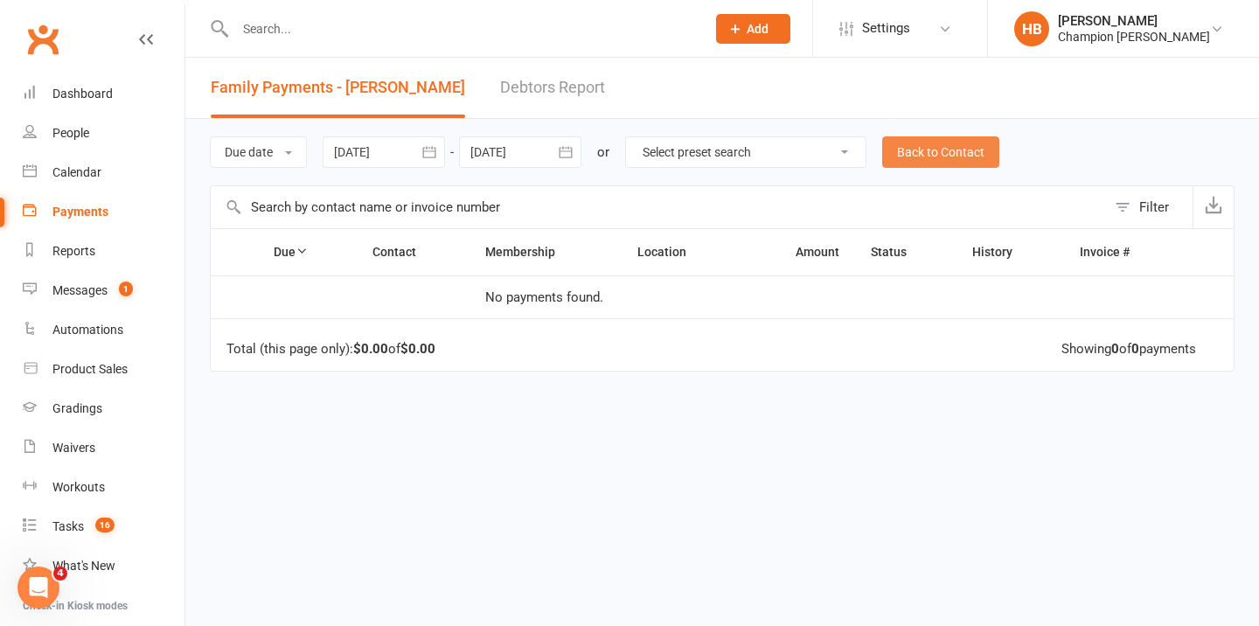
click at [974, 150] on link "Back to Contact" at bounding box center [940, 151] width 117 height 31
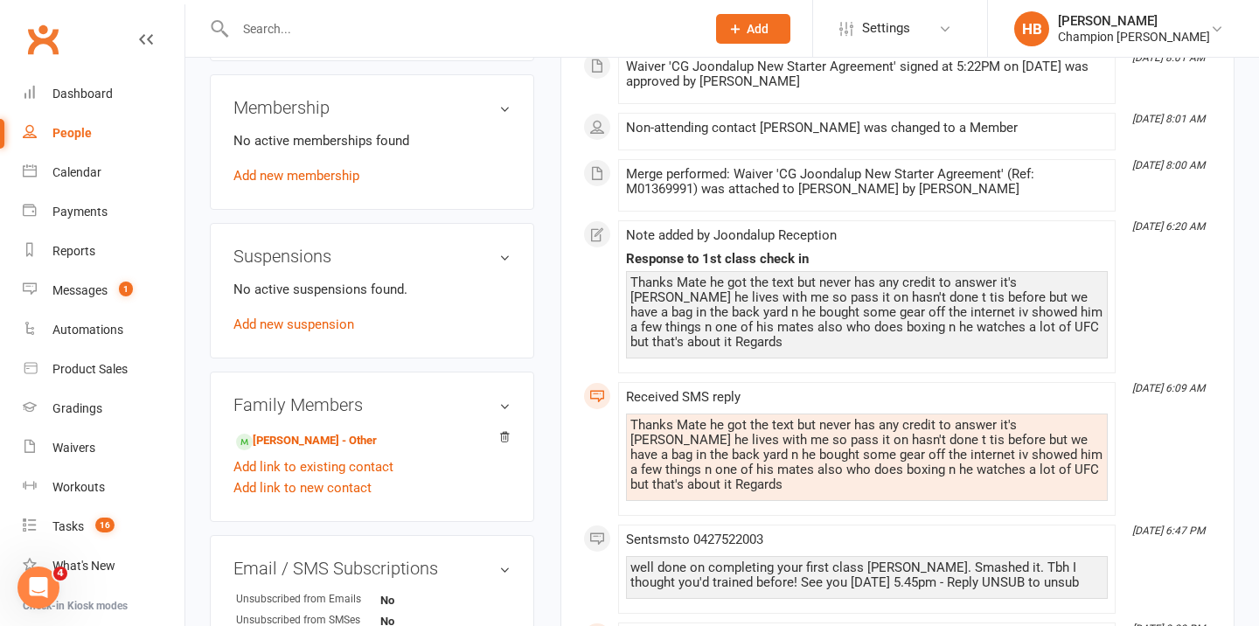
scroll to position [745, 0]
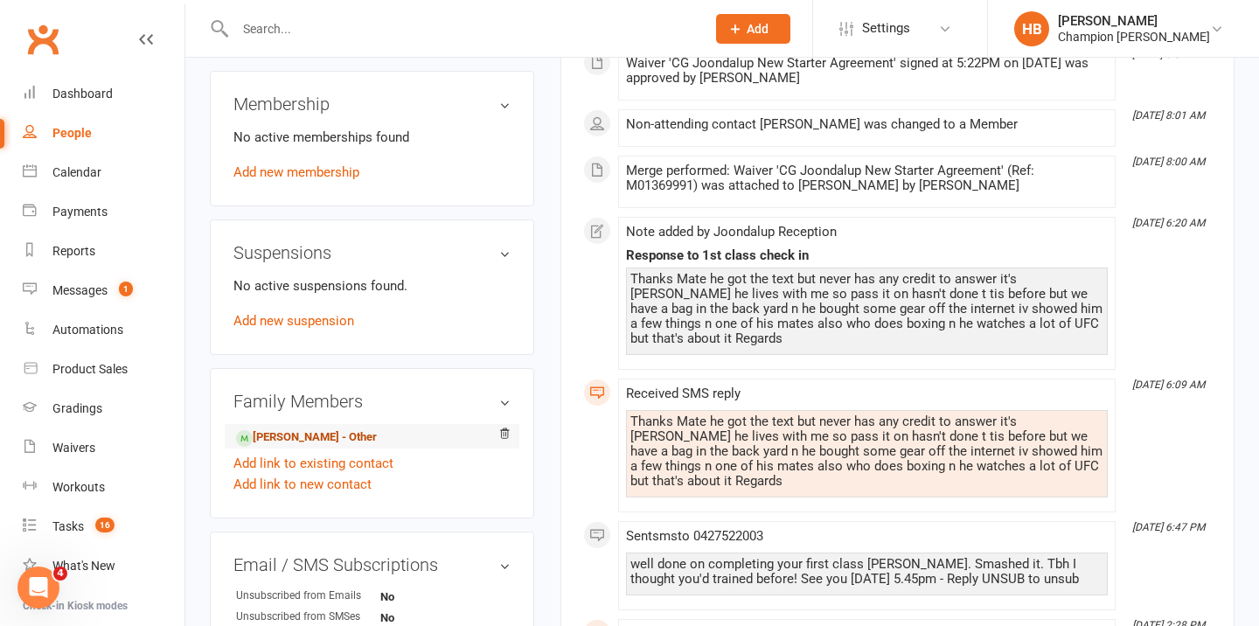
click at [327, 447] on link "[PERSON_NAME] - Other" at bounding box center [306, 438] width 141 height 18
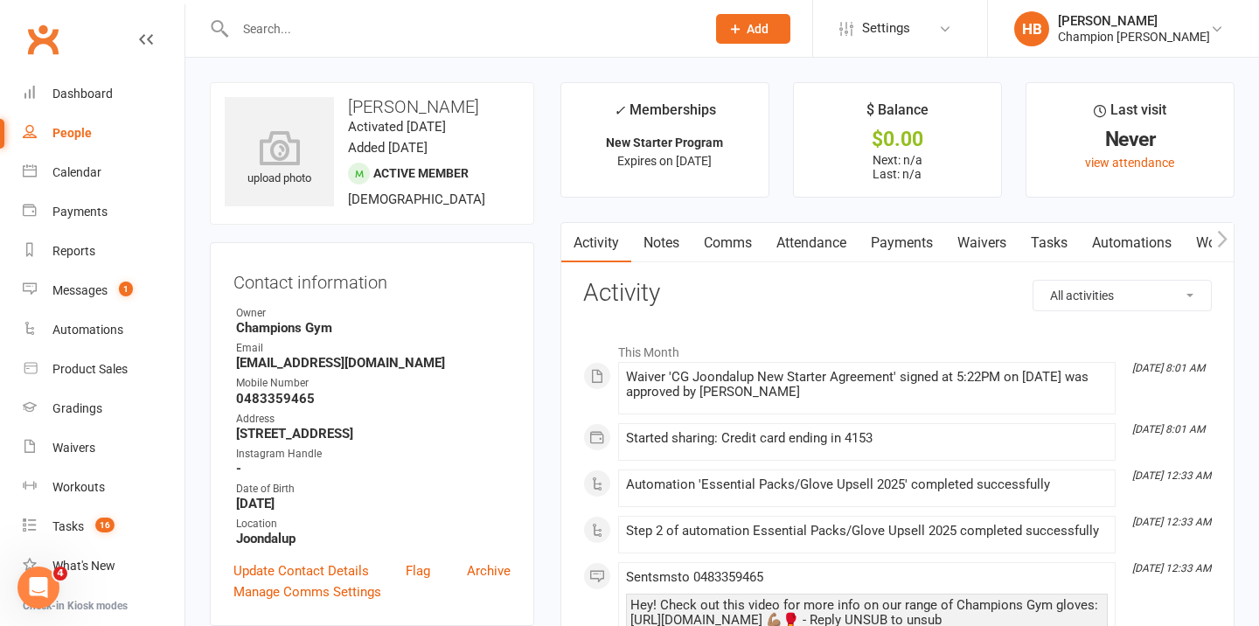
click at [730, 246] on link "Comms" at bounding box center [728, 243] width 73 height 40
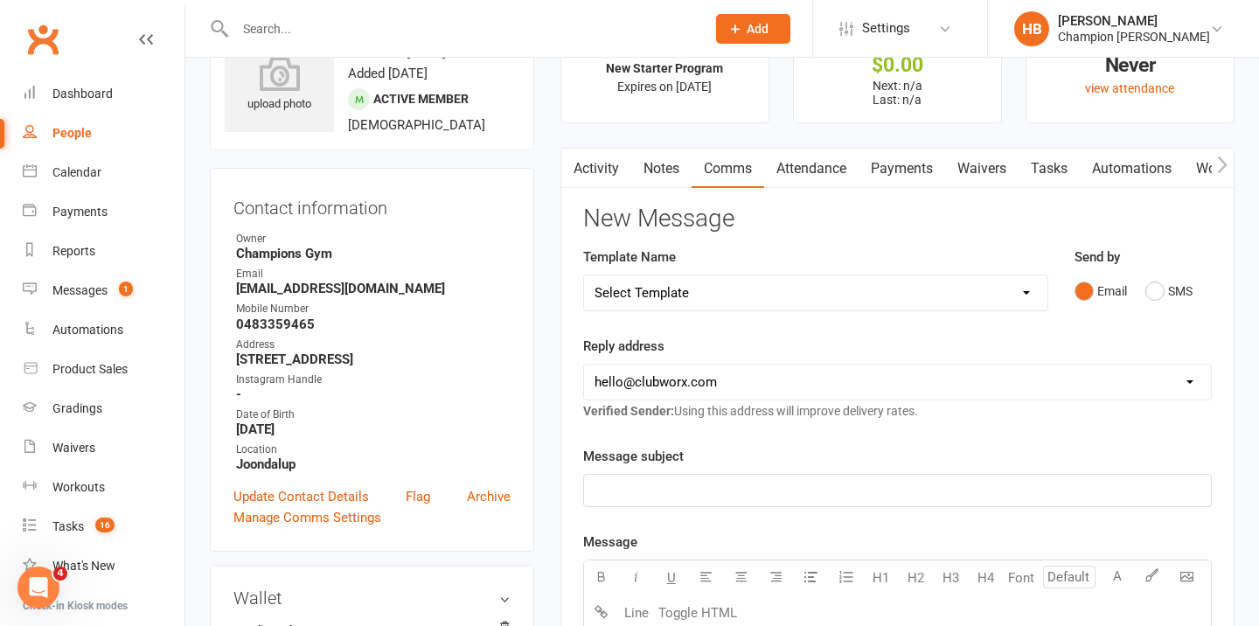
scroll to position [141, 0]
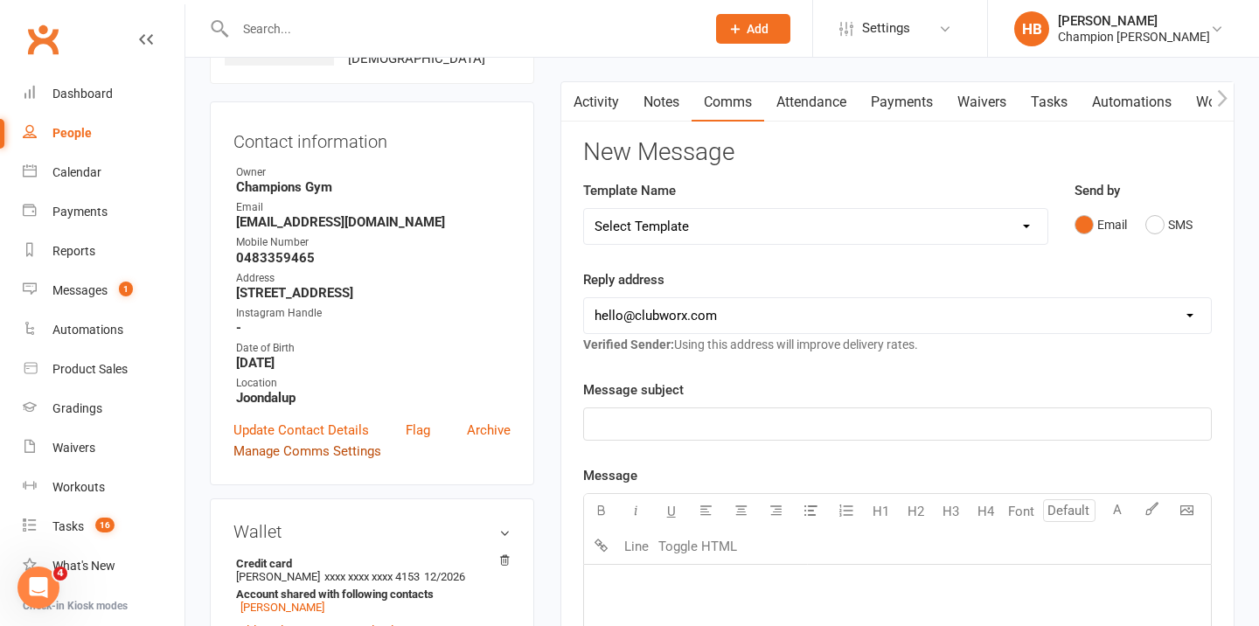
click at [339, 462] on link "Manage Comms Settings" at bounding box center [308, 451] width 148 height 21
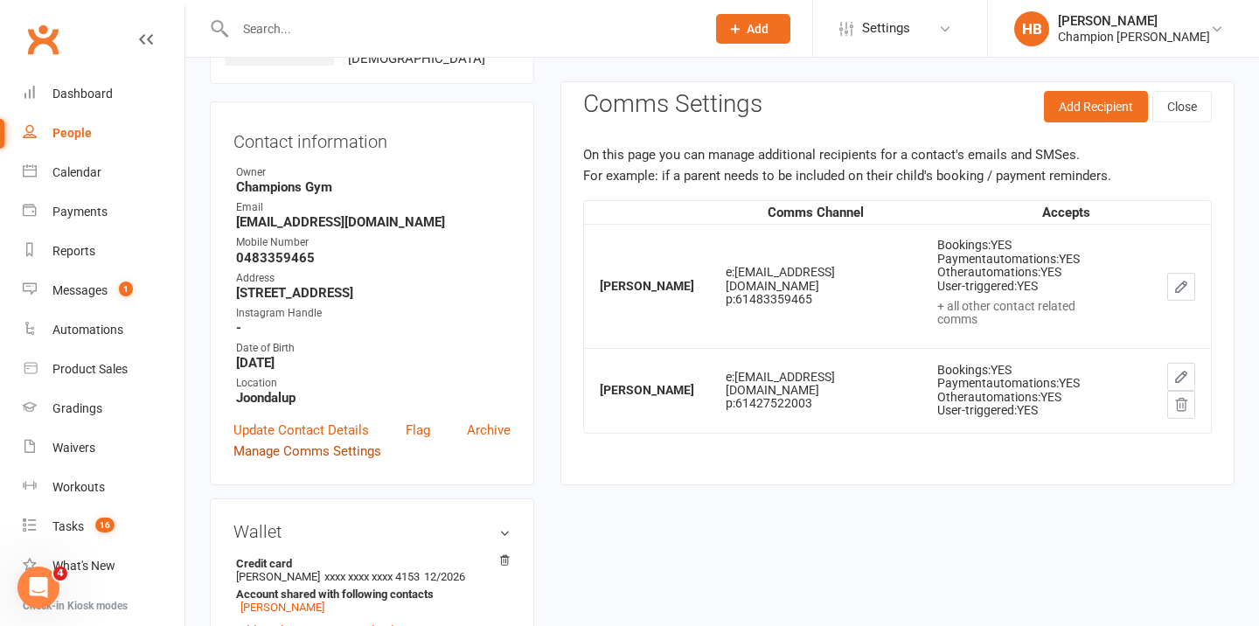
scroll to position [134, 0]
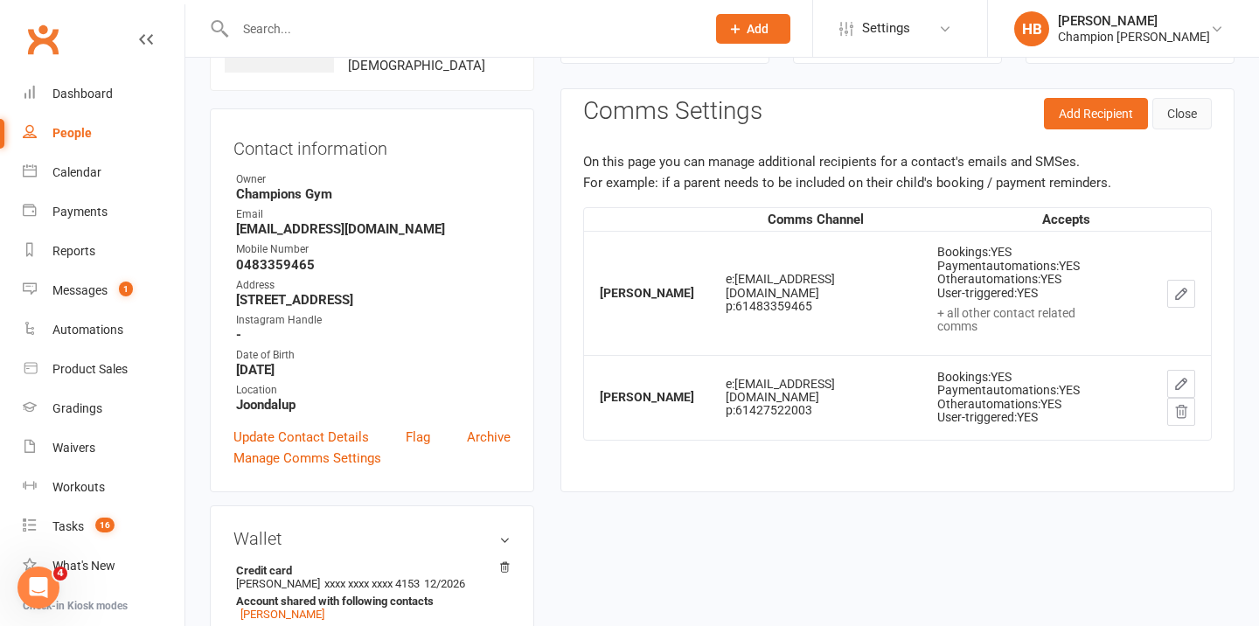
click at [1176, 108] on button "Close" at bounding box center [1182, 113] width 59 height 31
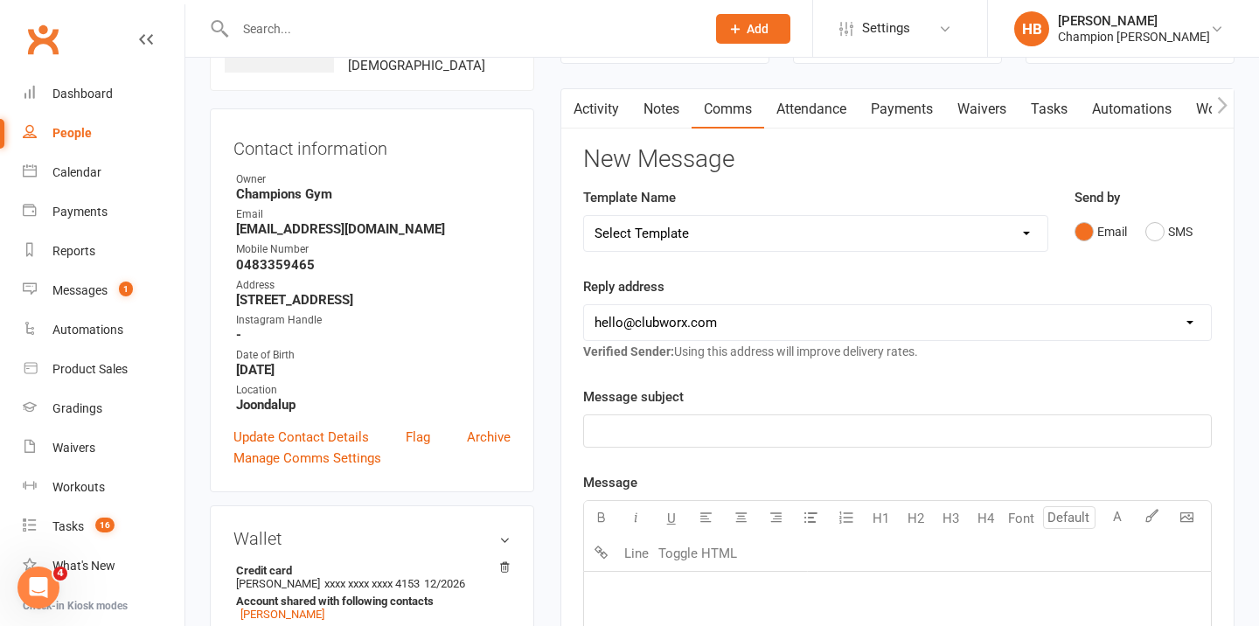
click at [1008, 239] on select "Select Template [Email] Goal Setting Template [SMS] 14 days absence [Email] 202…" at bounding box center [816, 233] width 464 height 35
select select "13"
click at [584, 216] on select "Select Template [Email] Goal Setting Template [SMS] 14 days absence [Email] 202…" at bounding box center [816, 233] width 464 height 35
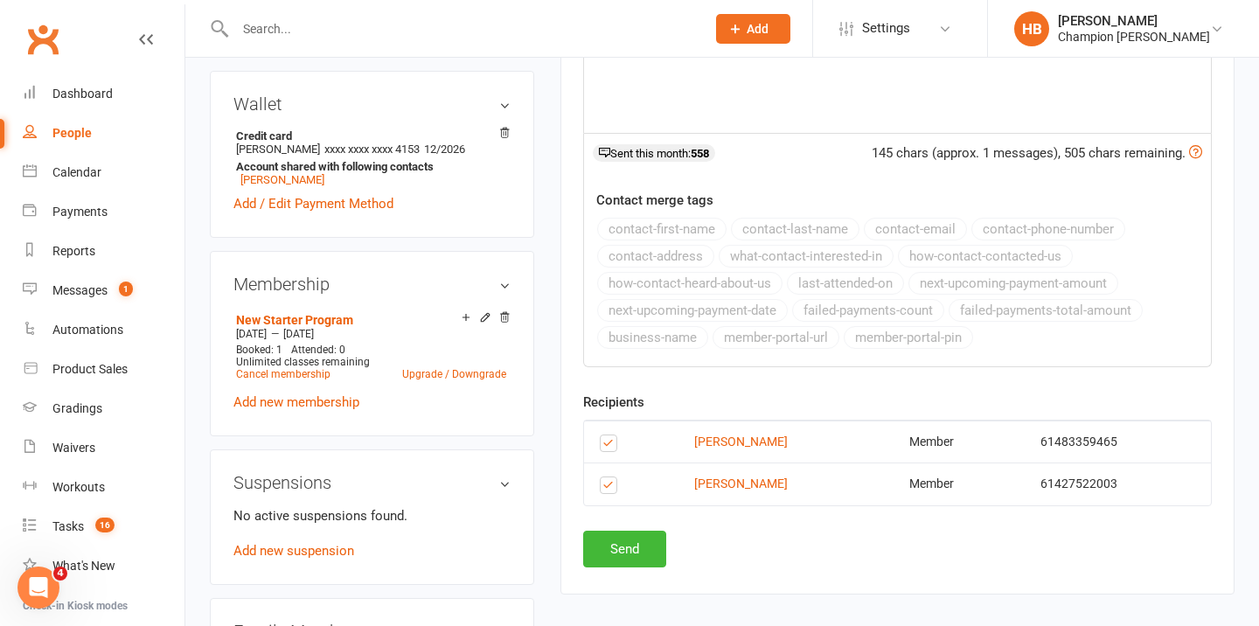
scroll to position [603, 0]
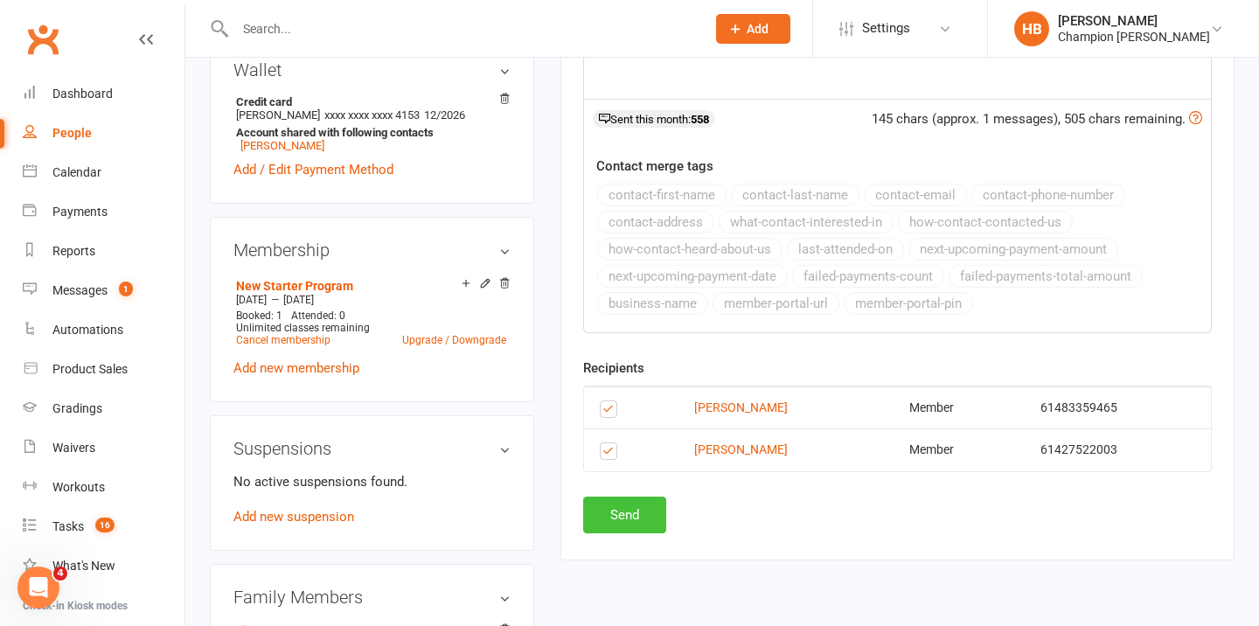
click at [634, 521] on button "Send" at bounding box center [624, 515] width 83 height 37
select select
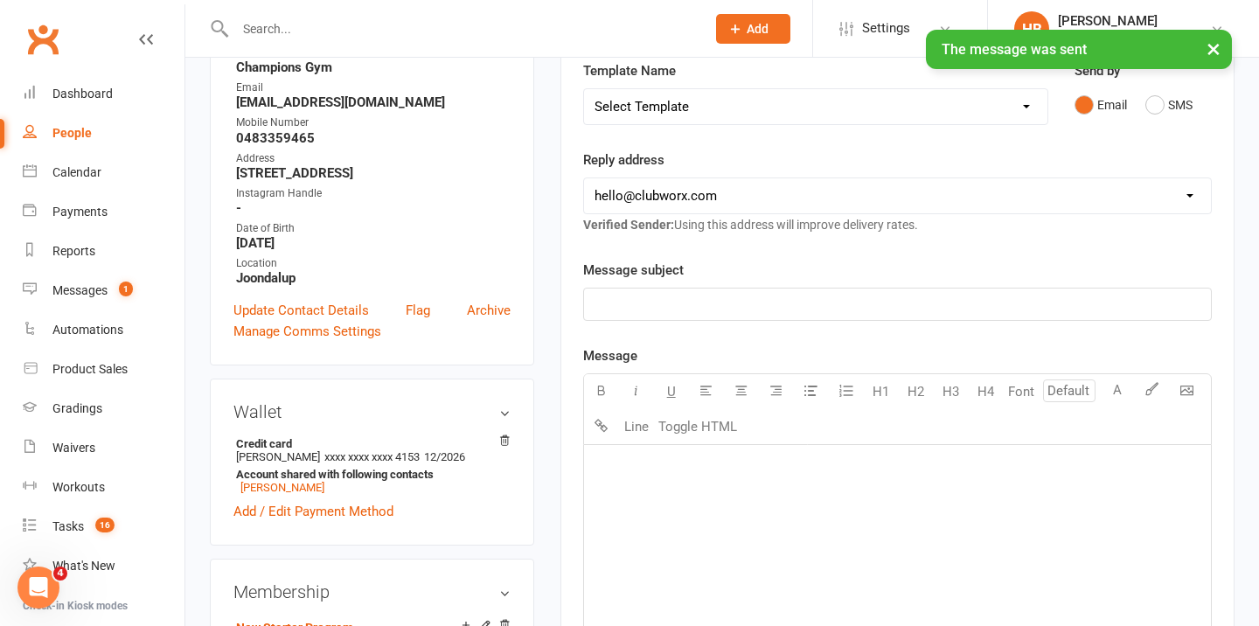
scroll to position [0, 0]
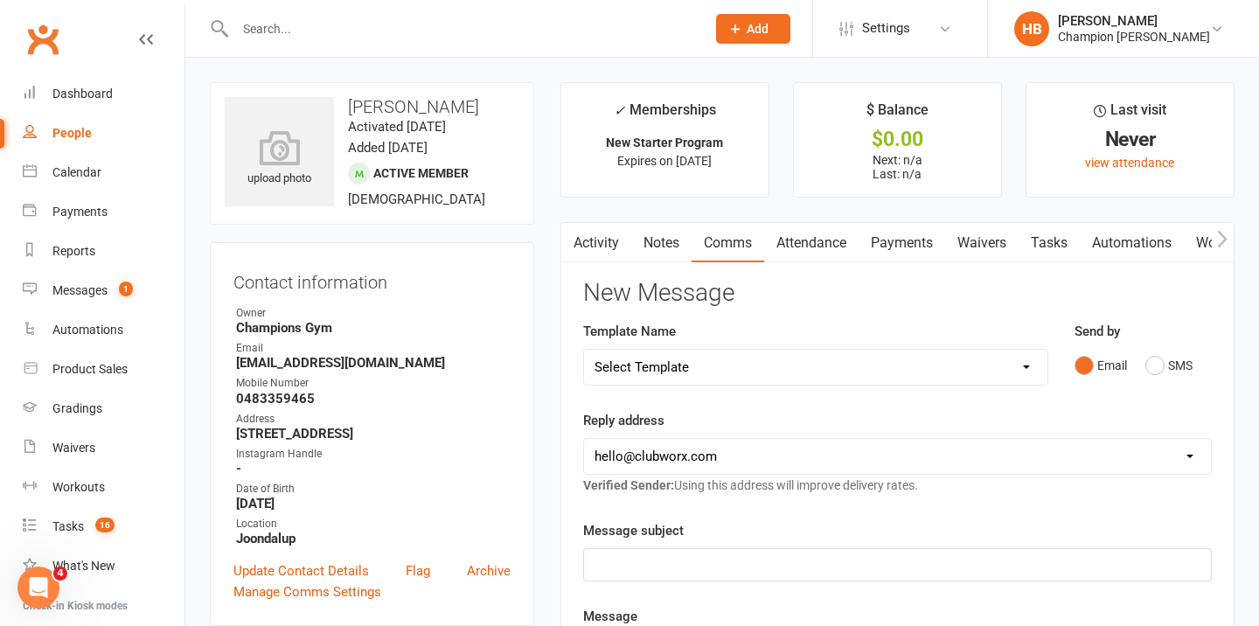
click at [826, 232] on link "Attendance" at bounding box center [811, 243] width 94 height 40
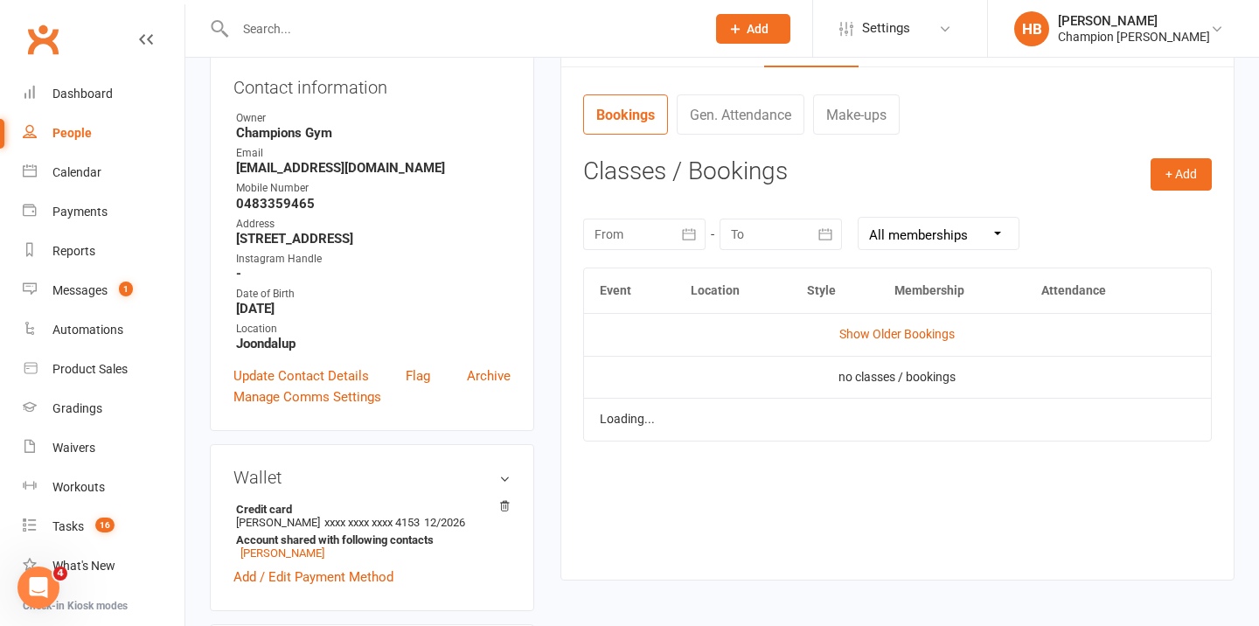
scroll to position [232, 0]
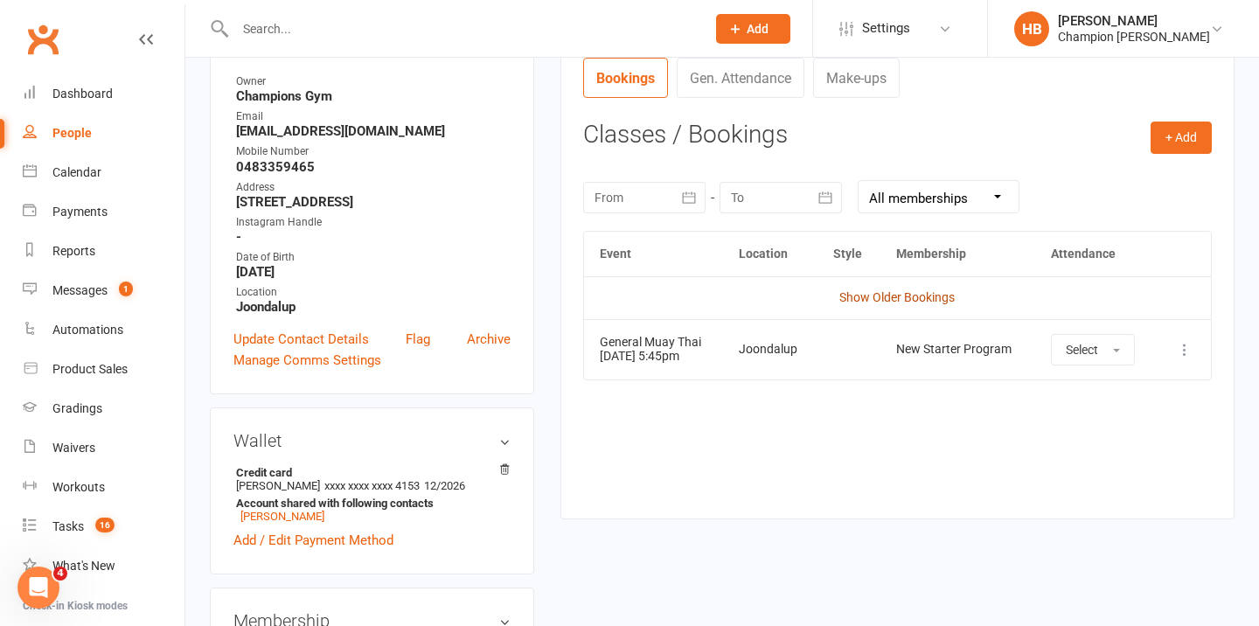
click at [878, 296] on link "Show Older Bookings" at bounding box center [897, 297] width 115 height 14
click at [1094, 359] on button "Select" at bounding box center [1093, 349] width 84 height 31
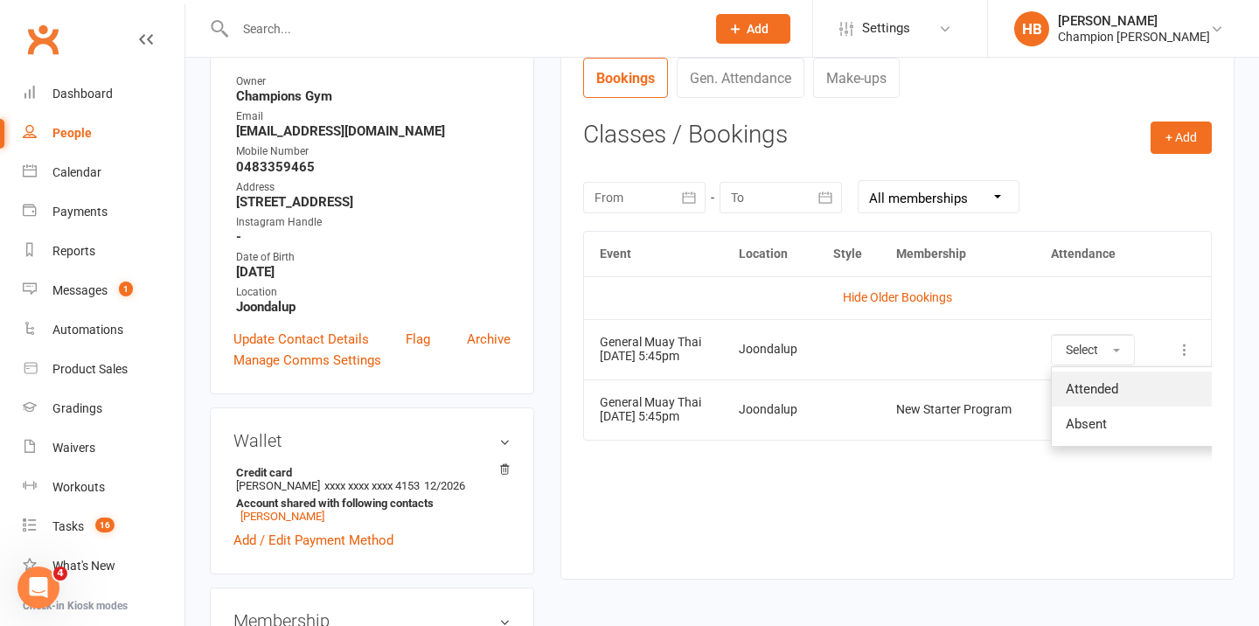
click at [1094, 387] on span "Attended" at bounding box center [1092, 389] width 52 height 16
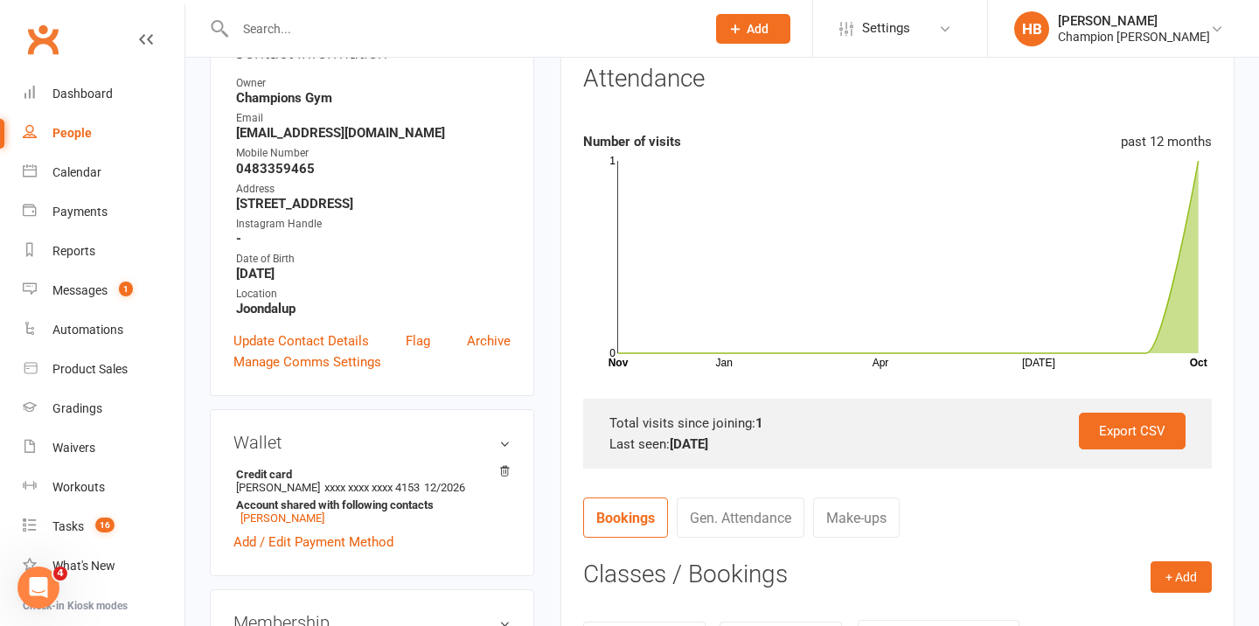
scroll to position [0, 0]
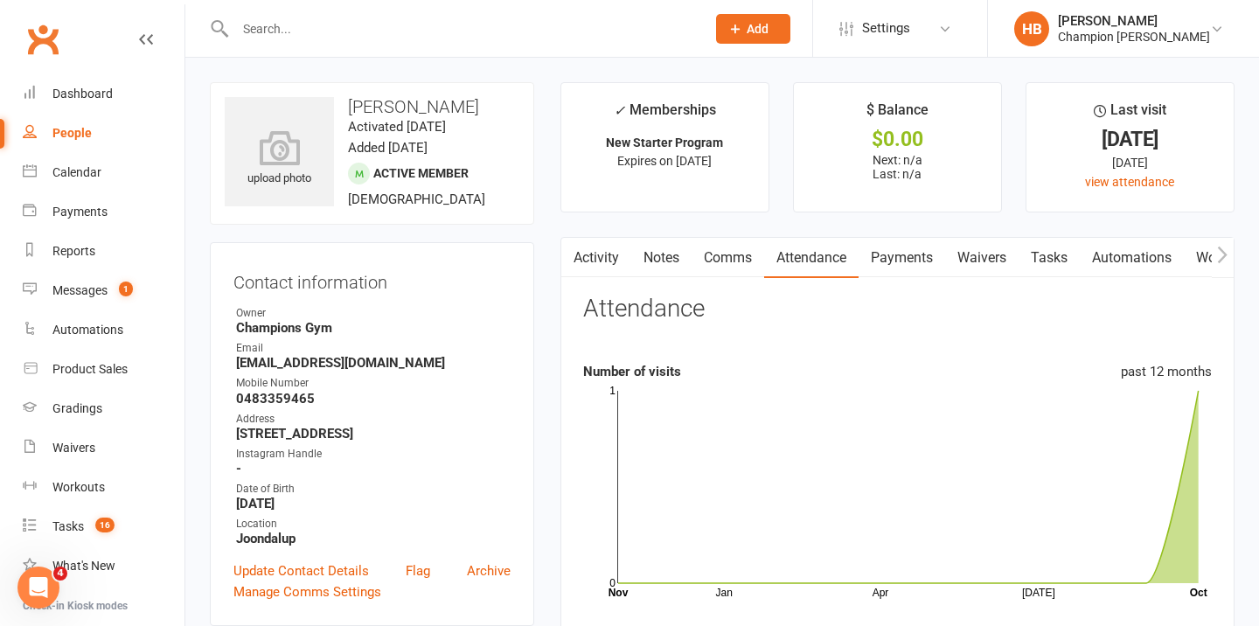
click at [737, 250] on link "Comms" at bounding box center [728, 258] width 73 height 40
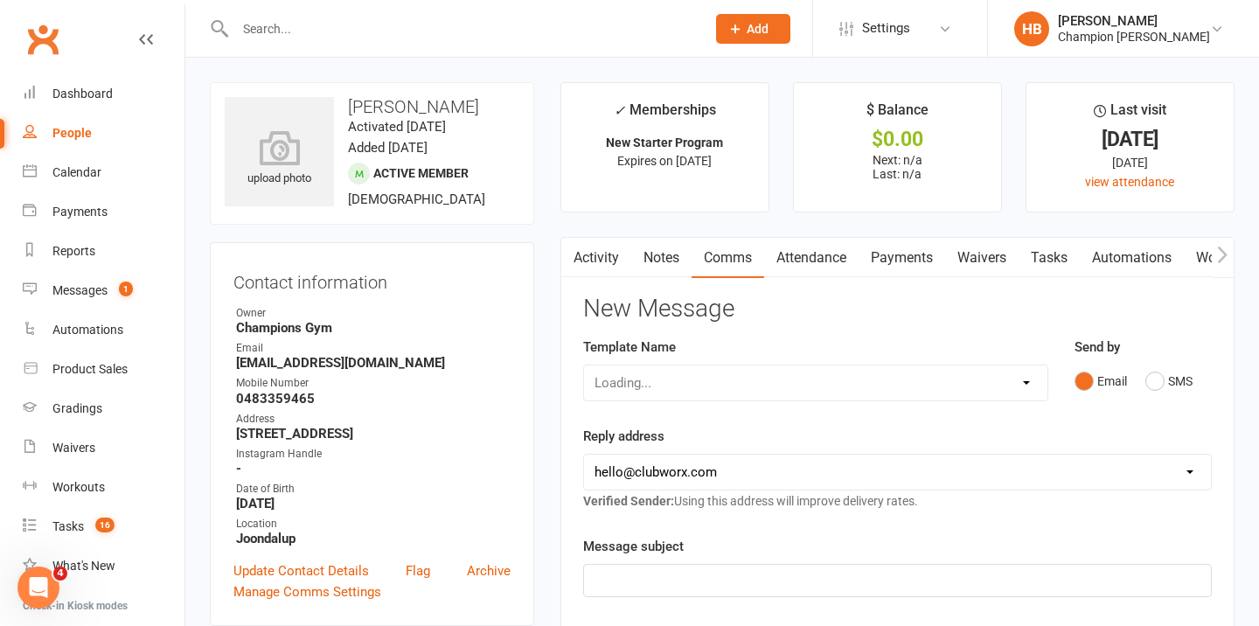
click at [913, 386] on select "Loading..." at bounding box center [816, 383] width 464 height 35
select select "17"
click at [584, 366] on select "Select Template [Email] Goal Setting Template [SMS] 14 days absence [Email] 202…" at bounding box center [816, 383] width 464 height 35
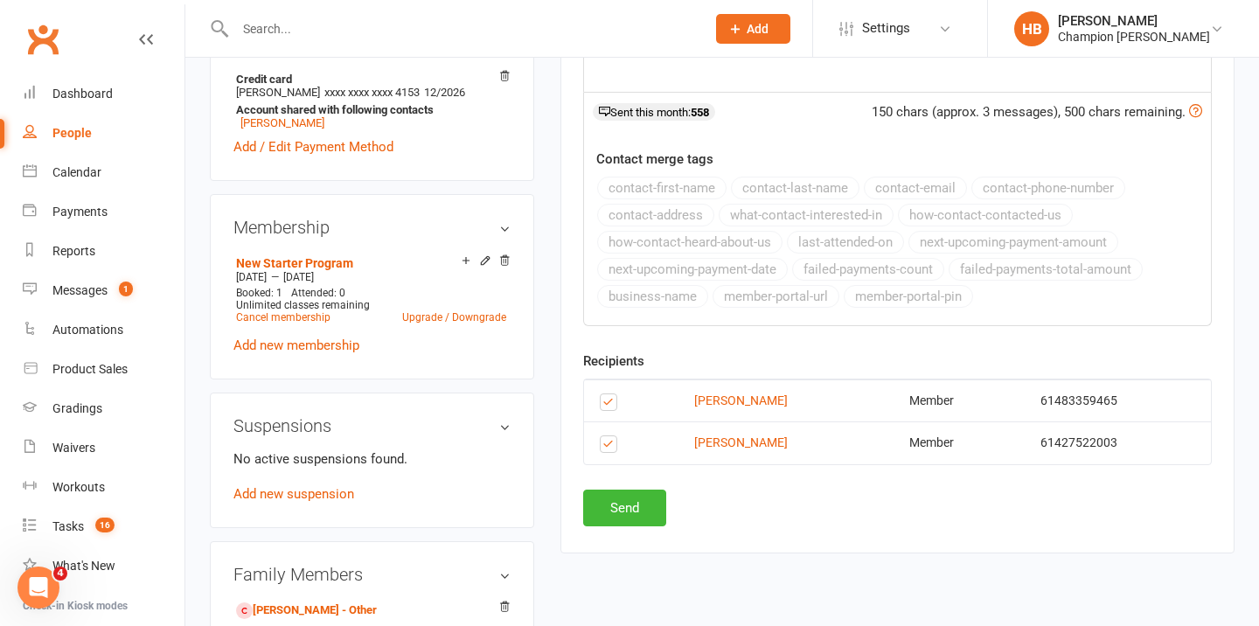
scroll to position [671, 0]
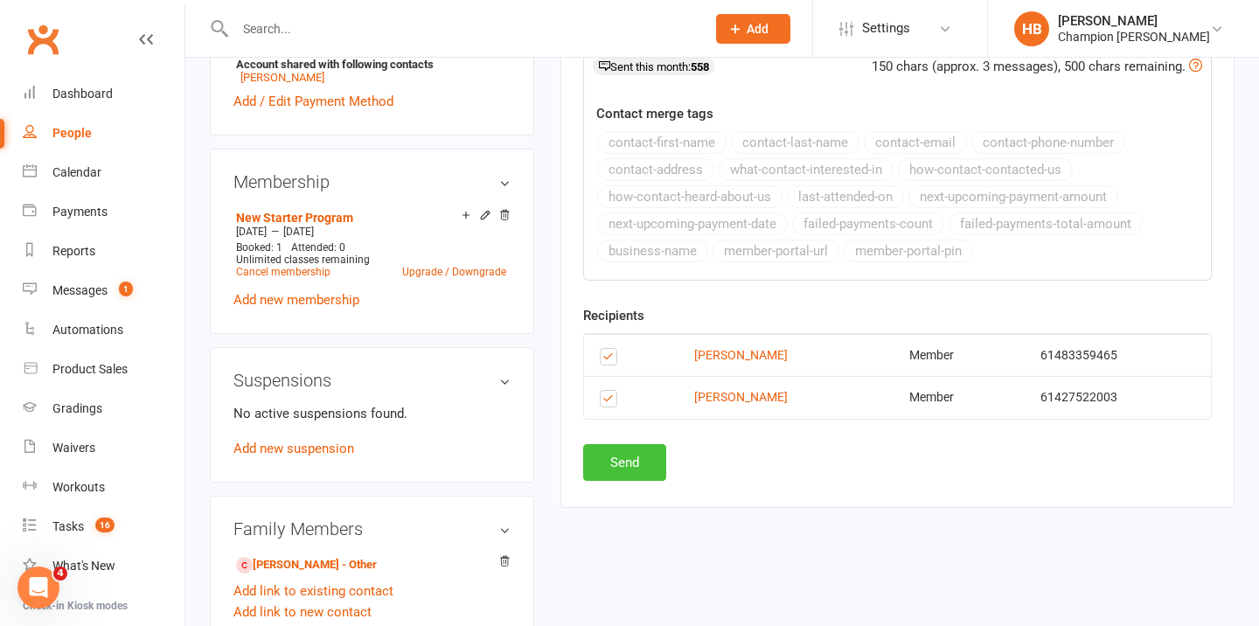
click at [651, 449] on button "Send" at bounding box center [624, 462] width 83 height 37
select select
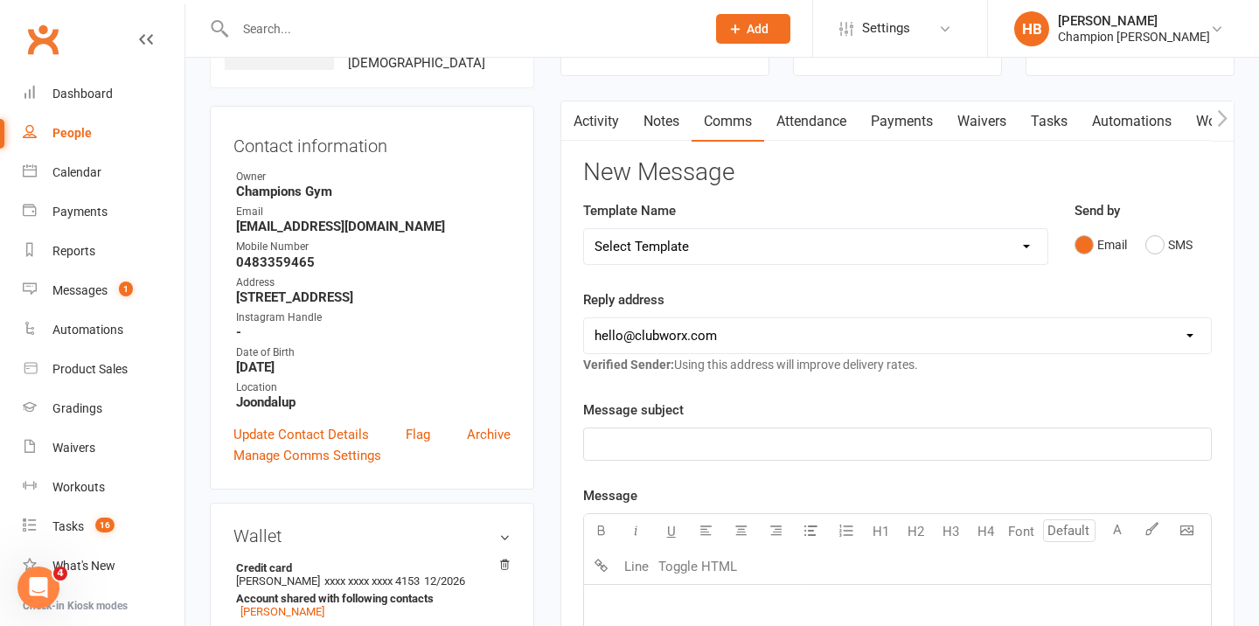
scroll to position [0, 0]
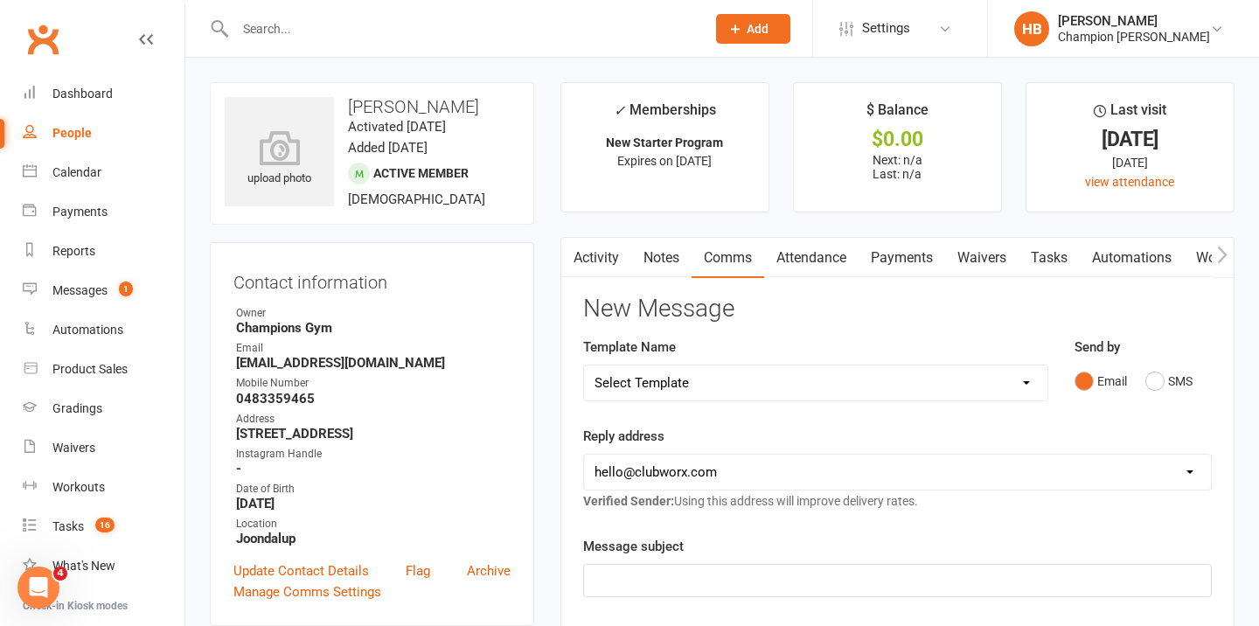
click at [392, 10] on div at bounding box center [452, 28] width 484 height 57
